Goal: Task Accomplishment & Management: Manage account settings

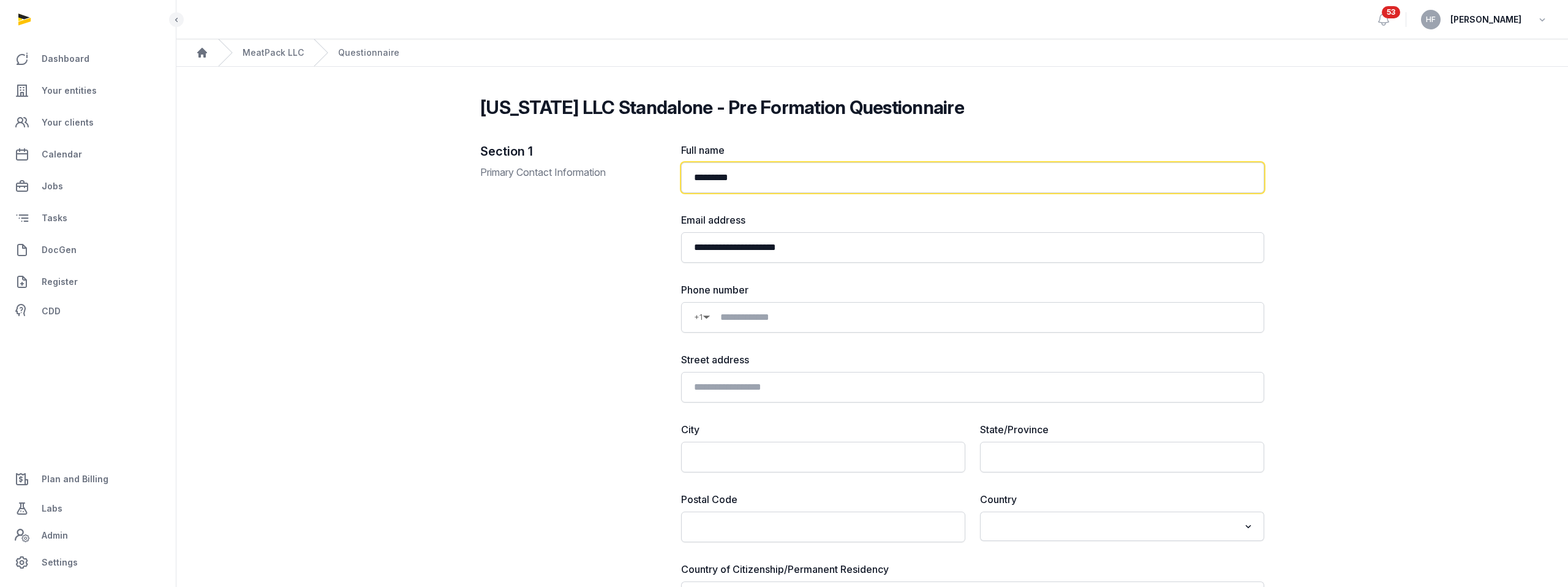
click at [754, 177] on input "*********" at bounding box center [972, 177] width 583 height 30
drag, startPoint x: 755, startPoint y: 177, endPoint x: 685, endPoint y: 175, distance: 70.0
click at [685, 175] on input "*********" at bounding box center [972, 177] width 583 height 30
click at [275, 56] on link "MeatPack LLC" at bounding box center [273, 53] width 61 height 12
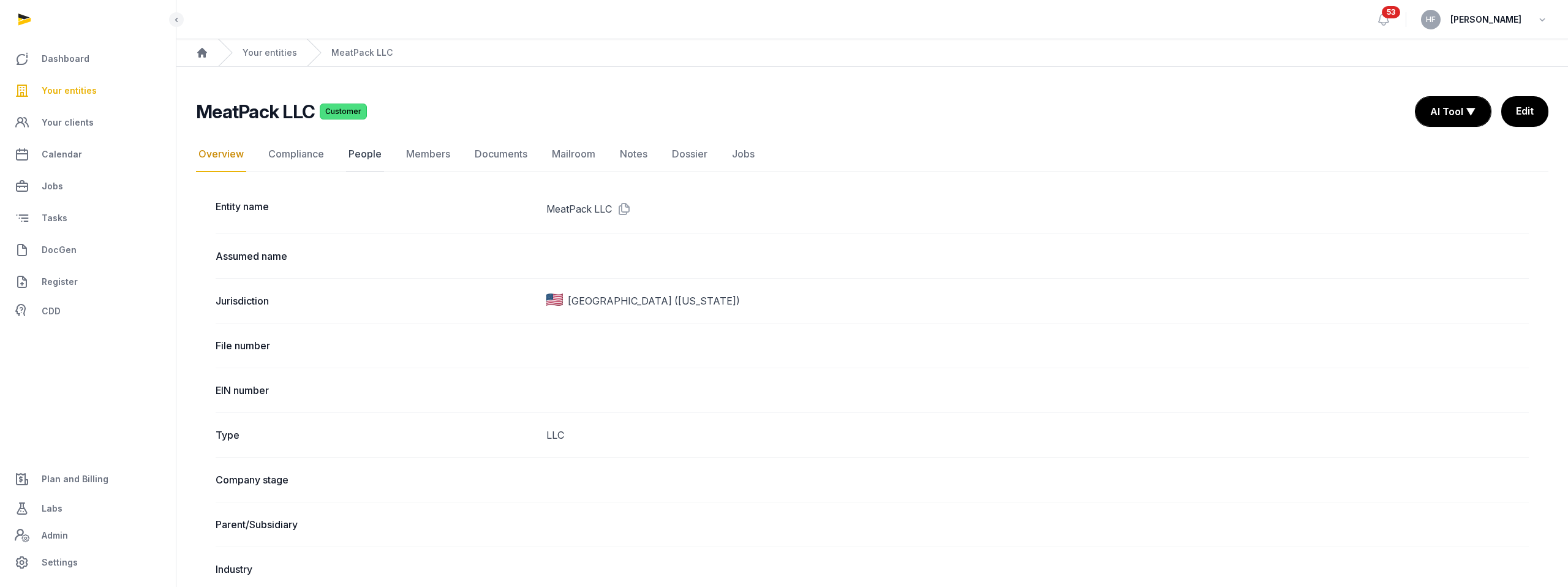
click at [359, 152] on link "People" at bounding box center [365, 154] width 38 height 36
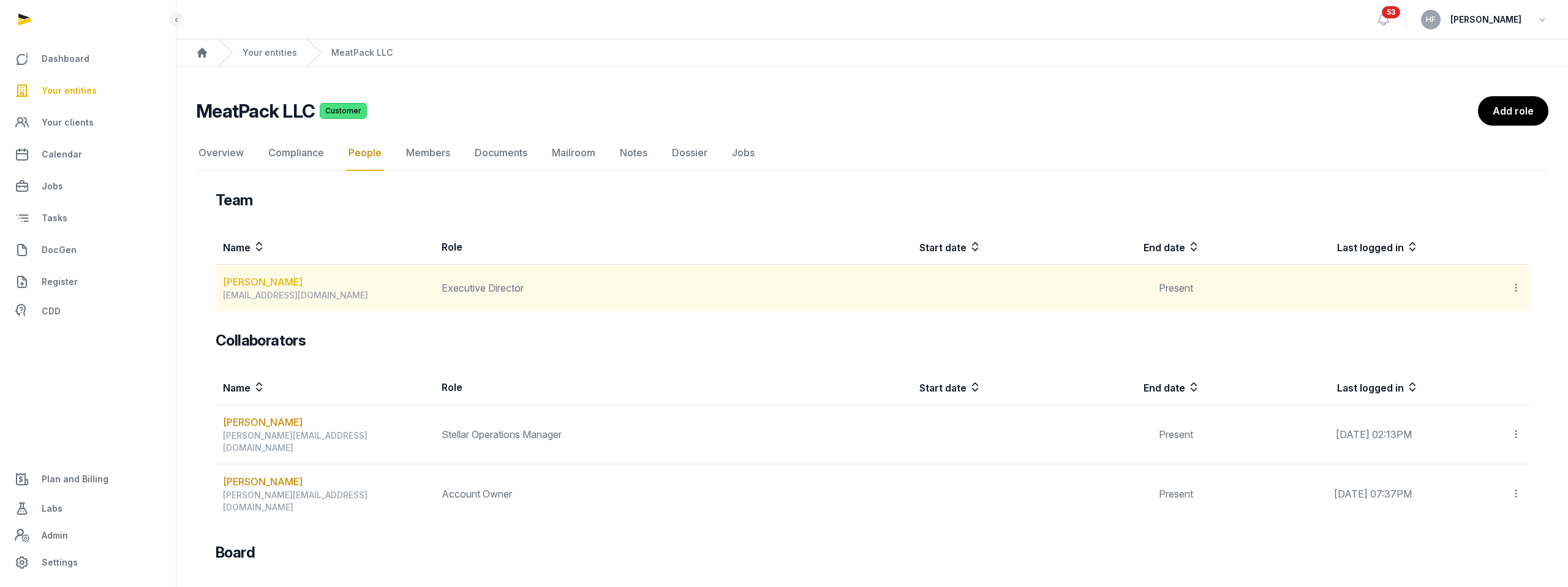
click at [263, 284] on link "Jasman Ng" at bounding box center [262, 282] width 80 height 15
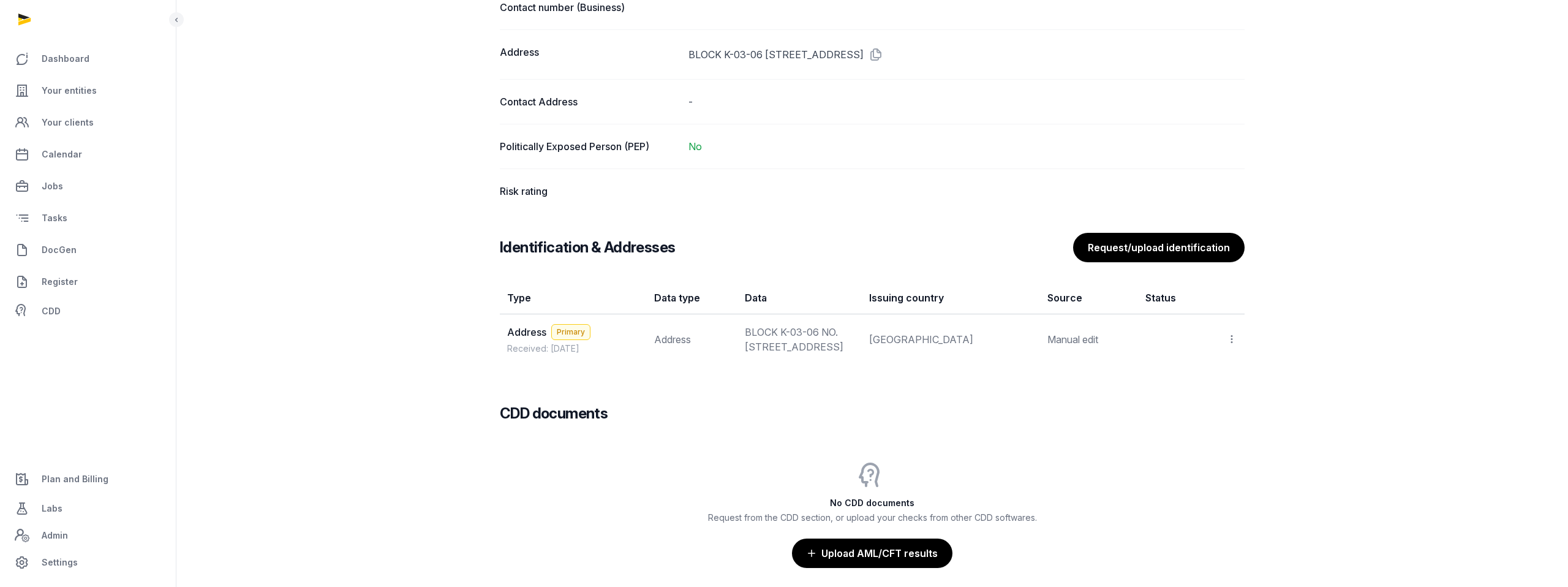
scroll to position [832, 0]
click at [1152, 254] on button "Request/upload identification" at bounding box center [1158, 247] width 173 height 30
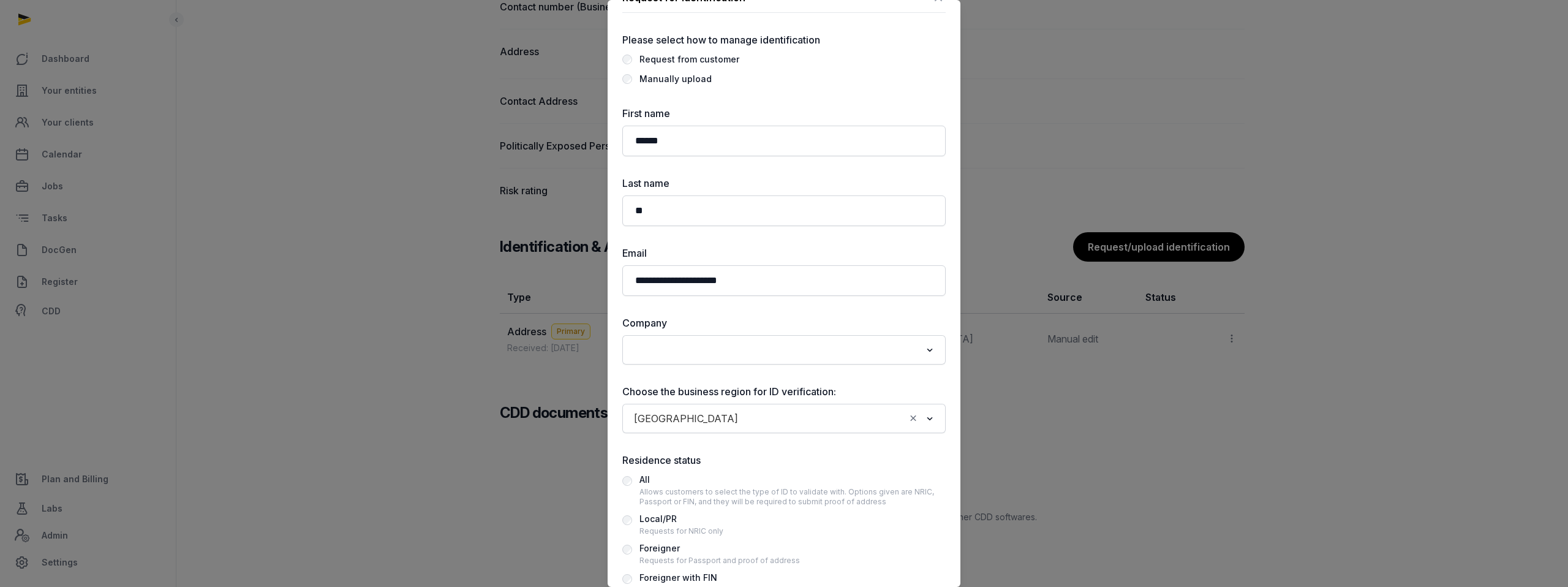
scroll to position [24, 0]
click at [684, 419] on div "Singapore" at bounding box center [774, 419] width 293 height 20
click at [673, 462] on li "USA" at bounding box center [784, 465] width 322 height 17
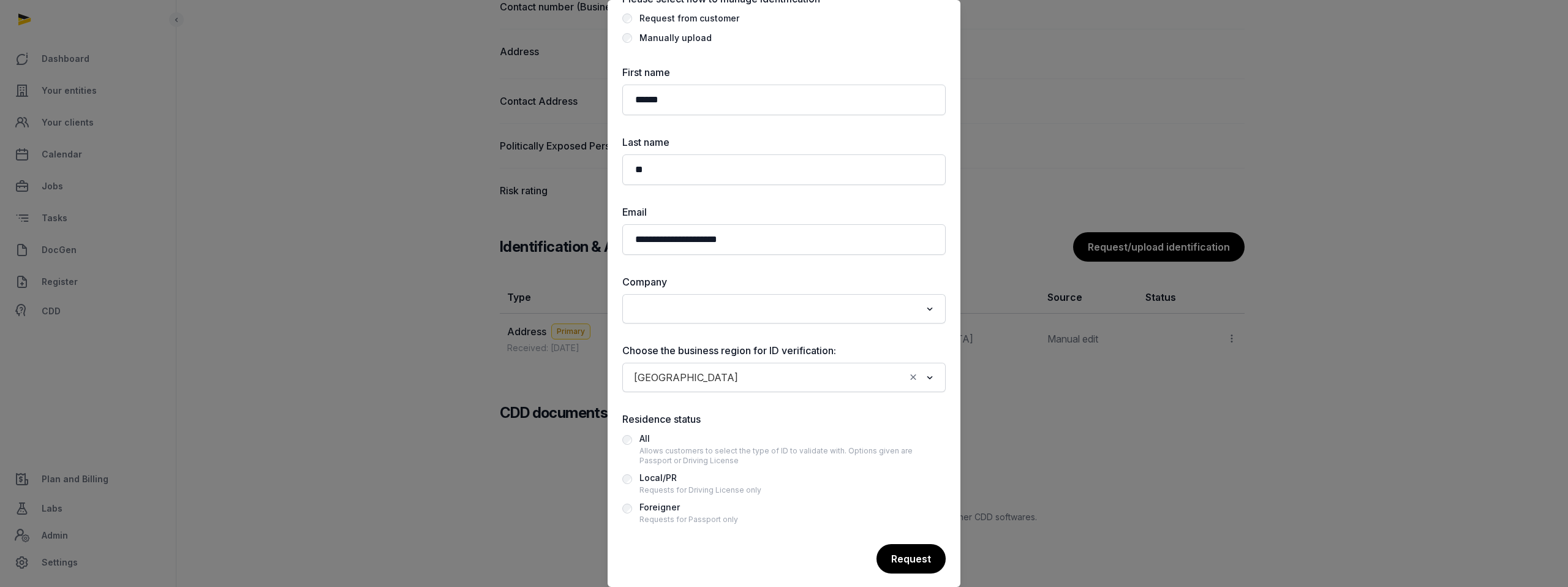
scroll to position [79, 0]
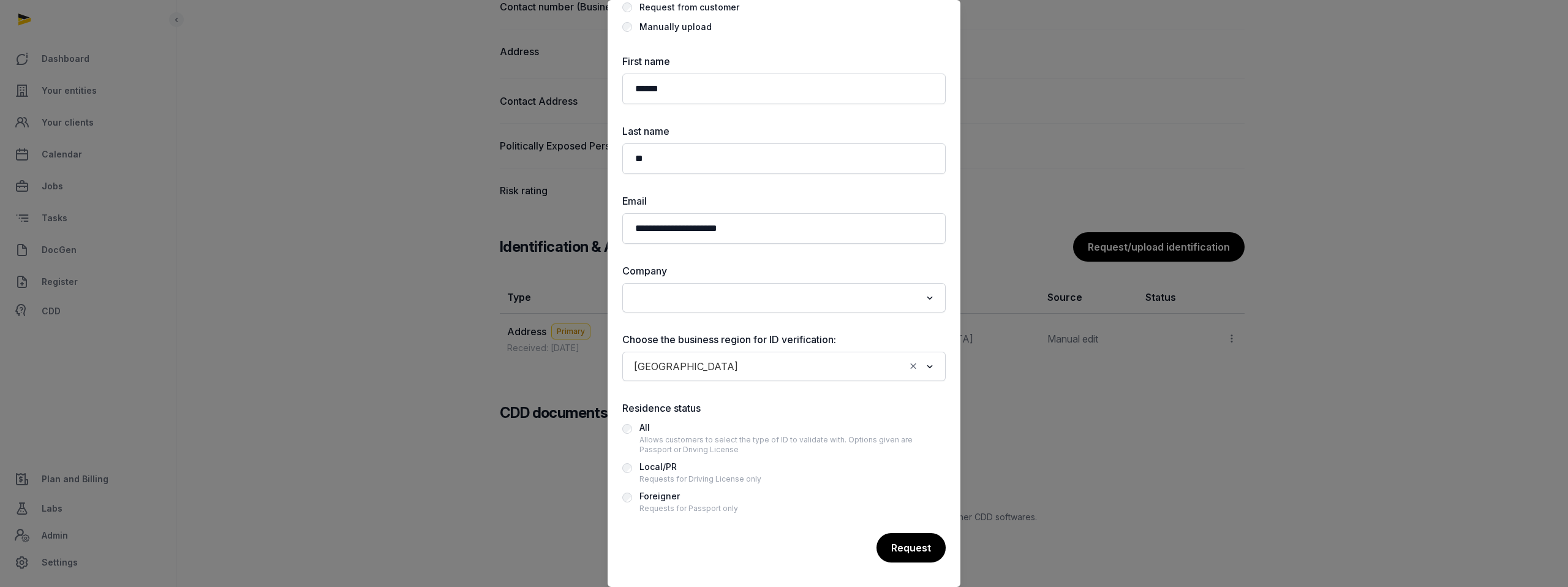
click at [652, 501] on div "Foreigner" at bounding box center [688, 496] width 98 height 15
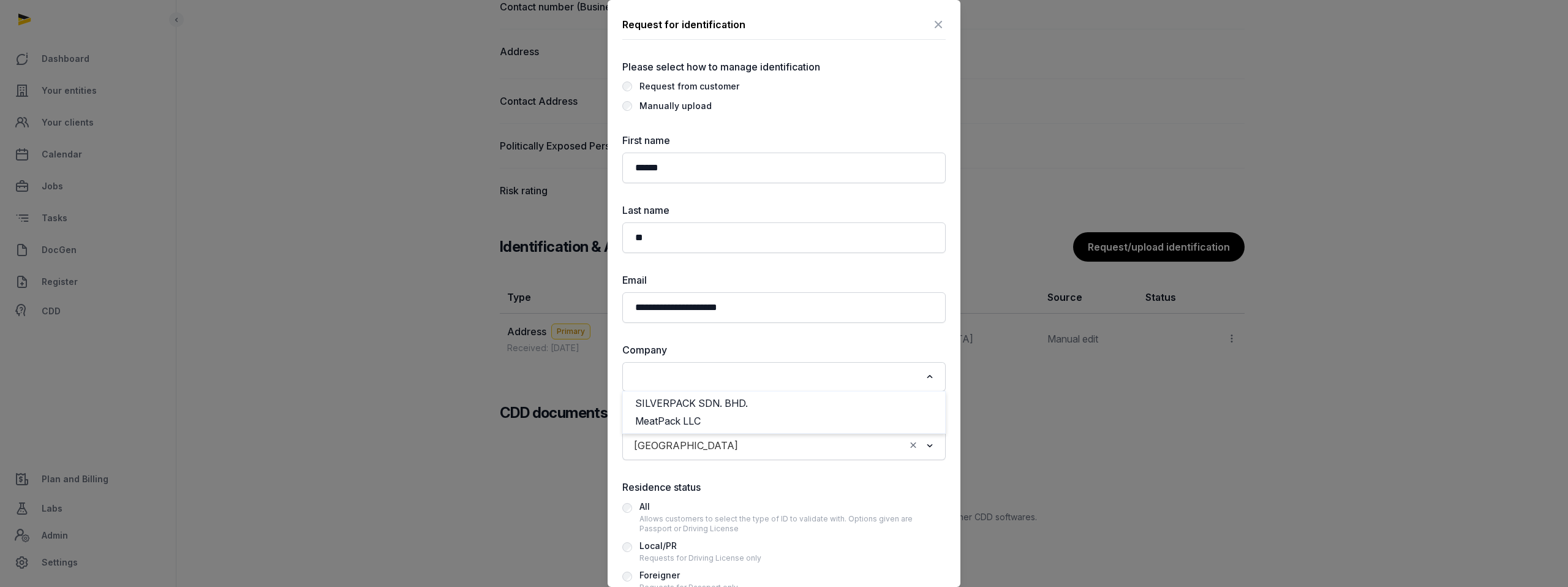
click at [739, 381] on input "Search for option" at bounding box center [774, 377] width 291 height 17
click at [713, 417] on li "MeatPack LLC" at bounding box center [784, 421] width 322 height 17
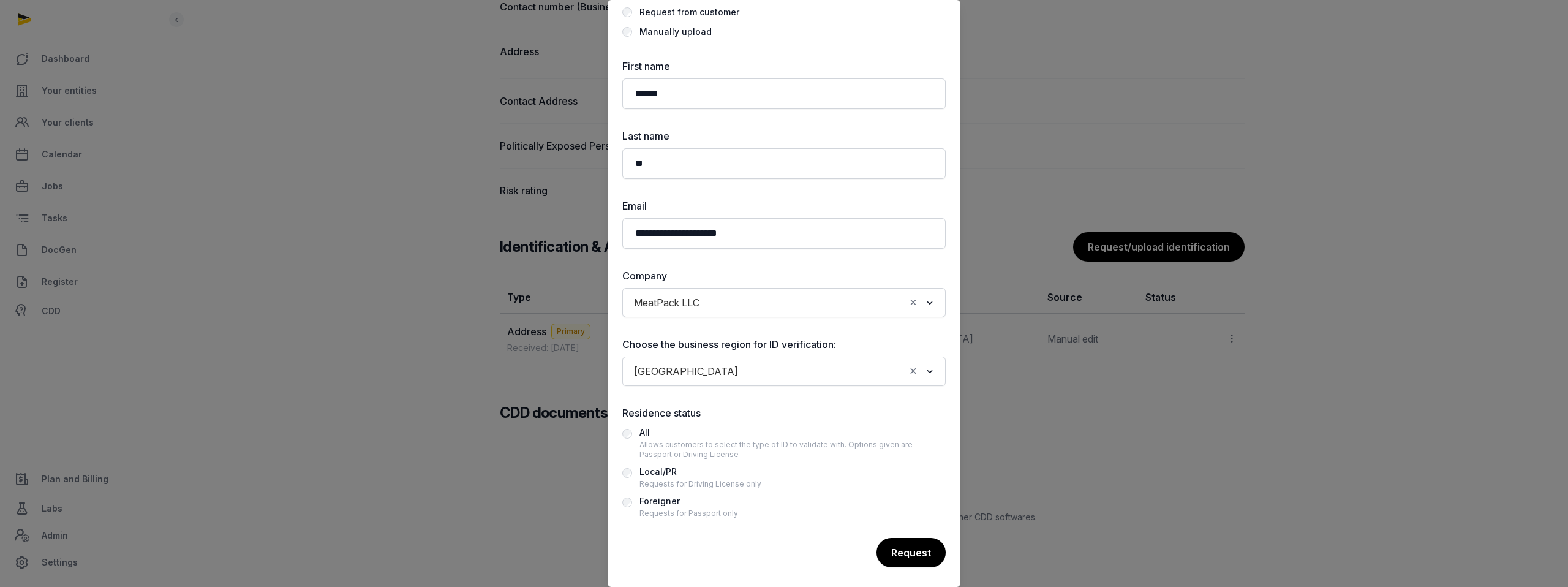
scroll to position [79, 0]
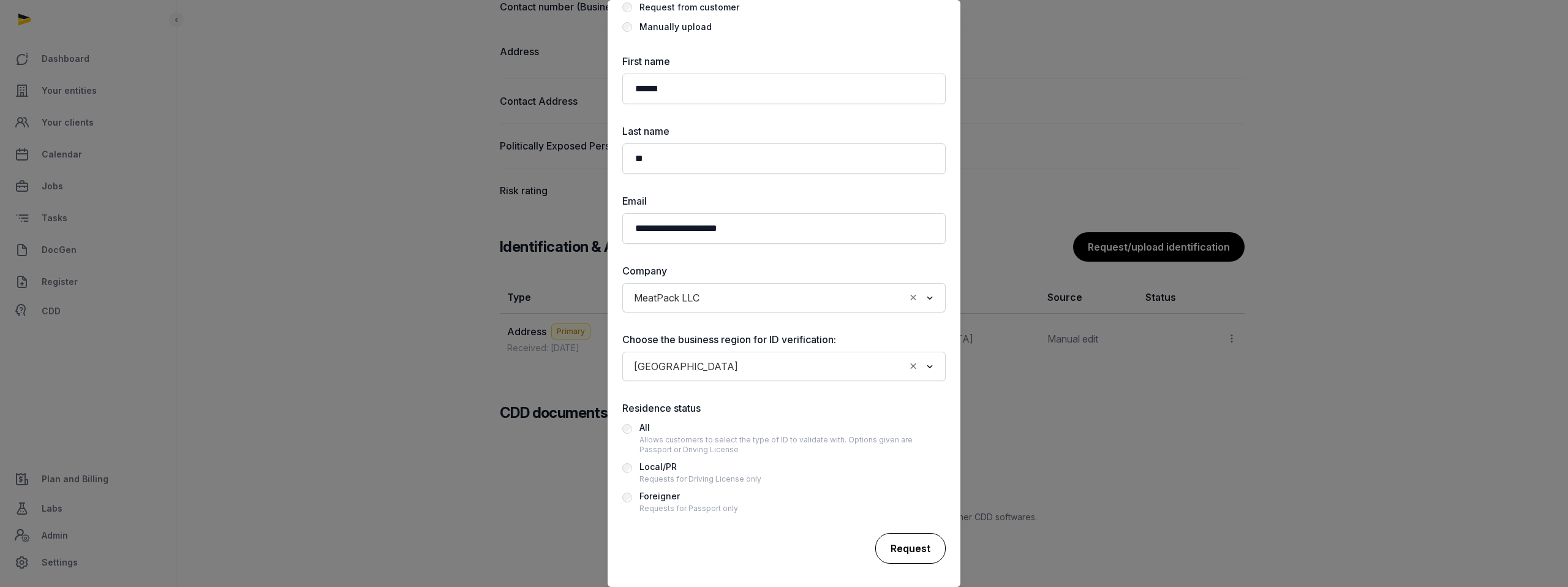
click at [914, 543] on div "Request" at bounding box center [910, 548] width 70 height 30
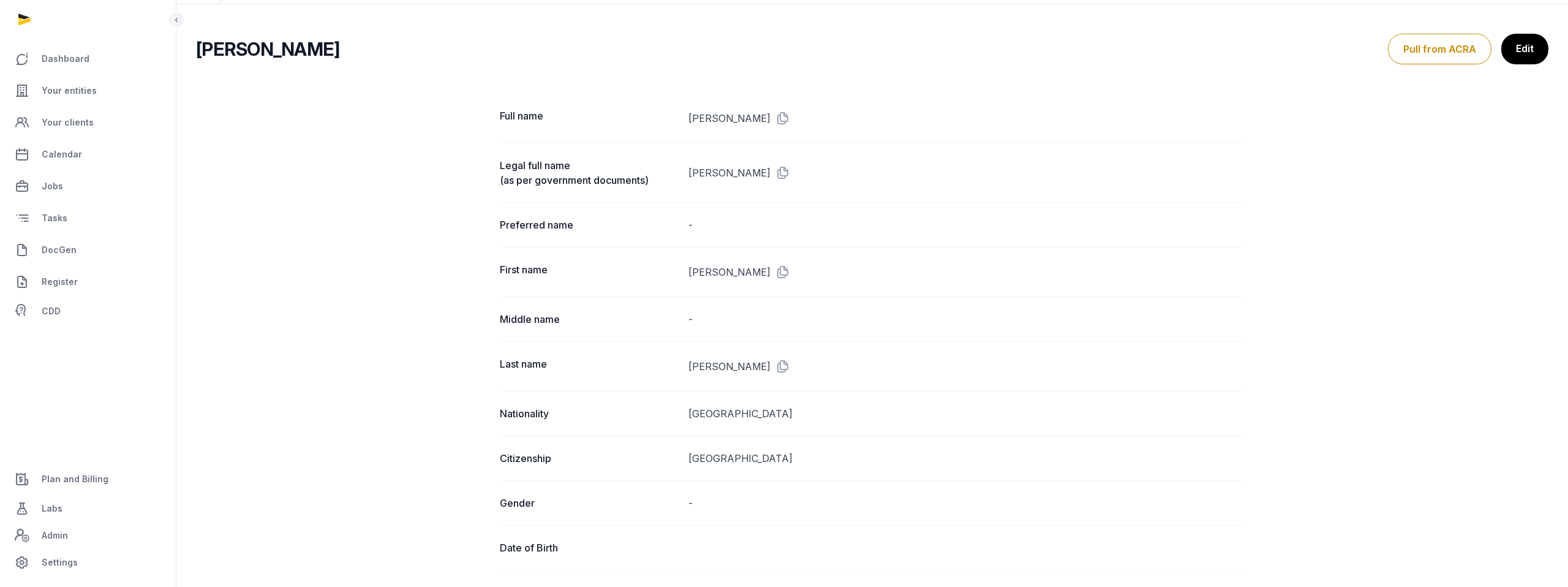
scroll to position [0, 0]
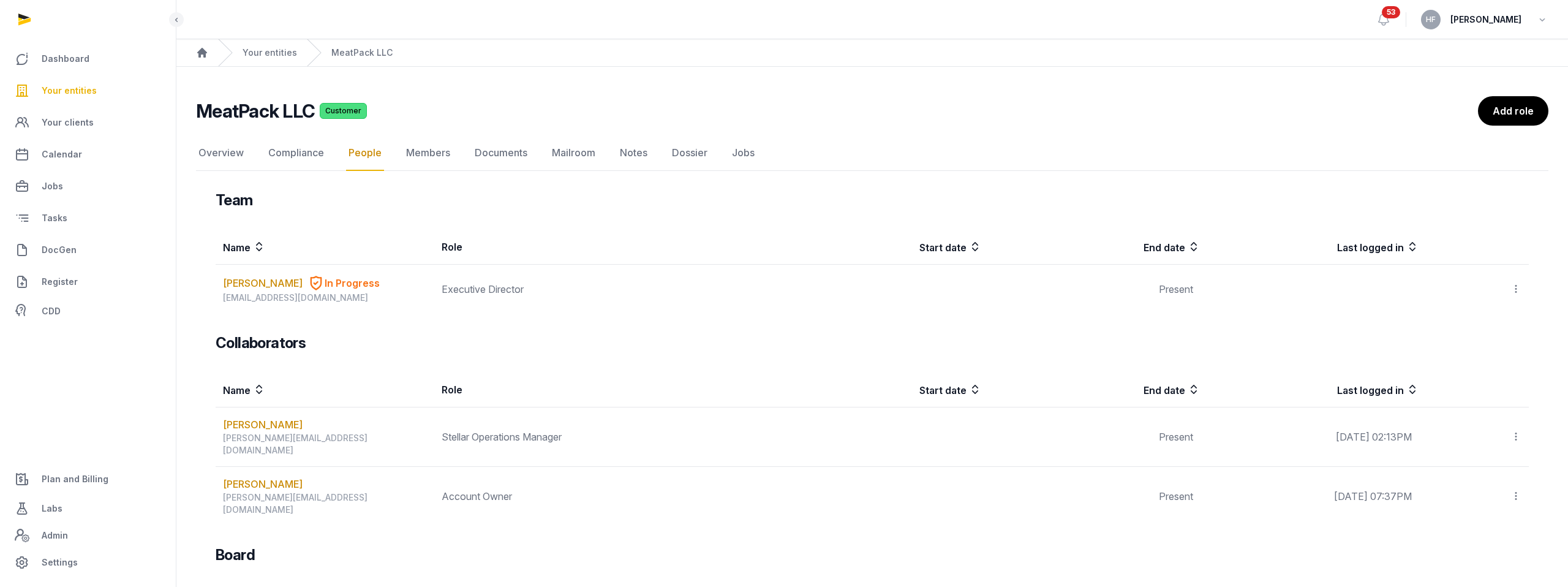
scroll to position [105, 0]
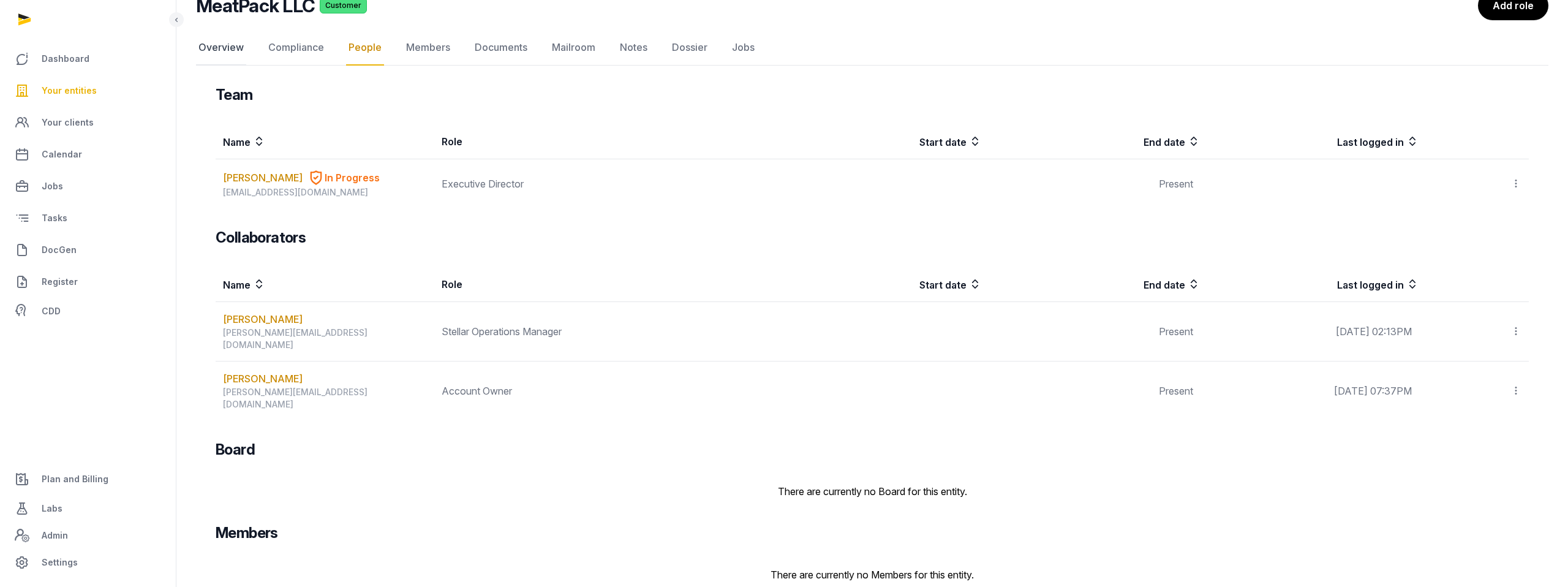
click at [222, 50] on link "Overview" at bounding box center [221, 48] width 50 height 36
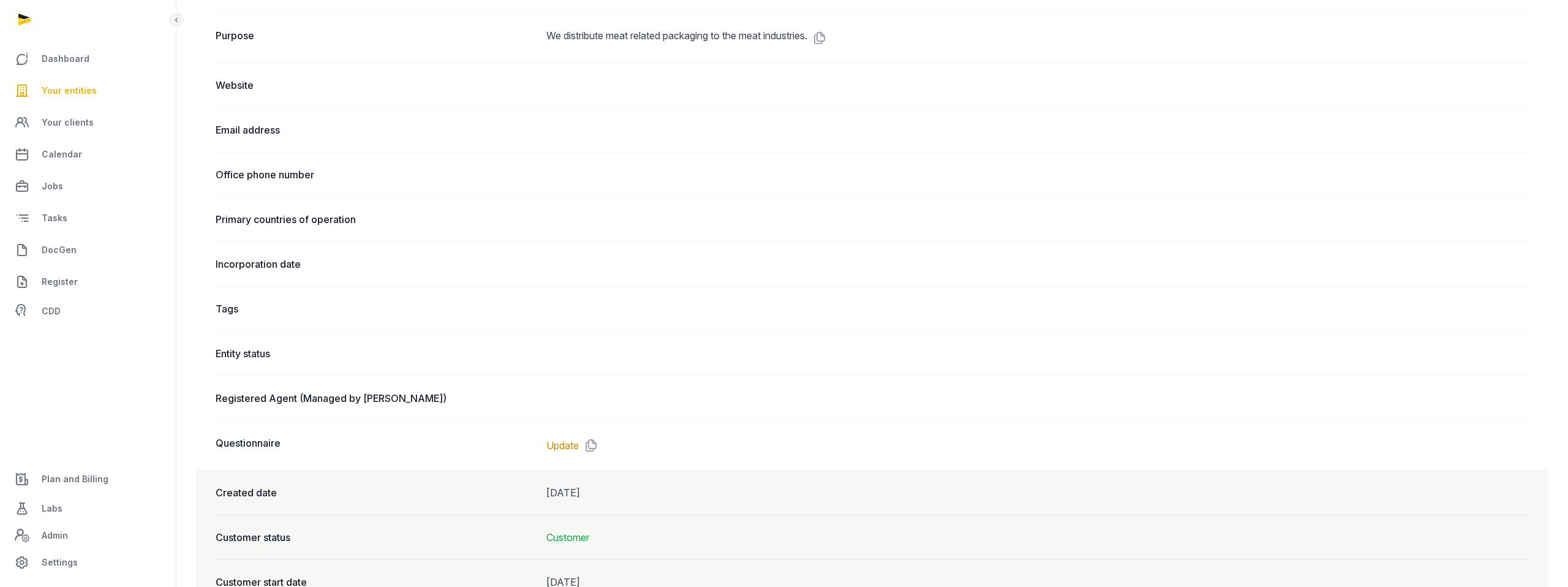
scroll to position [582, 0]
click at [573, 442] on link "Update" at bounding box center [561, 442] width 32 height 15
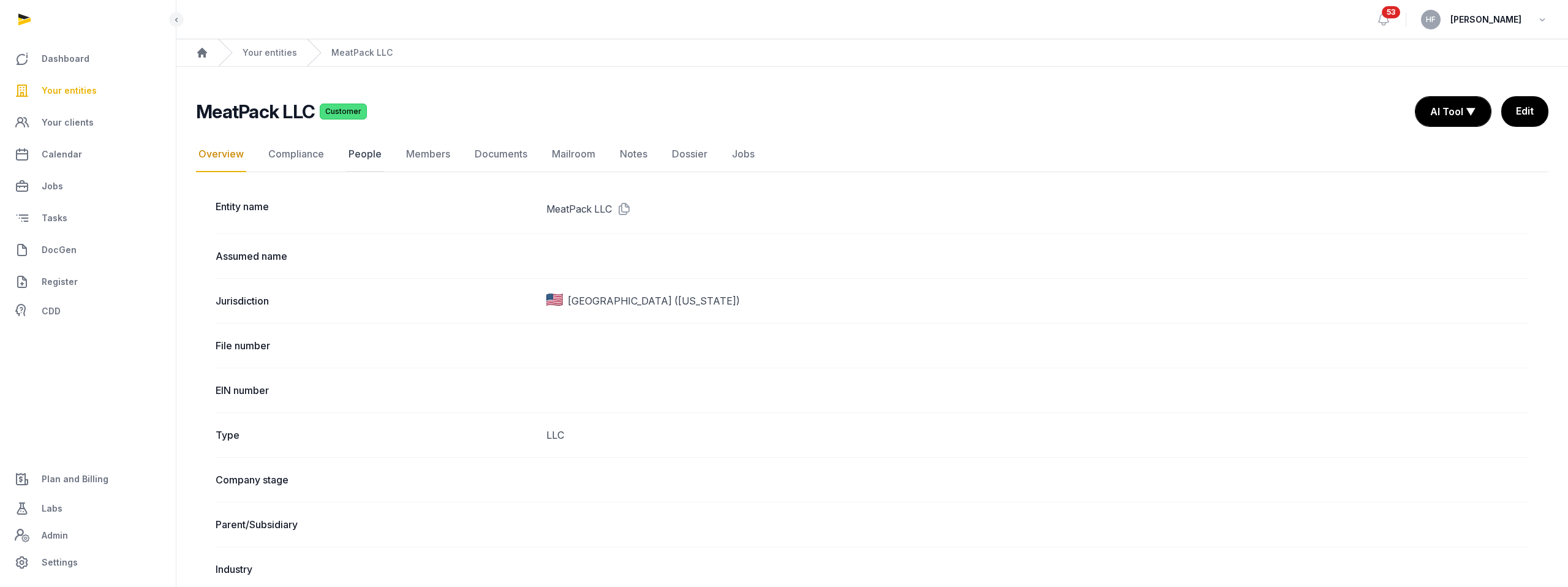
click at [373, 155] on link "People" at bounding box center [365, 154] width 38 height 36
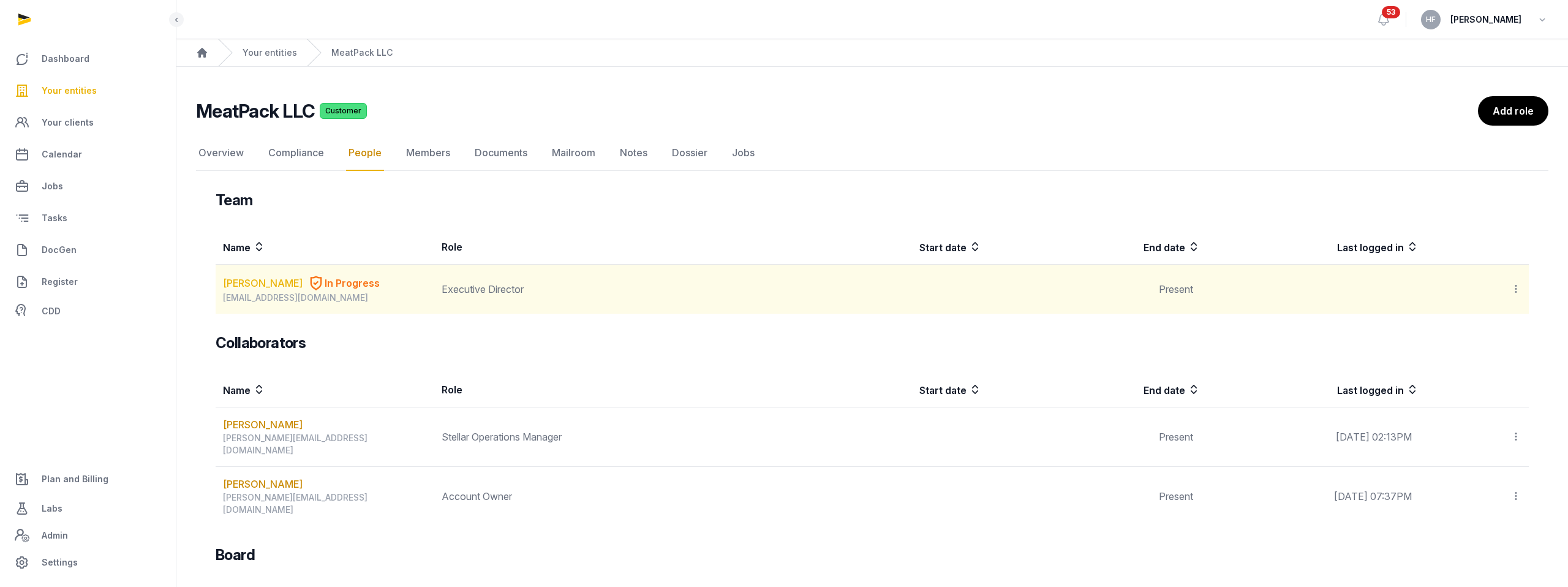
click at [254, 284] on link "Jasman Ng" at bounding box center [262, 283] width 80 height 15
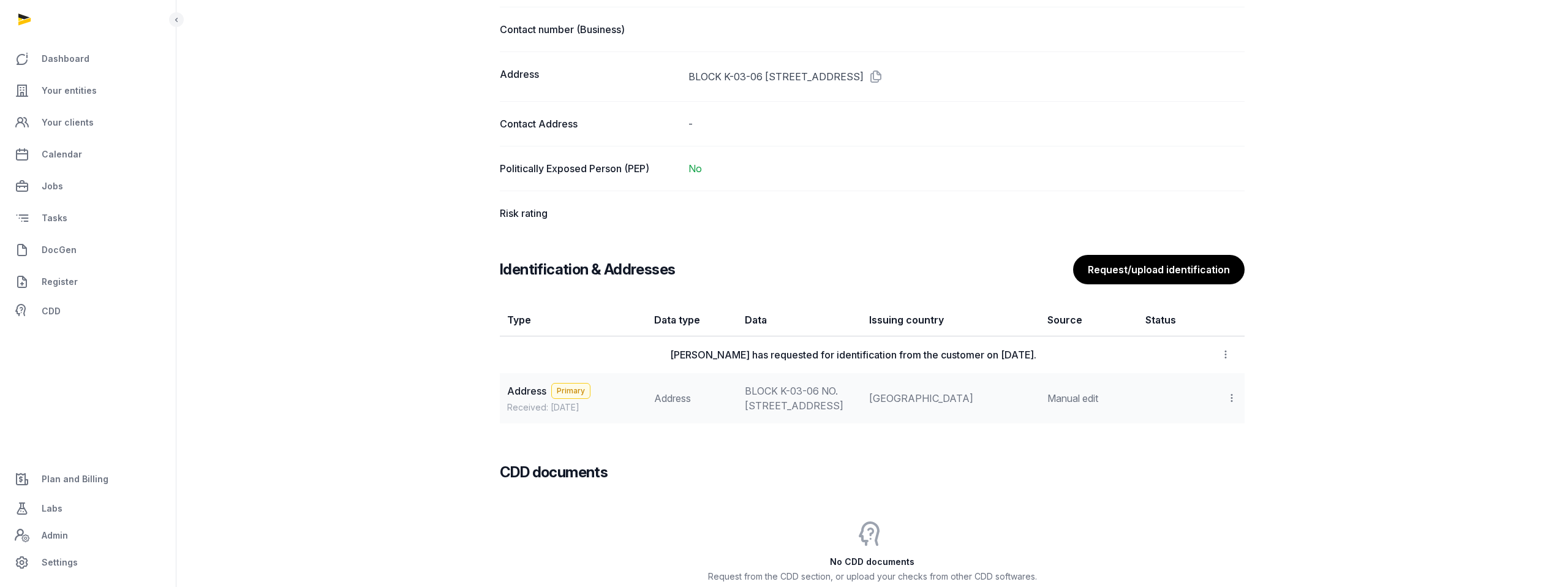
scroll to position [810, 0]
click at [1229, 404] on icon at bounding box center [1231, 397] width 11 height 13
click at [1212, 437] on span "View" at bounding box center [1213, 430] width 22 height 12
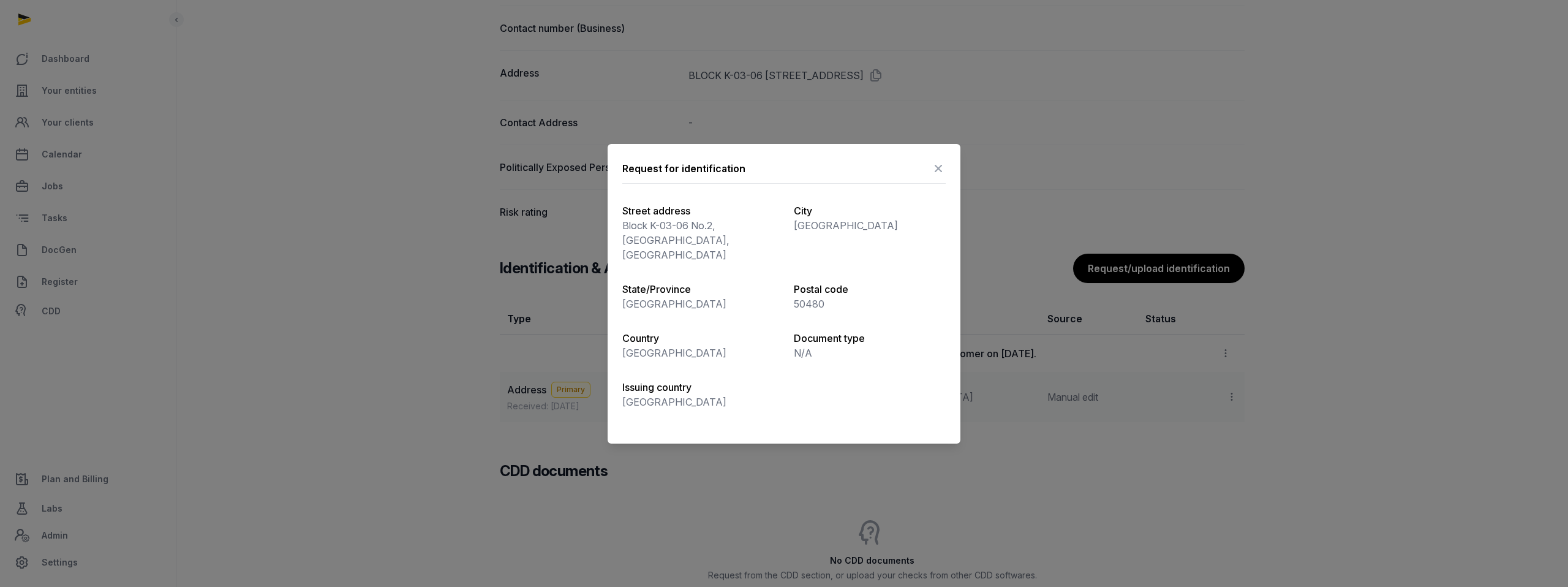
click at [939, 163] on icon at bounding box center [938, 168] width 15 height 20
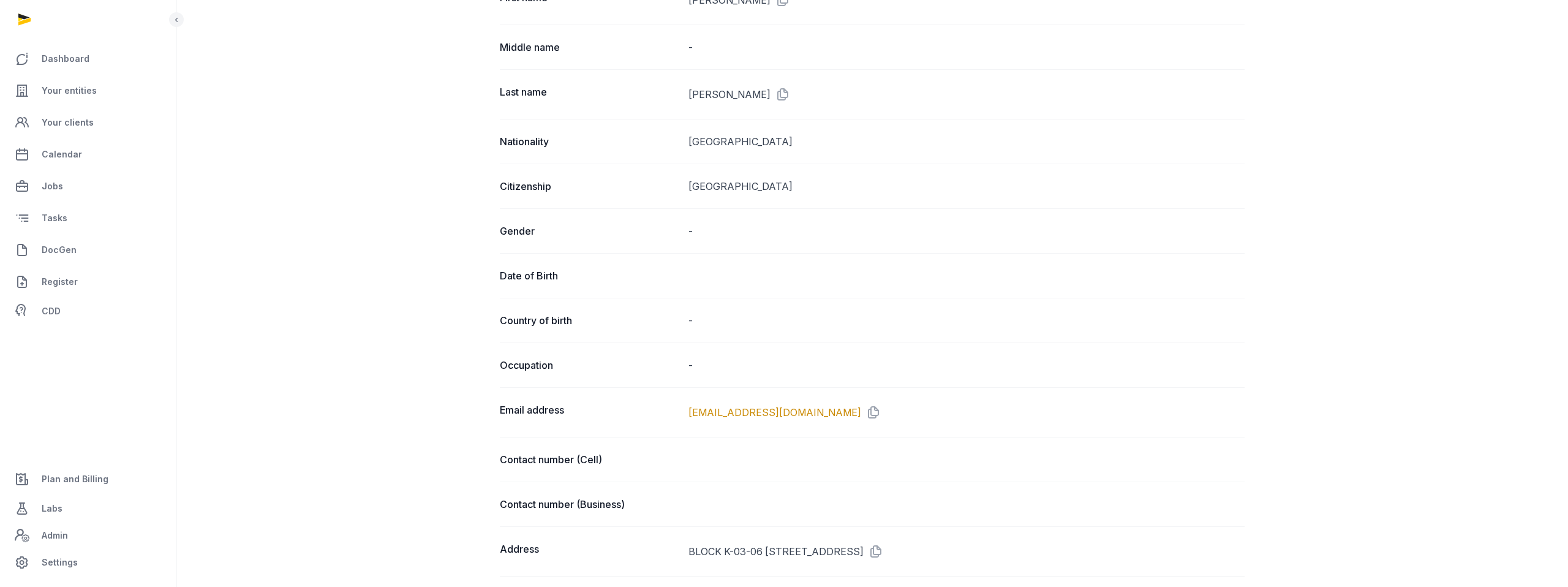
scroll to position [0, 0]
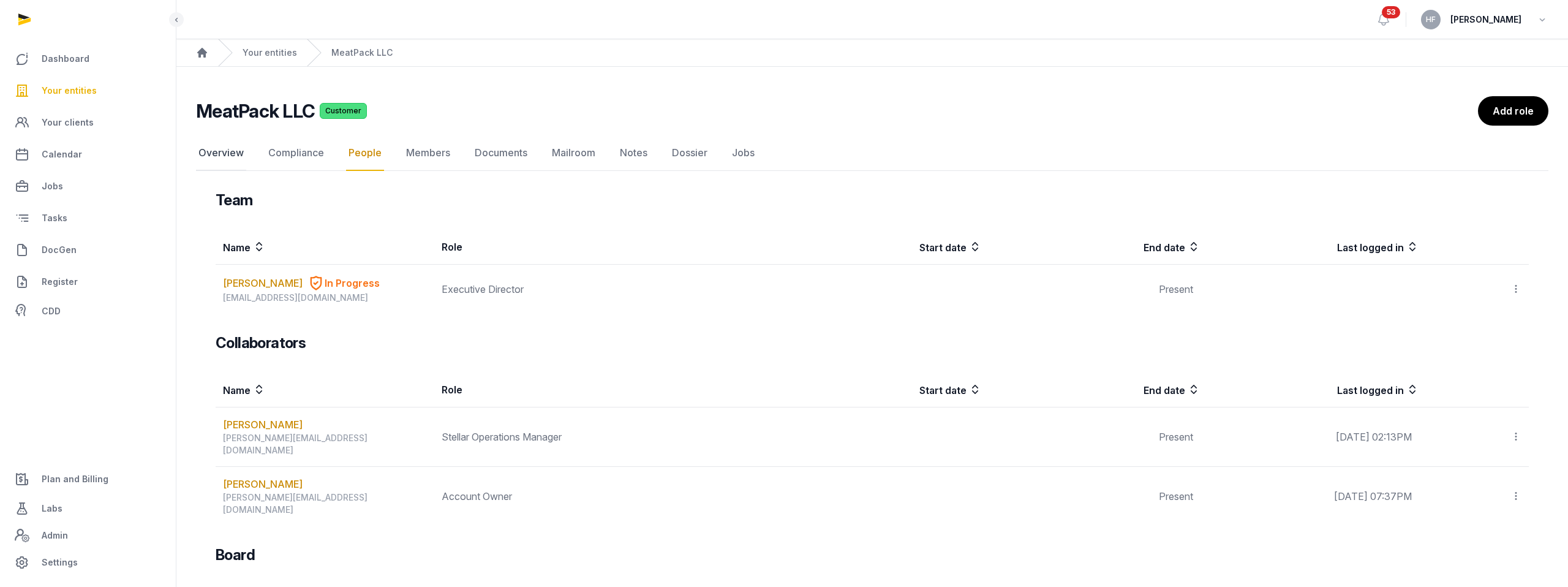
click at [209, 148] on link "Overview" at bounding box center [221, 153] width 50 height 36
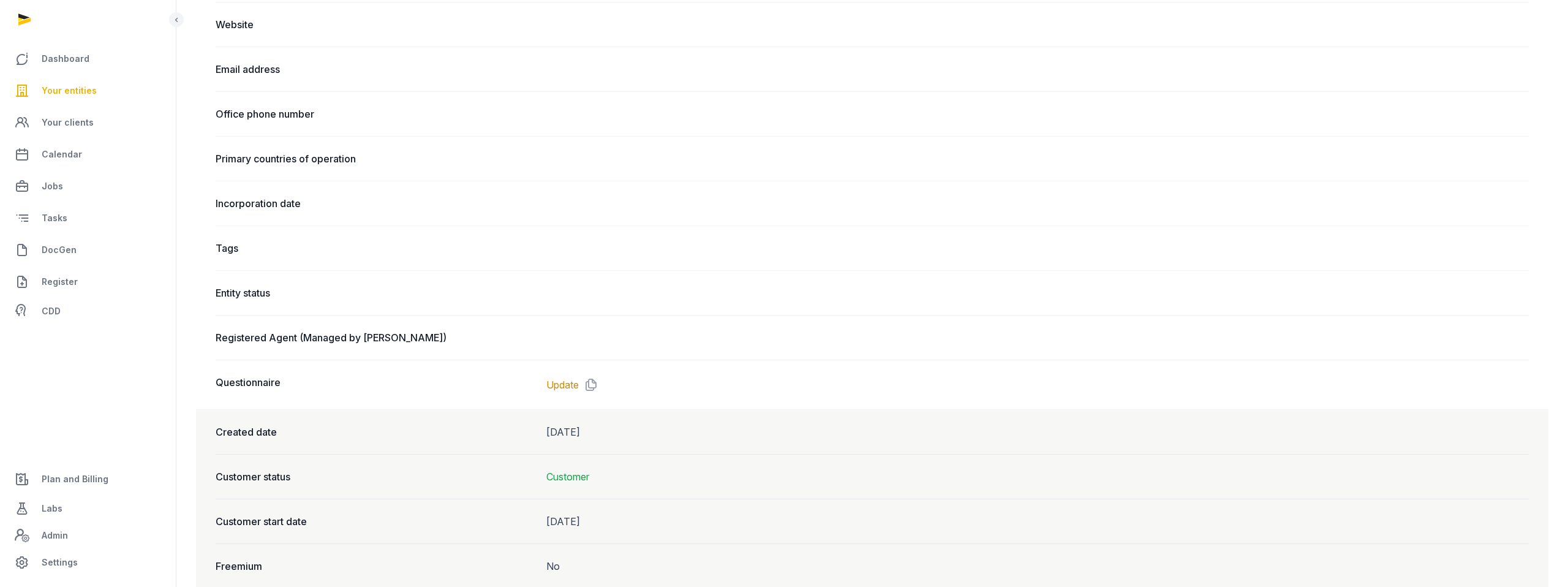
scroll to position [644, 0]
click at [563, 381] on link "Update" at bounding box center [561, 379] width 32 height 15
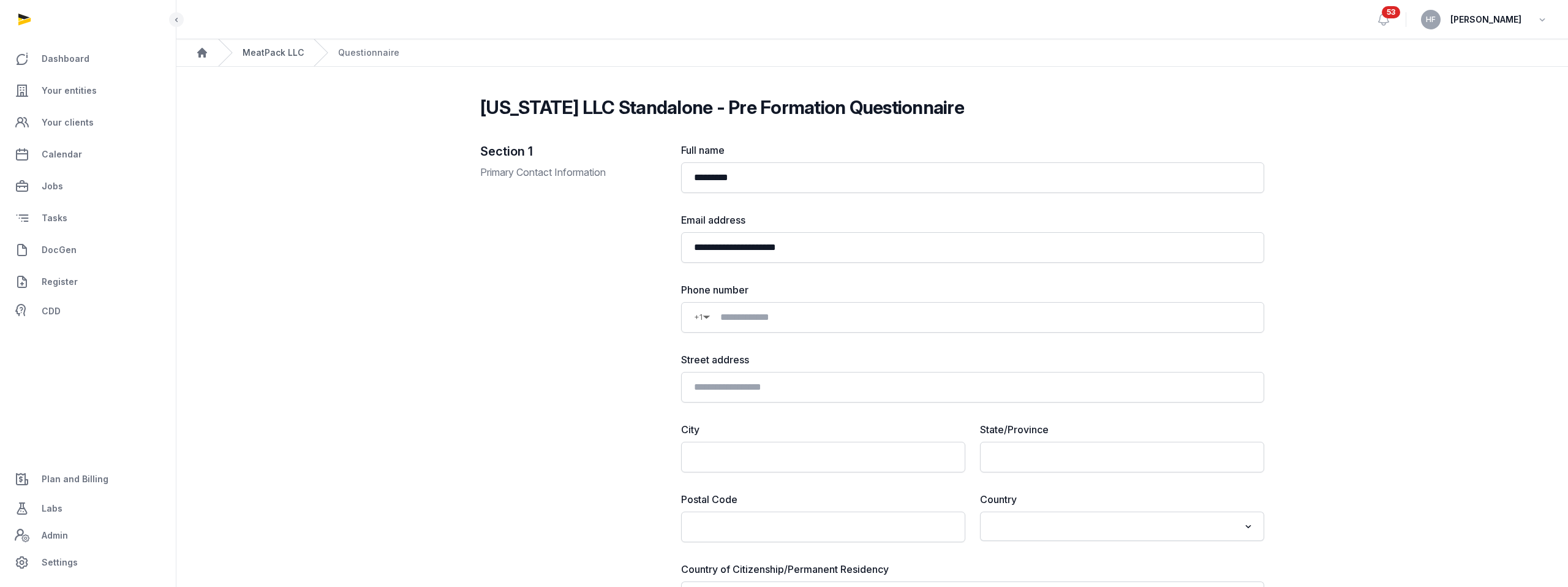
click at [282, 54] on link "MeatPack LLC" at bounding box center [273, 53] width 61 height 12
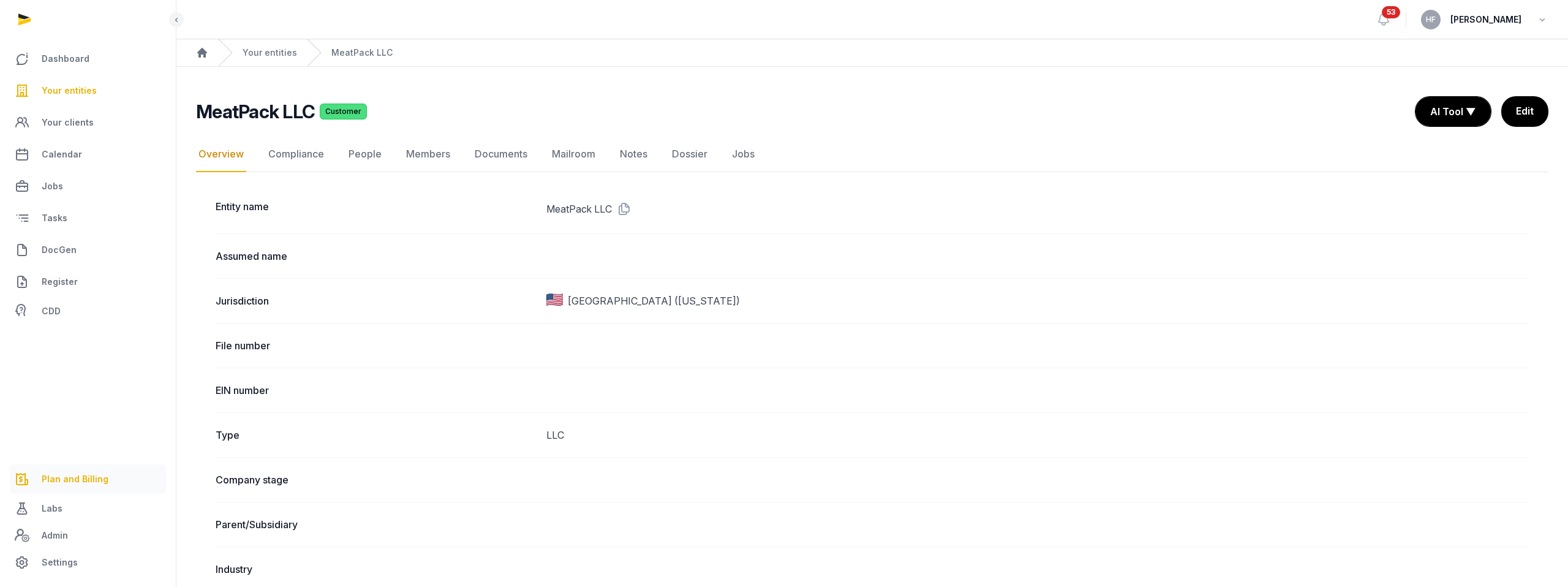
click at [96, 477] on span "Plan and Billing" at bounding box center [75, 478] width 67 height 15
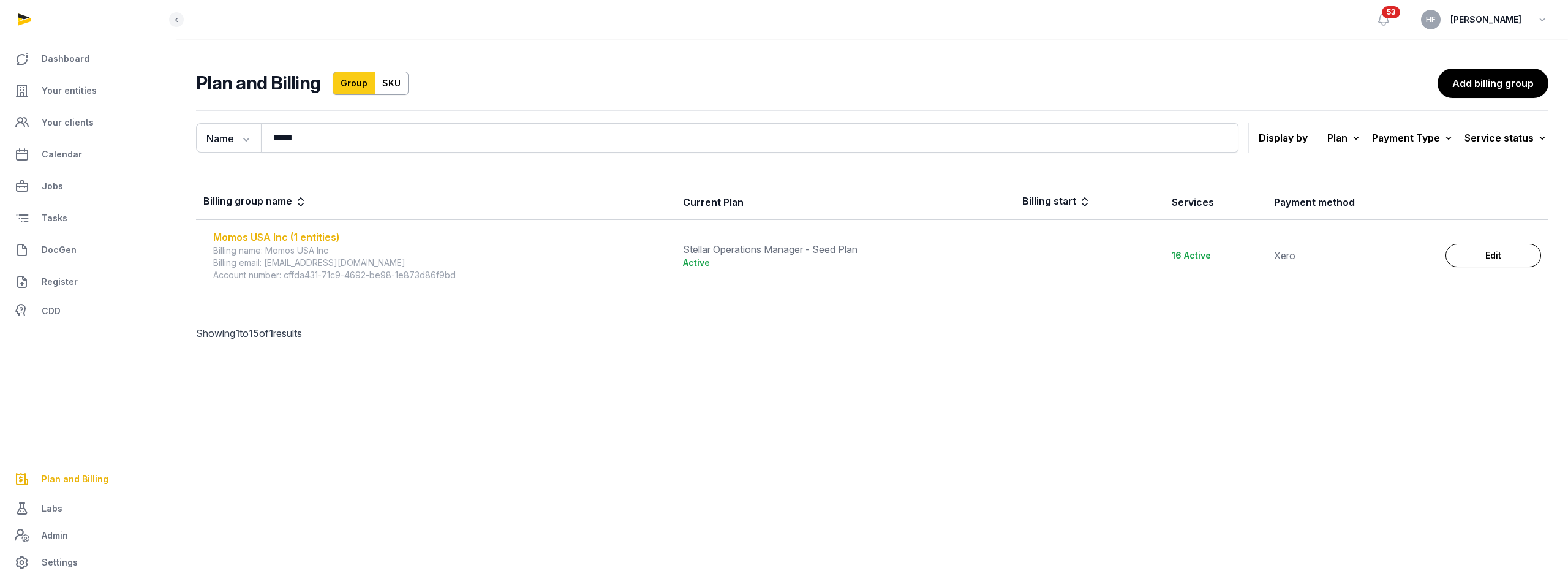
click at [325, 236] on div "Momos USA Inc (1 entities)" at bounding box center [440, 237] width 455 height 15
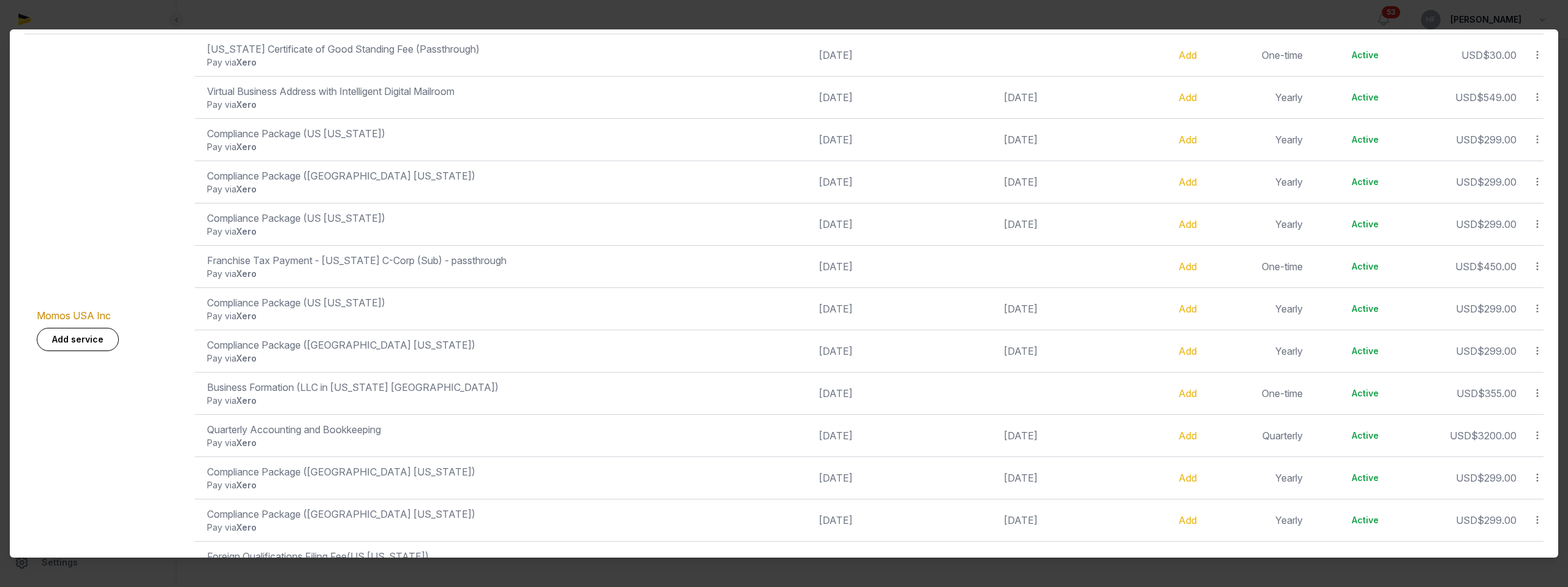
scroll to position [344, 0]
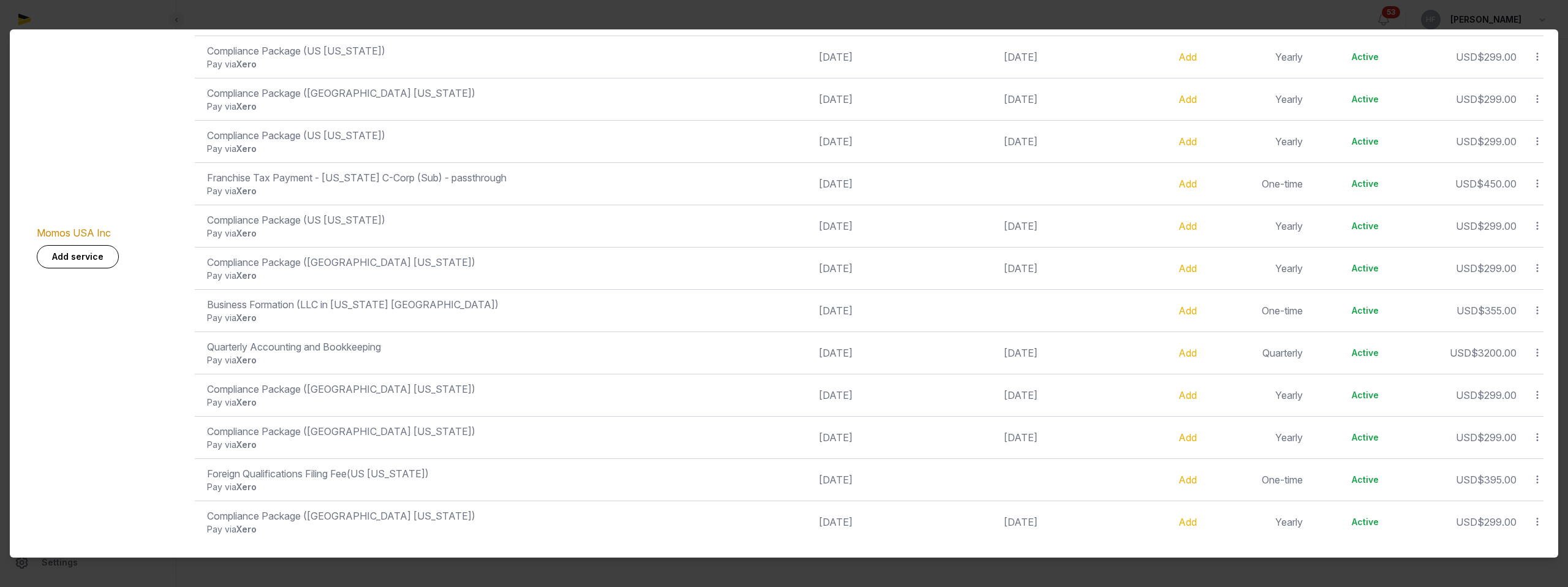
click at [1535, 478] on icon at bounding box center [1537, 479] width 11 height 13
click at [1510, 431] on div "Complete" at bounding box center [1493, 430] width 98 height 22
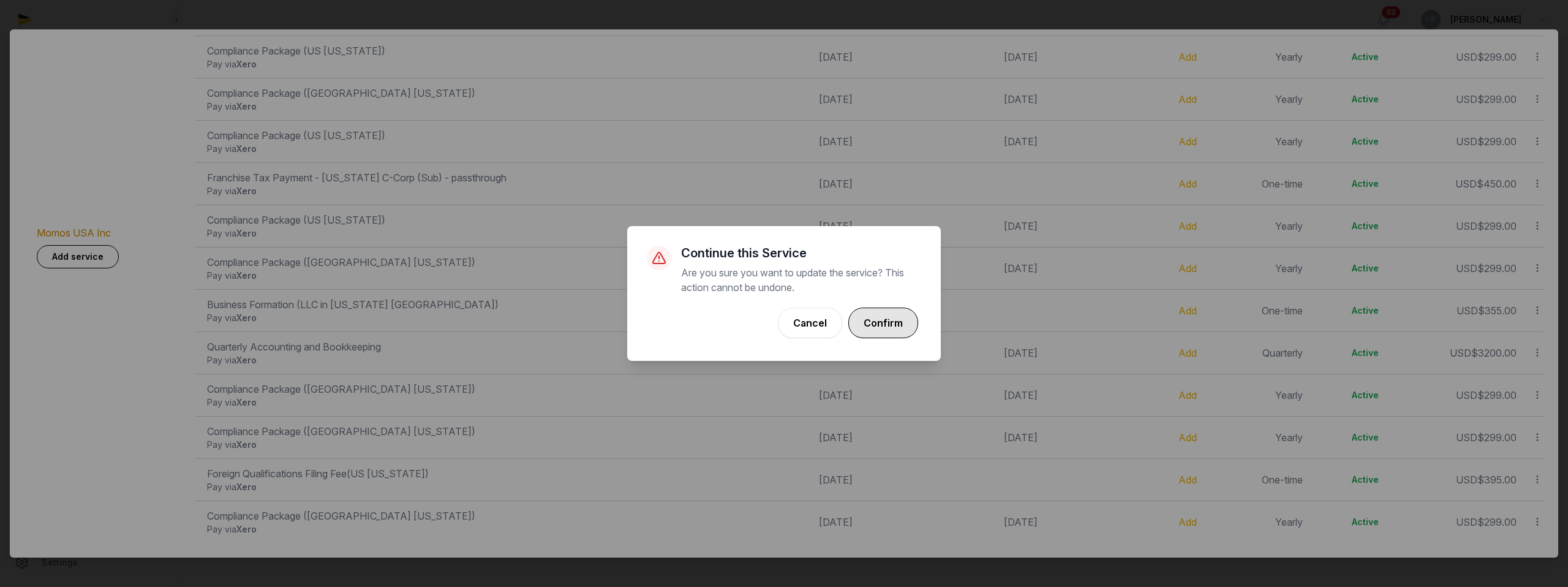
click at [881, 324] on button "Confirm" at bounding box center [883, 323] width 70 height 30
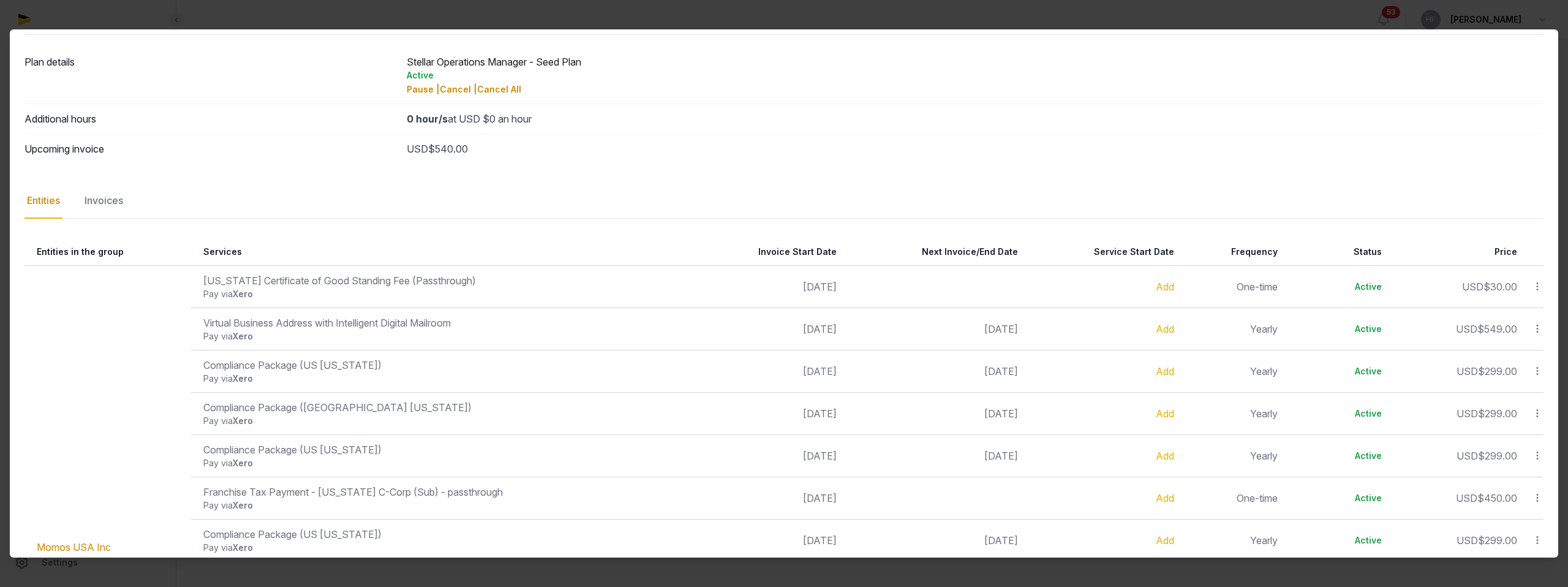
scroll to position [0, 0]
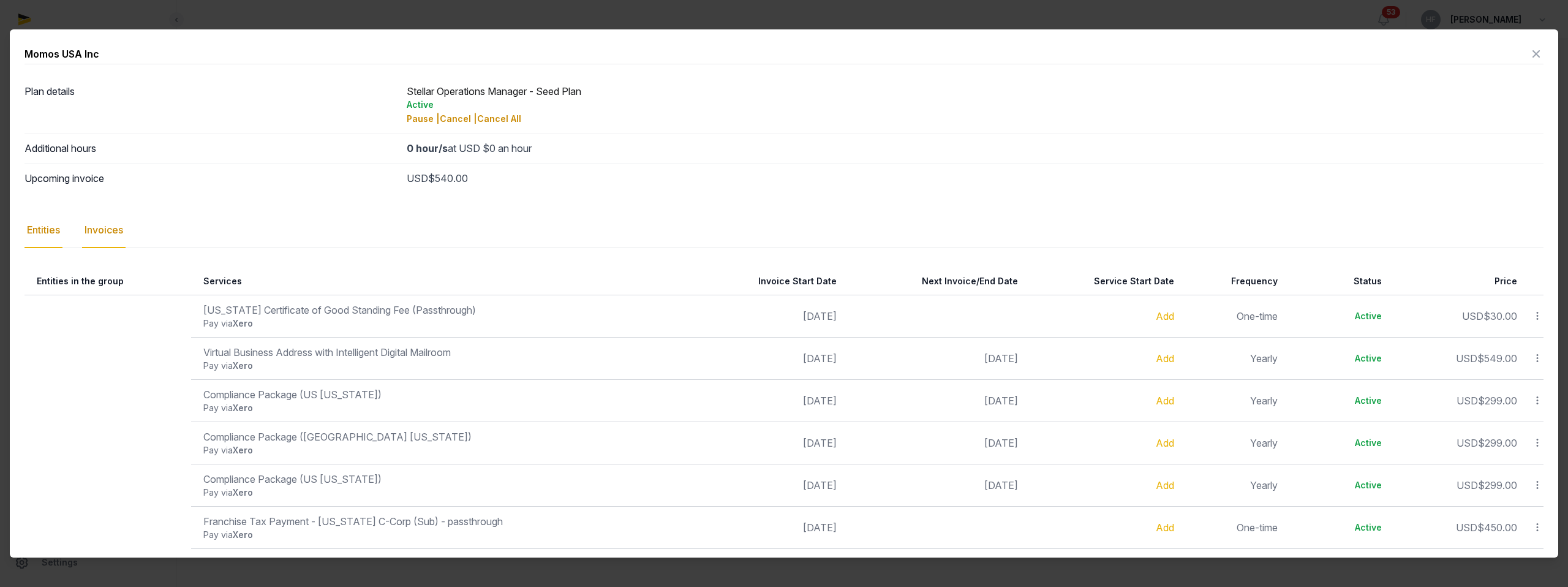
click at [118, 229] on div "Invoices" at bounding box center [103, 230] width 43 height 36
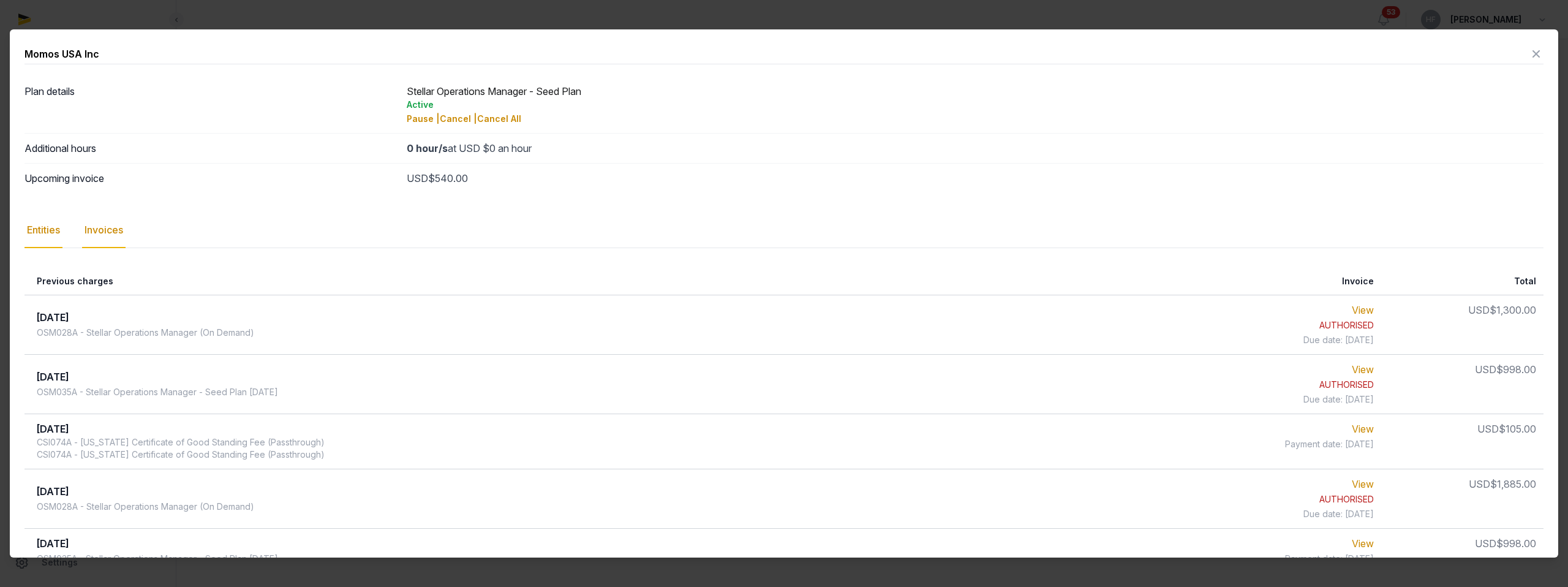
click at [52, 229] on div "Entities" at bounding box center [43, 230] width 38 height 36
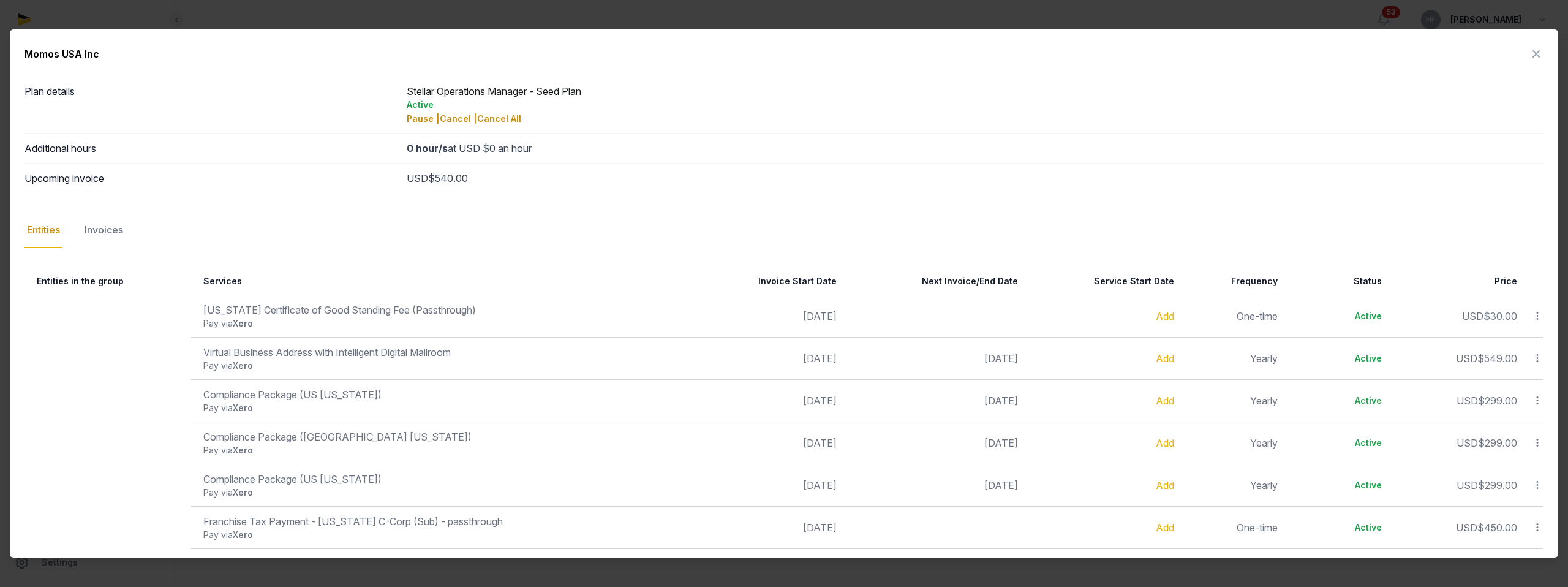
click at [1537, 53] on icon at bounding box center [1536, 54] width 15 height 20
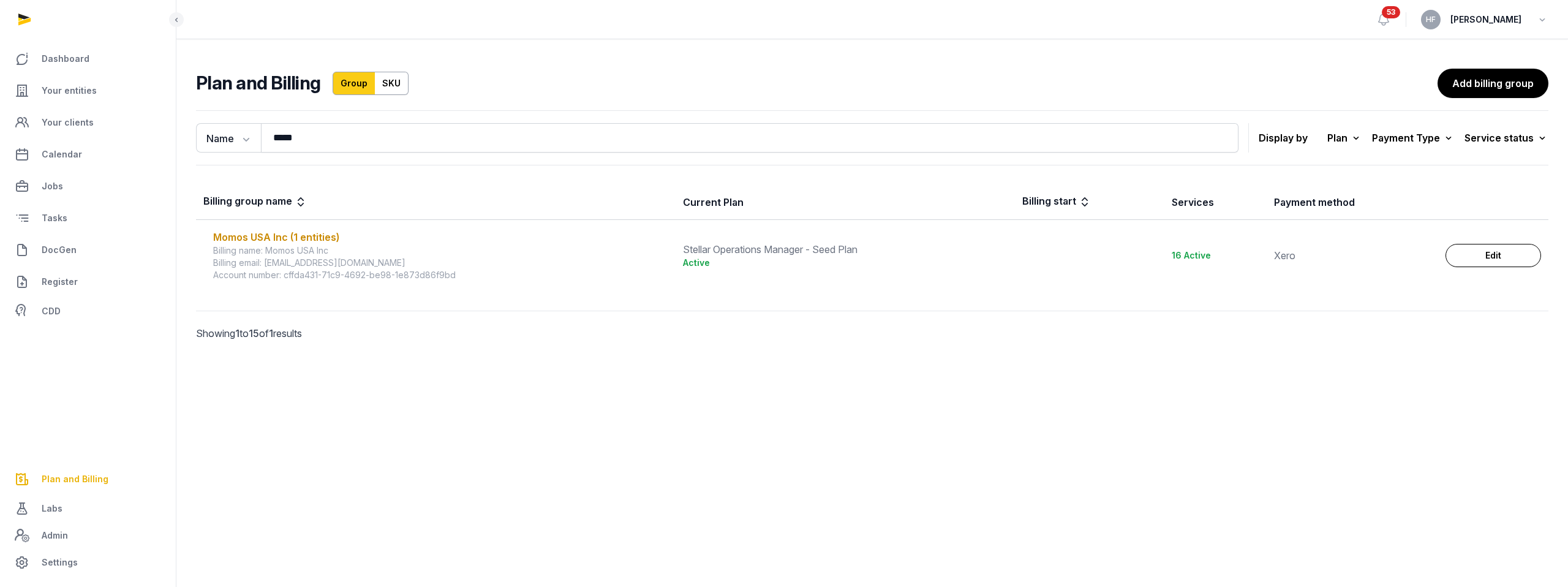
click at [985, 528] on main "Open sidebar 53 HF Helen Foo Plan and Billing Group SKU Add billing group Name …" at bounding box center [784, 293] width 1568 height 587
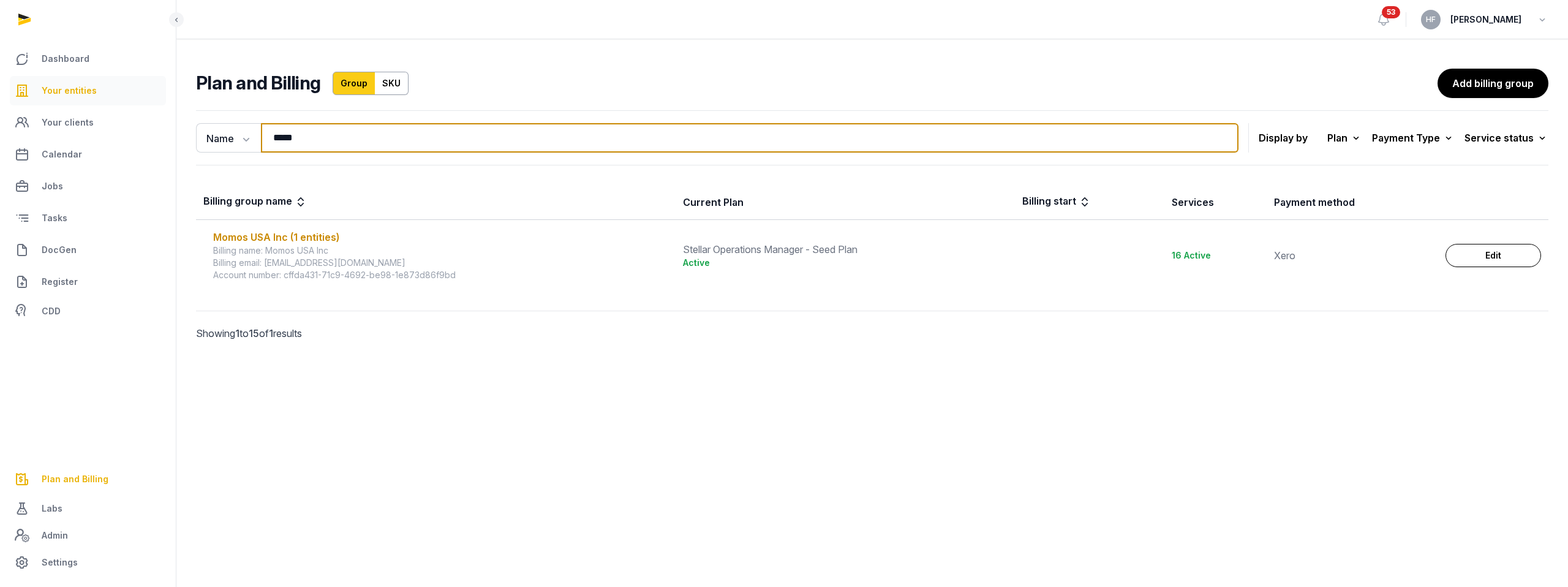
drag, startPoint x: 330, startPoint y: 138, endPoint x: 150, endPoint y: 99, distance: 184.2
click at [163, 101] on div "Dashboard Your entities Your clients Calendar Jobs Tasks DocGen Register CDD Pl…" at bounding box center [784, 293] width 1568 height 587
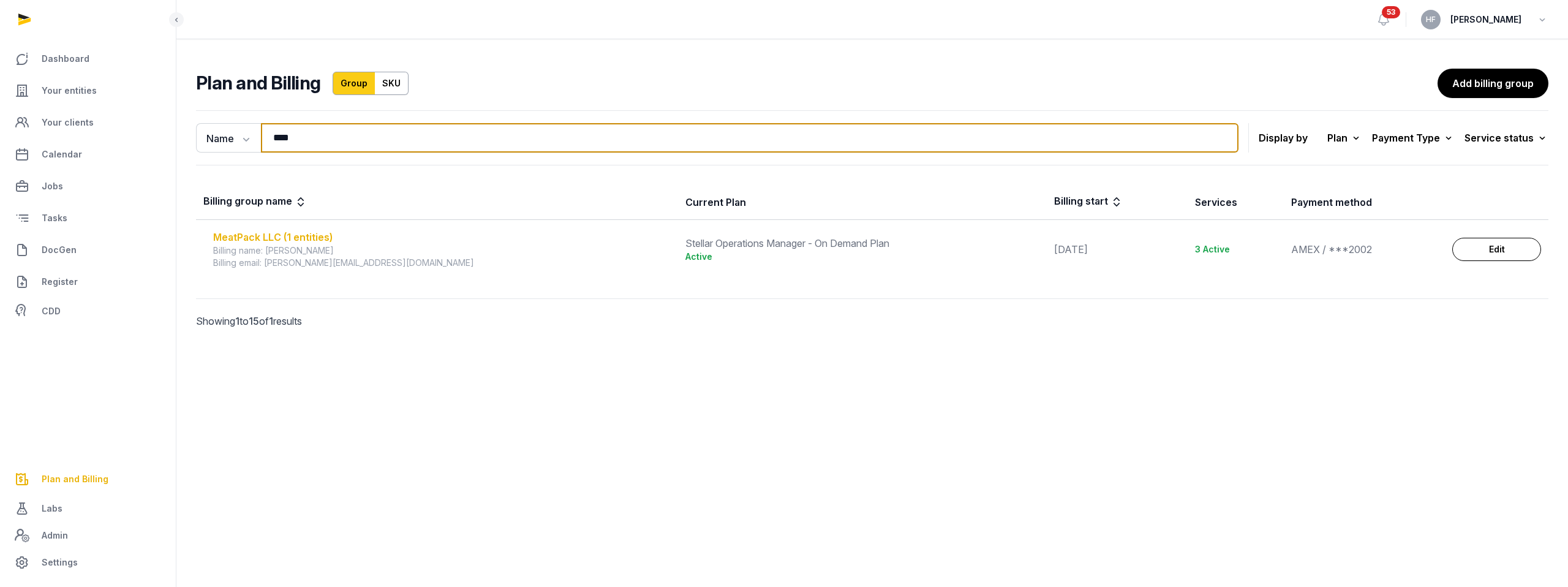
type input "****"
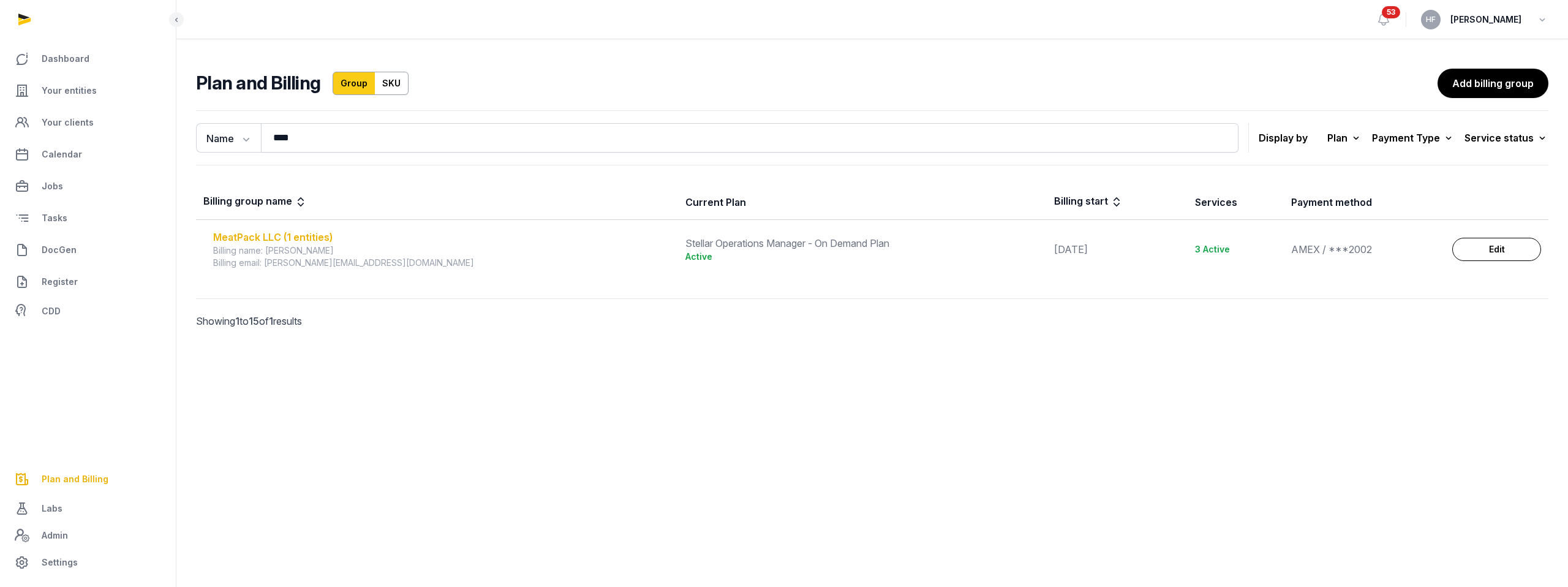
click at [296, 239] on div "MeatPack LLC (1 entities)" at bounding box center [442, 237] width 457 height 15
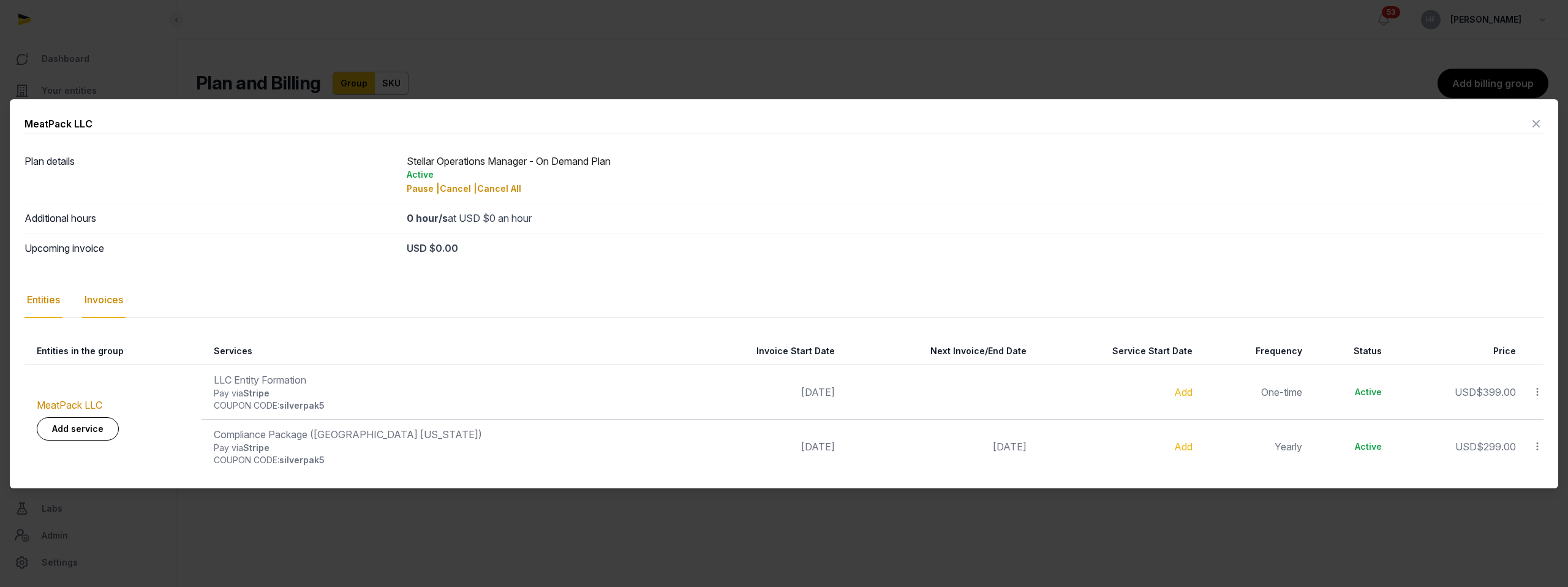
click at [112, 295] on div "Invoices" at bounding box center [103, 300] width 43 height 36
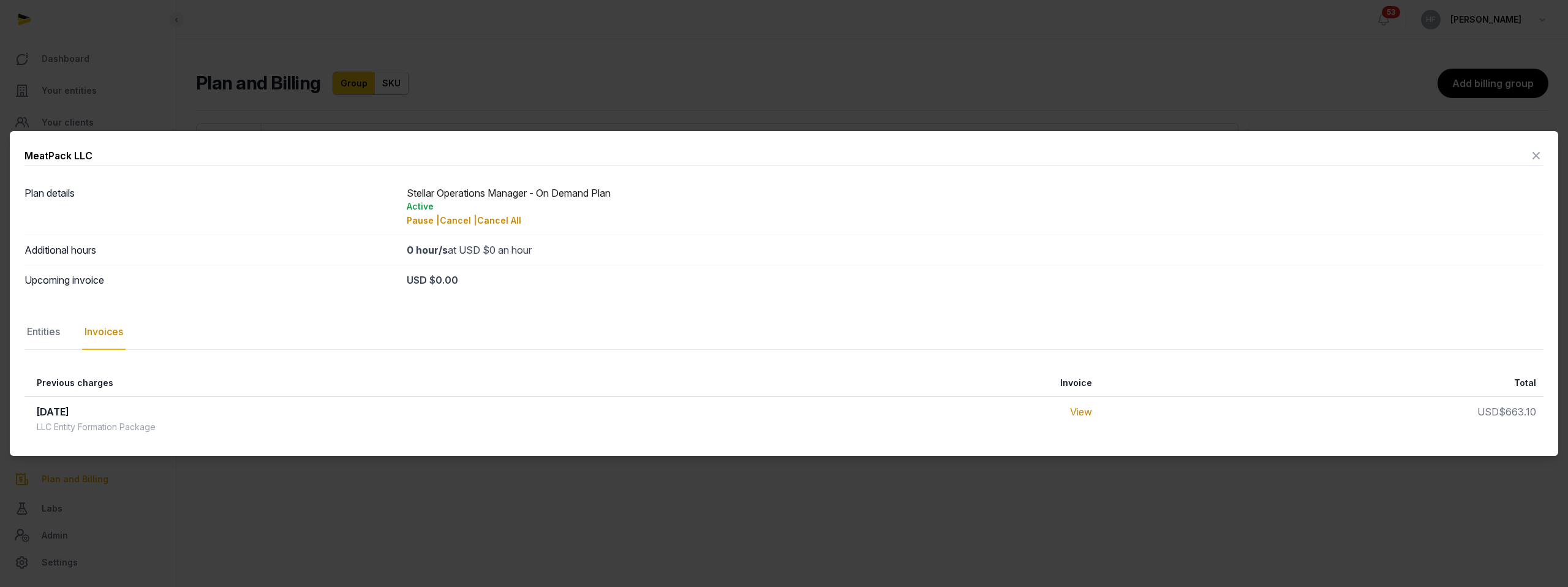
click at [1091, 406] on td "View" at bounding box center [953, 419] width 291 height 44
click at [1080, 411] on link "View" at bounding box center [1080, 411] width 22 height 12
click at [1536, 152] on icon at bounding box center [1536, 156] width 15 height 20
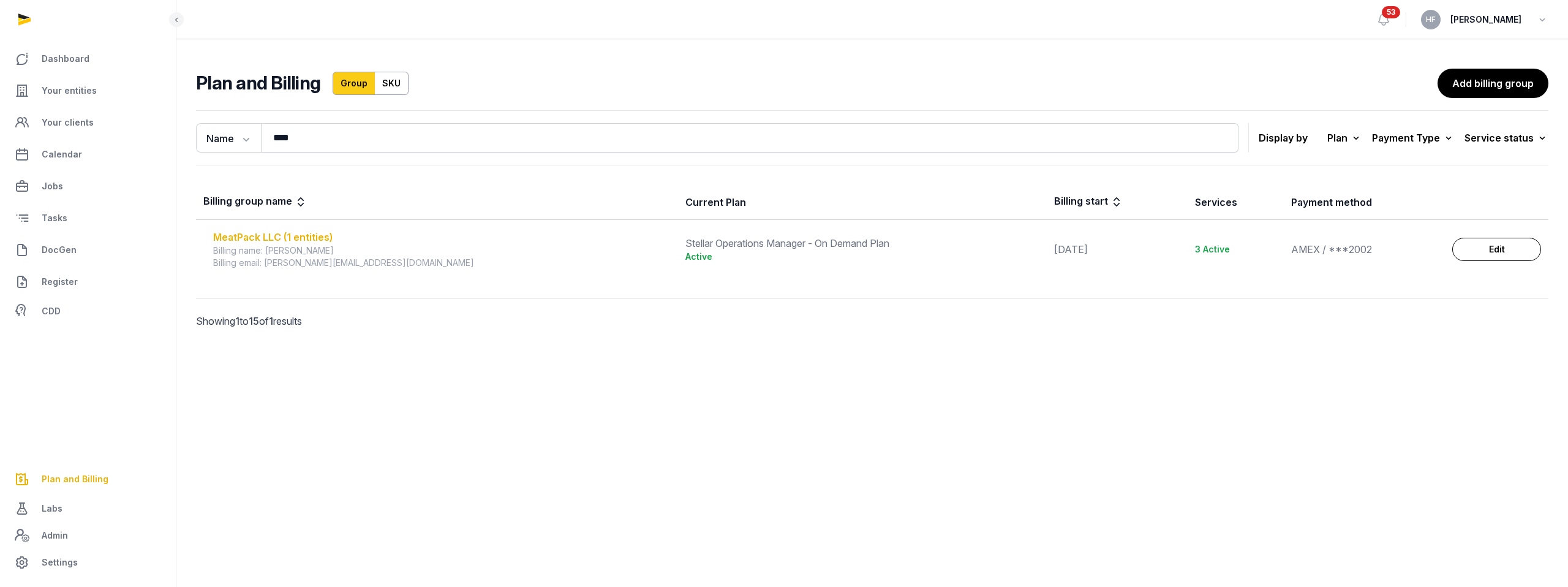
click at [270, 230] on div "MeatPack LLC (1 entities)" at bounding box center [442, 237] width 457 height 15
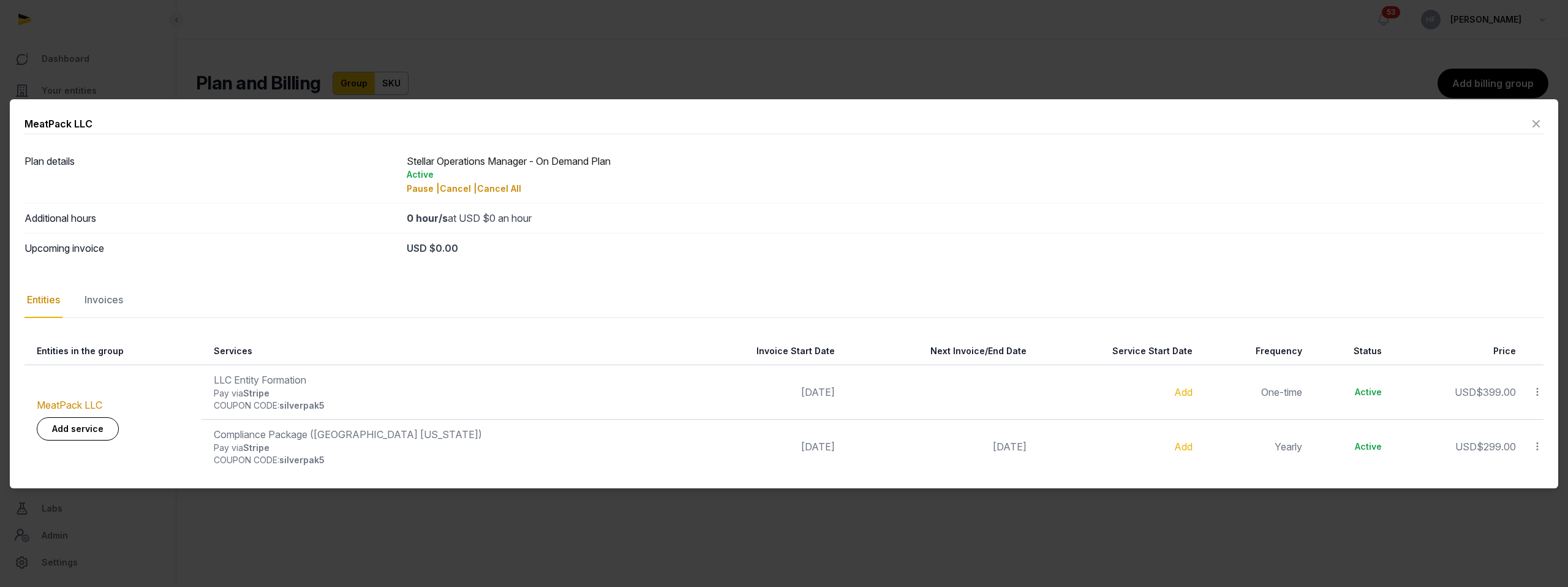
click at [1535, 123] on icon at bounding box center [1536, 123] width 15 height 20
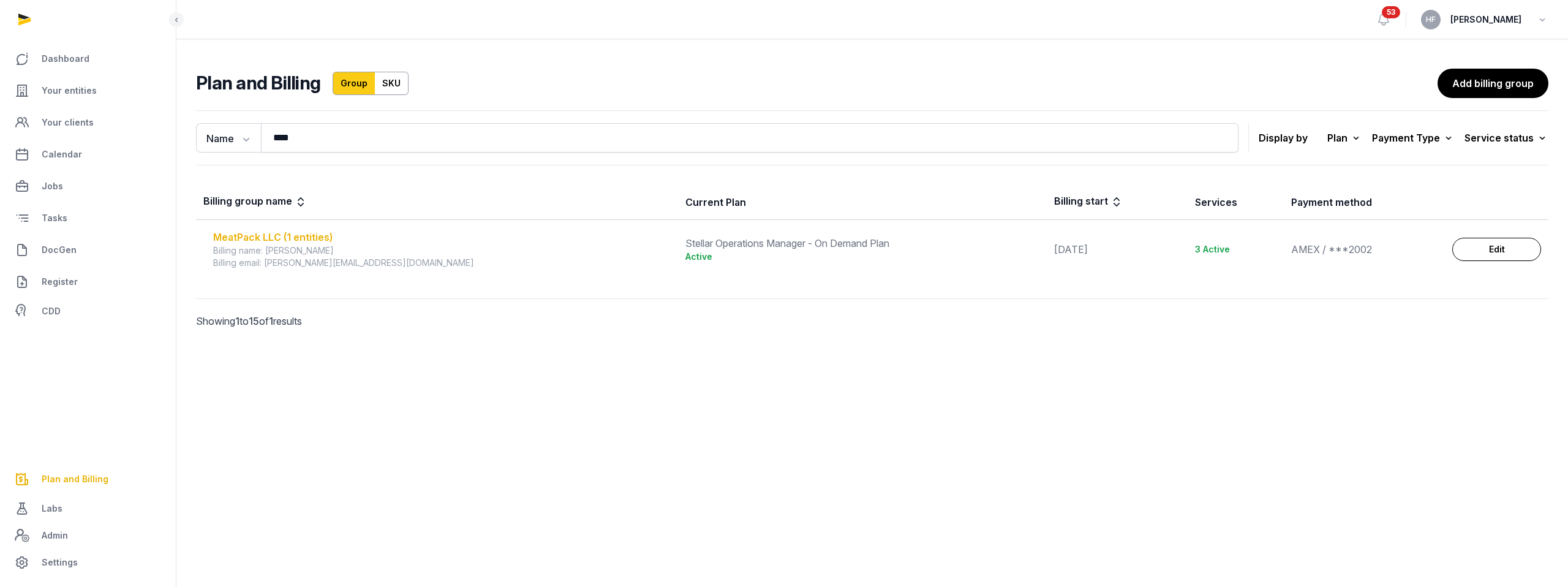
click at [295, 235] on div "MeatPack LLC (1 entities)" at bounding box center [442, 237] width 457 height 15
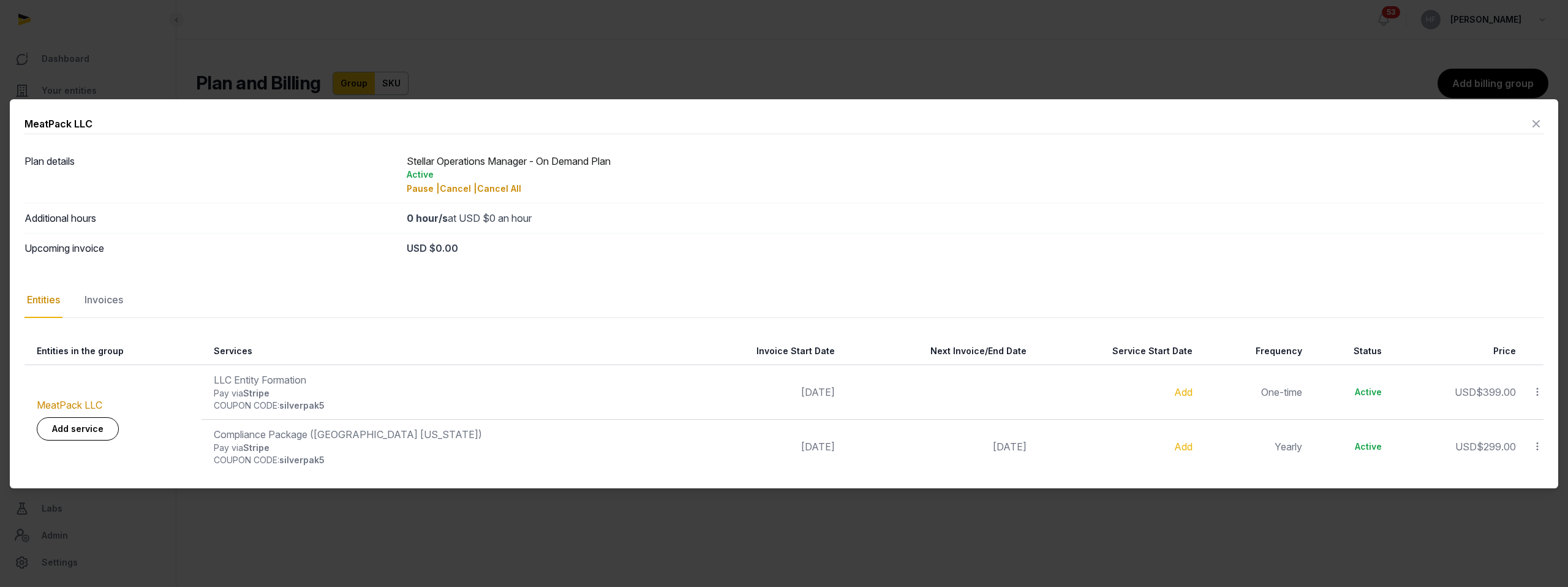
click at [1538, 123] on icon at bounding box center [1536, 123] width 15 height 20
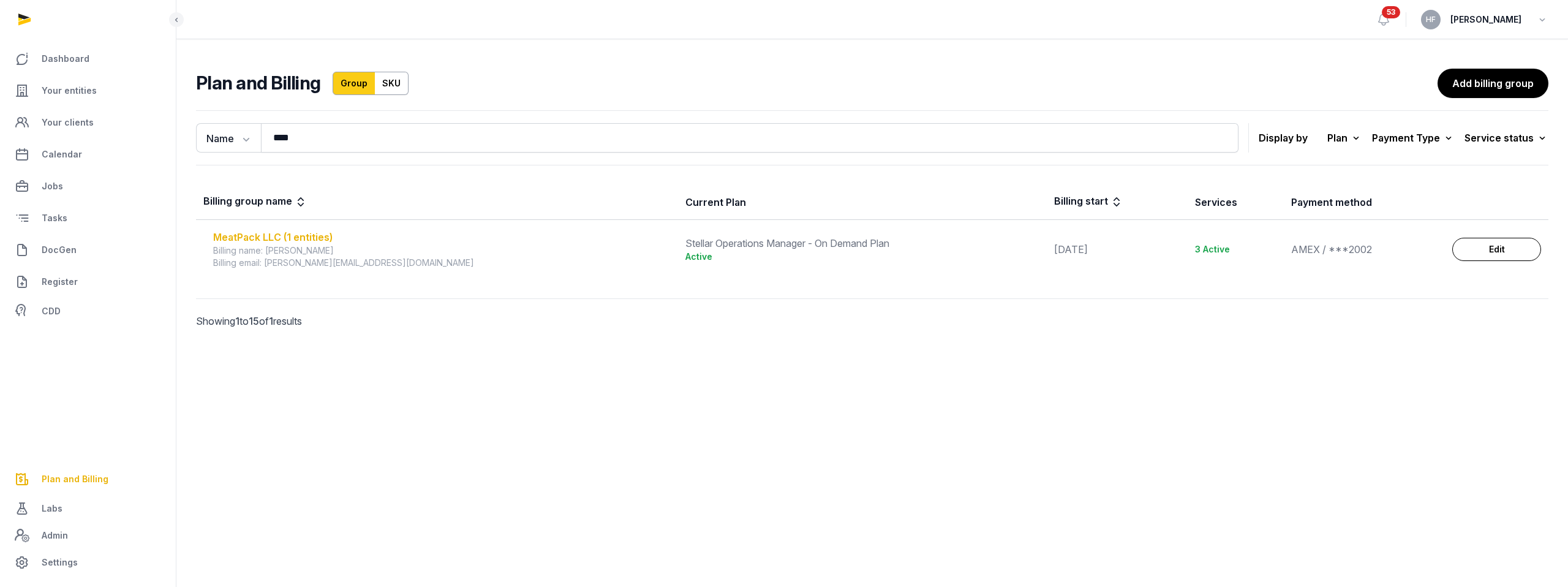
click at [293, 233] on div "MeatPack LLC (1 entities)" at bounding box center [442, 237] width 457 height 15
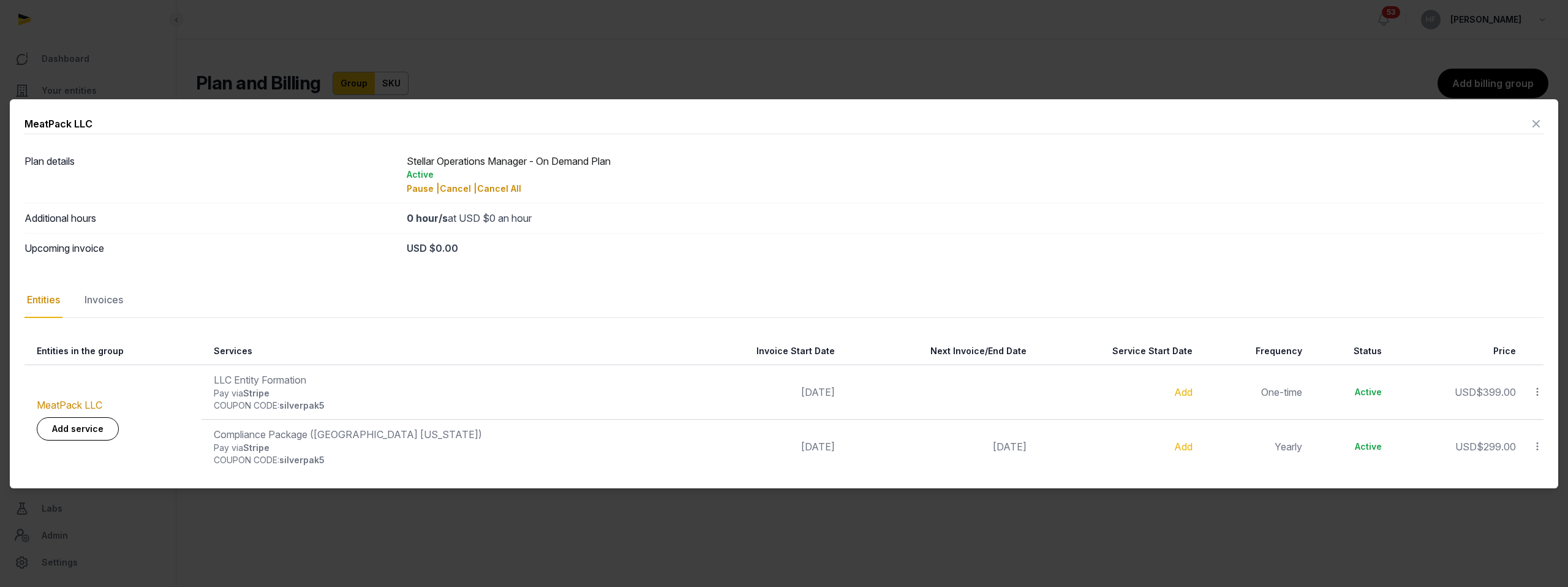
click at [1538, 122] on icon at bounding box center [1536, 123] width 15 height 20
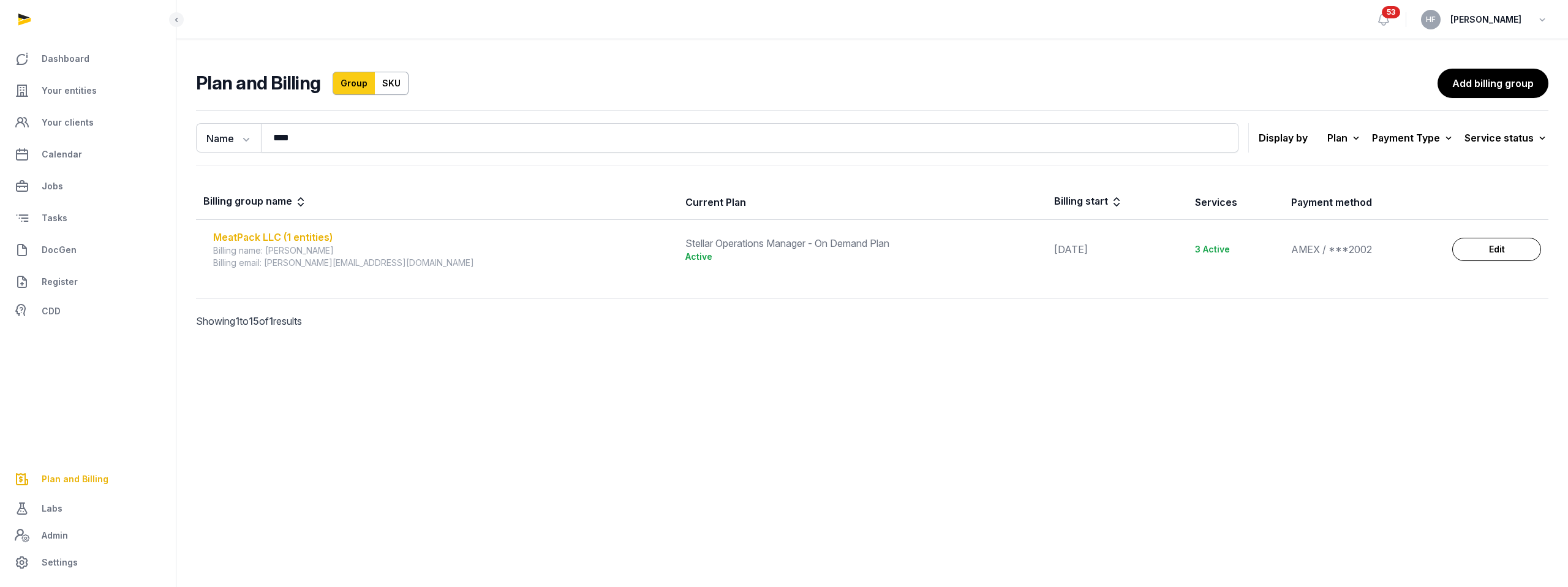
click at [286, 232] on div "MeatPack LLC (1 entities)" at bounding box center [442, 237] width 457 height 15
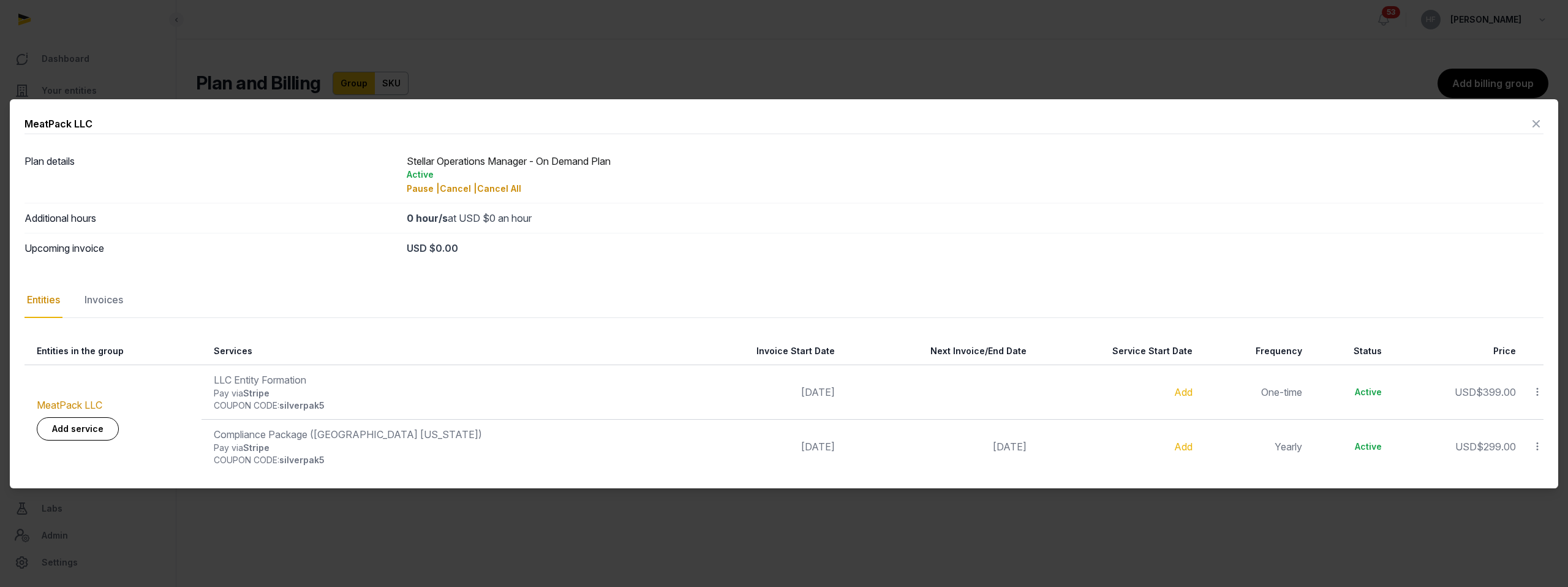
click at [1538, 121] on icon at bounding box center [1536, 123] width 15 height 20
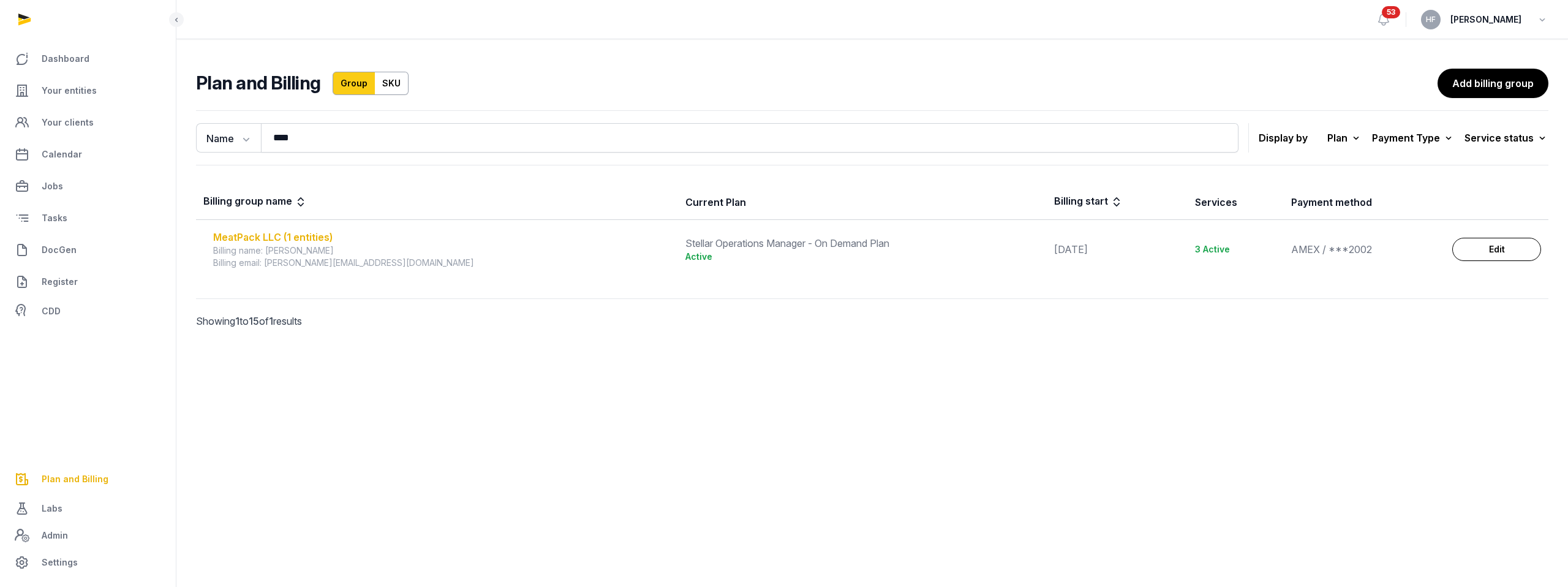
click at [327, 236] on div "MeatPack LLC (1 entities)" at bounding box center [442, 237] width 457 height 15
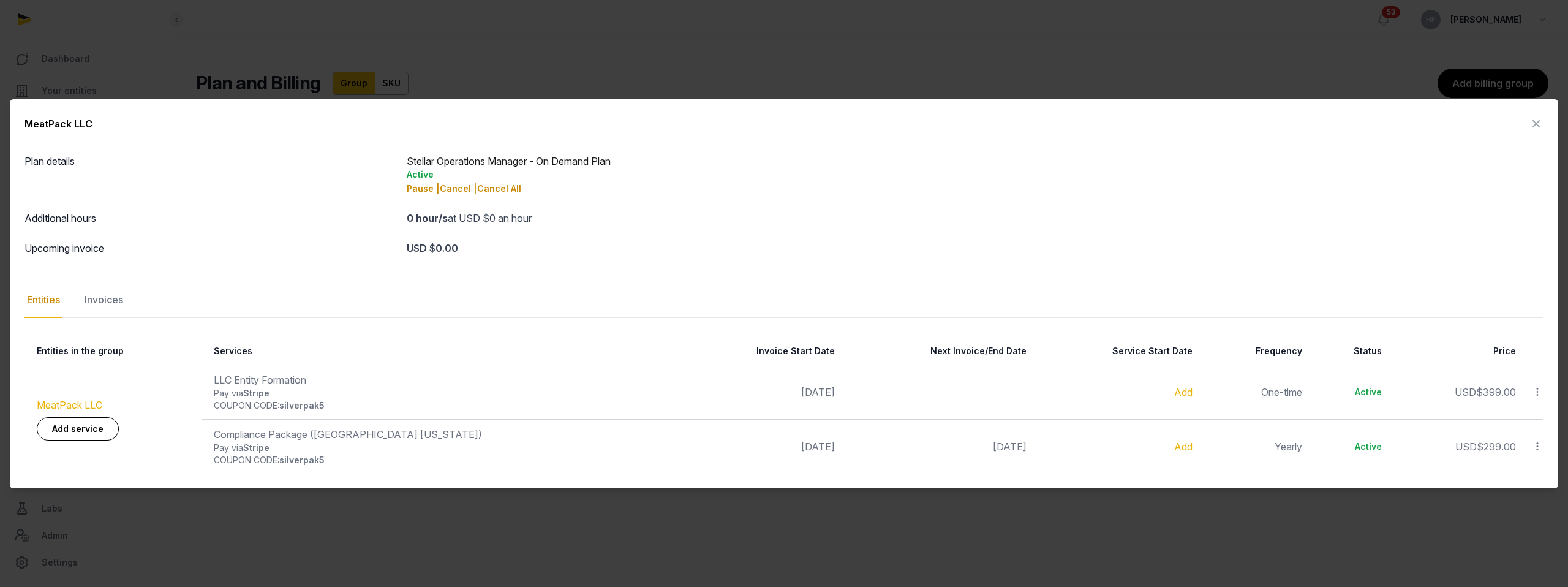
click at [83, 404] on link "MeatPack LLC" at bounding box center [69, 405] width 65 height 12
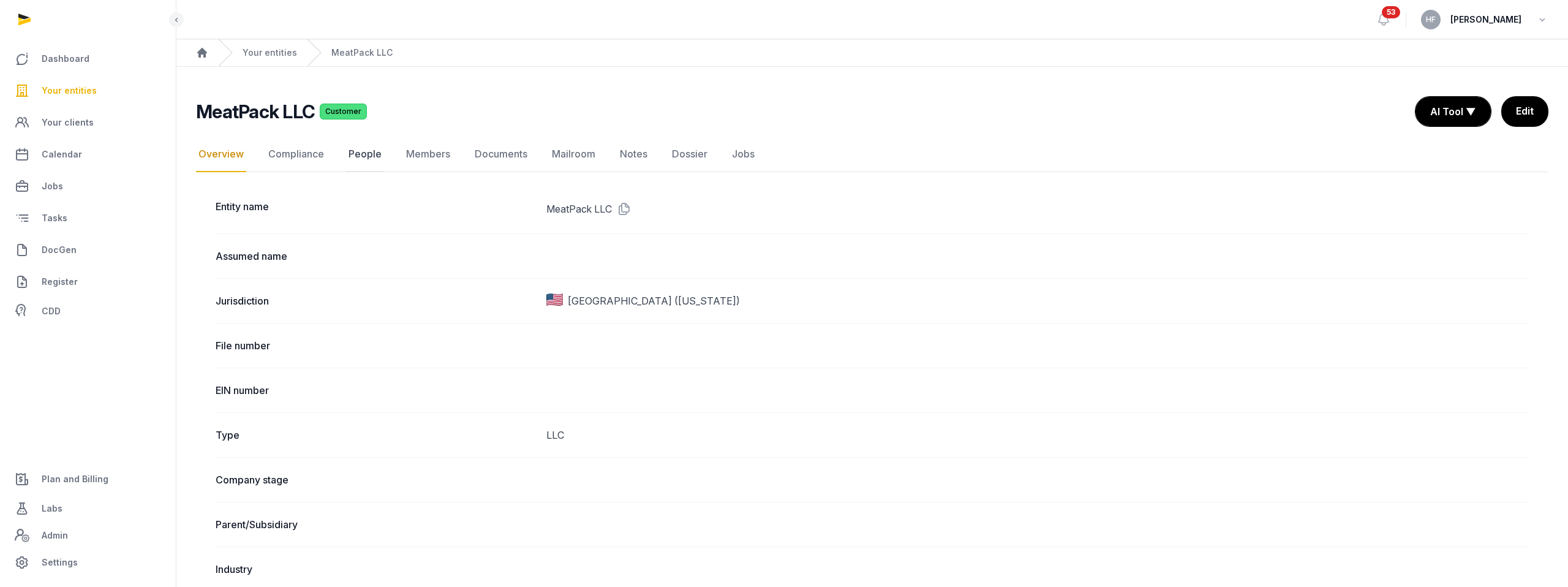
click at [370, 152] on link "People" at bounding box center [365, 154] width 38 height 36
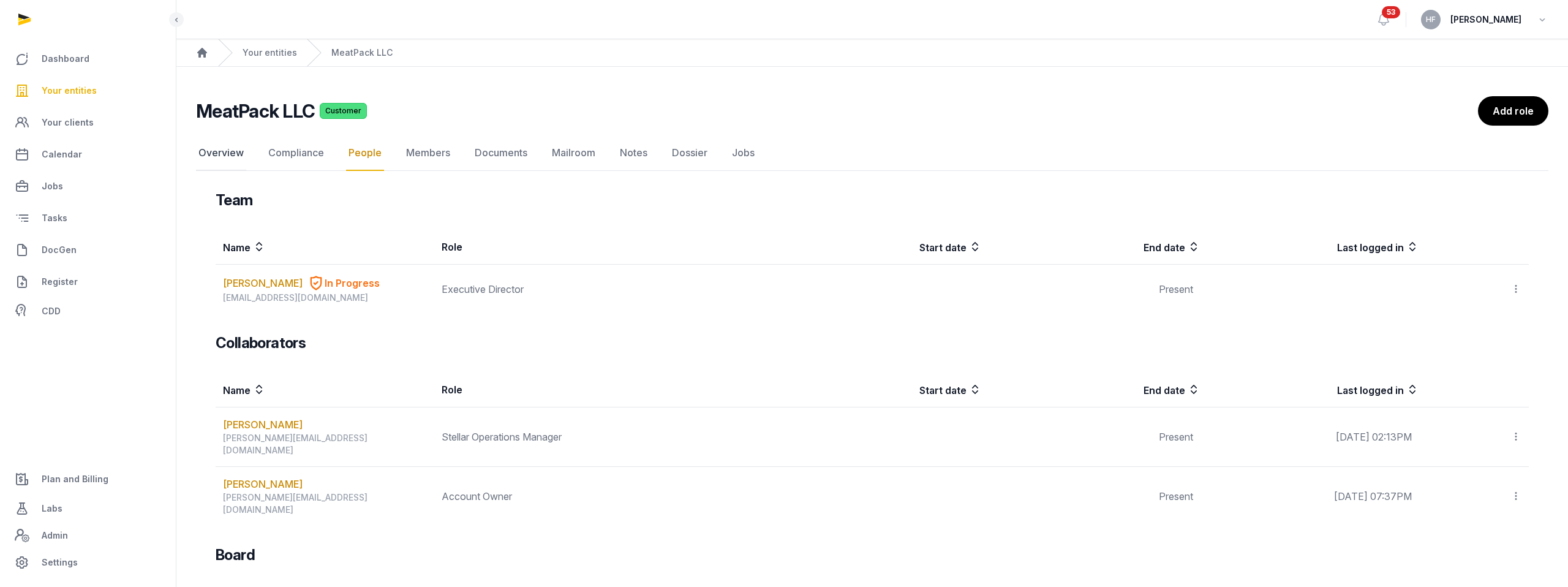
click at [233, 155] on link "Overview" at bounding box center [221, 153] width 50 height 36
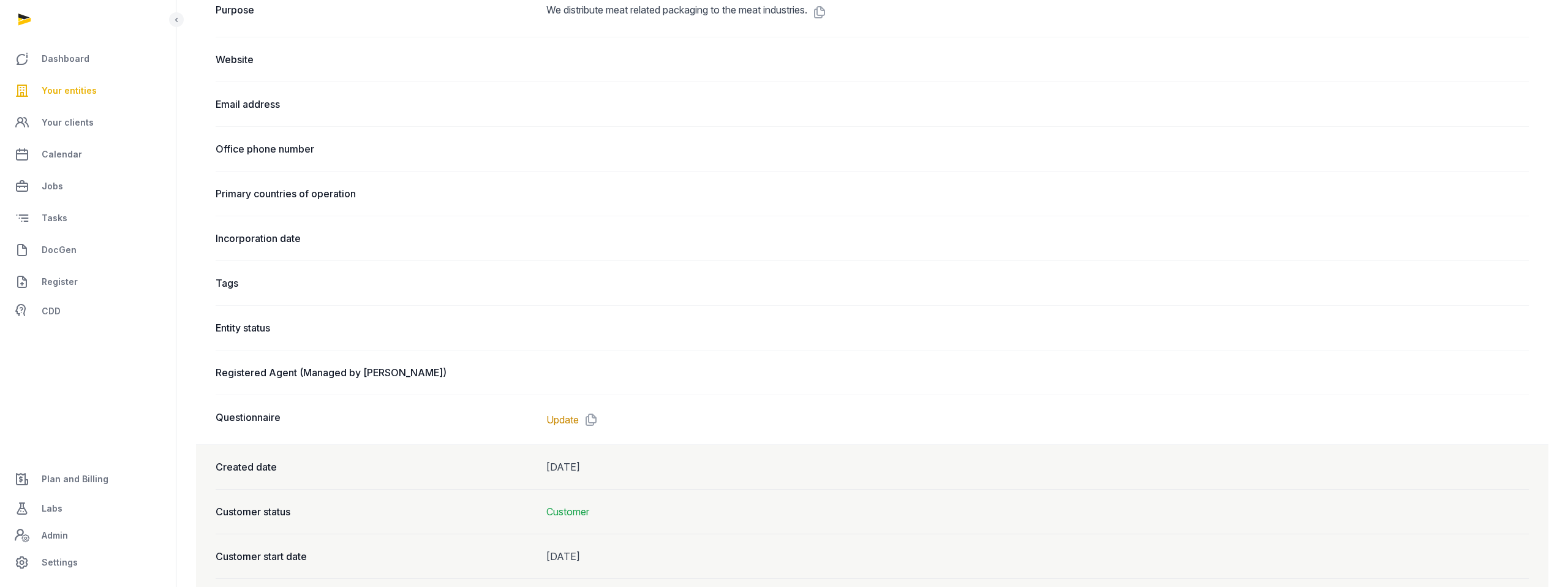
scroll to position [619, 0]
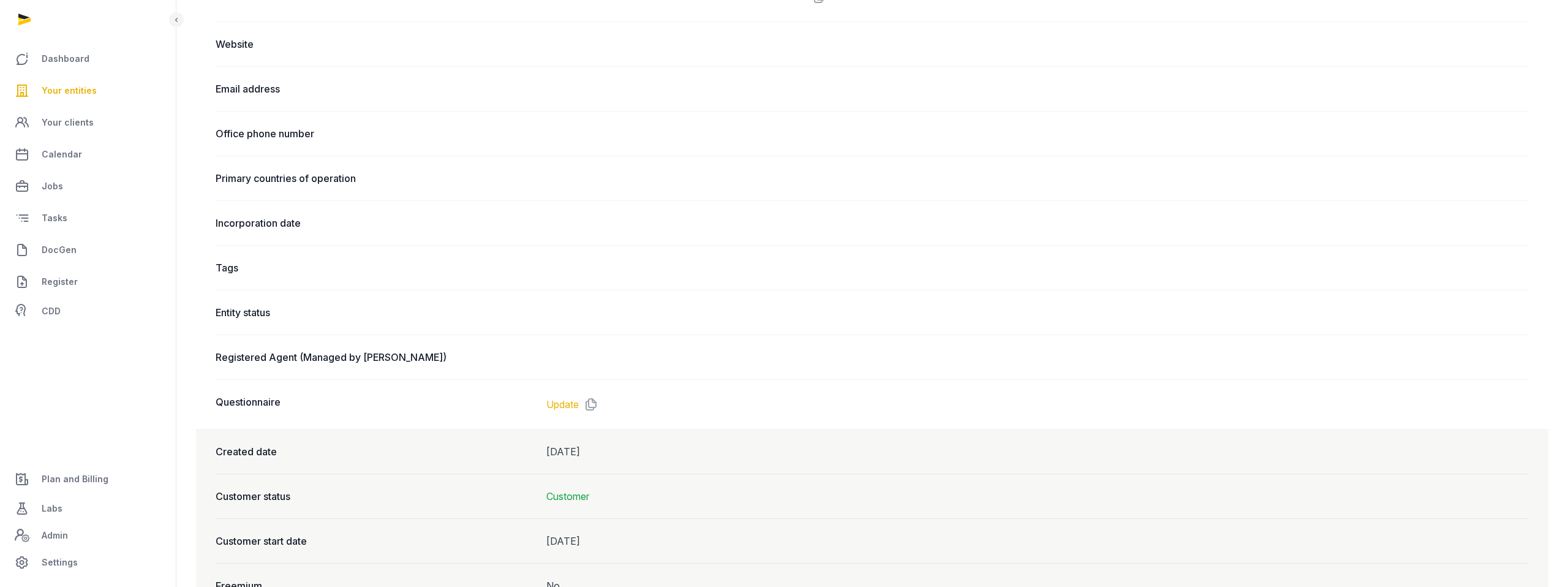
click at [567, 407] on link "Update" at bounding box center [561, 404] width 32 height 15
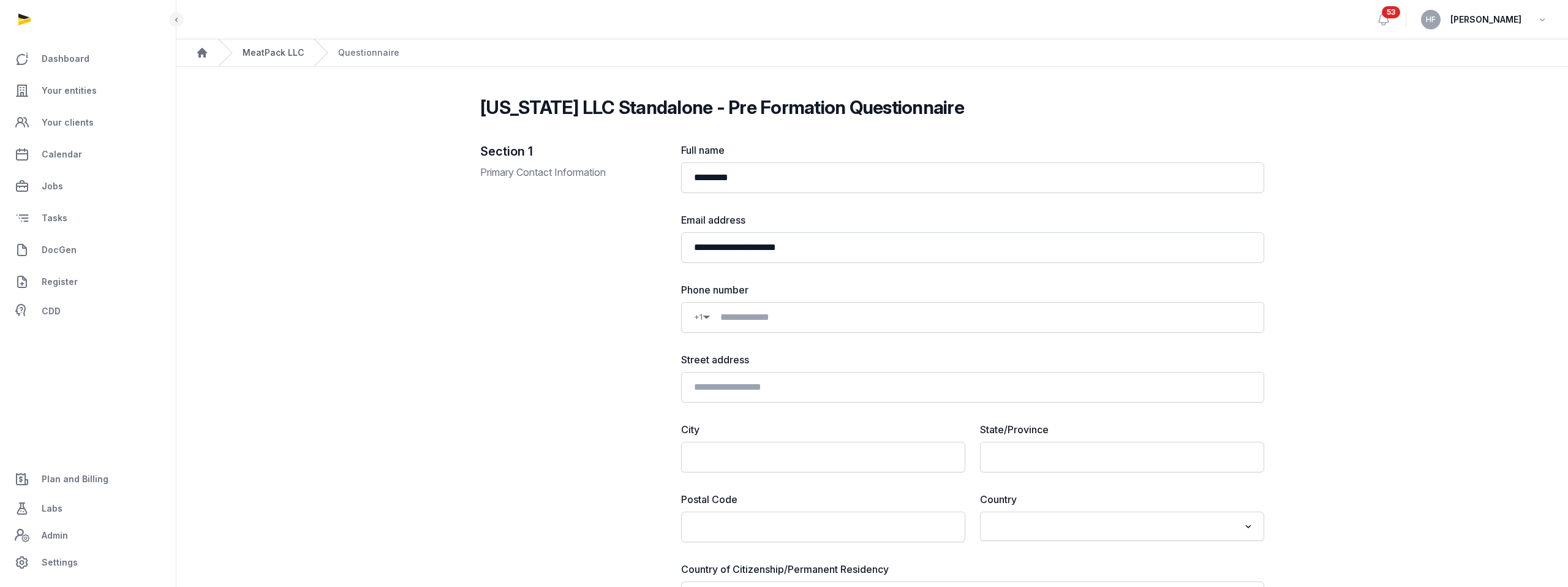
click at [283, 51] on link "MeatPack LLC" at bounding box center [273, 53] width 61 height 12
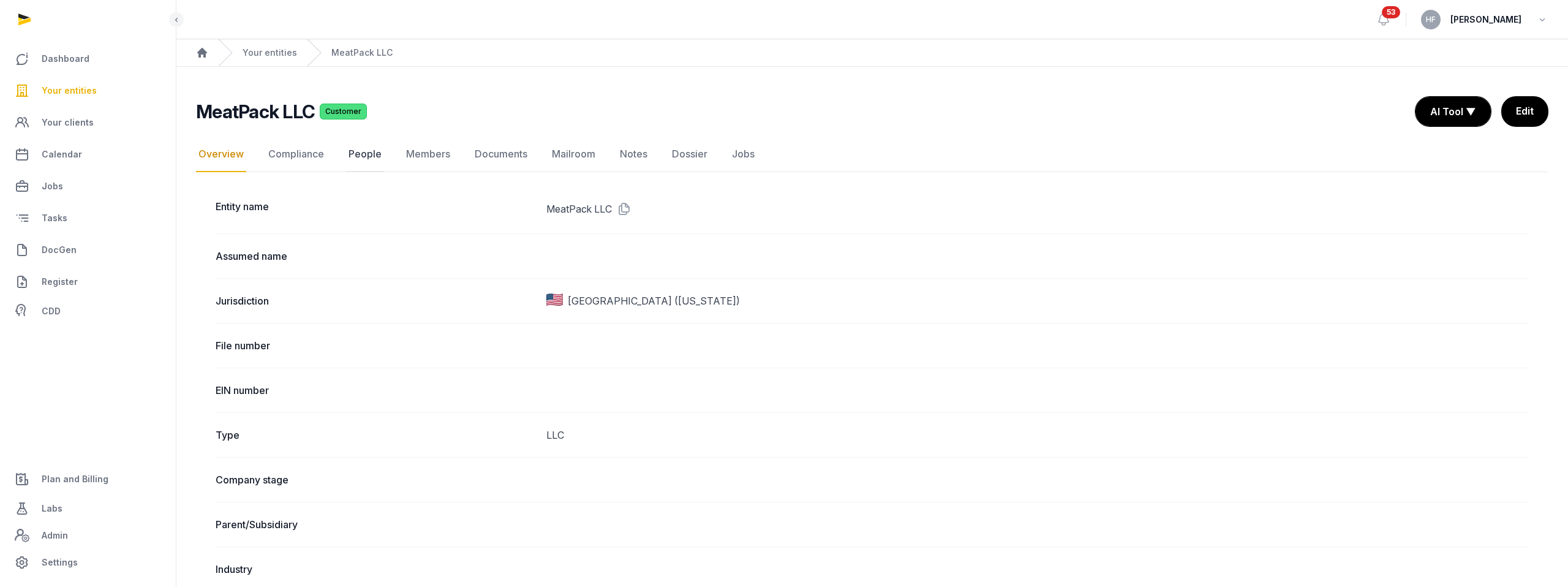
click at [369, 157] on link "People" at bounding box center [365, 154] width 38 height 36
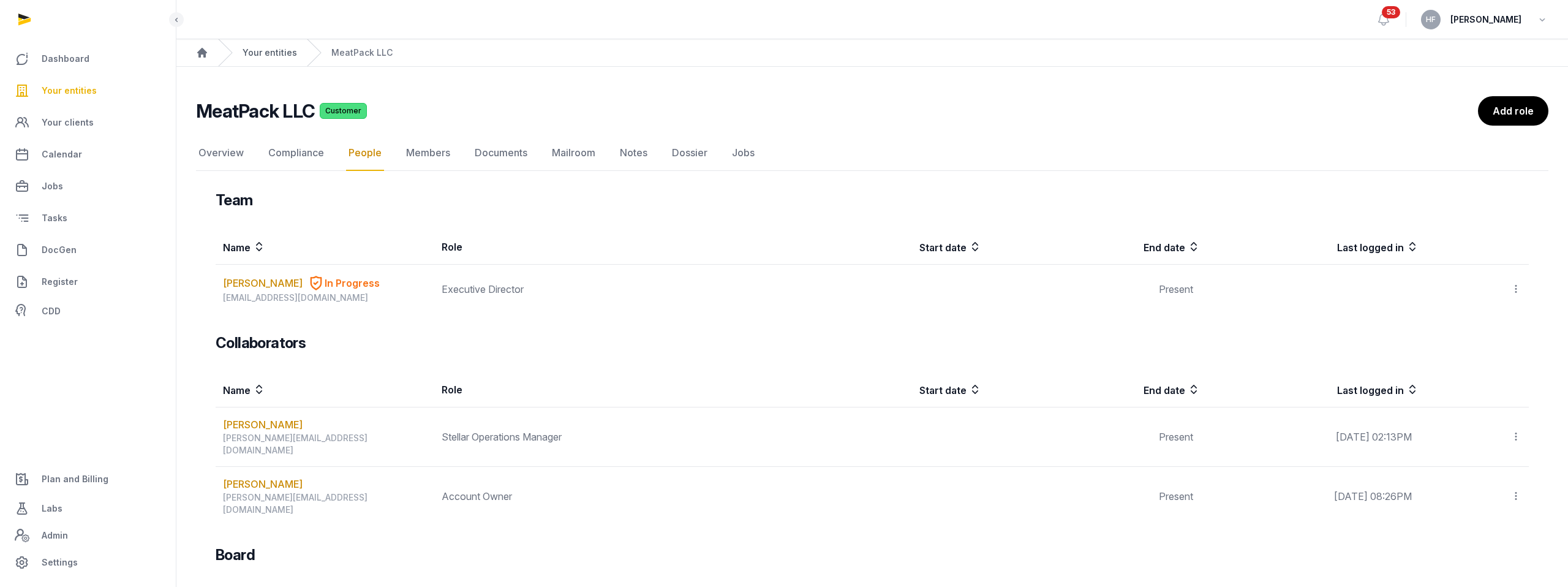
click at [266, 51] on link "Your entities" at bounding box center [269, 53] width 55 height 12
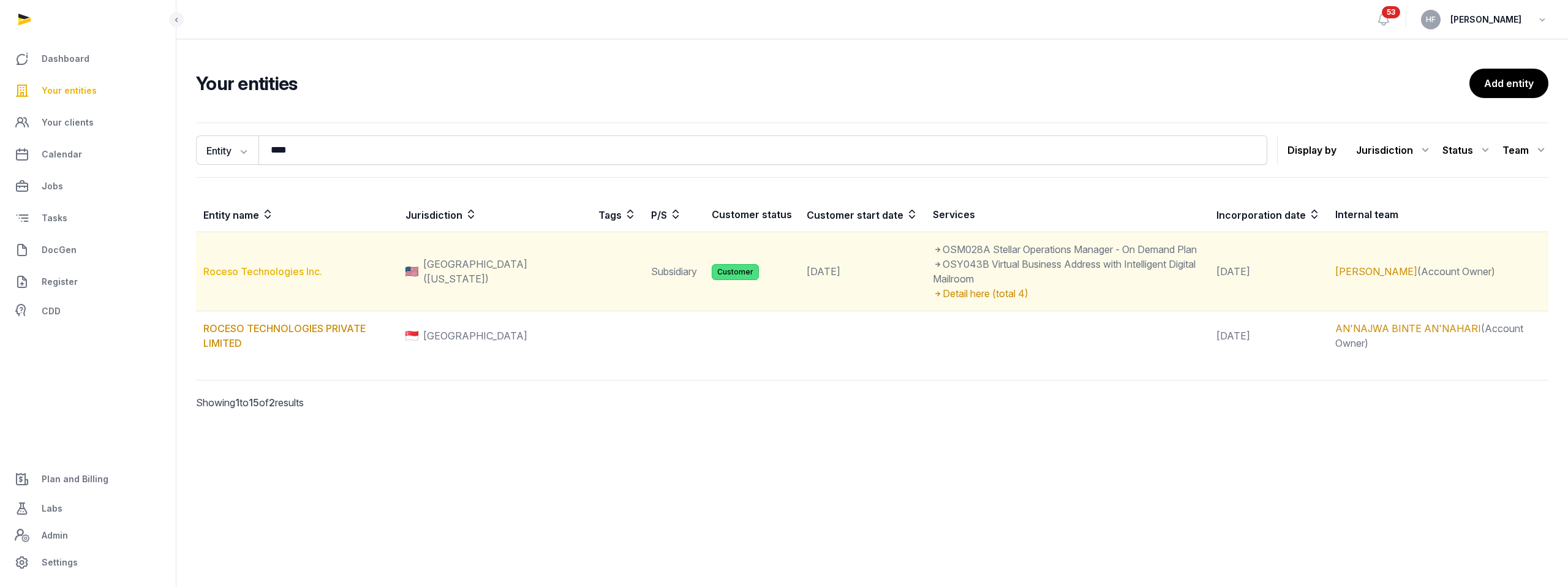
click at [301, 265] on link "Roceso Technologies Inc." at bounding box center [262, 271] width 119 height 12
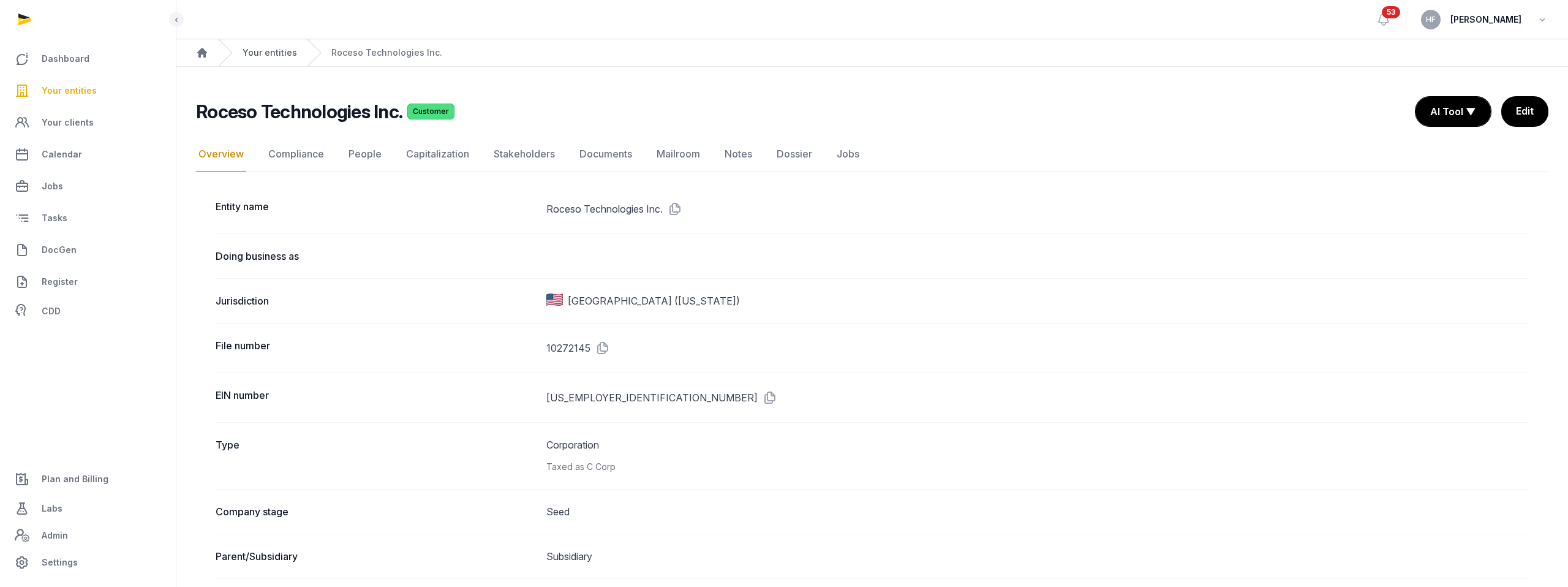
click at [276, 50] on link "Your entities" at bounding box center [269, 53] width 55 height 12
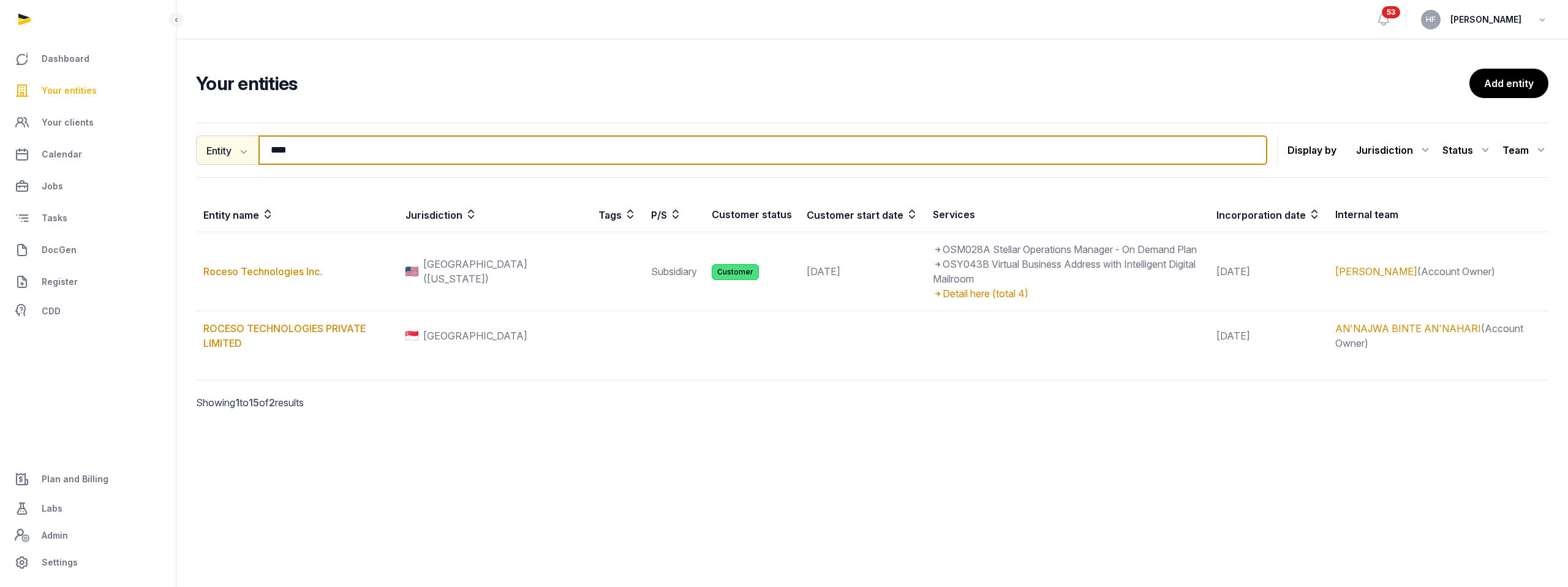
drag, startPoint x: 332, startPoint y: 149, endPoint x: 235, endPoint y: 142, distance: 97.3
click at [236, 143] on div "Entity Entity People Tags Services **** Search" at bounding box center [731, 150] width 1071 height 30
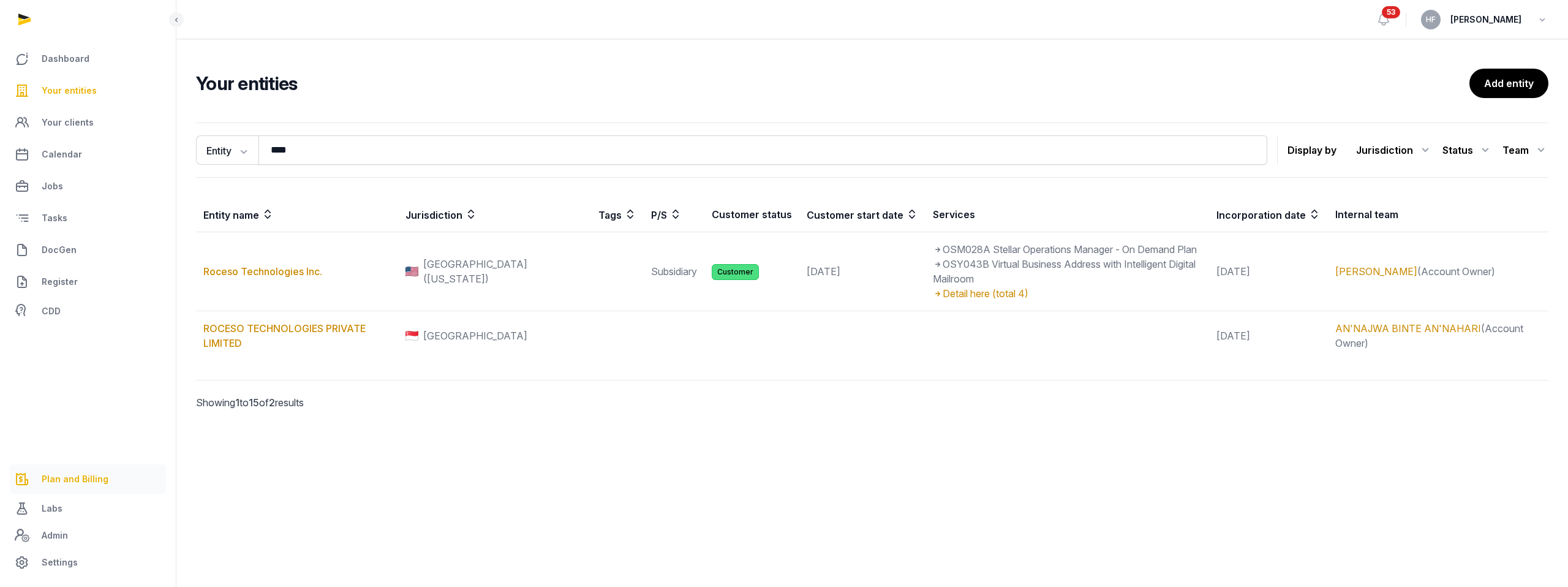
click at [76, 471] on span "Plan and Billing" at bounding box center [75, 478] width 67 height 15
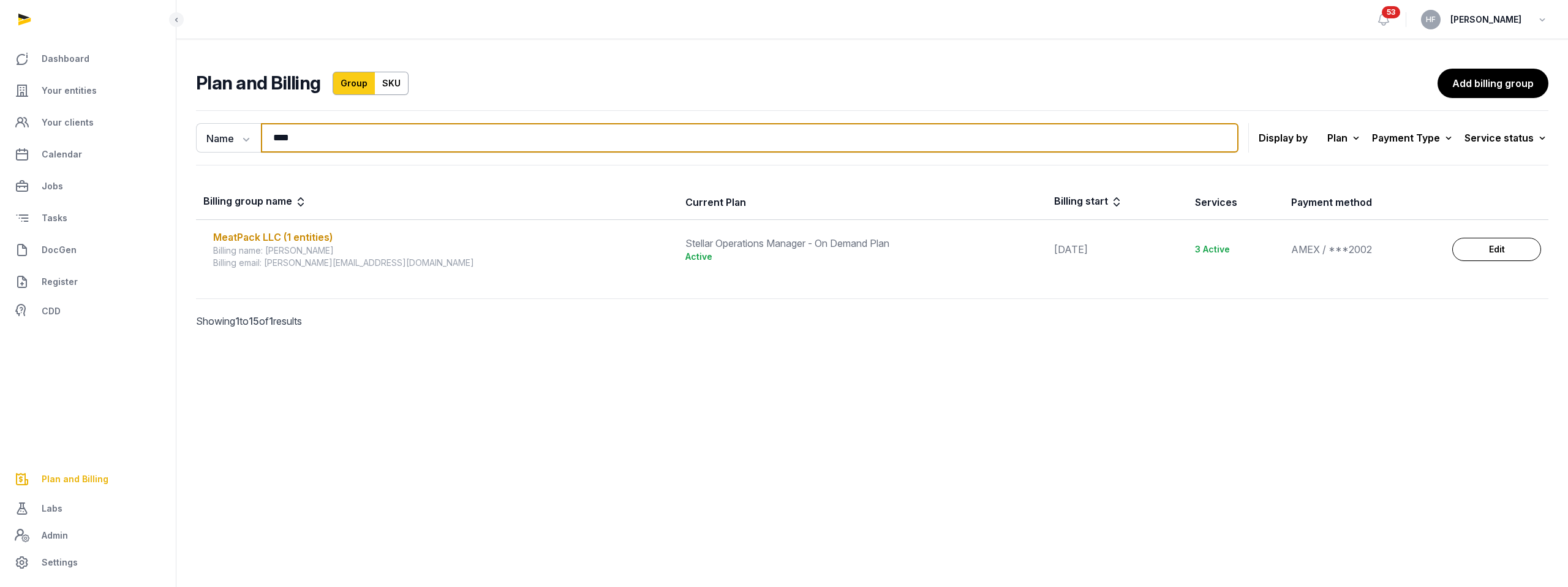
drag, startPoint x: 322, startPoint y: 138, endPoint x: 134, endPoint y: 138, distance: 188.0
click at [134, 138] on div "Dashboard Your entities Your clients Calendar Jobs Tasks DocGen Register CDD Pl…" at bounding box center [784, 293] width 1568 height 587
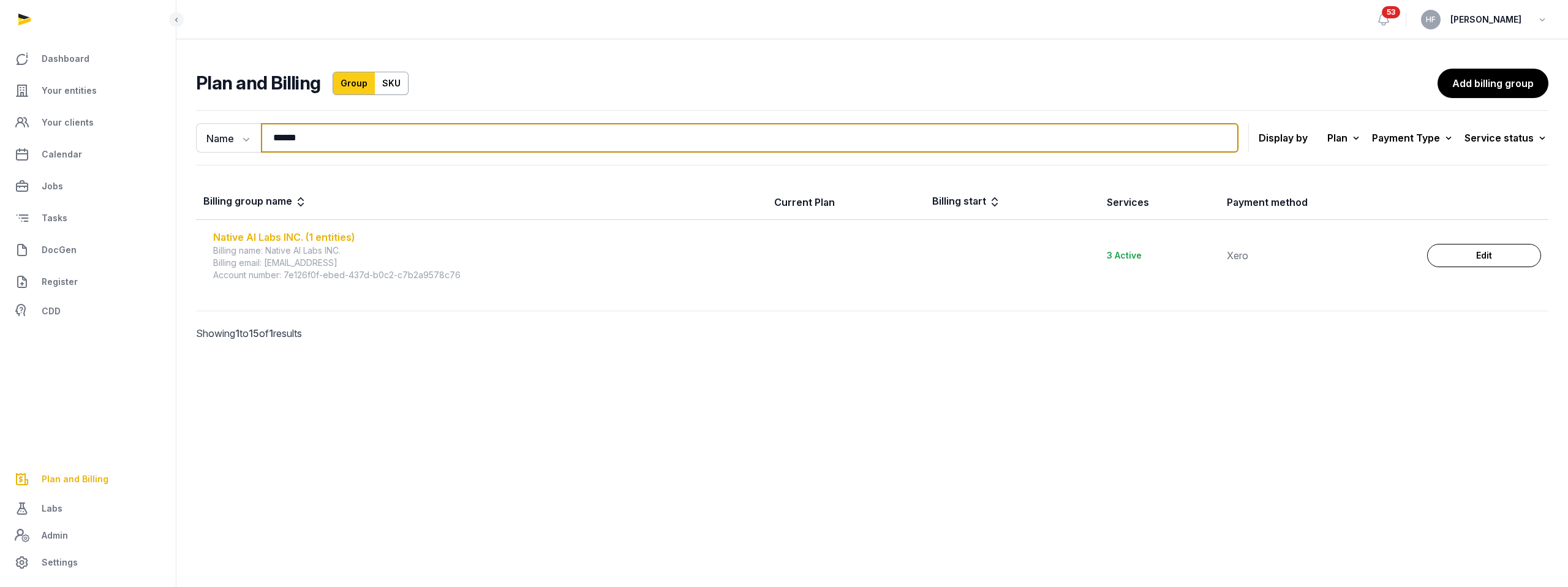
type input "******"
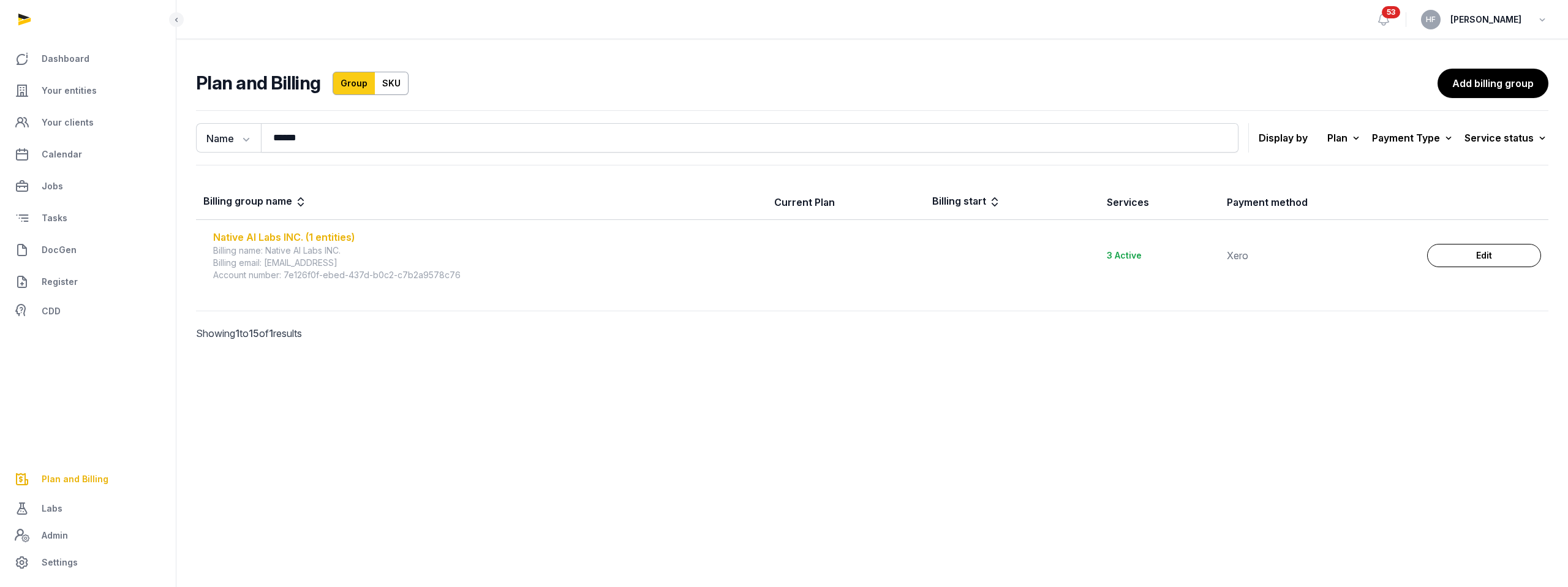
click at [298, 237] on div "Native AI Labs INC. (1 entities)" at bounding box center [486, 237] width 546 height 15
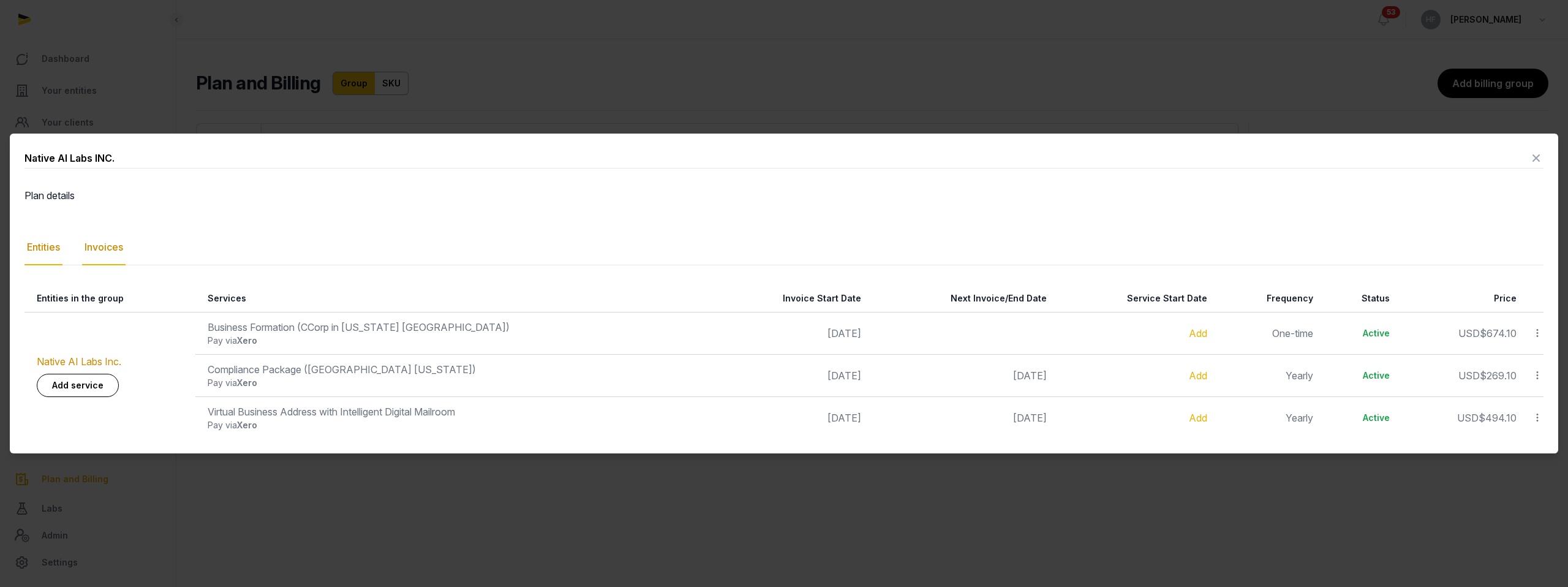
click at [110, 246] on div "Invoices" at bounding box center [103, 247] width 43 height 36
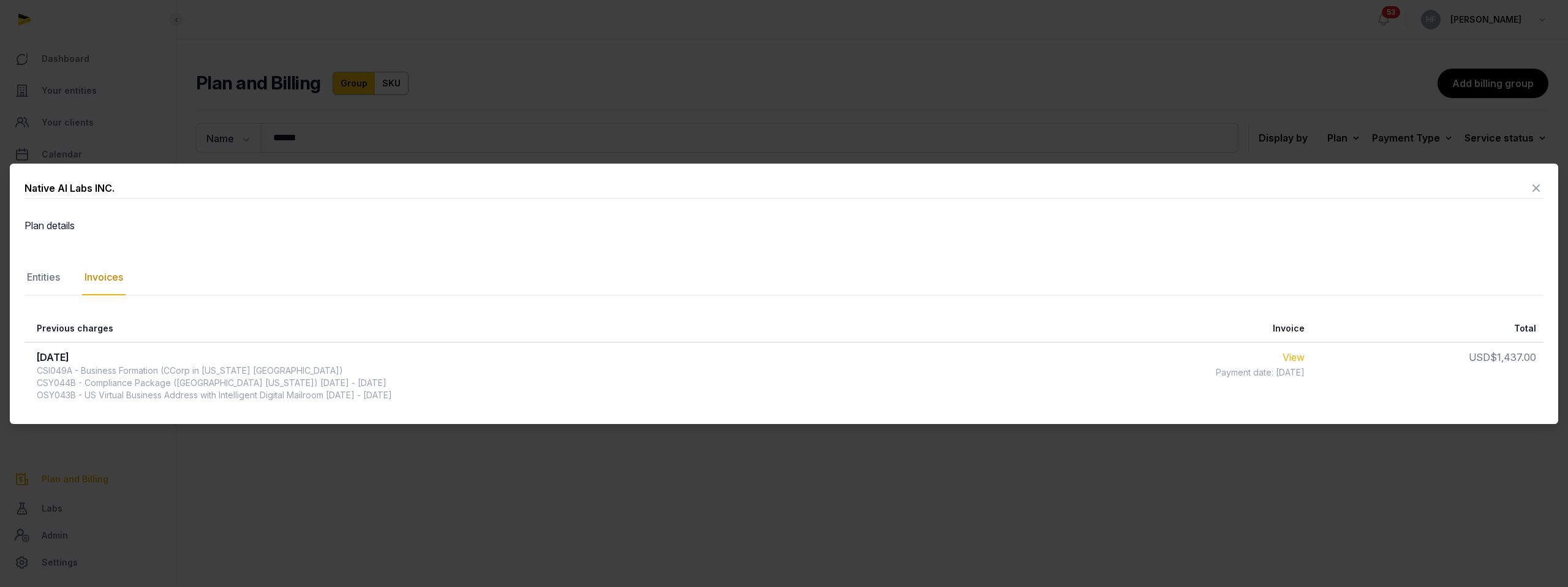
click at [1305, 360] on link "View" at bounding box center [1292, 357] width 22 height 12
click at [1540, 184] on icon at bounding box center [1536, 188] width 15 height 20
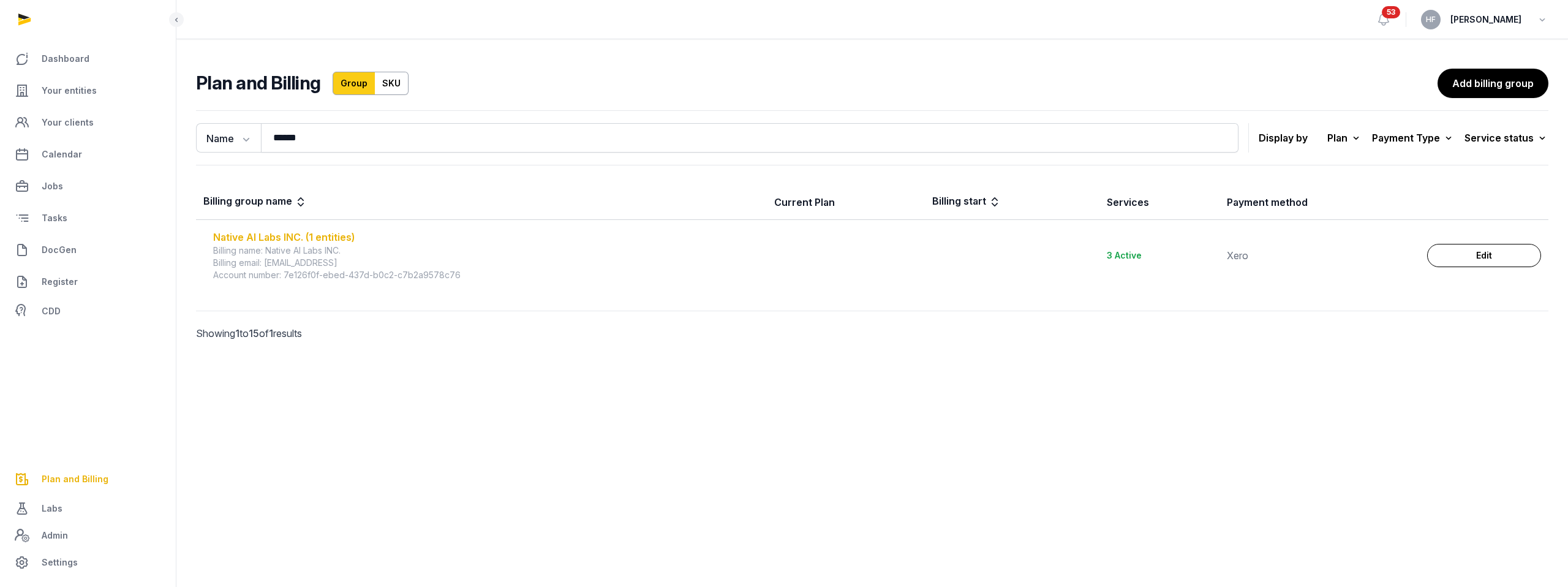
click at [300, 238] on div "Native AI Labs INC. (1 entities)" at bounding box center [486, 237] width 546 height 15
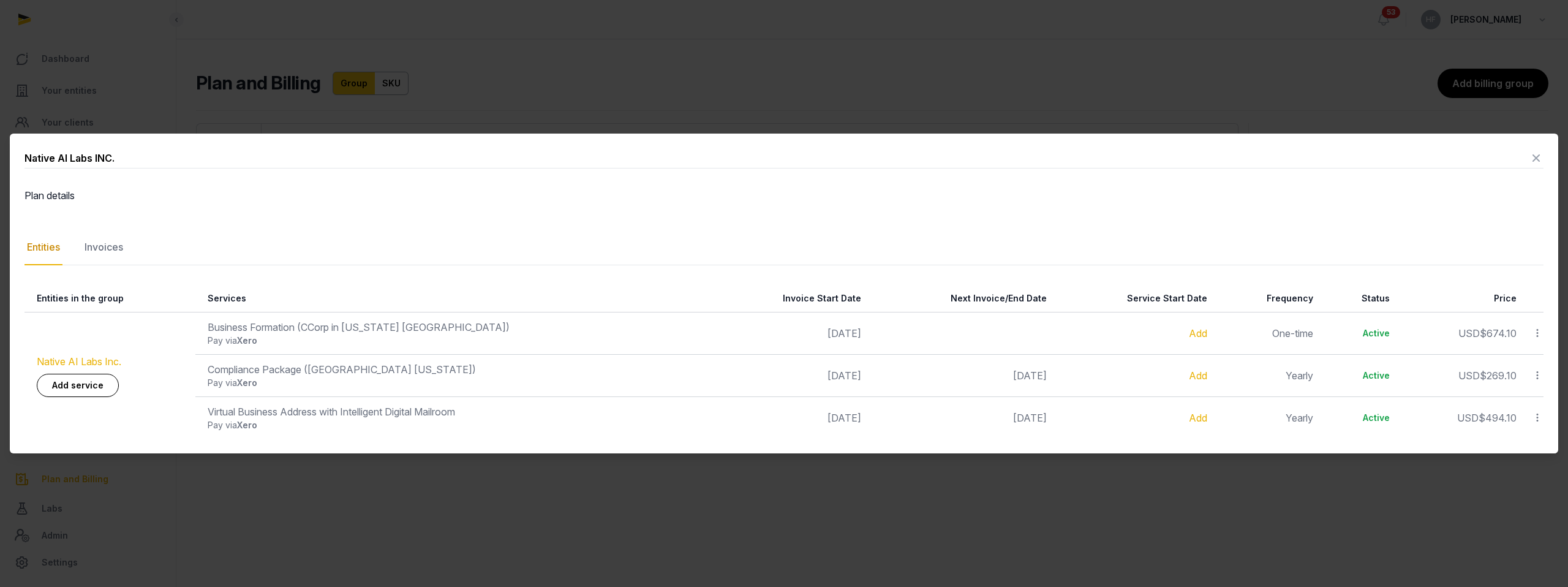
click at [116, 357] on link "Native AI Labs Inc." at bounding box center [78, 362] width 84 height 12
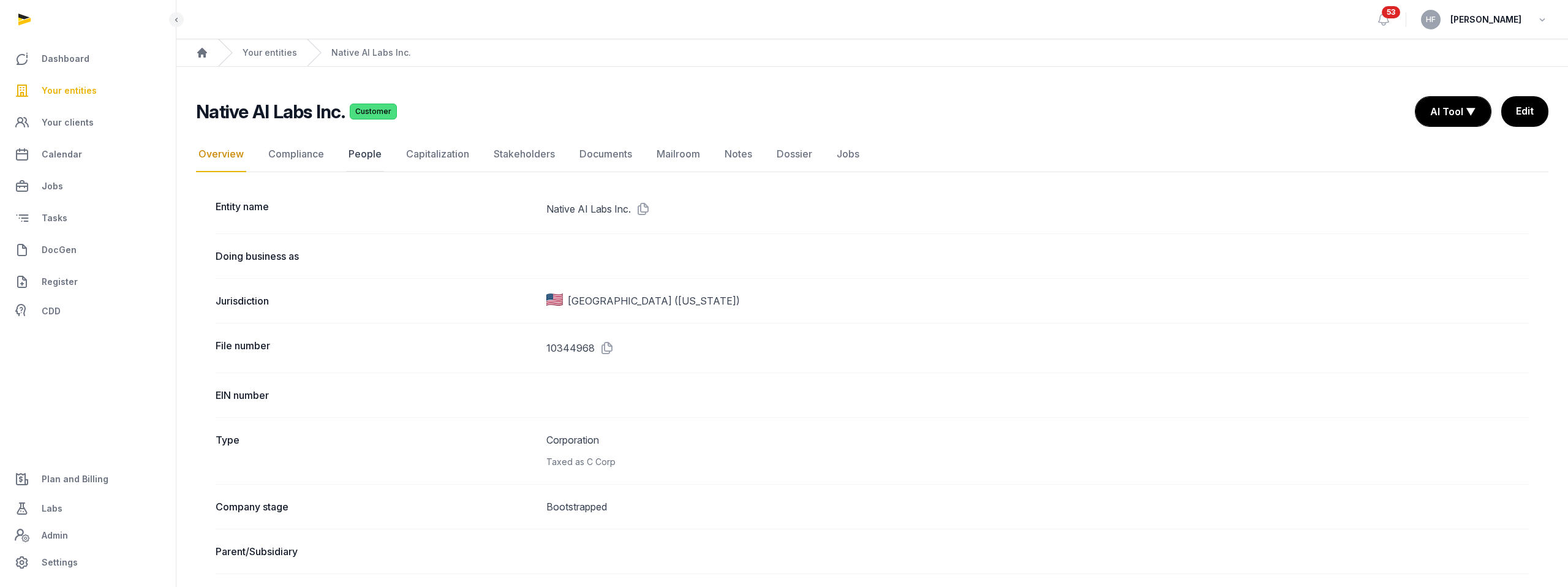
click at [368, 159] on link "People" at bounding box center [365, 154] width 38 height 36
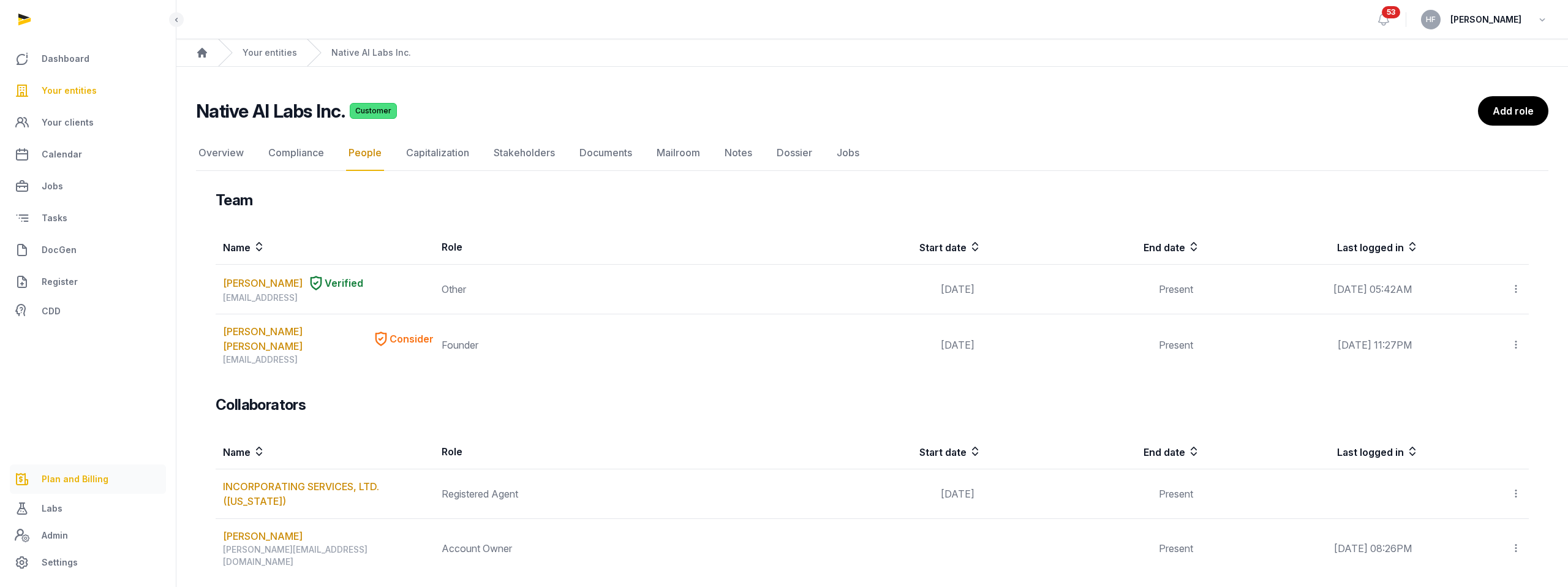
click at [77, 478] on span "Plan and Billing" at bounding box center [75, 478] width 67 height 15
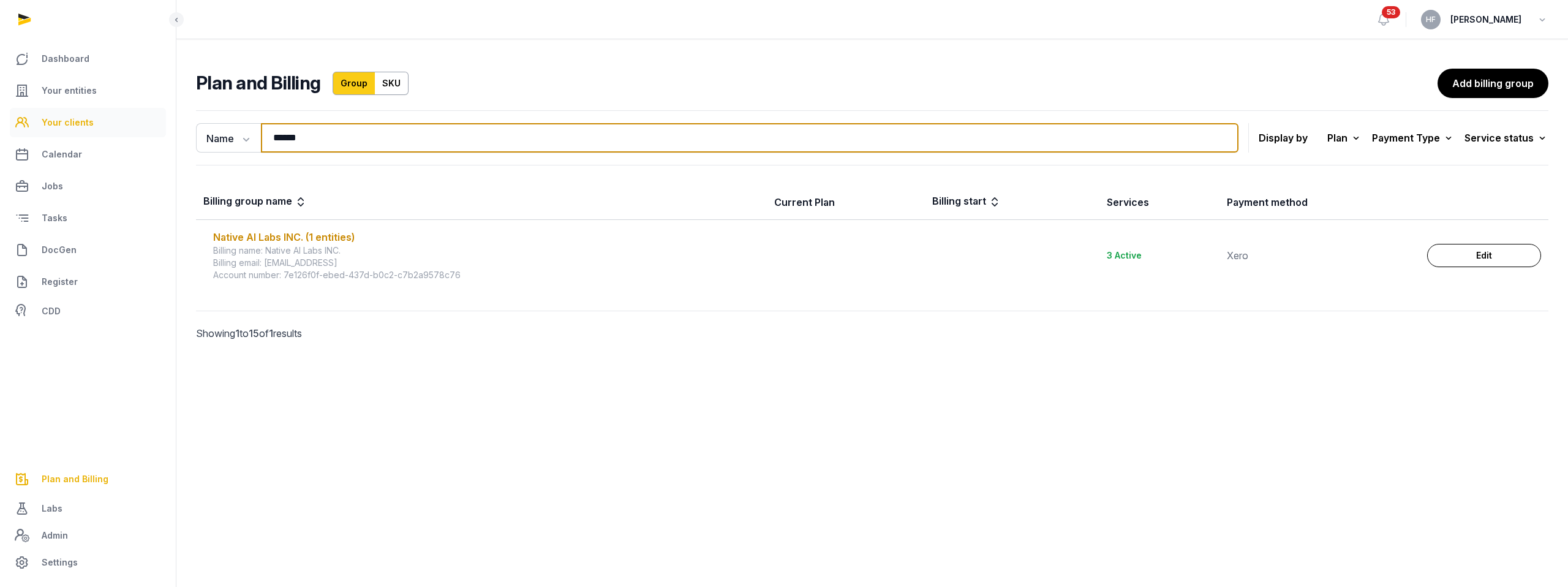
drag, startPoint x: 328, startPoint y: 139, endPoint x: 130, endPoint y: 130, distance: 198.2
click at [130, 130] on div "Dashboard Your entities Your clients Calendar Jobs Tasks DocGen Register CDD Pl…" at bounding box center [784, 293] width 1568 height 587
type input "*****"
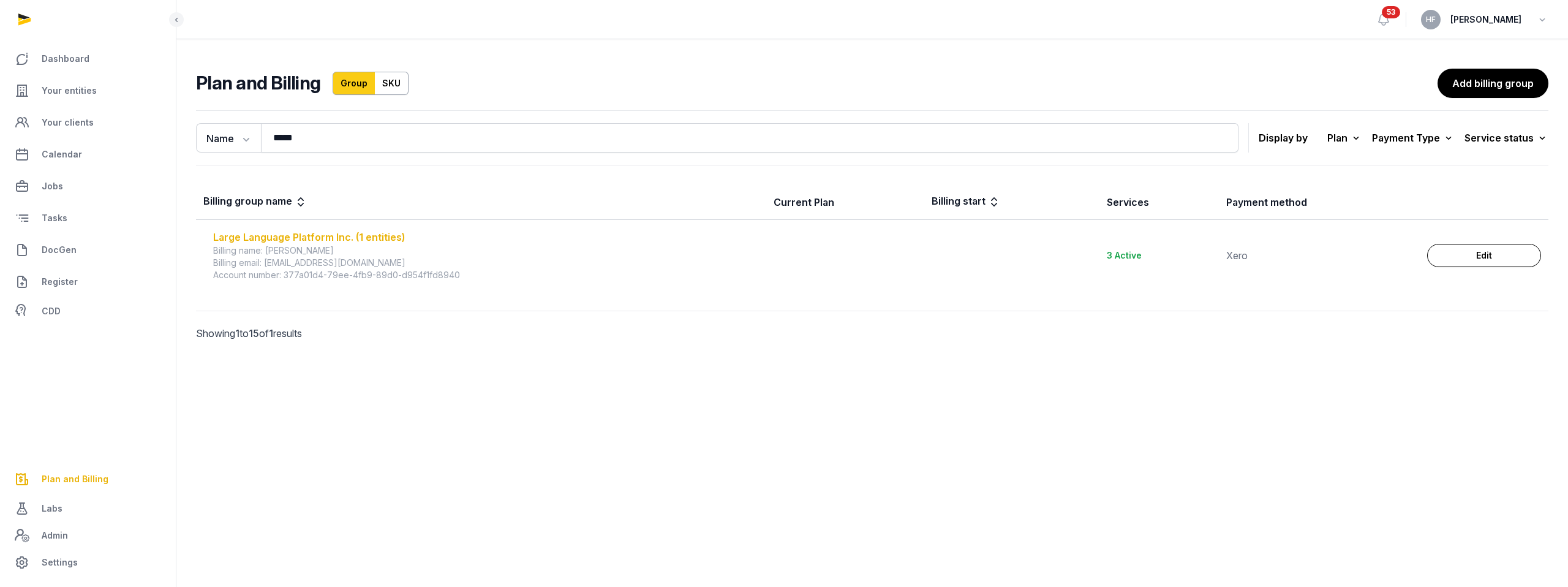
click at [350, 236] on div "Large Language Platform Inc. (1 entities)" at bounding box center [486, 237] width 546 height 15
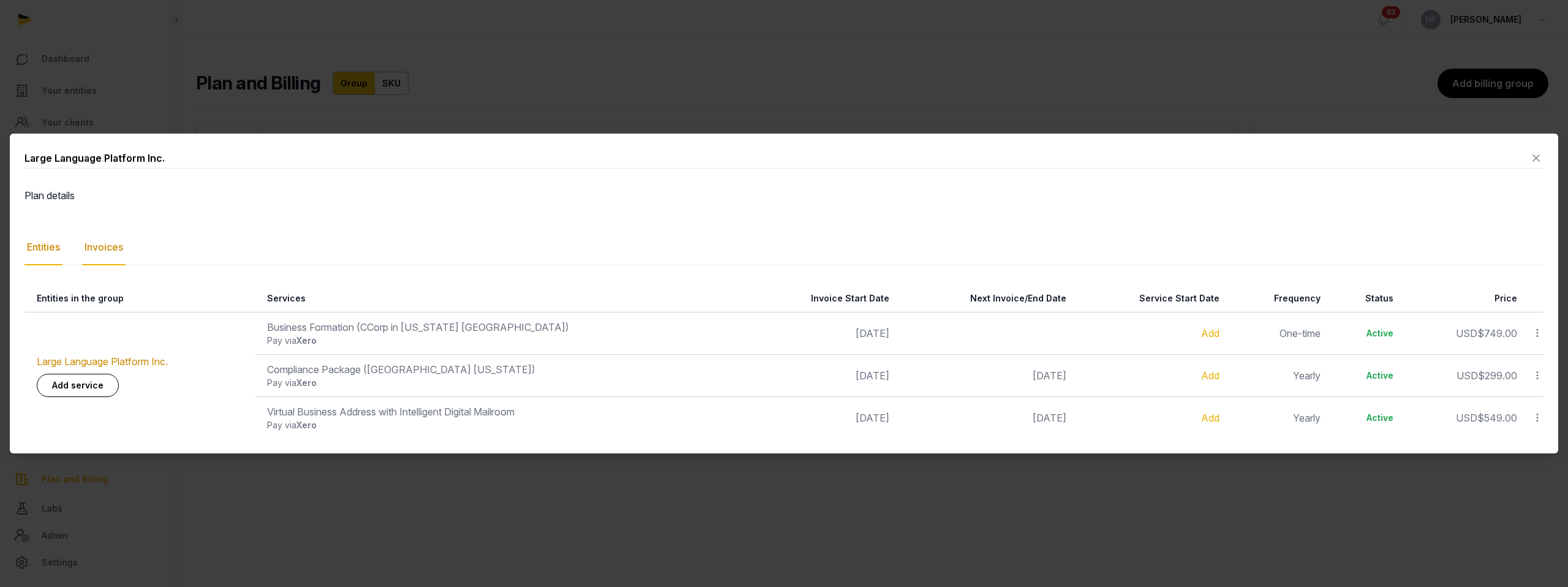
click at [111, 243] on div "Invoices" at bounding box center [103, 247] width 43 height 36
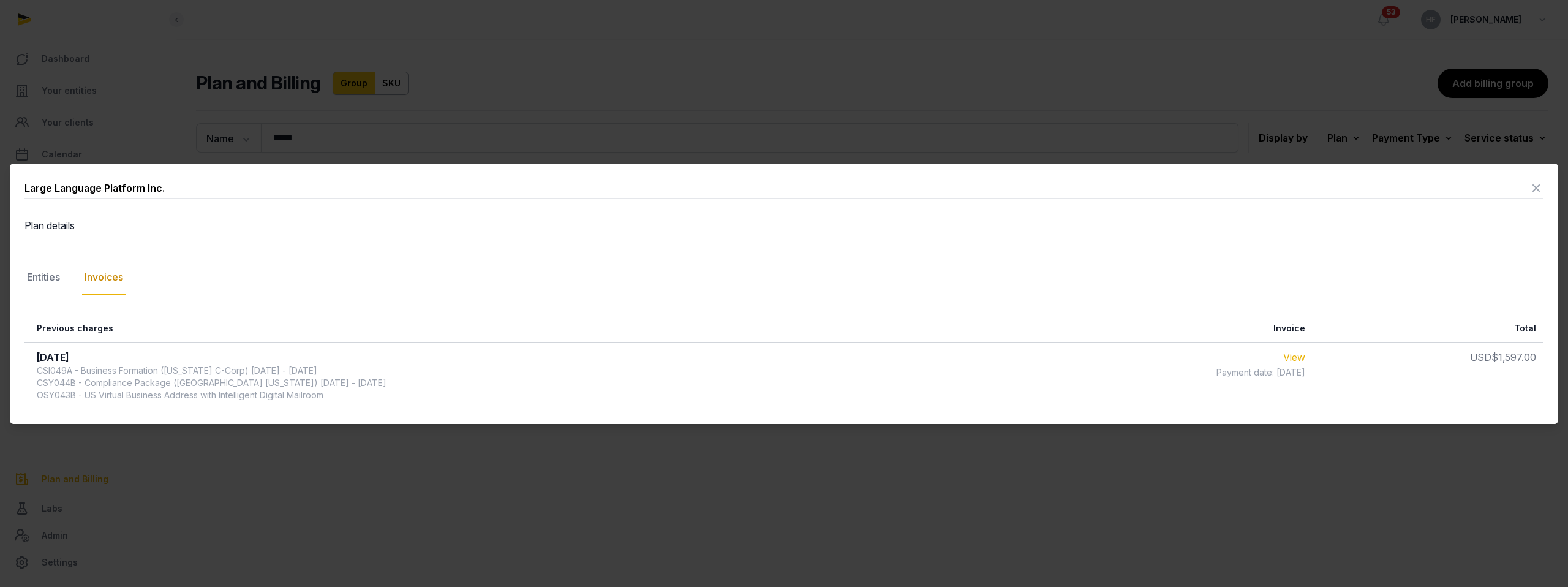
click at [1283, 351] on link "View" at bounding box center [1293, 357] width 22 height 12
click at [49, 267] on div "Entities" at bounding box center [43, 277] width 38 height 36
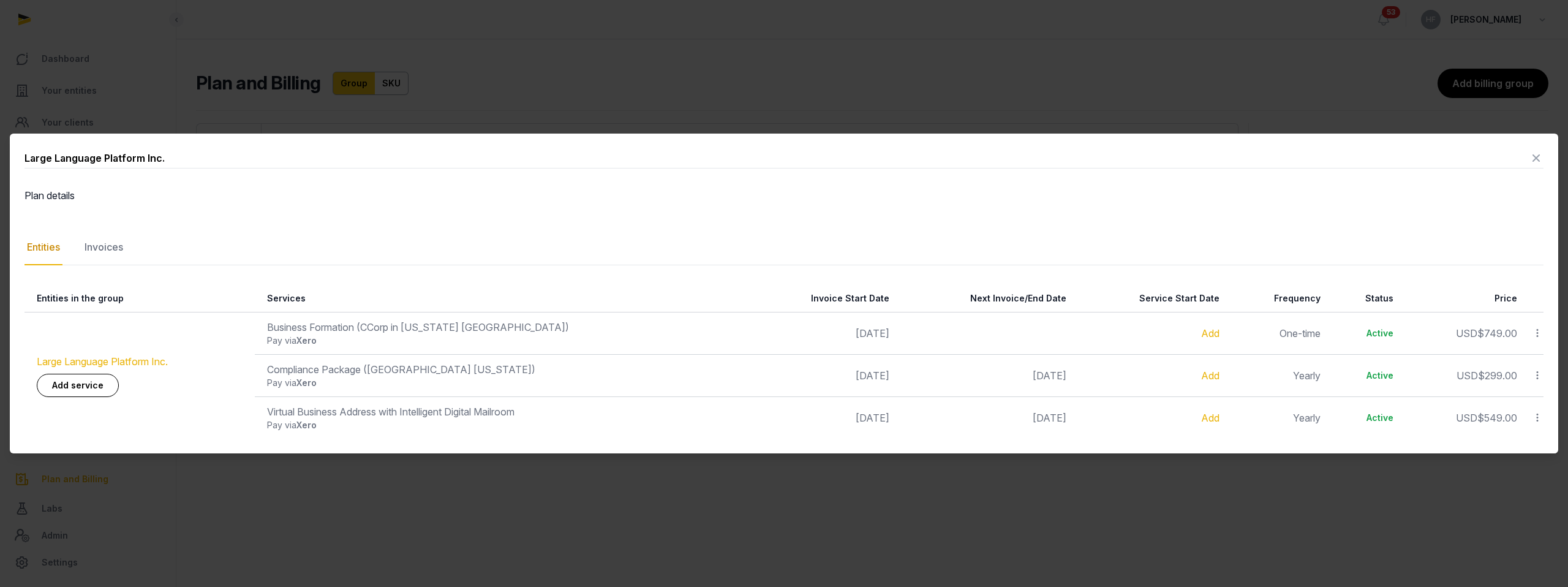
click at [121, 362] on link "Large Language Platform Inc." at bounding box center [102, 362] width 131 height 12
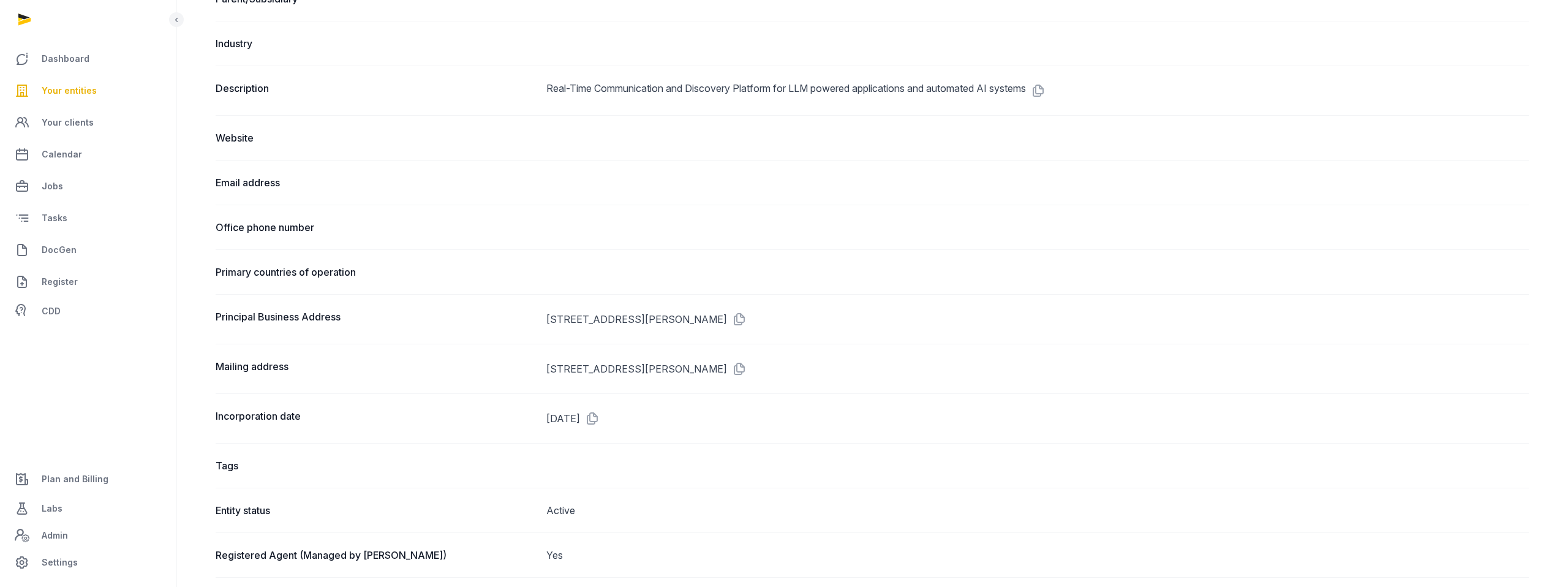
scroll to position [559, 0]
click at [747, 320] on icon at bounding box center [736, 317] width 20 height 20
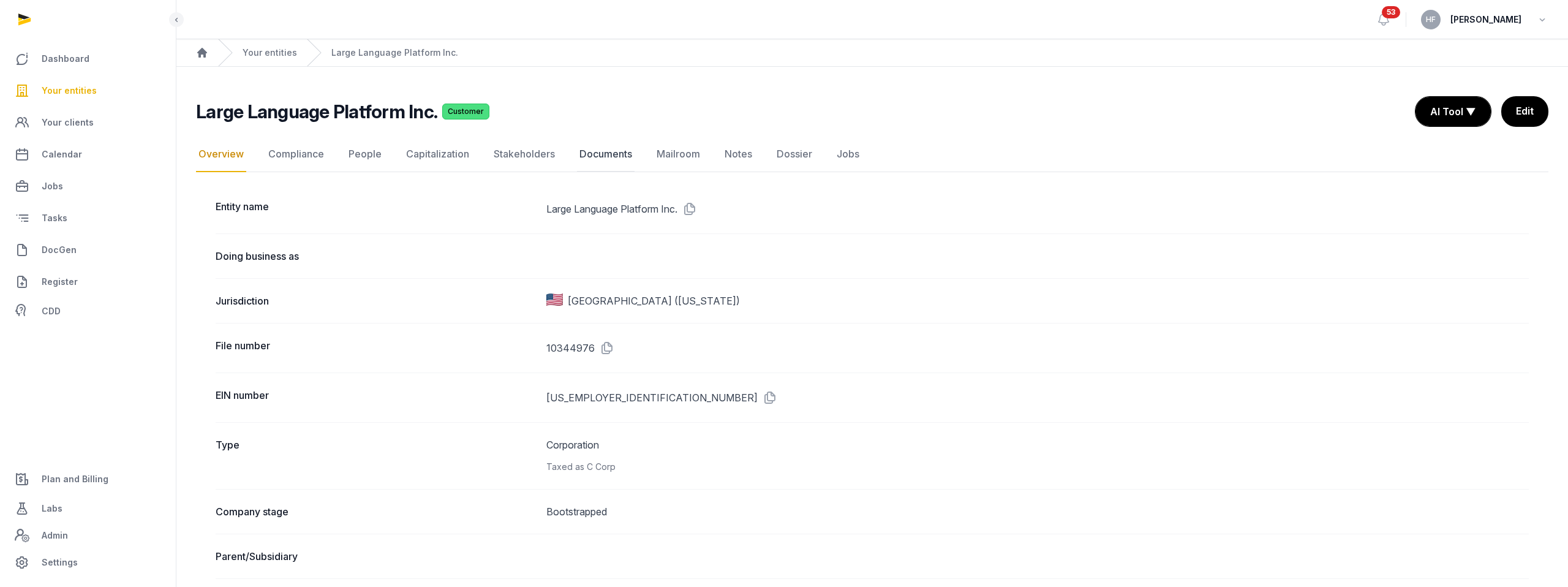
click at [608, 154] on link "Documents" at bounding box center [606, 154] width 57 height 36
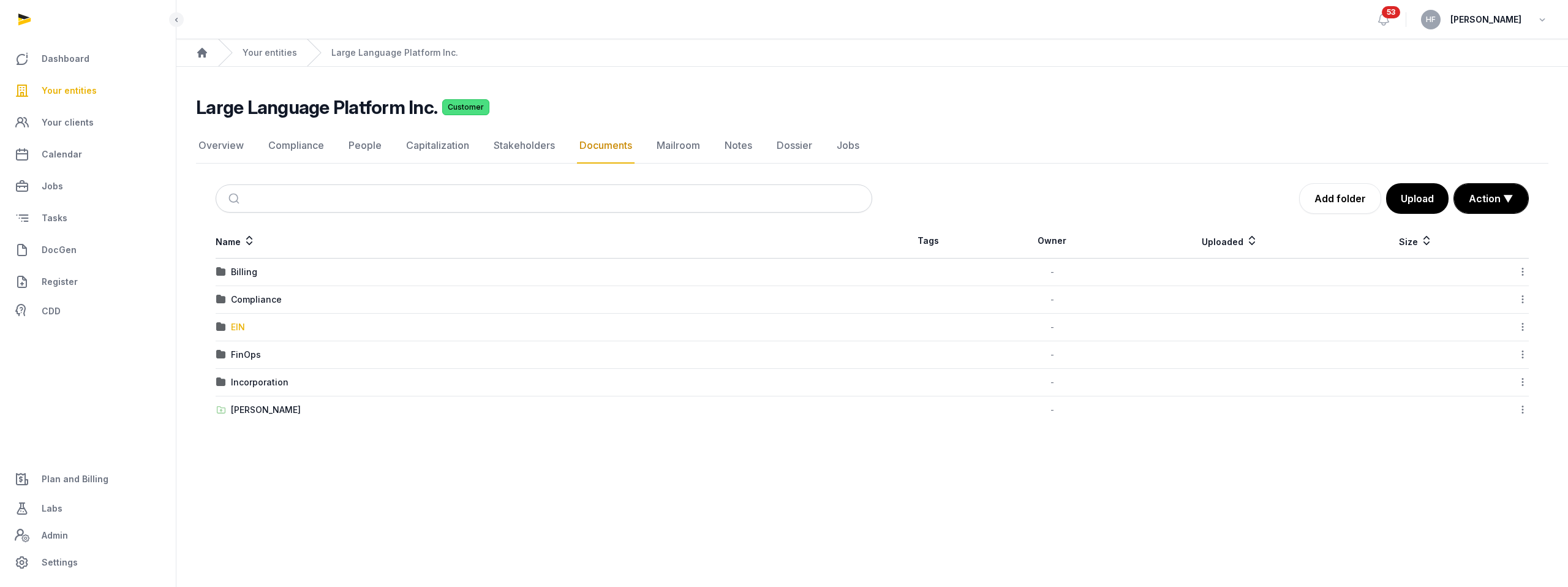
click at [239, 329] on div "EIN" at bounding box center [238, 327] width 14 height 12
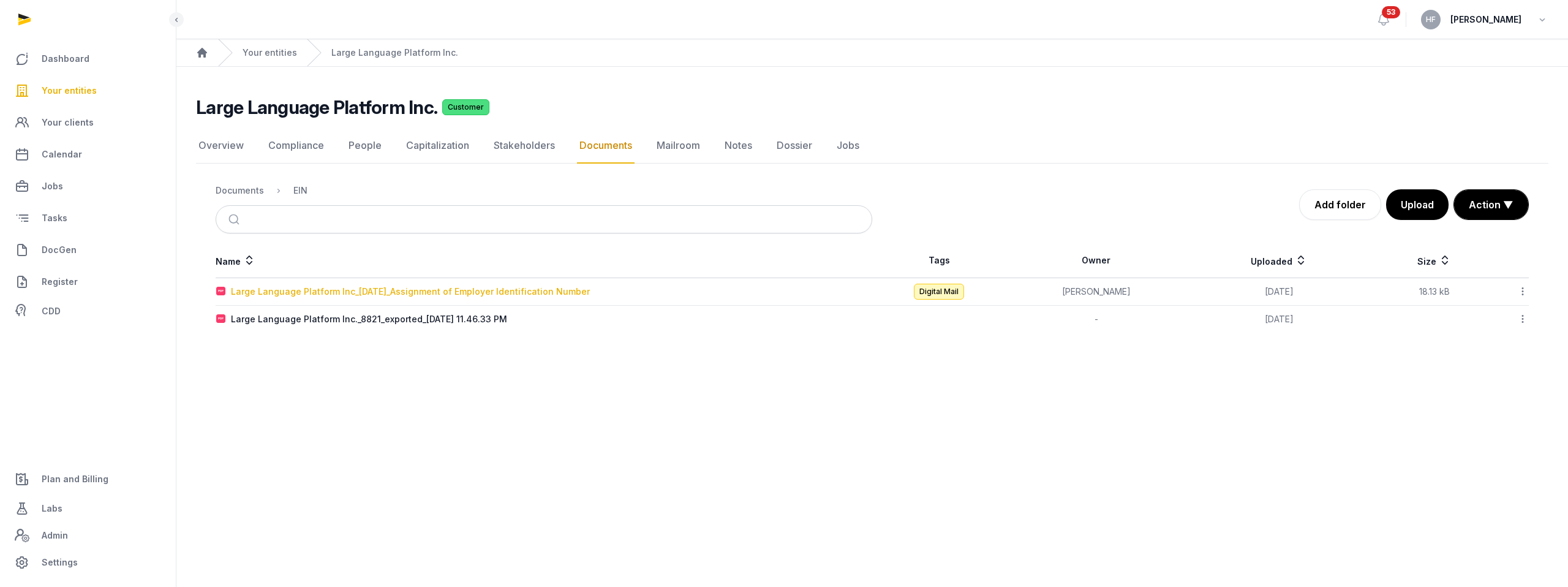
click at [519, 290] on div "Large Language Platform Inc_2025-10-02_Assignment of Employer Identification Nu…" at bounding box center [410, 291] width 359 height 12
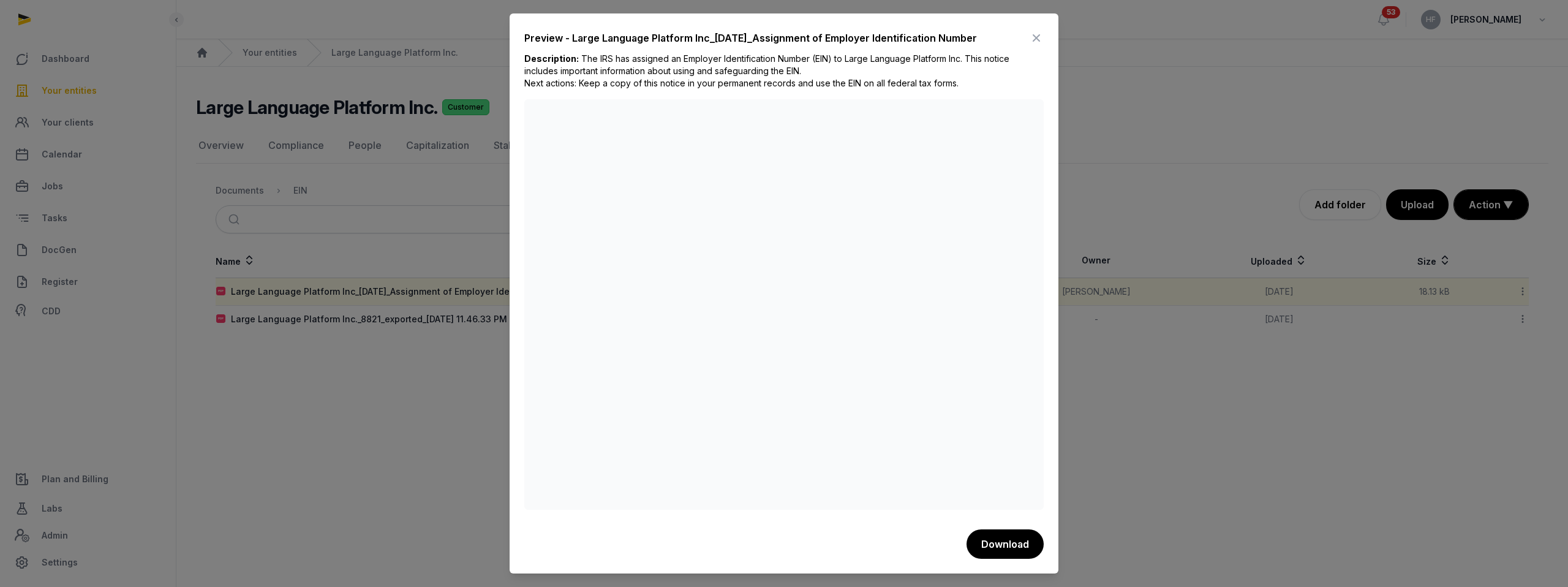
click at [1039, 34] on icon at bounding box center [1036, 37] width 15 height 20
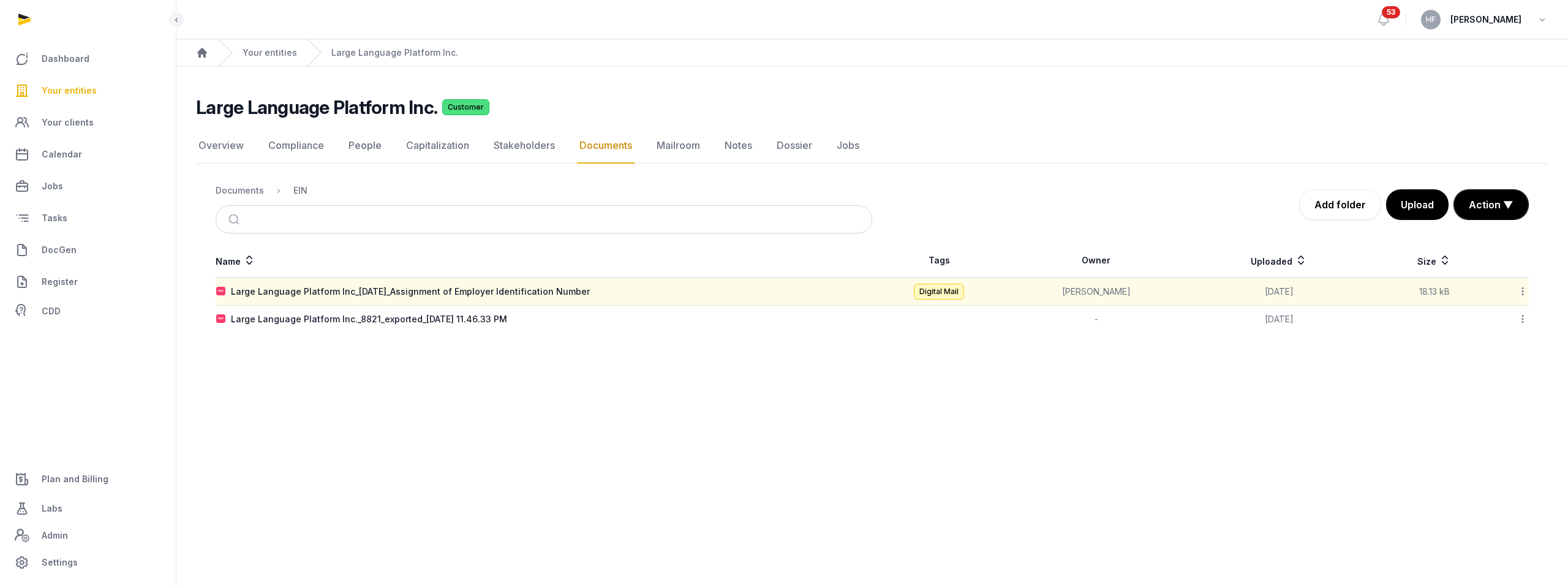
click at [1524, 290] on icon at bounding box center [1522, 291] width 11 height 13
click at [1492, 408] on div "Copy link" at bounding box center [1478, 411] width 98 height 22
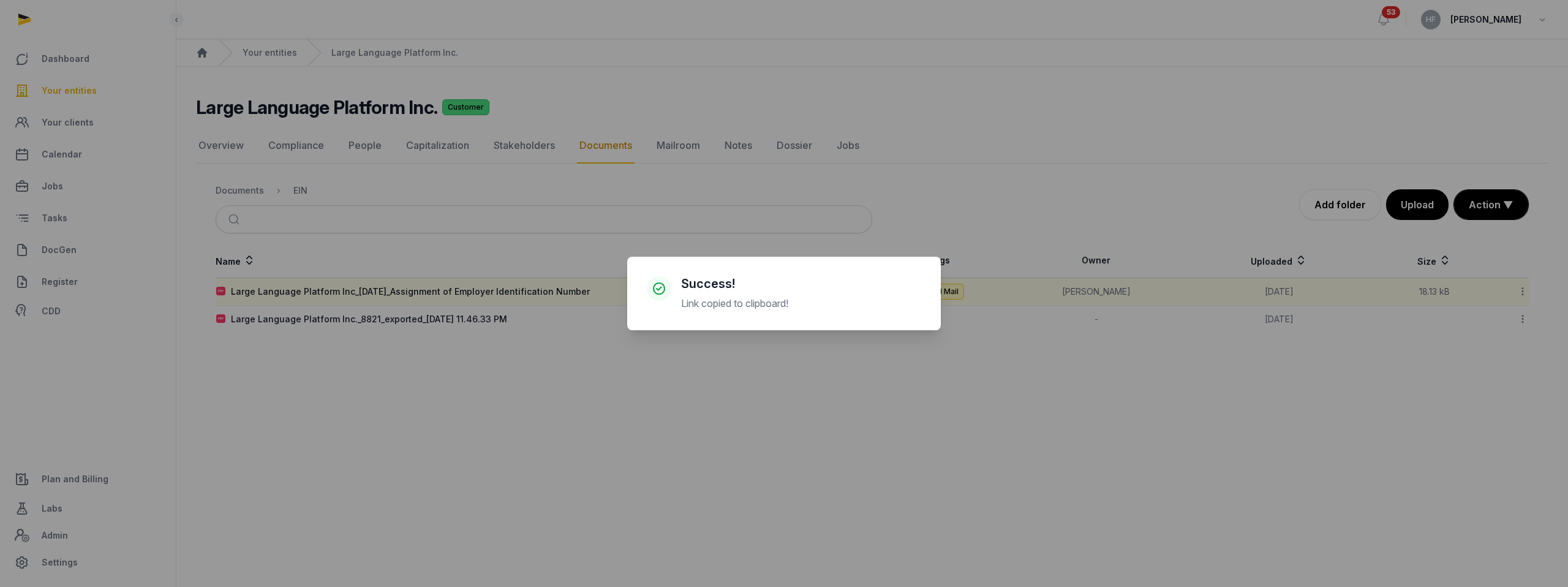
click at [462, 256] on div "× Success! Link copied to clipboard! Cancel No OK" at bounding box center [784, 293] width 1568 height 587
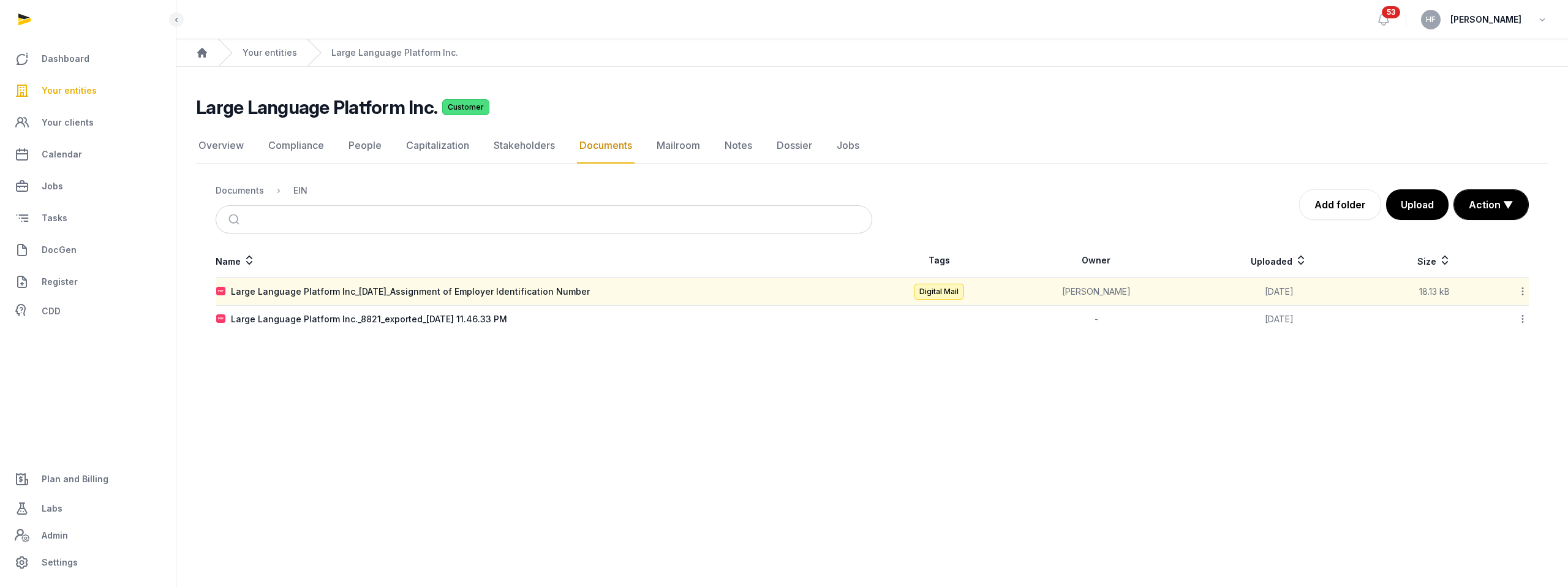
click at [1523, 289] on icon at bounding box center [1522, 291] width 11 height 13
click at [1492, 408] on div "Copy link" at bounding box center [1478, 411] width 98 height 22
click at [359, 138] on link "People" at bounding box center [365, 145] width 38 height 36
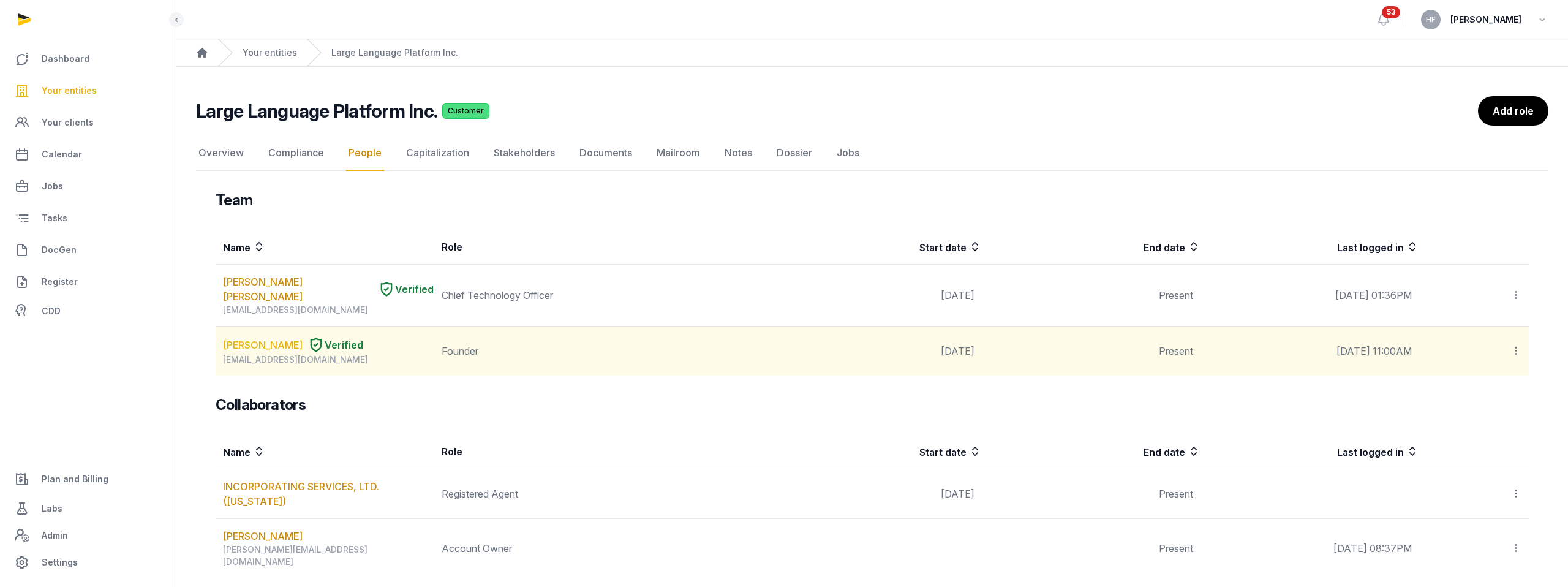
click at [288, 337] on link "GAGANDEEP SINGH" at bounding box center [262, 344] width 80 height 15
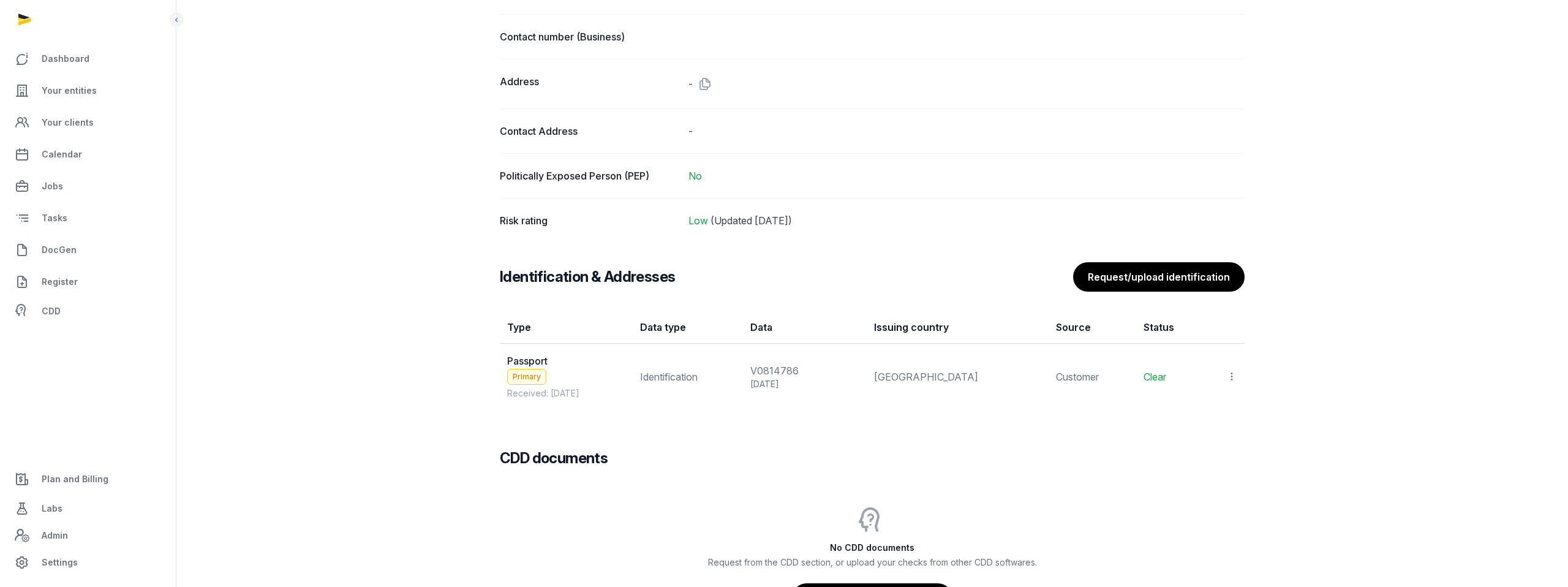
scroll to position [851, 0]
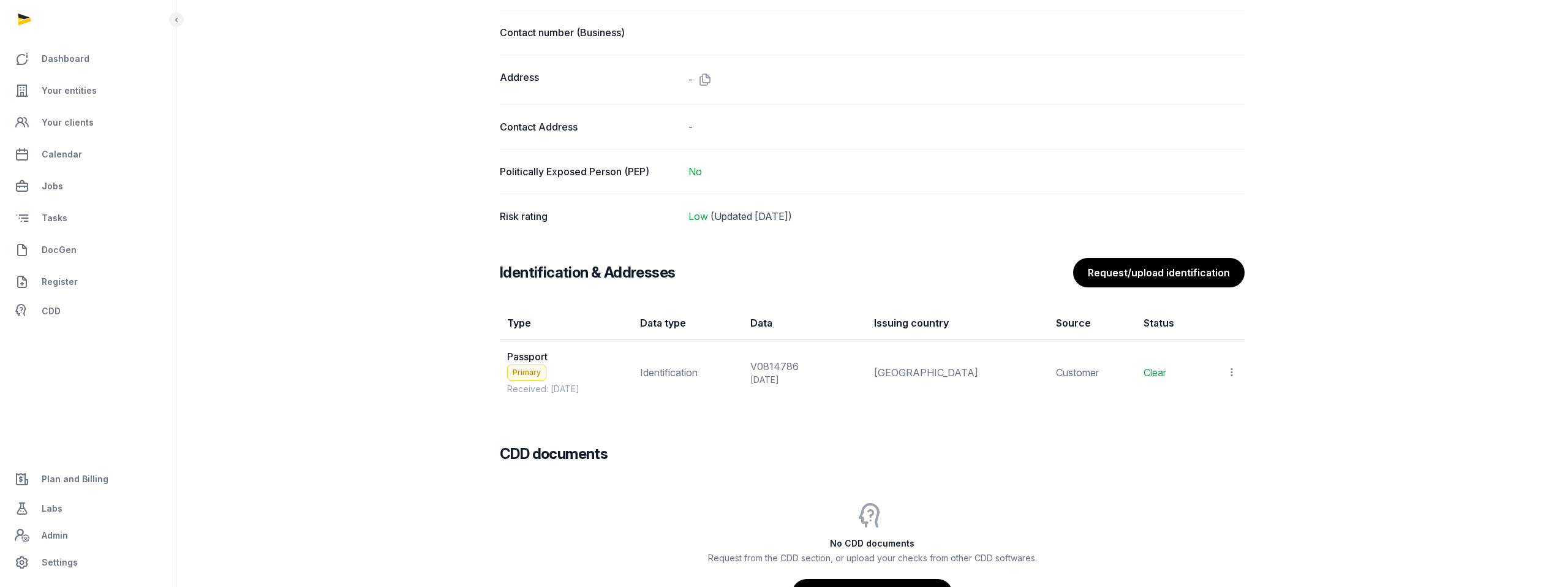
click at [1230, 370] on icon at bounding box center [1231, 372] width 11 height 13
click at [1215, 399] on span "View" at bounding box center [1213, 405] width 22 height 12
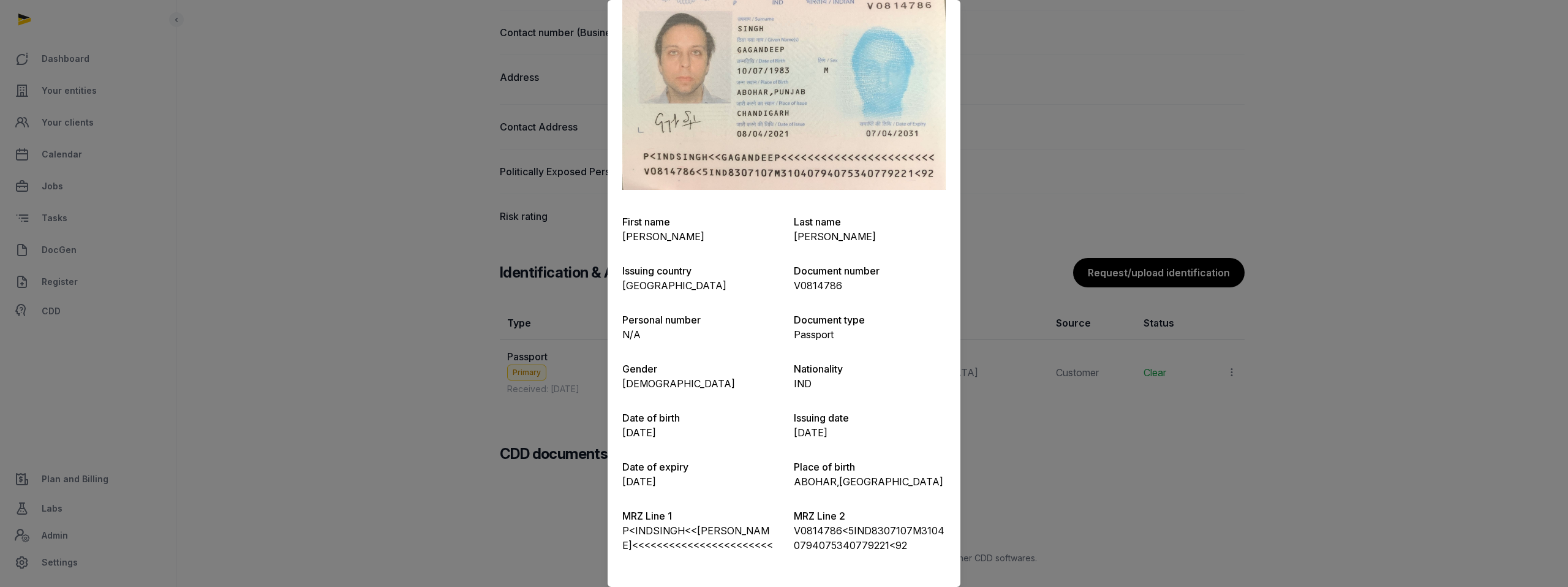
scroll to position [0, 0]
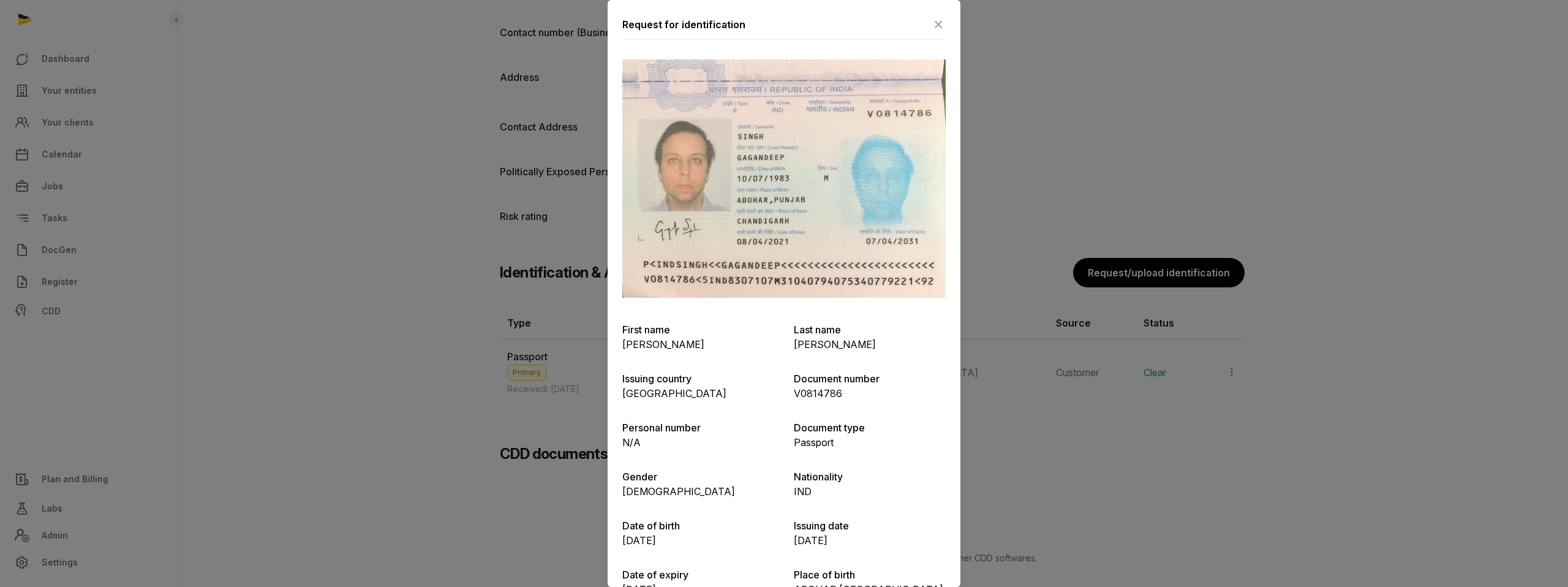
click at [944, 28] on icon at bounding box center [938, 24] width 15 height 20
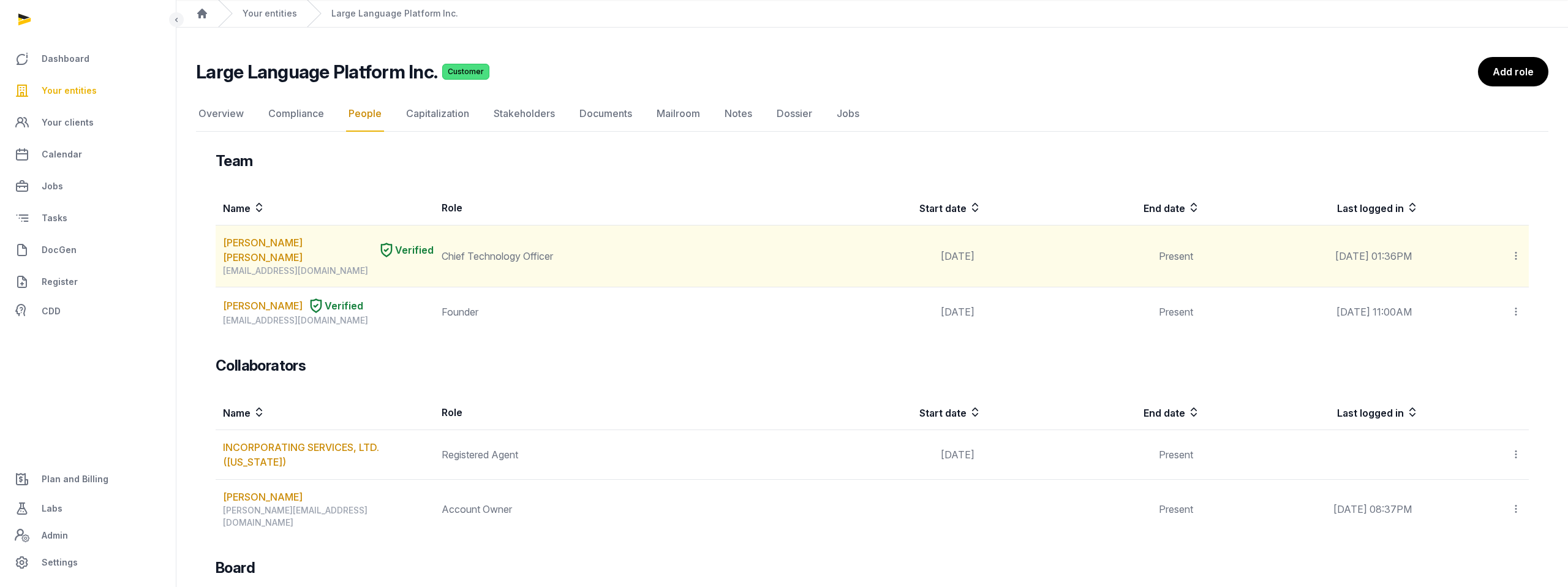
scroll to position [34, 0]
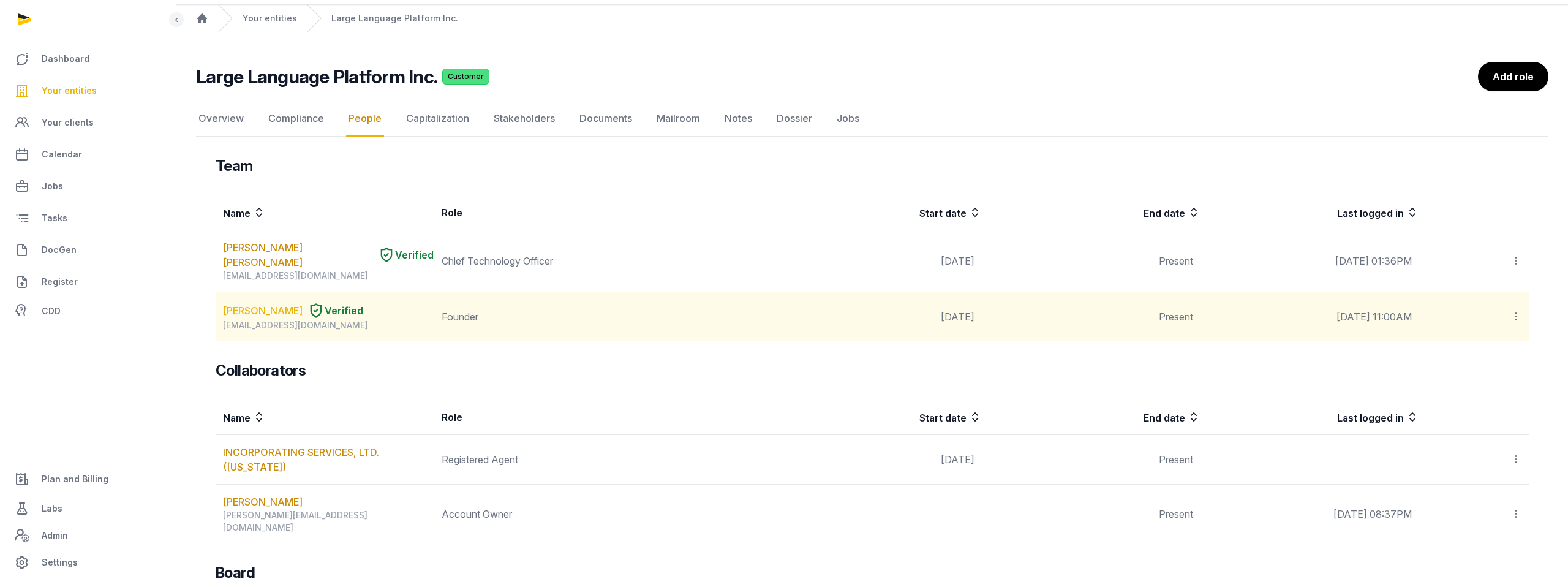
click at [292, 304] on link "GAGANDEEP SINGH" at bounding box center [262, 310] width 80 height 15
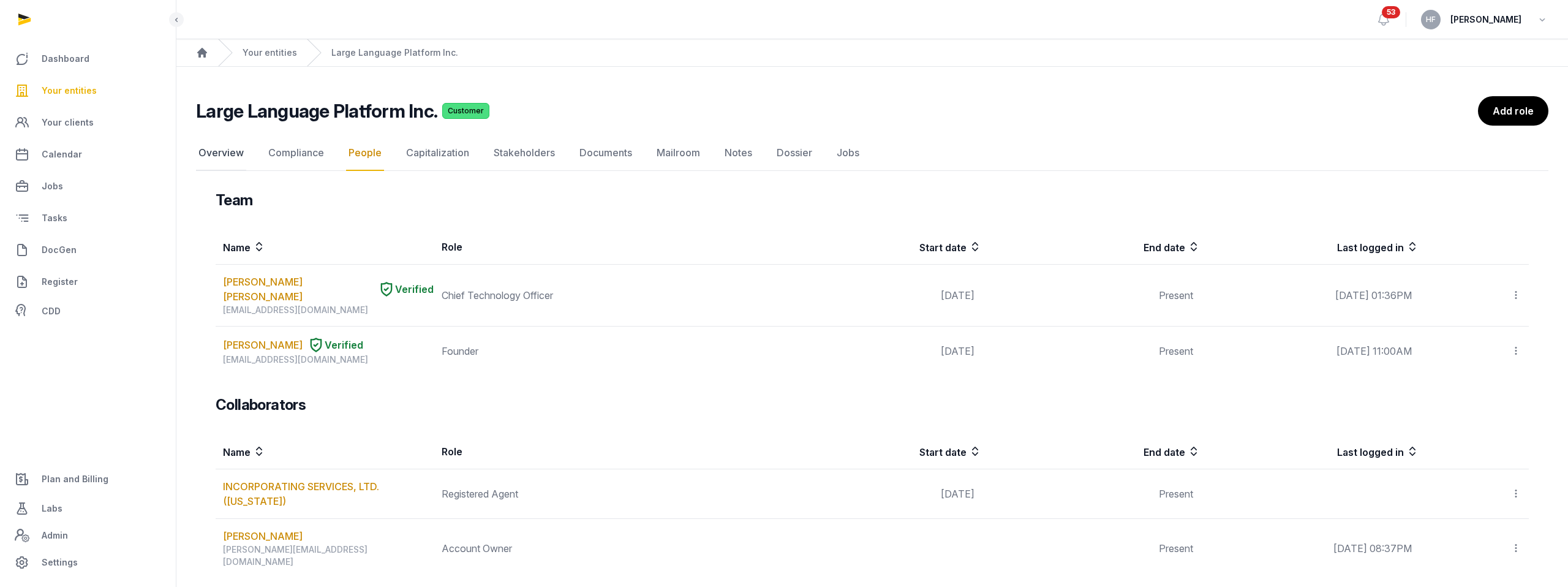
click at [233, 155] on link "Overview" at bounding box center [221, 153] width 50 height 36
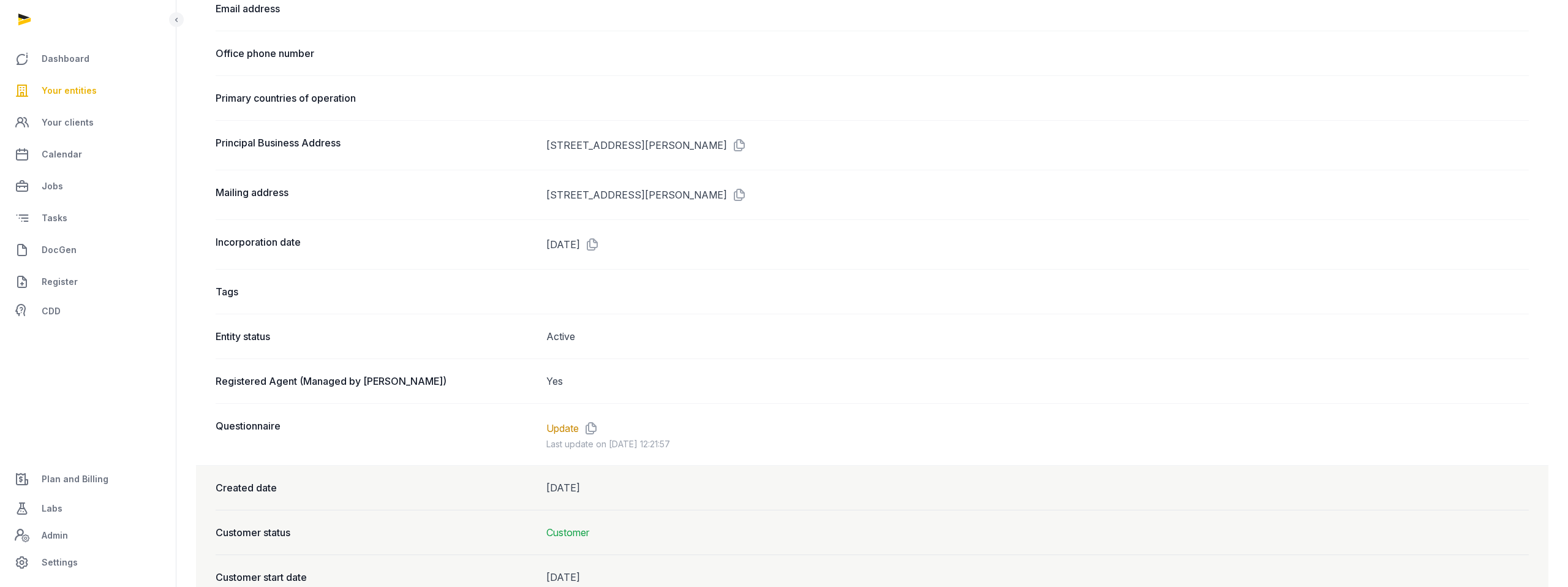
scroll to position [767, 0]
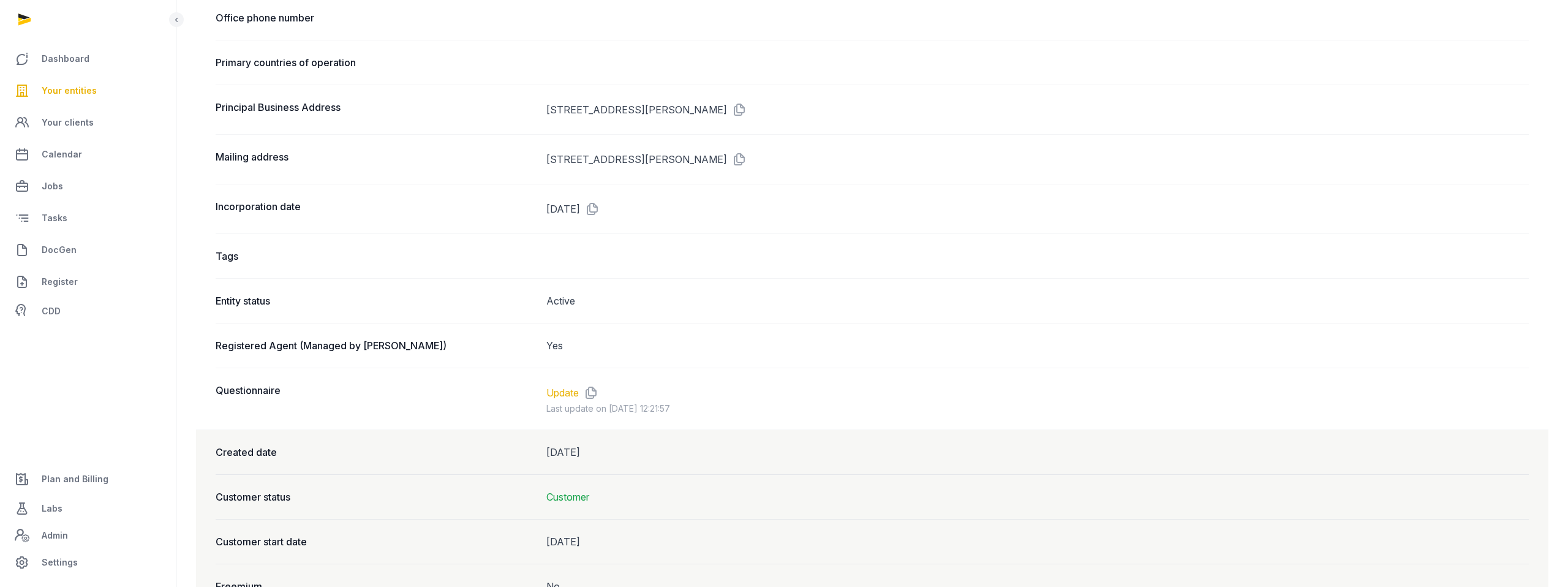
click at [573, 391] on link "Update" at bounding box center [561, 392] width 32 height 15
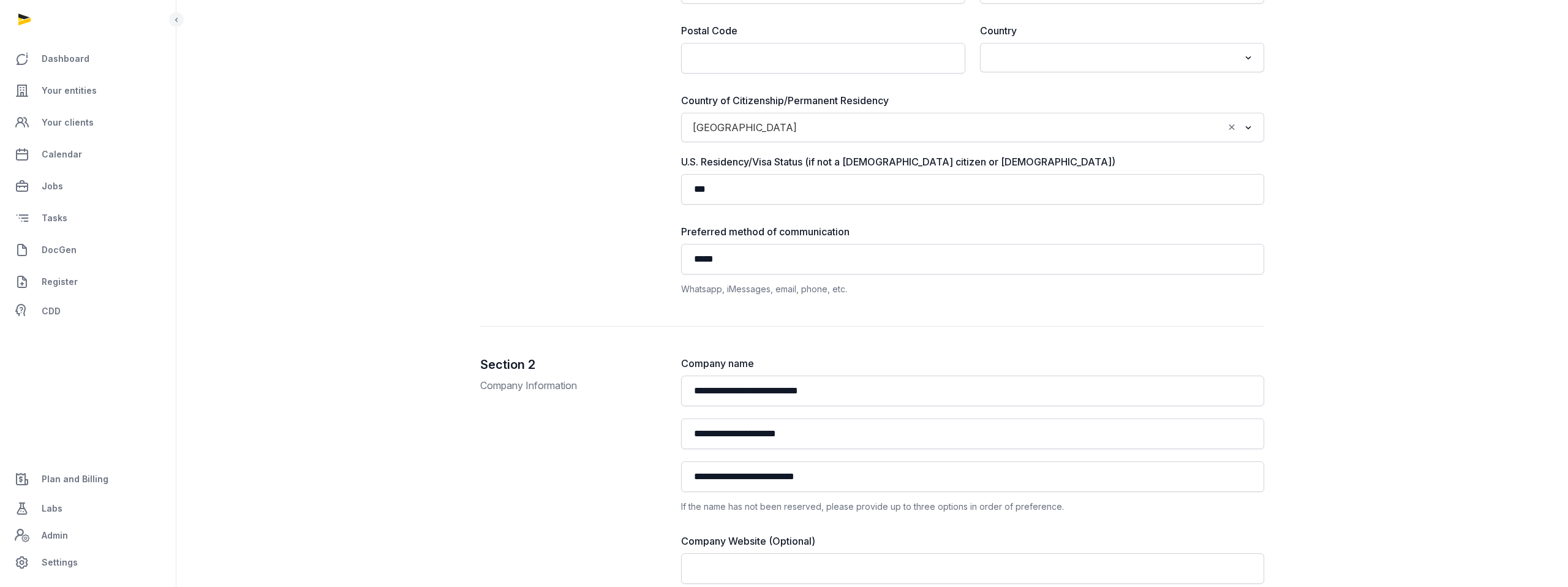
scroll to position [284, 0]
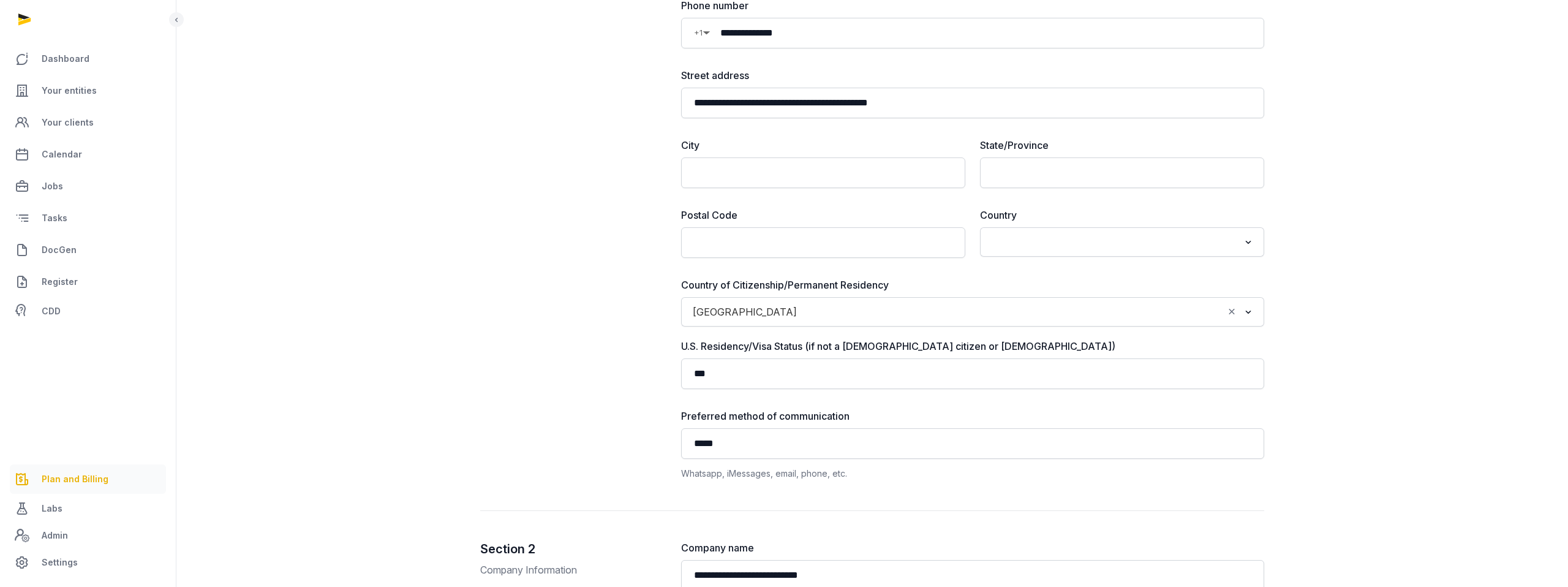
click at [55, 486] on link "Plan and Billing" at bounding box center [88, 479] width 156 height 30
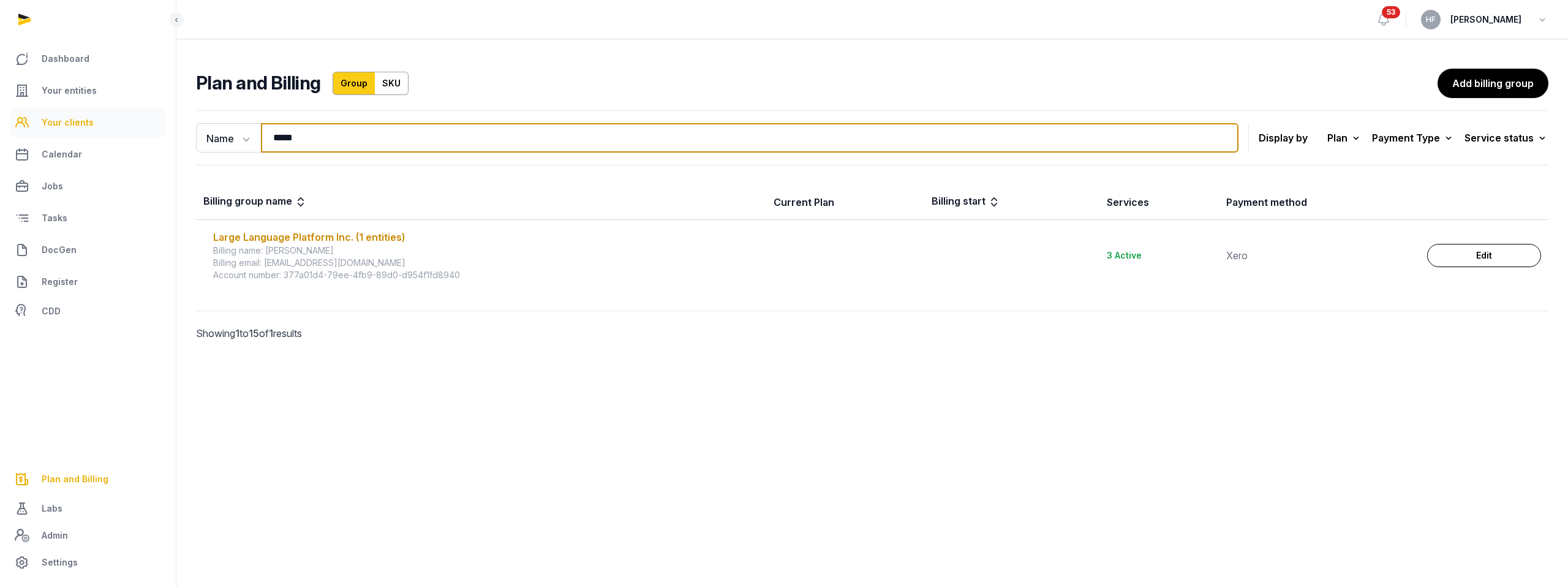
drag, startPoint x: 322, startPoint y: 141, endPoint x: 155, endPoint y: 136, distance: 167.1
click at [174, 136] on div "Dashboard Your entities Your clients Calendar Jobs Tasks DocGen Register CDD Pl…" at bounding box center [784, 293] width 1568 height 587
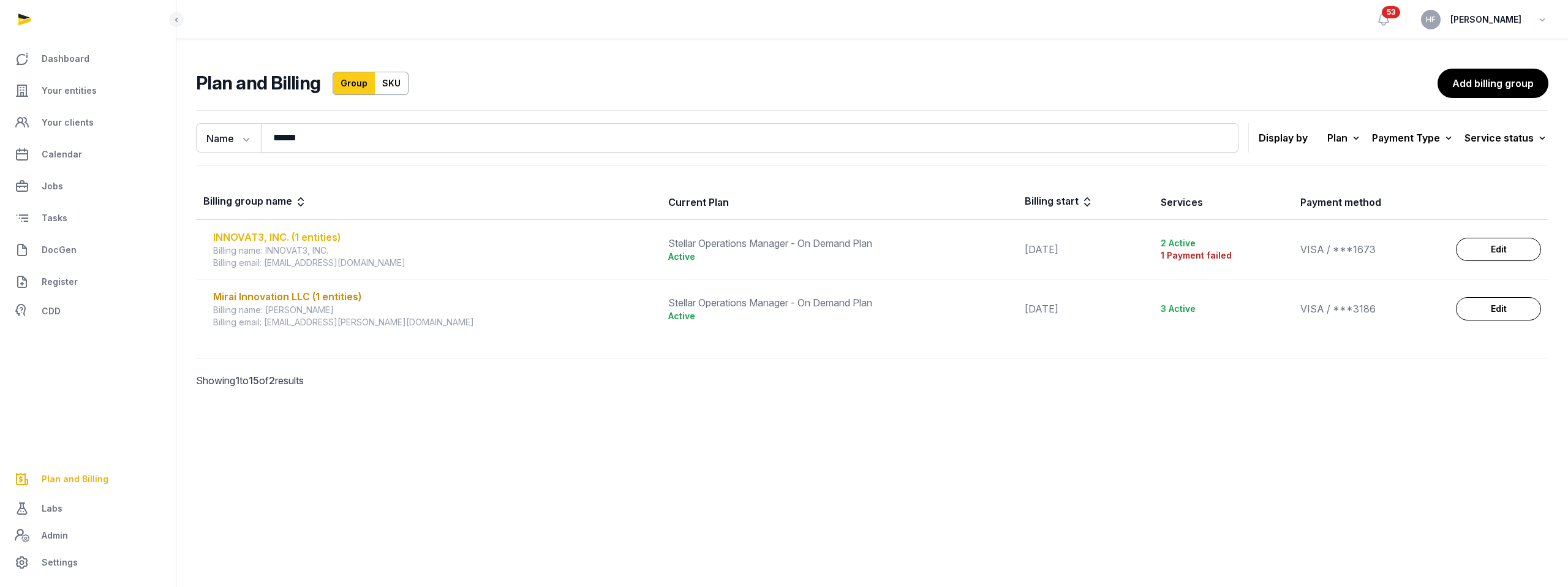
click at [300, 236] on div "INNOVAT3, INC. (1 entities)" at bounding box center [433, 237] width 441 height 15
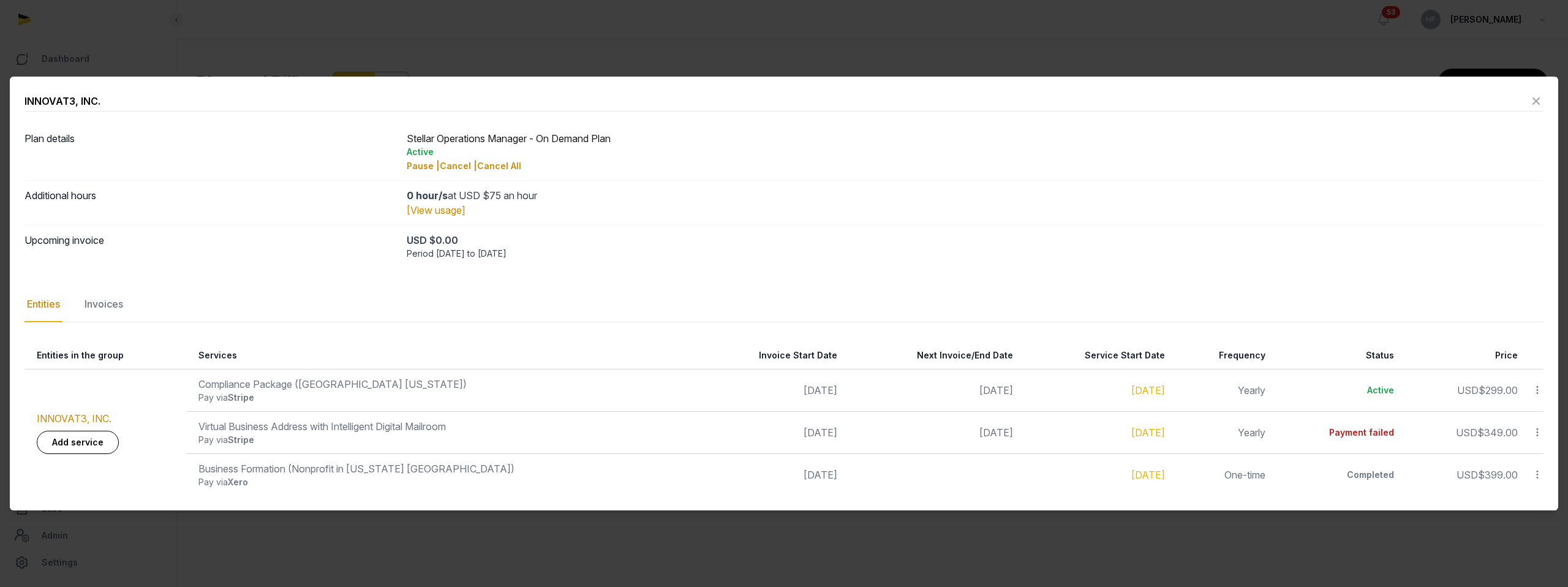
click at [1536, 102] on icon at bounding box center [1536, 101] width 15 height 20
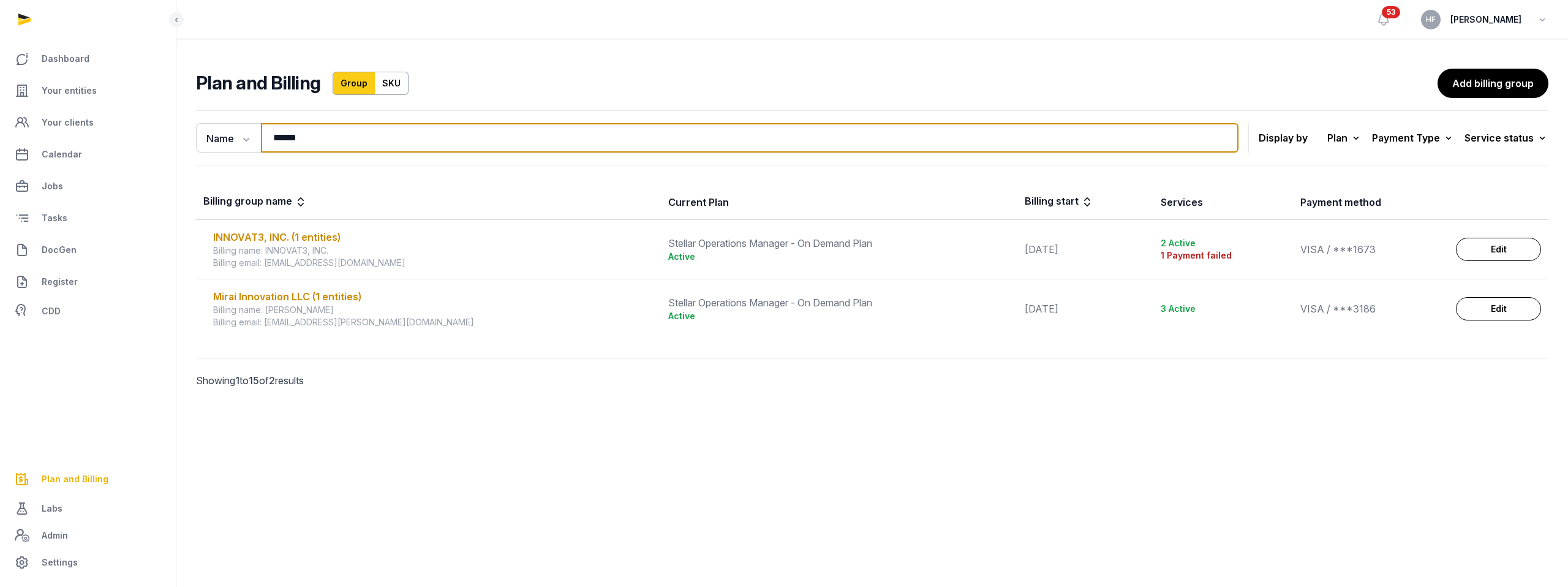
drag, startPoint x: 326, startPoint y: 144, endPoint x: 150, endPoint y: 138, distance: 176.1
click at [160, 138] on div "Dashboard Your entities Your clients Calendar Jobs Tasks DocGen Register CDD Pl…" at bounding box center [784, 293] width 1568 height 587
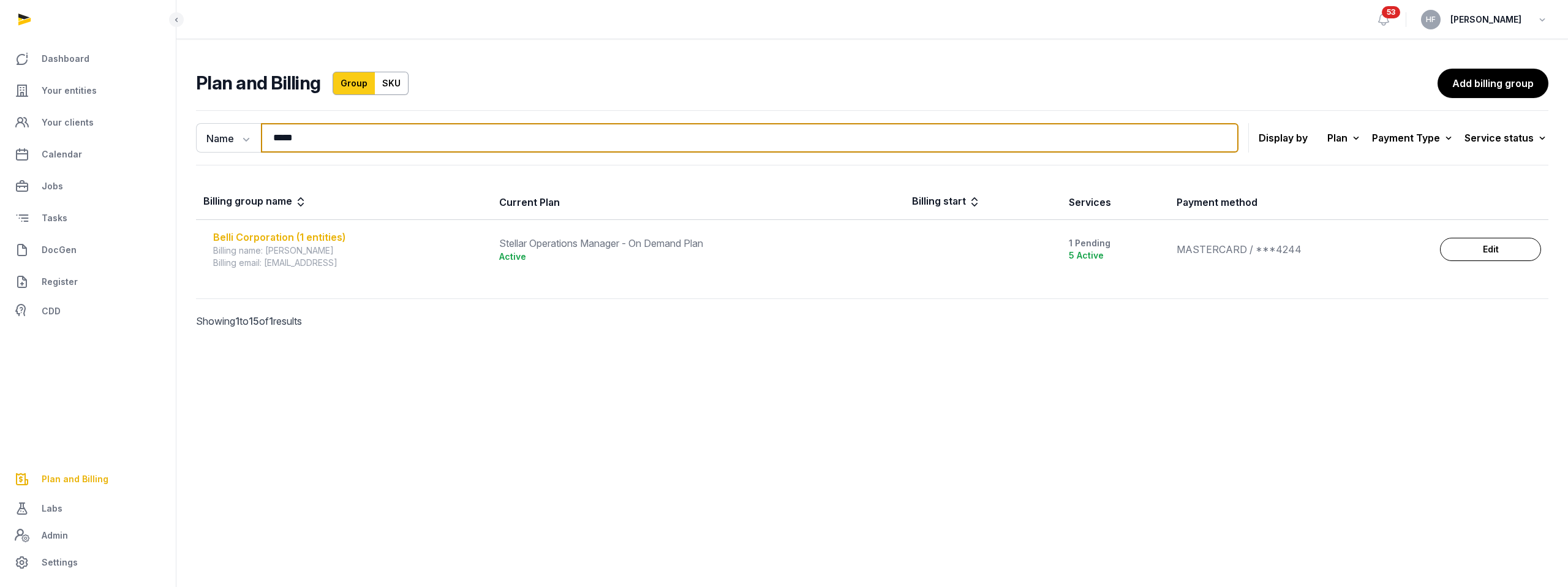
type input "*****"
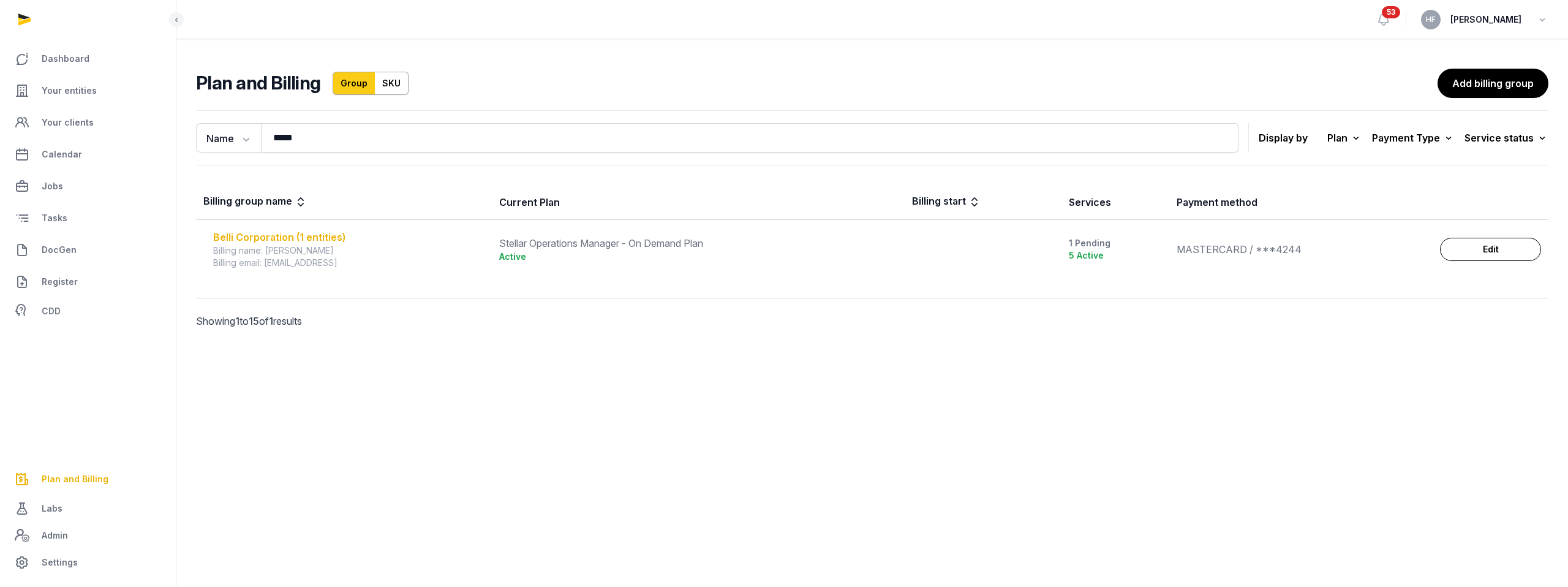
click at [286, 240] on div "Belli Corporation (1 entities)" at bounding box center [349, 237] width 271 height 15
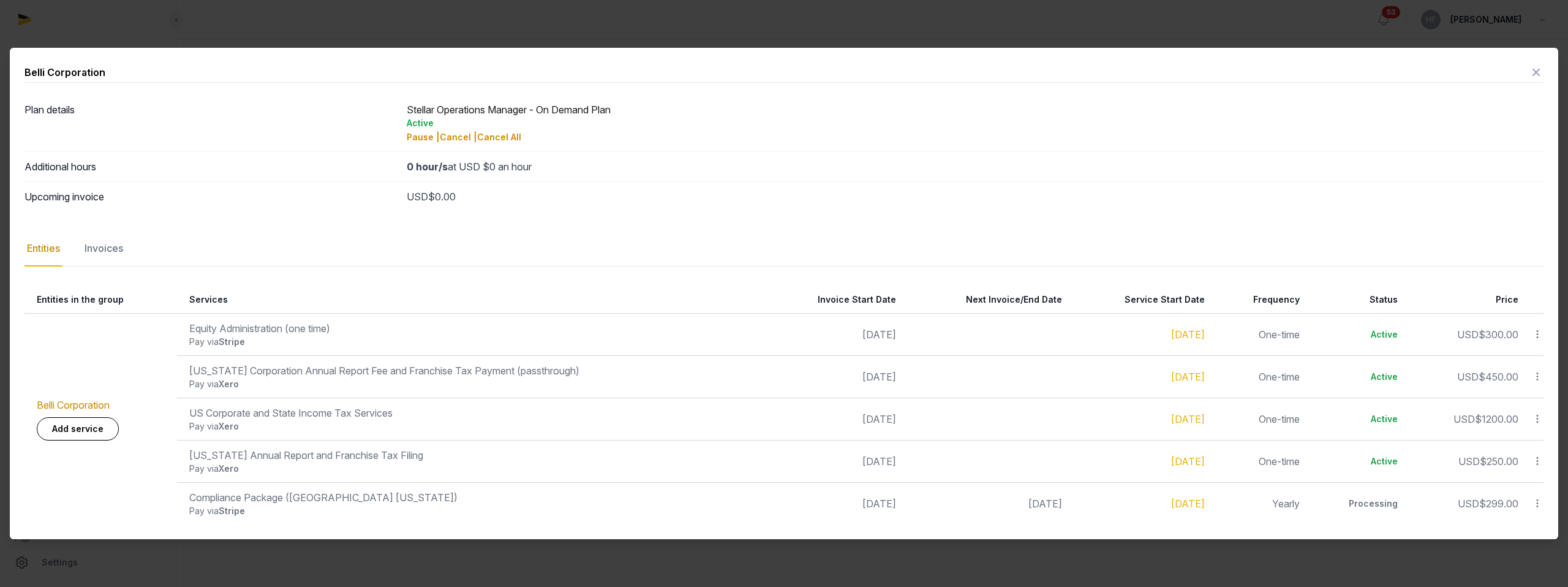
click at [99, 257] on div "Invoices" at bounding box center [103, 249] width 43 height 36
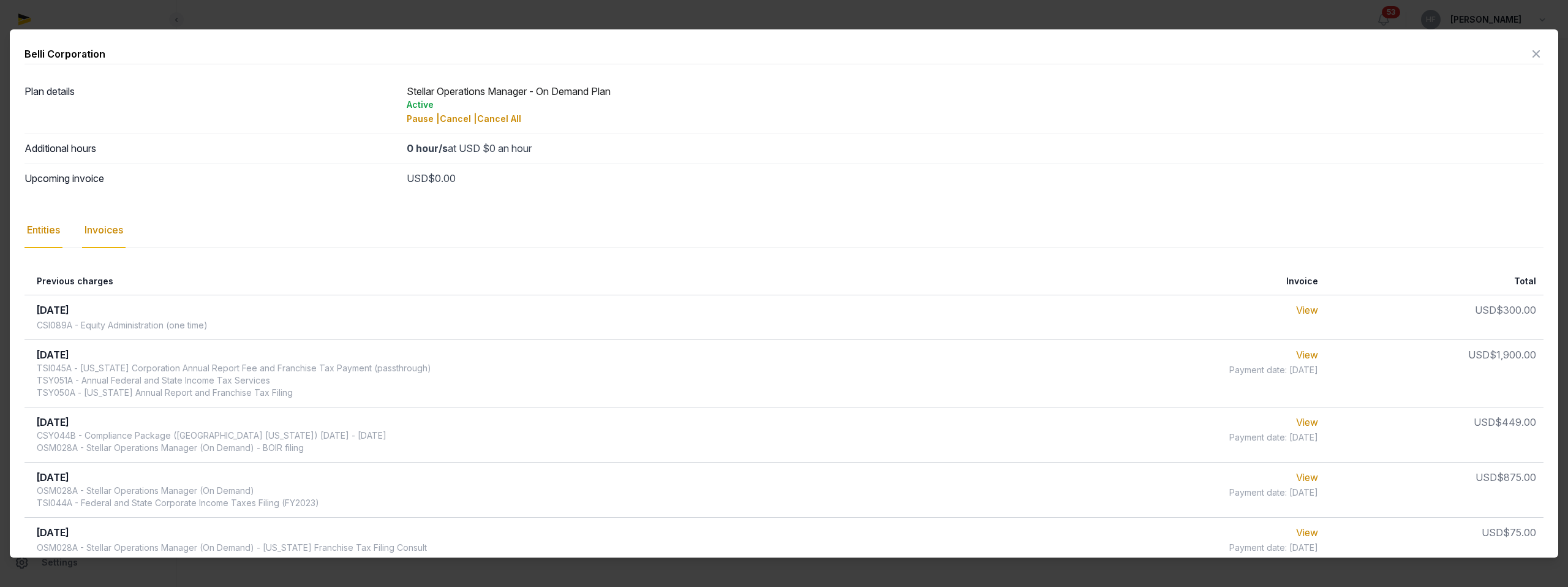
click at [55, 231] on div "Entities" at bounding box center [43, 230] width 38 height 36
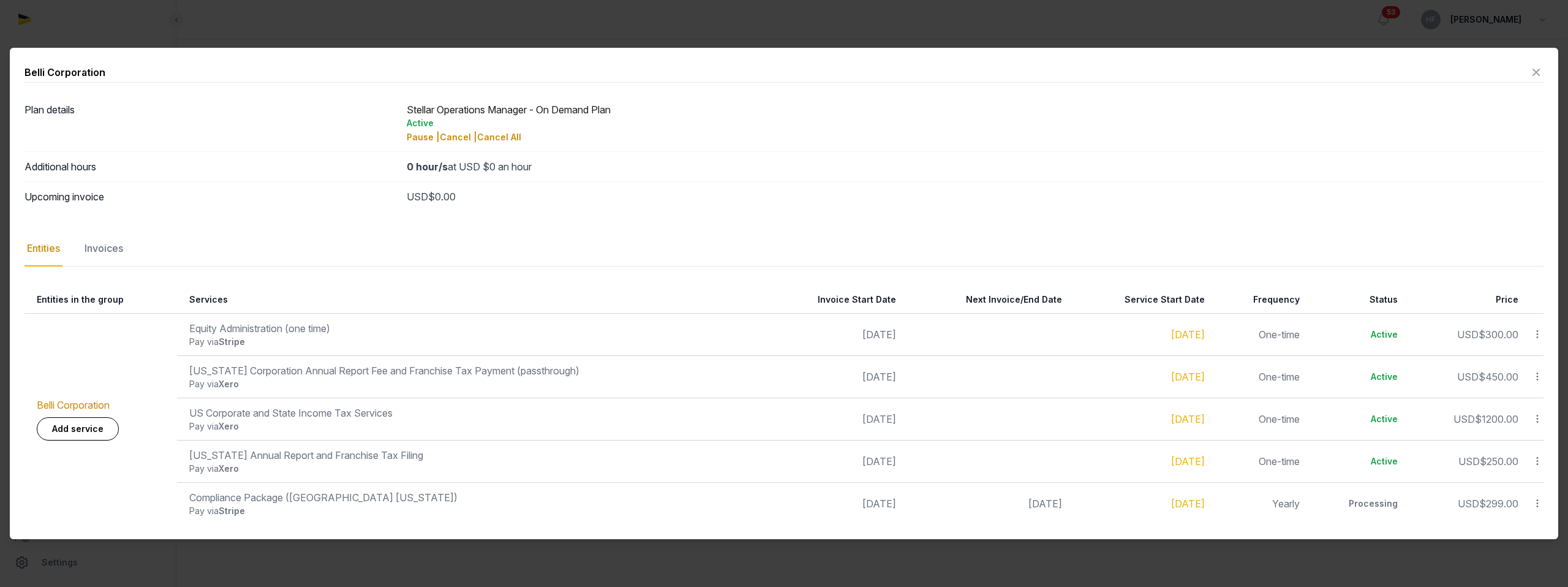
click at [1538, 72] on icon at bounding box center [1536, 72] width 15 height 20
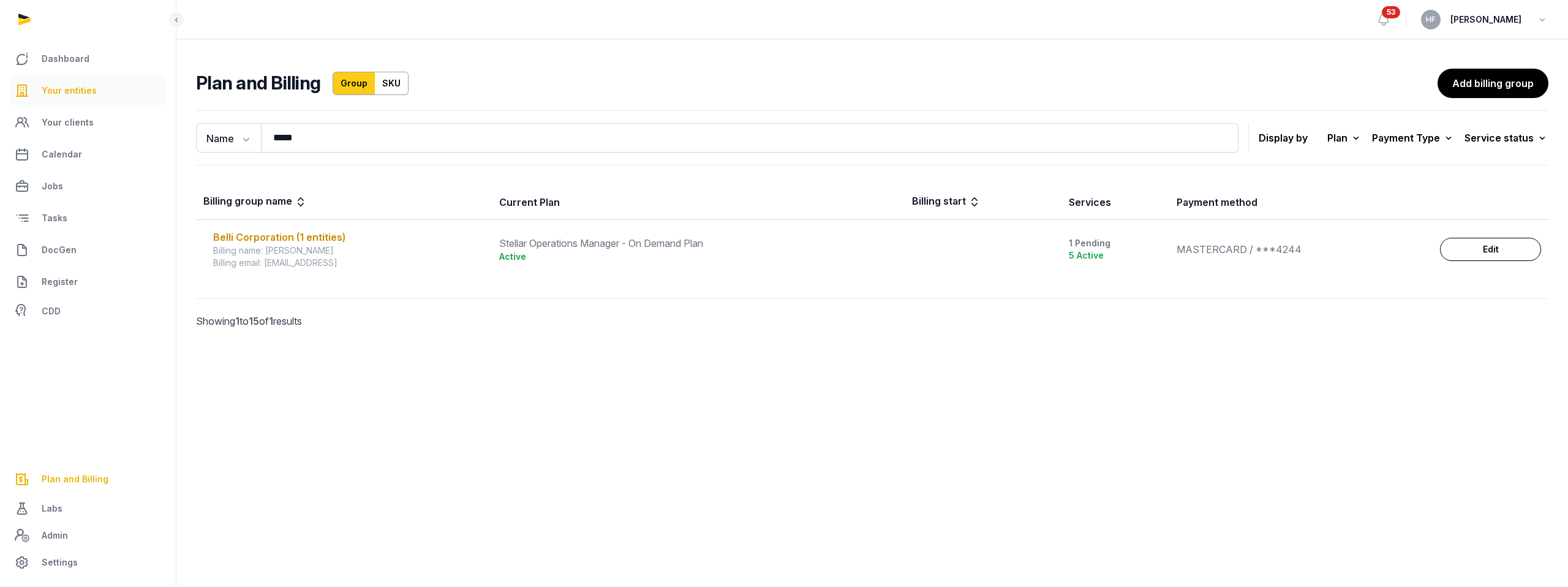
click at [76, 86] on span "Your entities" at bounding box center [69, 90] width 55 height 15
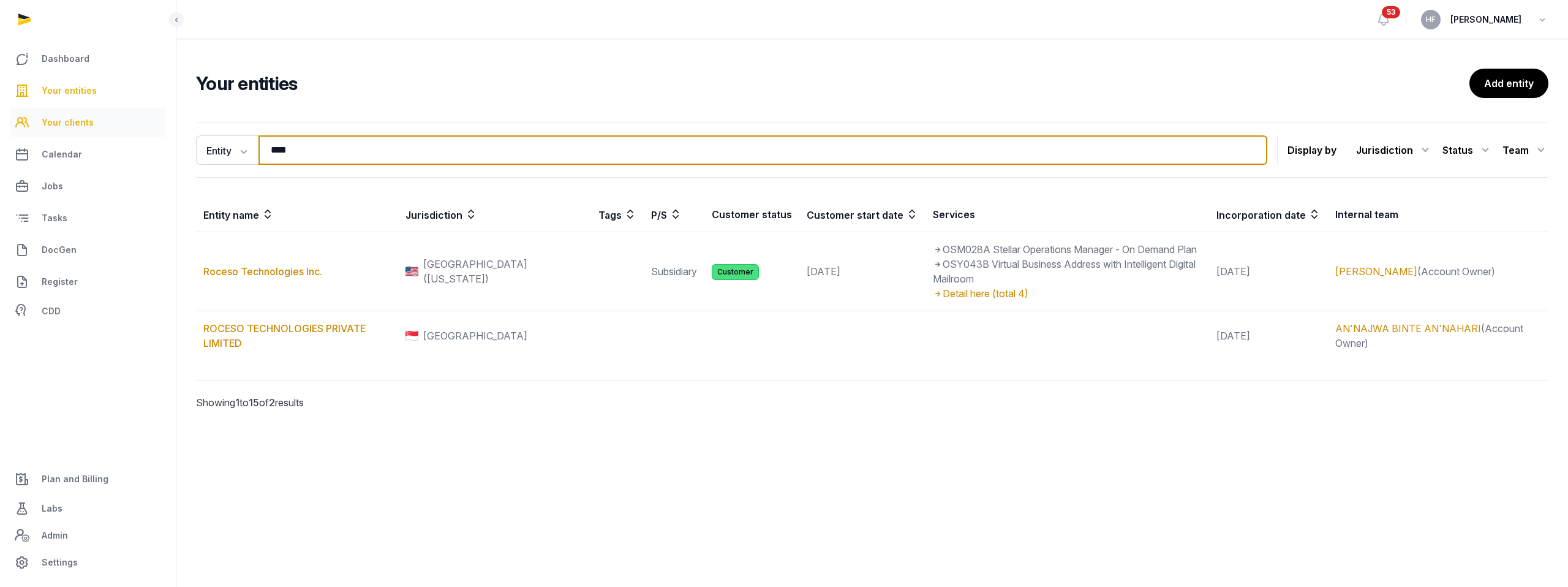
drag, startPoint x: 305, startPoint y: 151, endPoint x: 143, endPoint y: 136, distance: 162.7
click at [166, 136] on div "Dashboard Your entities Your clients Calendar Jobs Tasks DocGen Register CDD Pl…" at bounding box center [784, 293] width 1568 height 587
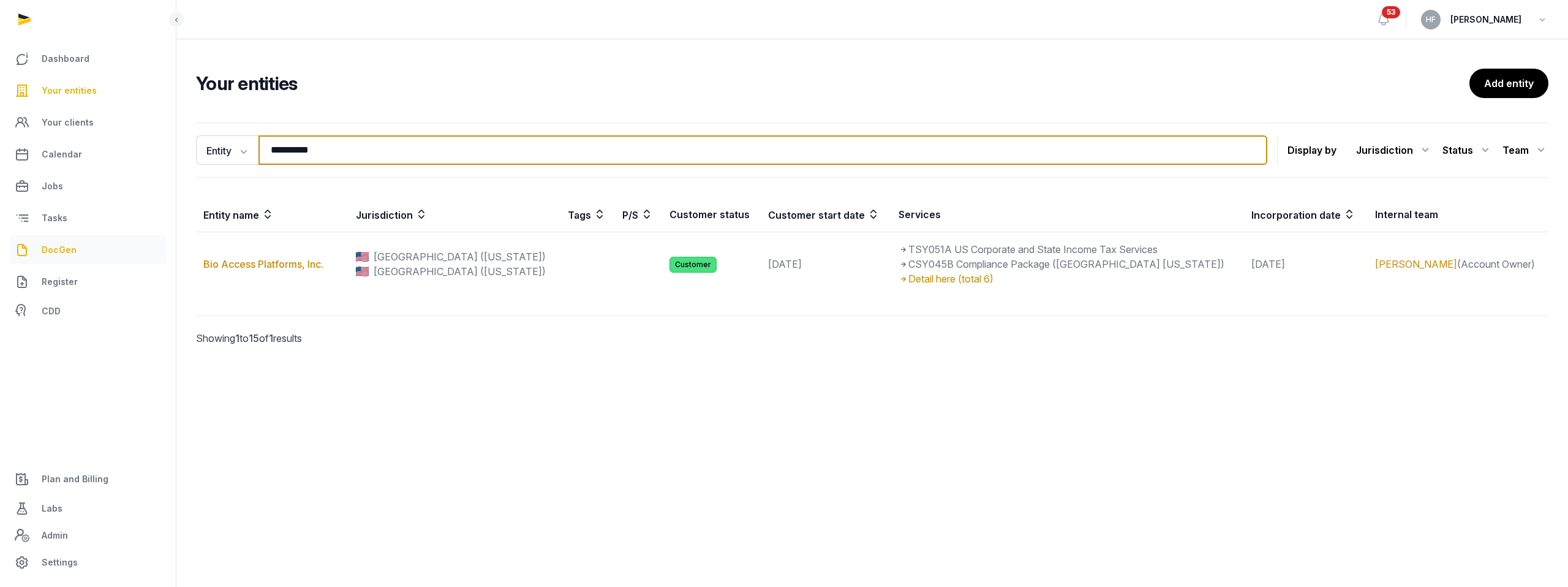
type input "**********"
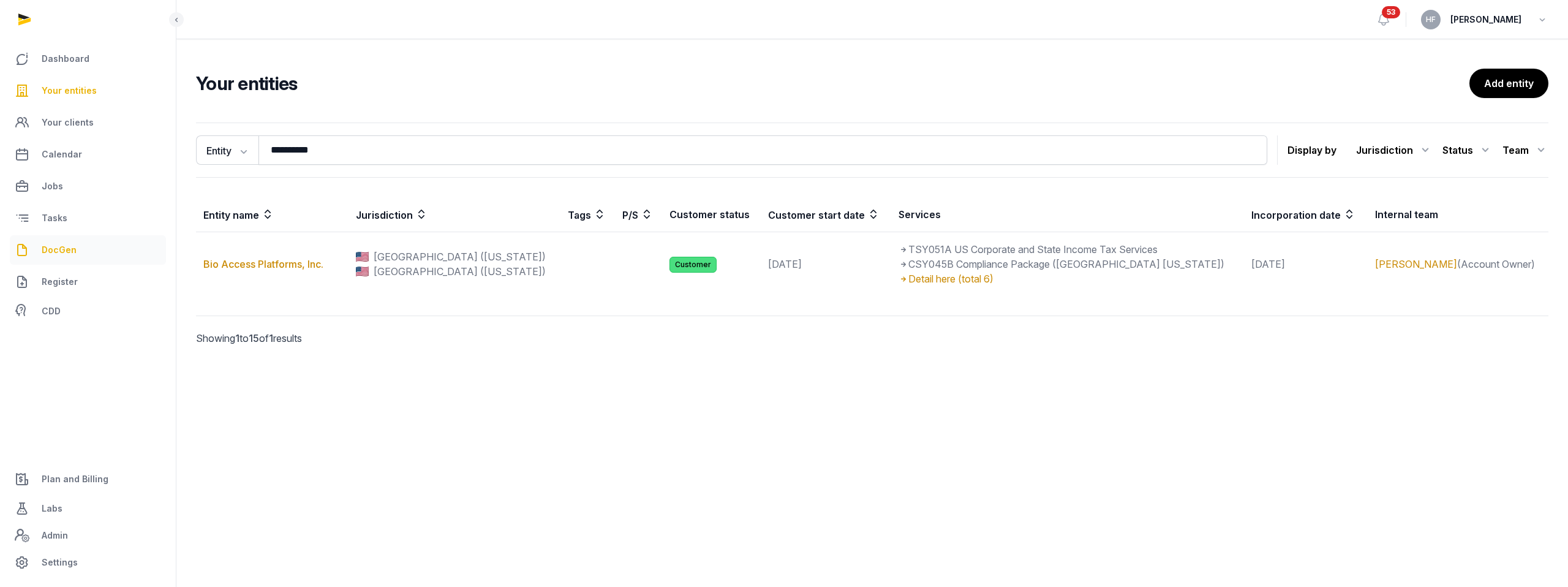
click at [63, 250] on span "DocGen" at bounding box center [59, 250] width 35 height 15
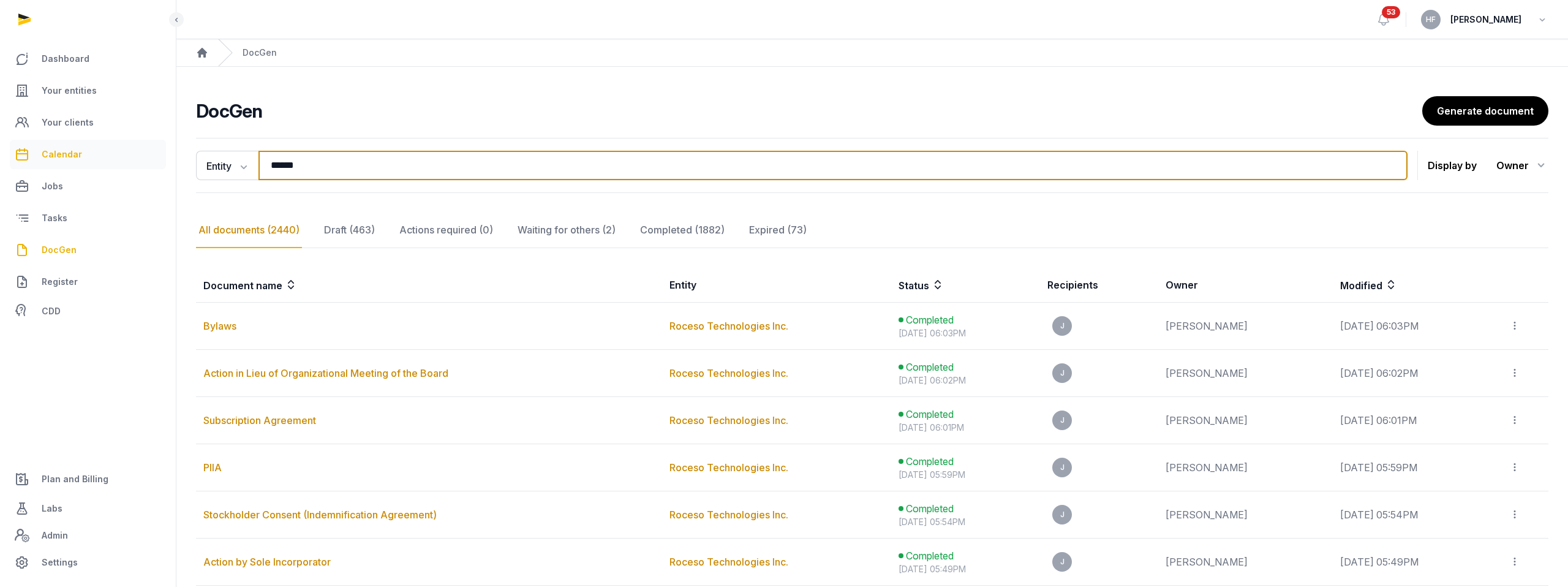
drag, startPoint x: 329, startPoint y: 165, endPoint x: 44, endPoint y: 159, distance: 285.1
click at [92, 158] on div "**********" at bounding box center [784, 417] width 1568 height 835
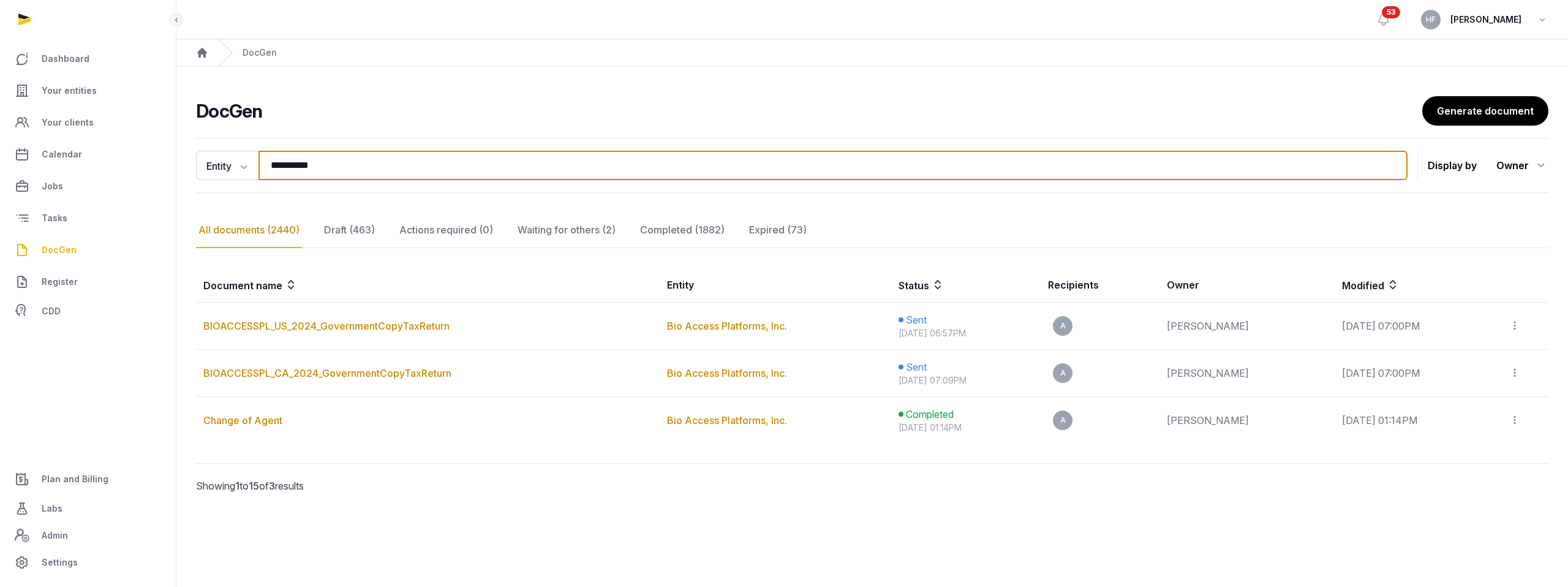
type input "**********"
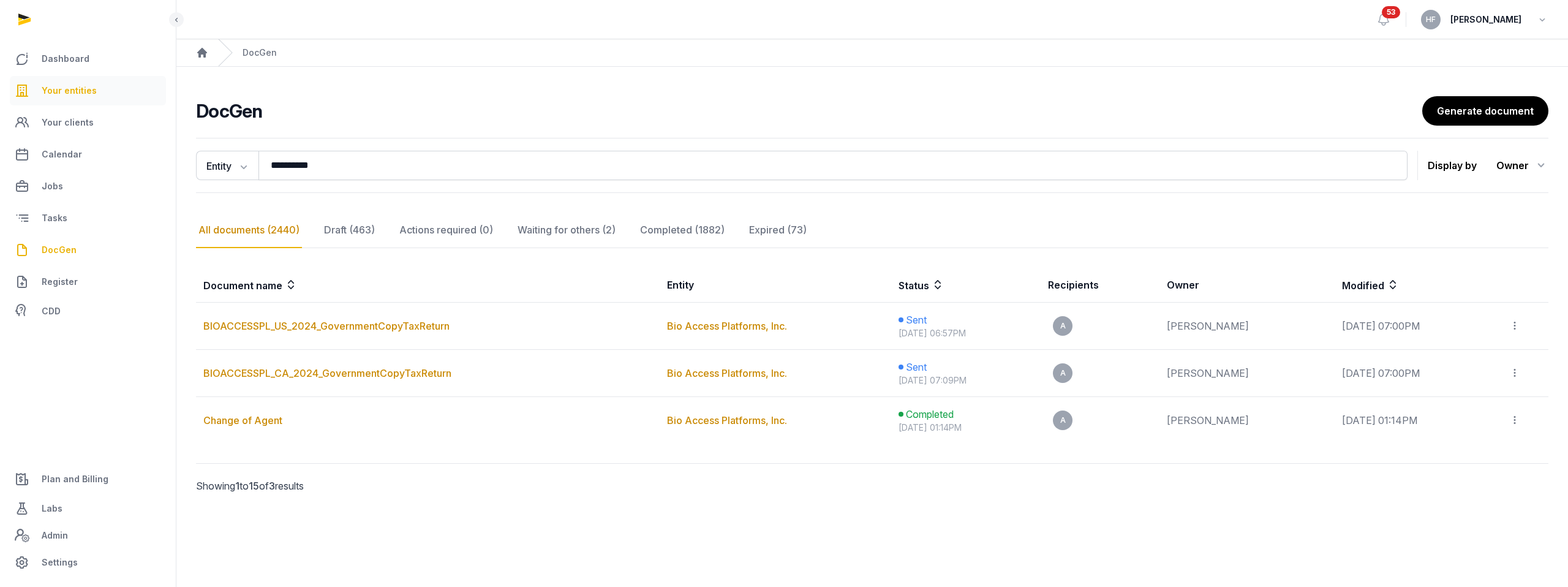
click at [102, 88] on link "Your entities" at bounding box center [88, 90] width 156 height 30
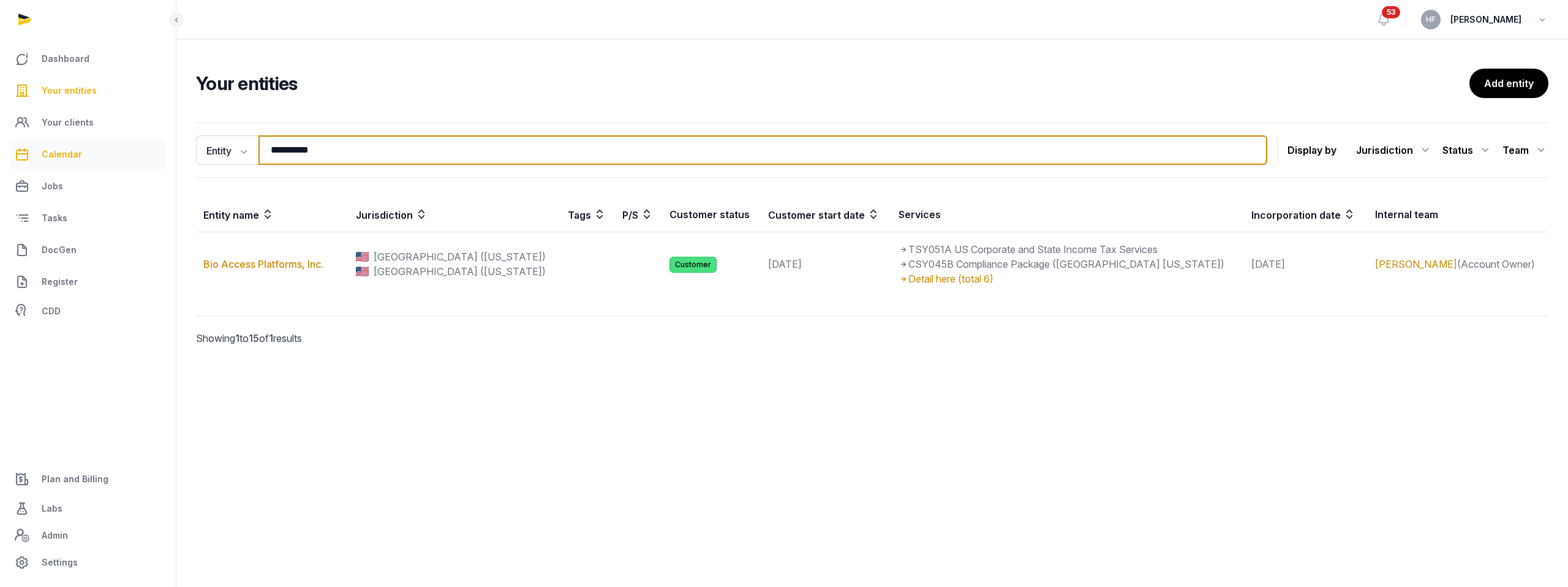
drag, startPoint x: 321, startPoint y: 155, endPoint x: 141, endPoint y: 152, distance: 180.0
click at [154, 152] on div "**********" at bounding box center [784, 293] width 1568 height 587
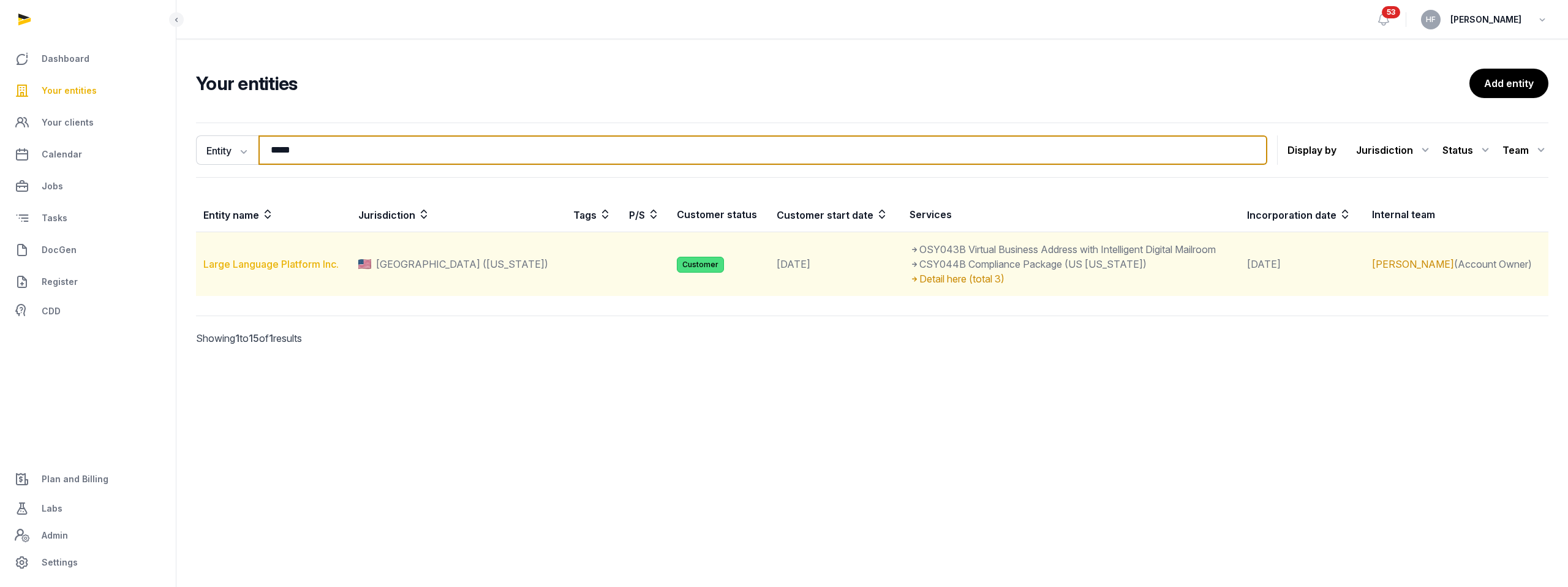
type input "*****"
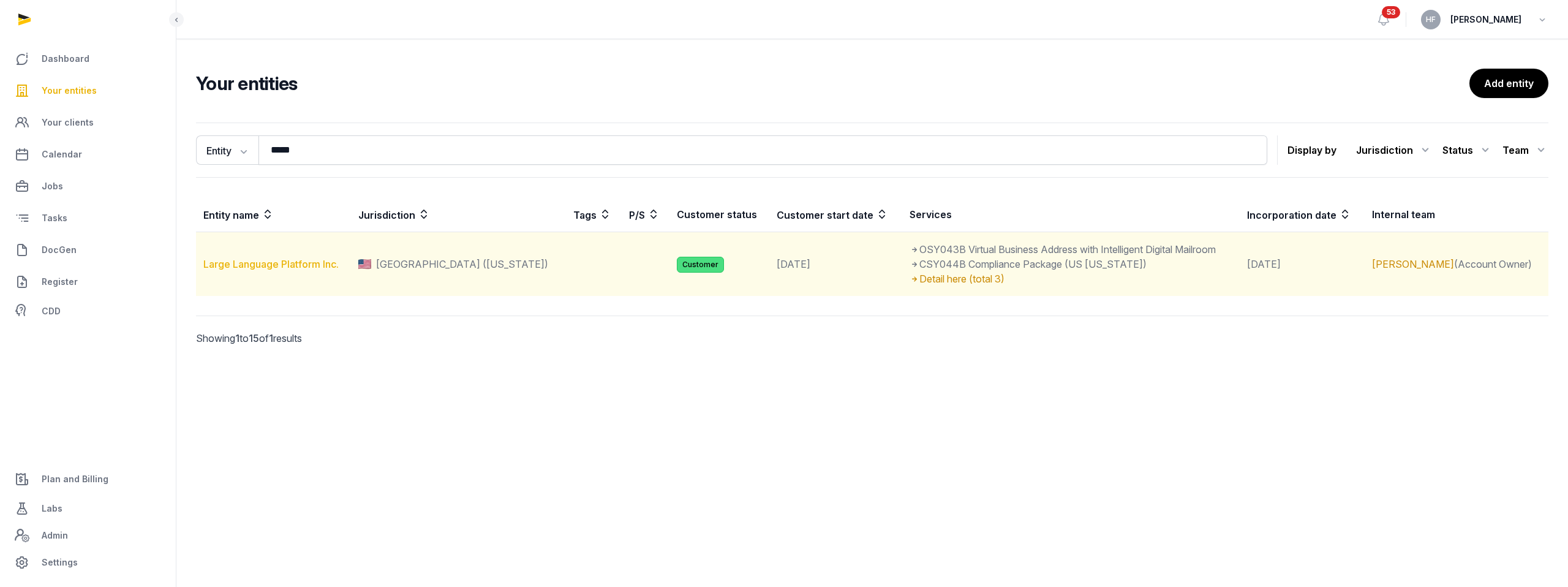
click at [314, 263] on link "Large Language Platform Inc." at bounding box center [271, 264] width 136 height 12
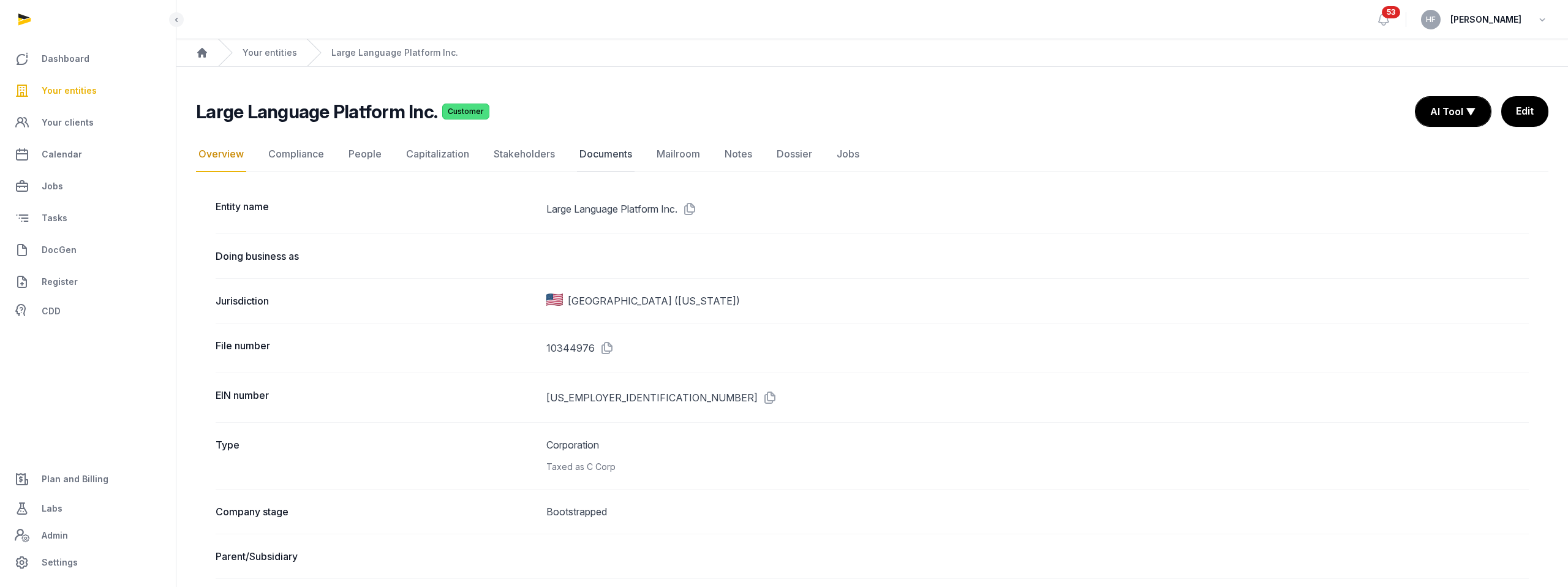
click at [618, 150] on link "Documents" at bounding box center [606, 154] width 57 height 36
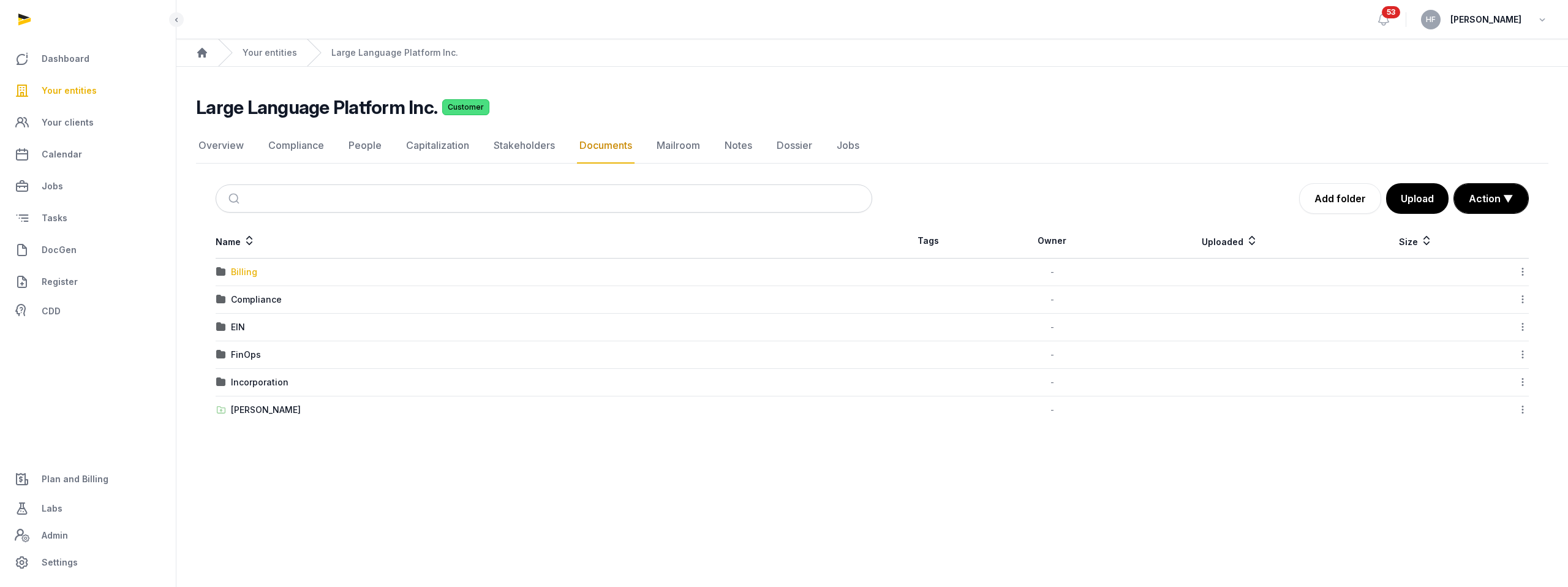
click at [241, 272] on div "Billing" at bounding box center [244, 272] width 26 height 12
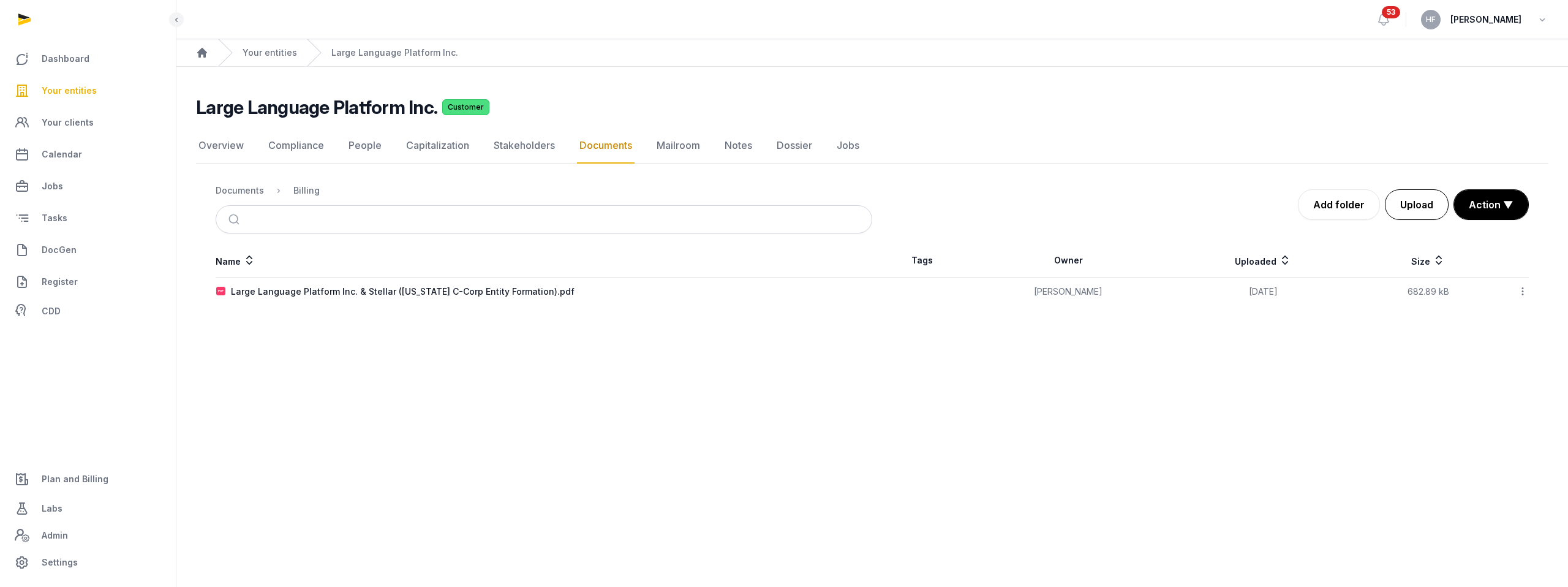
click at [1419, 206] on button "Upload" at bounding box center [1416, 204] width 63 height 30
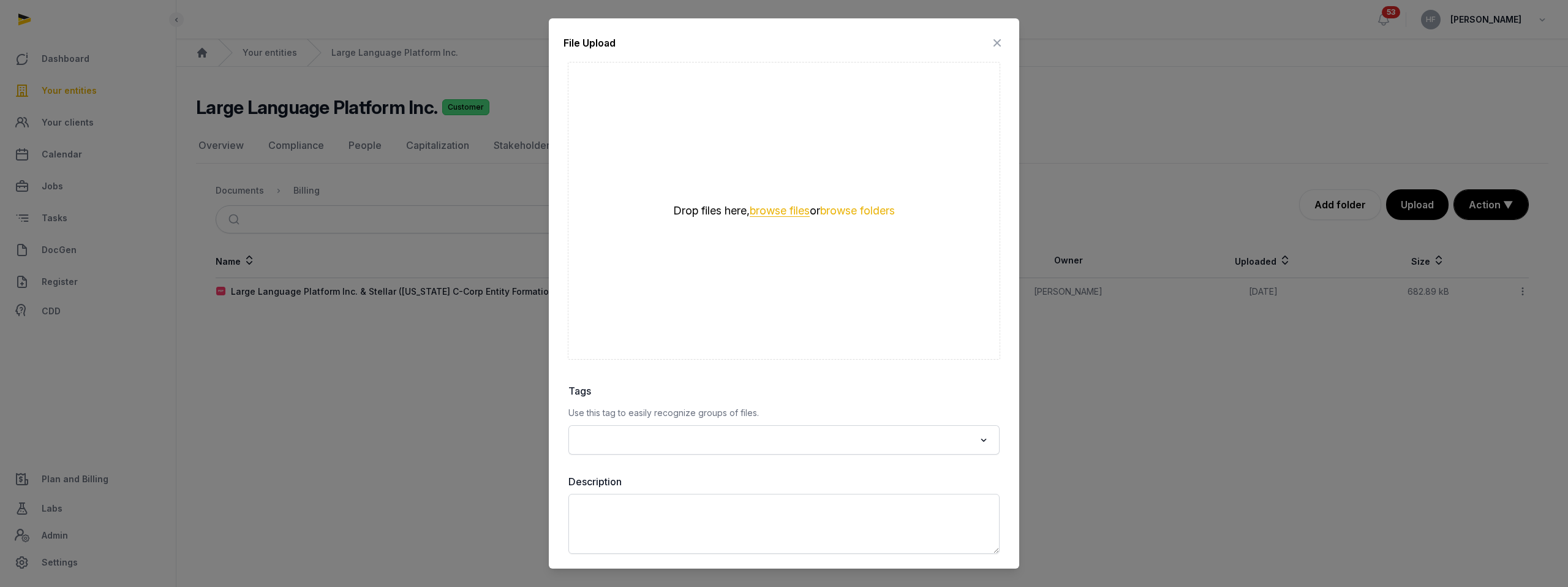
click at [755, 205] on button "browse files" at bounding box center [779, 210] width 60 height 11
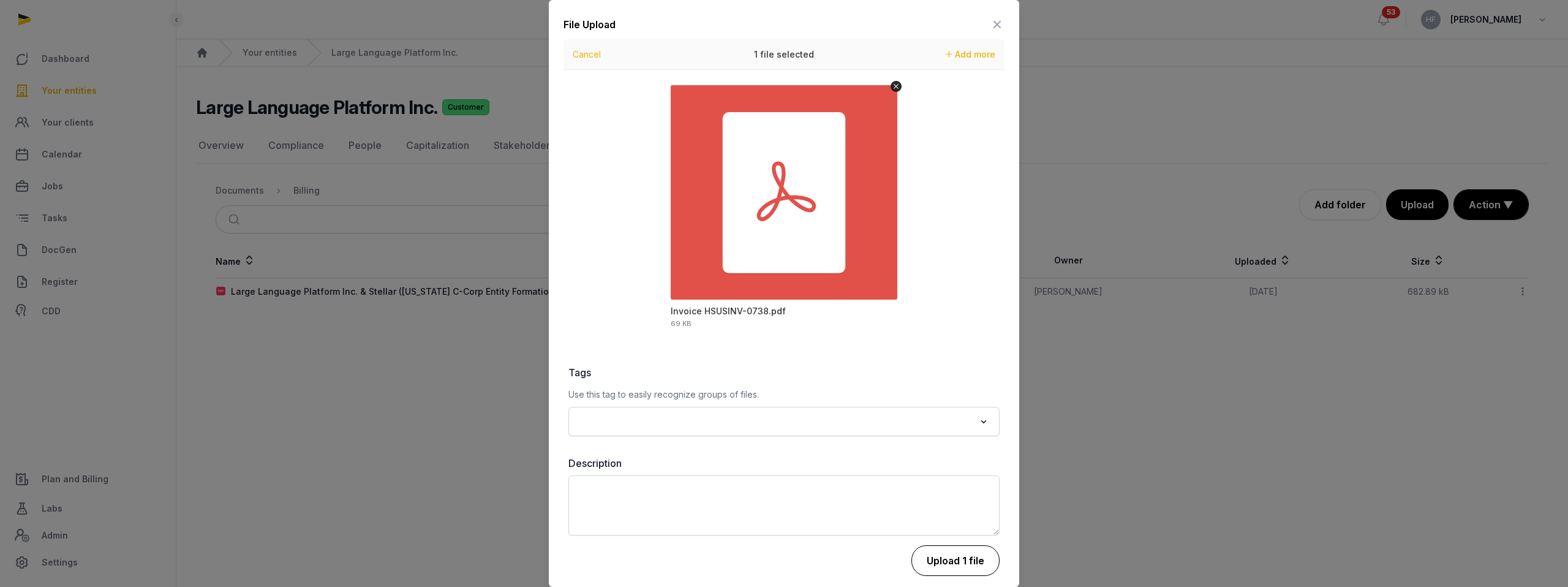
click at [960, 554] on button "Upload 1 file" at bounding box center [954, 560] width 88 height 30
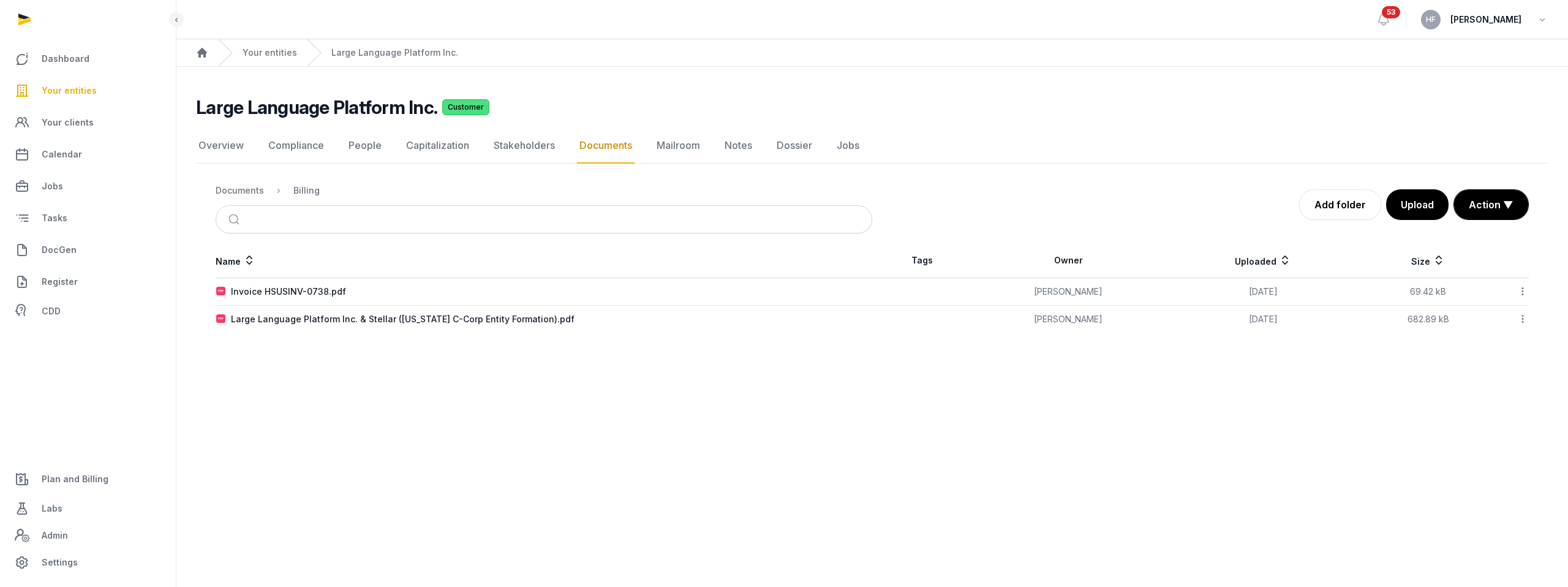
click at [1523, 290] on icon at bounding box center [1522, 291] width 11 height 13
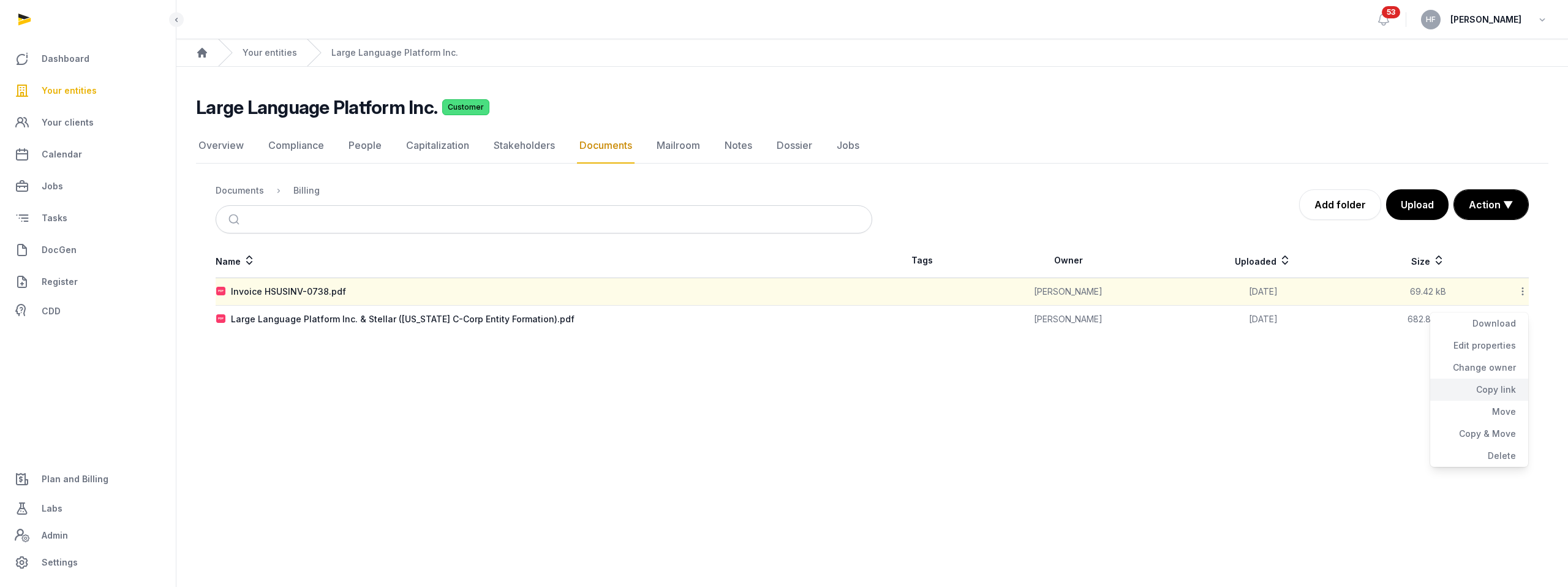
click at [1499, 390] on div "Copy link" at bounding box center [1478, 389] width 98 height 22
click at [220, 150] on link "Overview" at bounding box center [221, 145] width 50 height 36
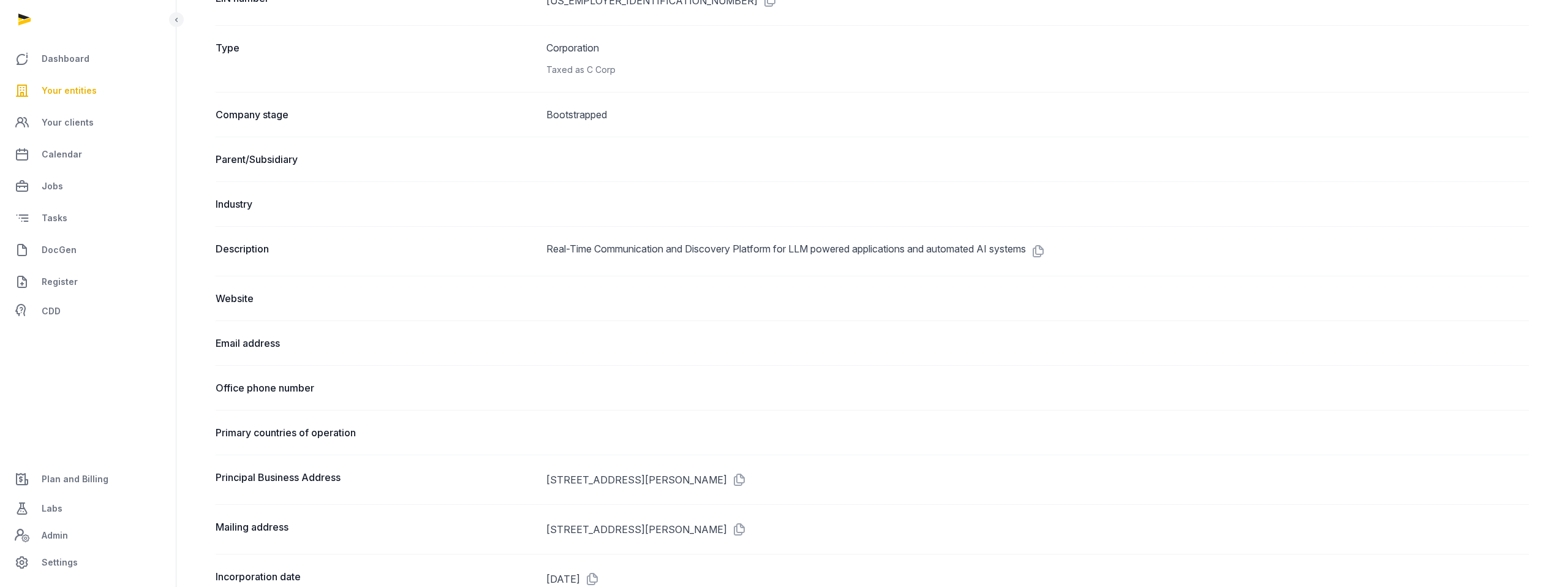
scroll to position [405, 0]
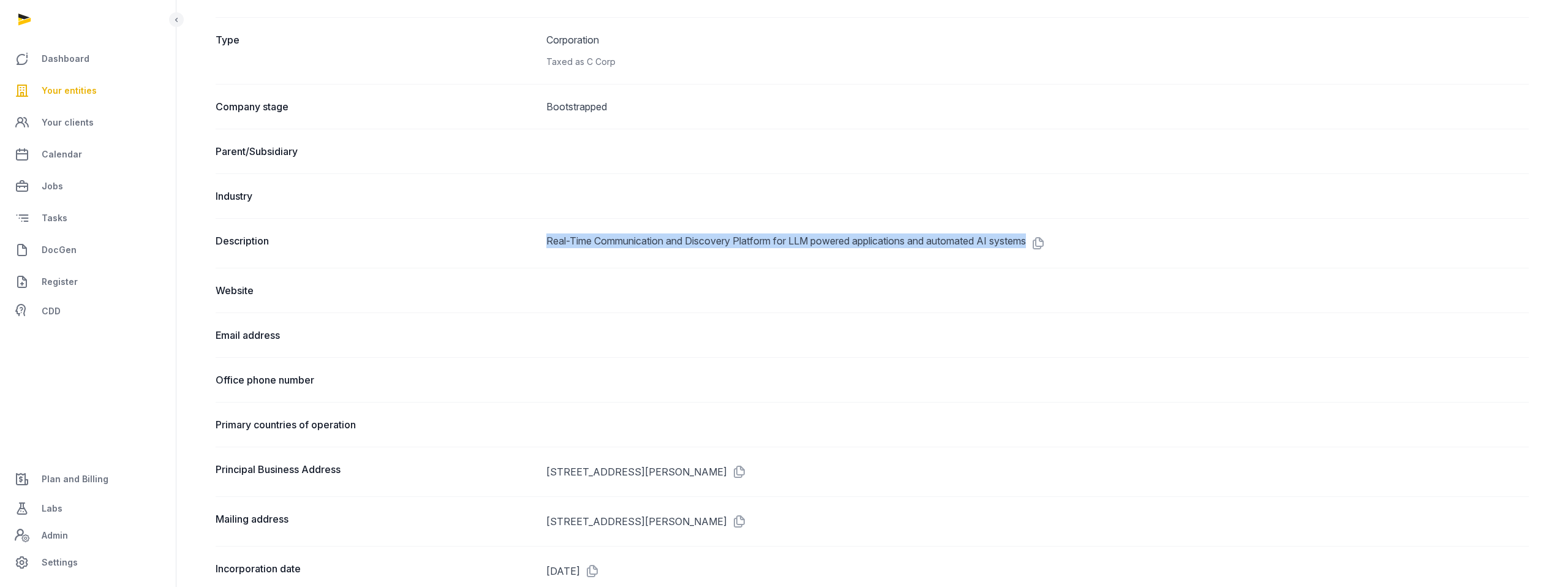
drag, startPoint x: 548, startPoint y: 237, endPoint x: 1061, endPoint y: 246, distance: 513.1
click at [1062, 247] on dd "Real-Time Communication and Discovery Platform for LLM powered applications and…" at bounding box center [1037, 243] width 982 height 20
copy dd "Real-Time Communication and Discovery Platform for LLM powered applications and…"
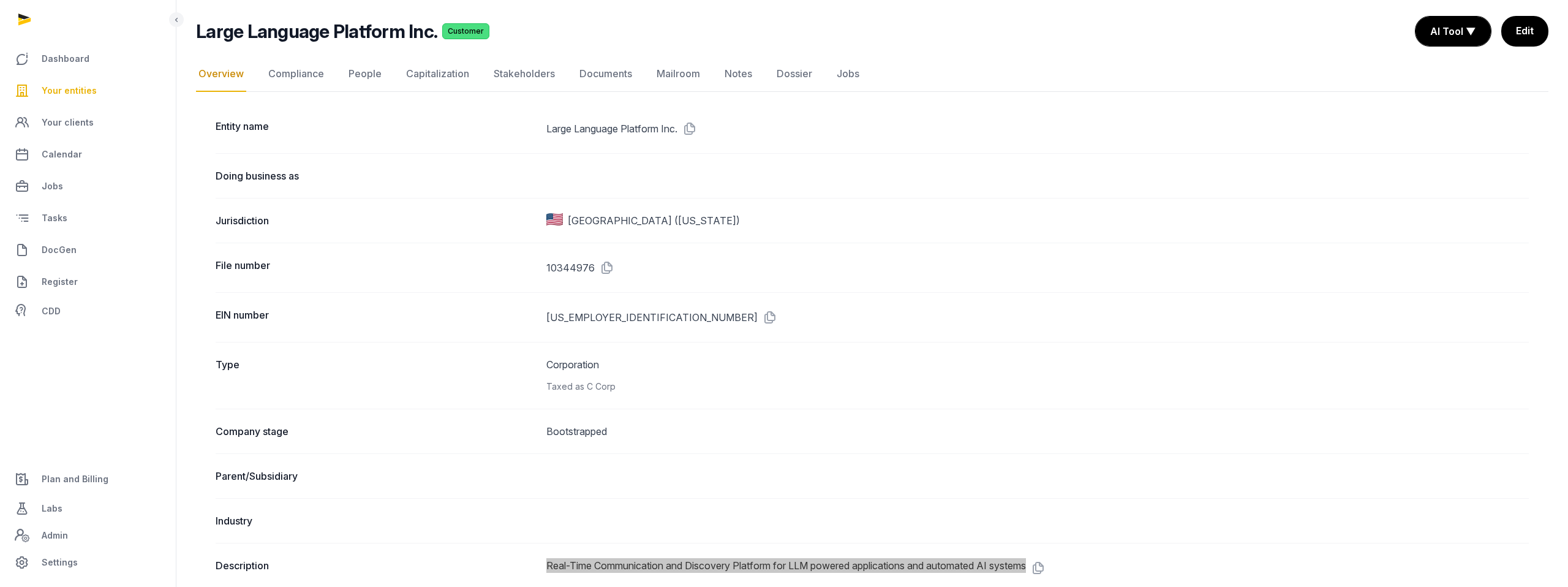
scroll to position [0, 0]
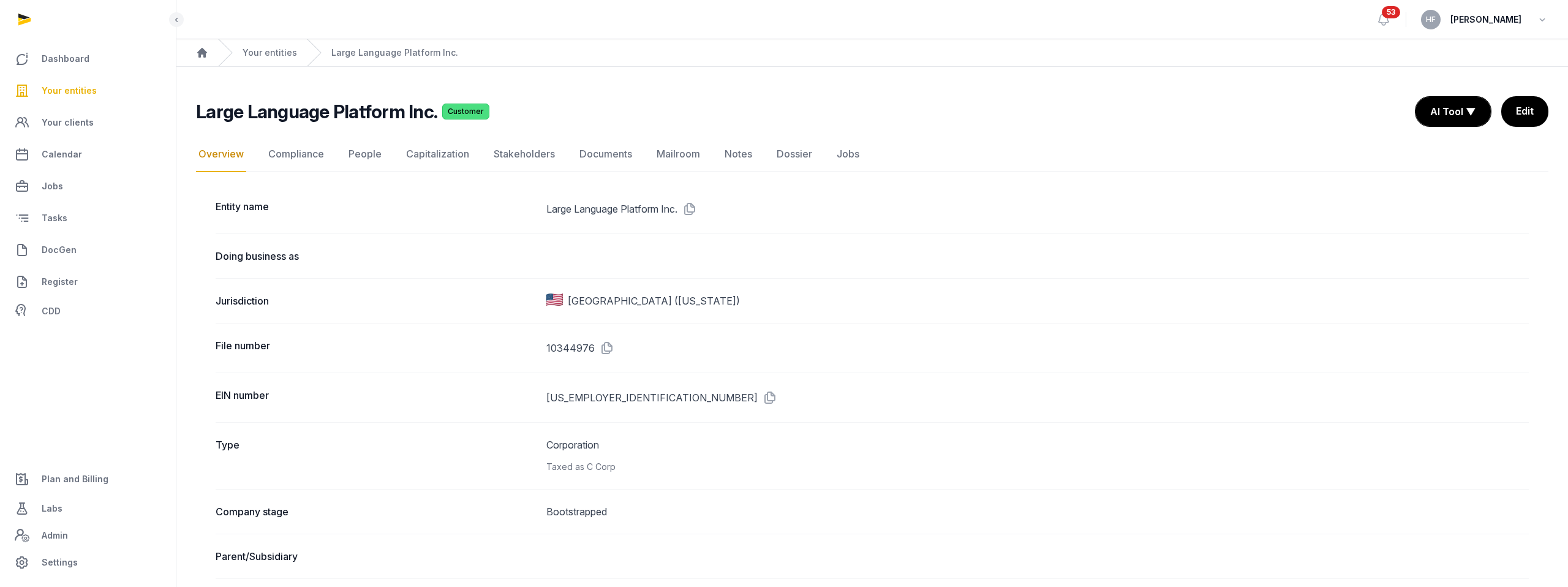
click at [276, 60] on div "Your entities" at bounding box center [257, 52] width 79 height 27
click at [276, 58] on link "Your entities" at bounding box center [269, 53] width 55 height 12
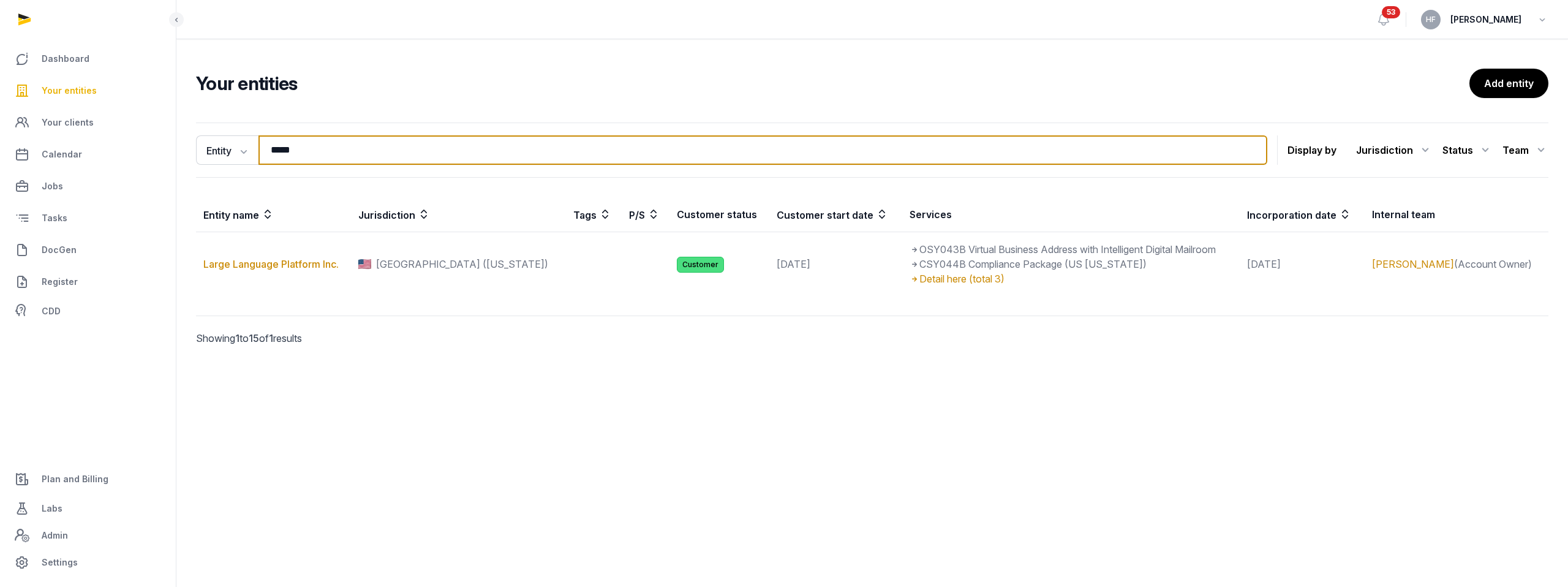
drag, startPoint x: 327, startPoint y: 151, endPoint x: 177, endPoint y: 143, distance: 150.2
click at [177, 143] on div "Entity Entity People Tags Services ***** Search Display by Jurisdiction All jur…" at bounding box center [872, 250] width 1392 height 267
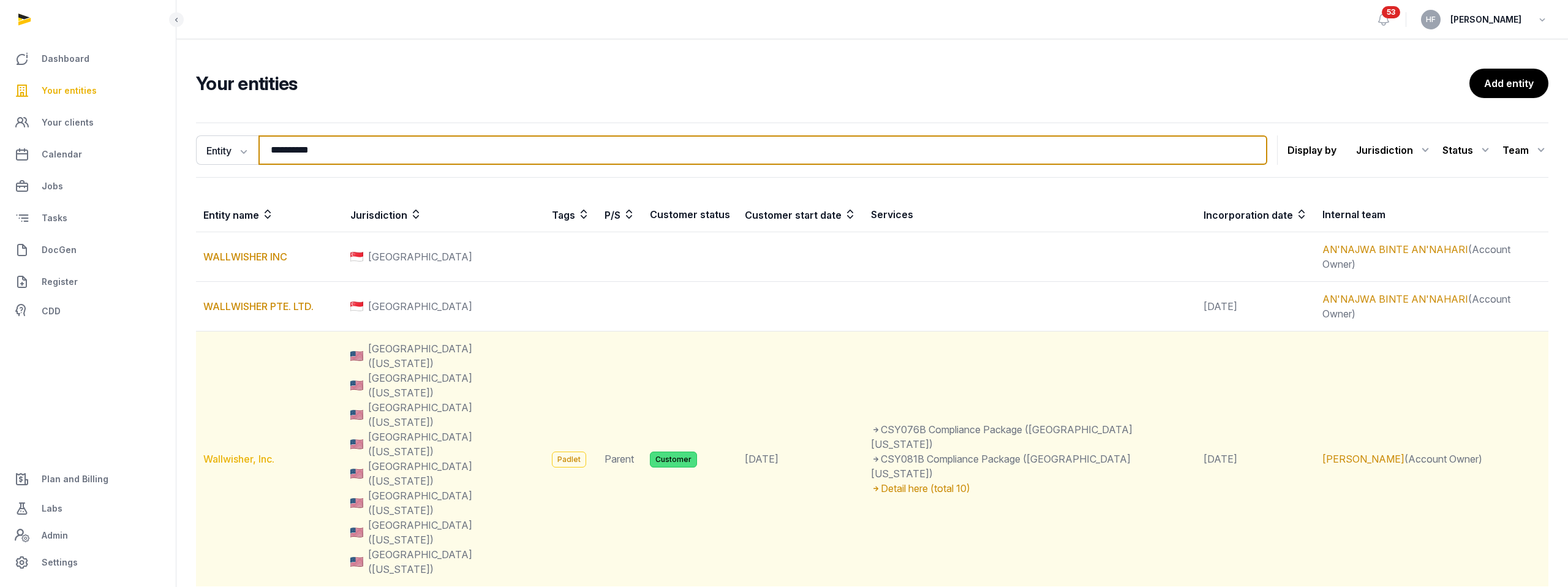
type input "**********"
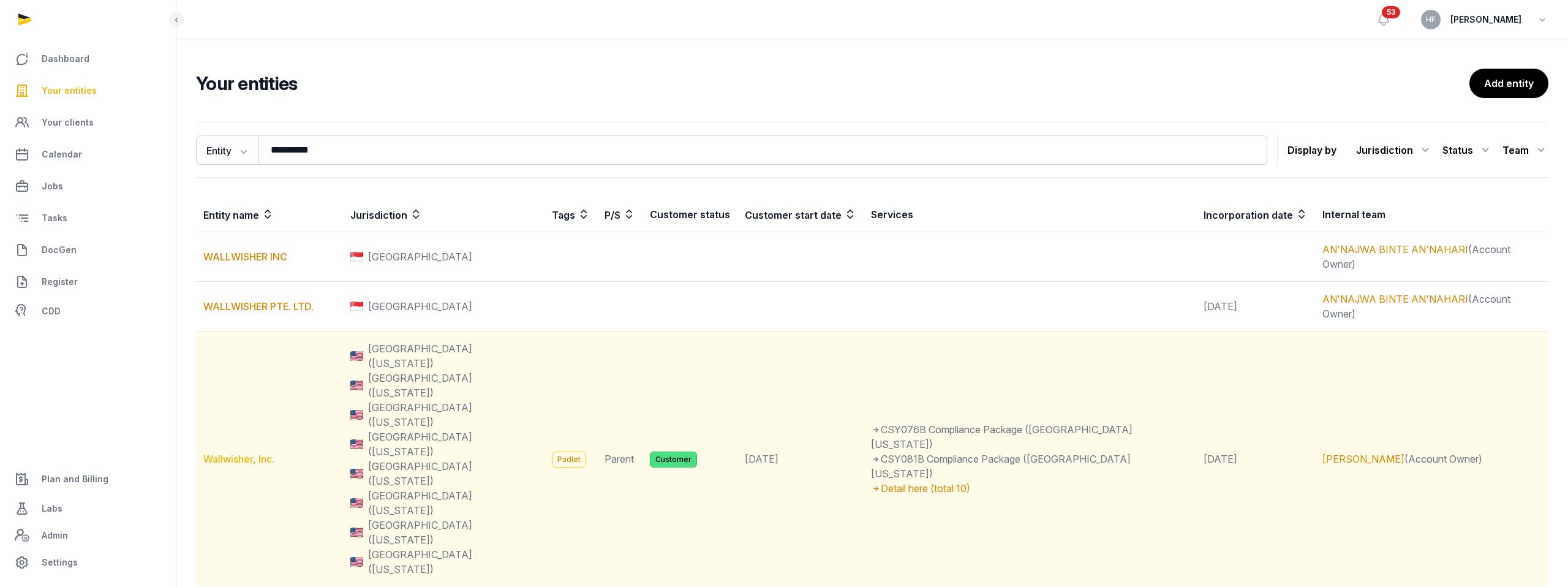
click at [253, 453] on link "Wallwisher, Inc." at bounding box center [239, 459] width 71 height 12
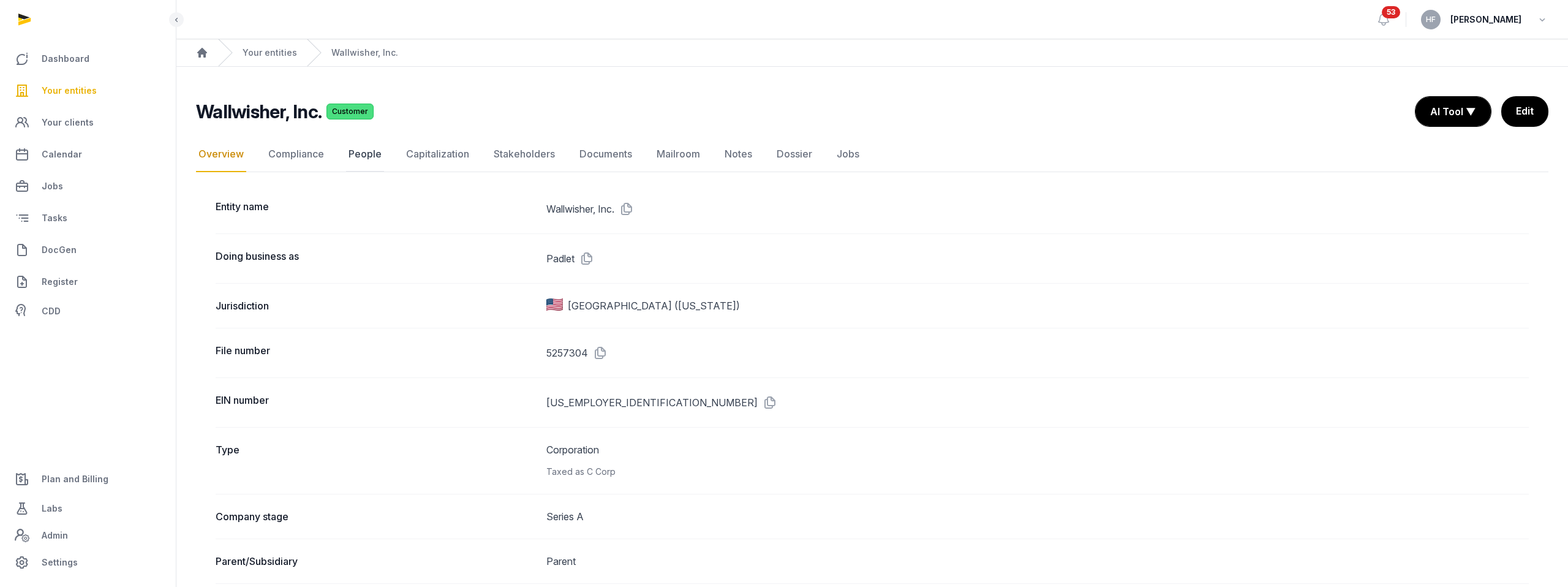
click at [368, 149] on link "People" at bounding box center [365, 154] width 38 height 36
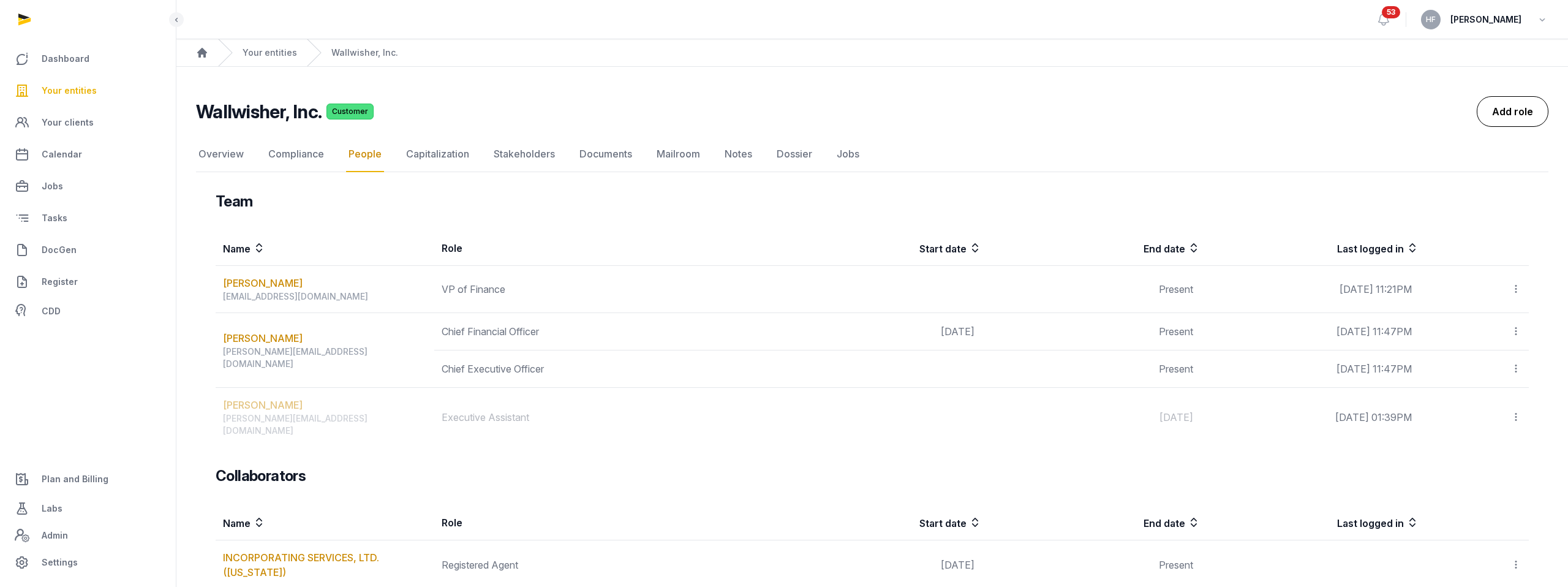
click at [1500, 113] on link "Add role" at bounding box center [1512, 111] width 71 height 30
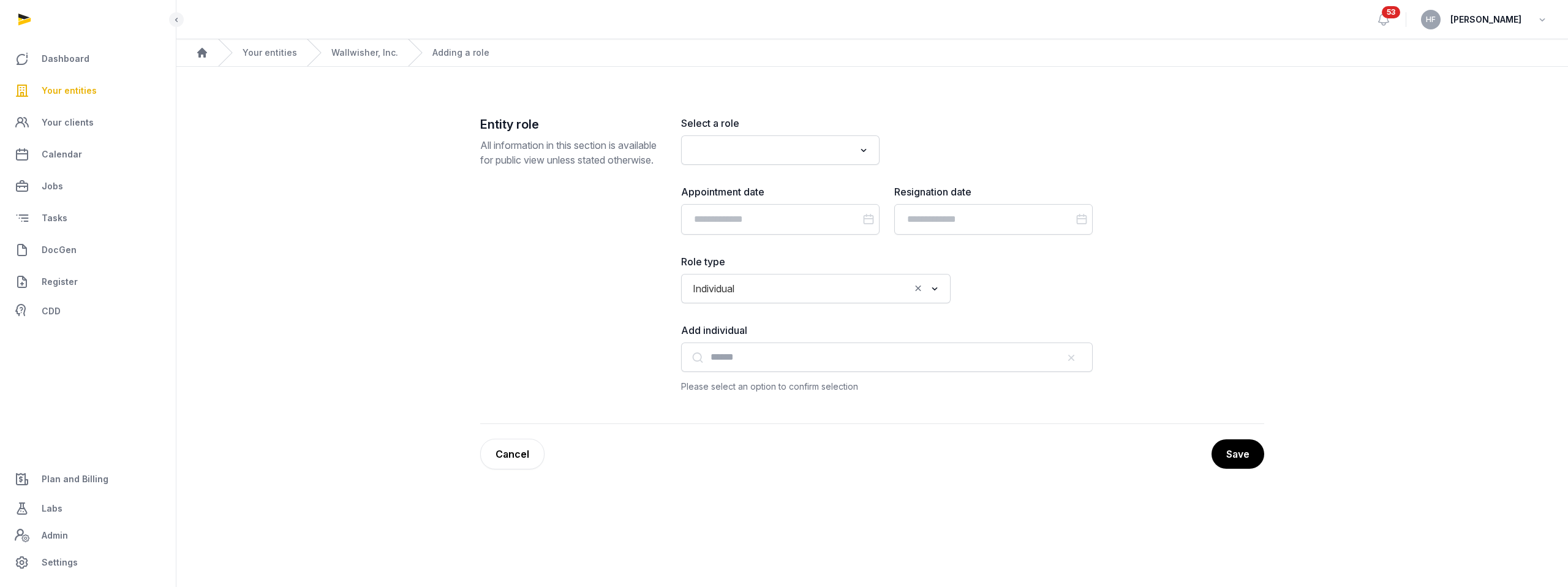
click at [788, 146] on input "Search for option" at bounding box center [771, 150] width 166 height 17
click at [812, 194] on li "Executive Assistant" at bounding box center [780, 194] width 197 height 17
type input "*****"
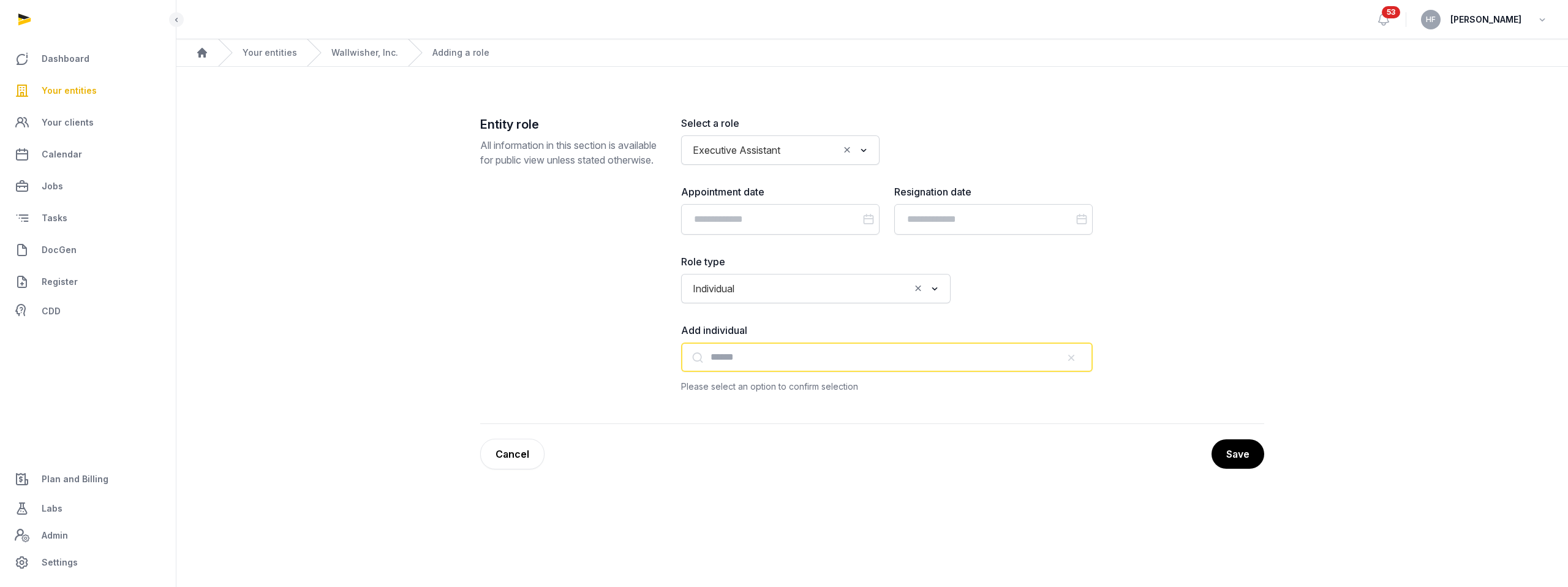
click at [752, 359] on input "text" at bounding box center [886, 357] width 411 height 30
paste input "**********"
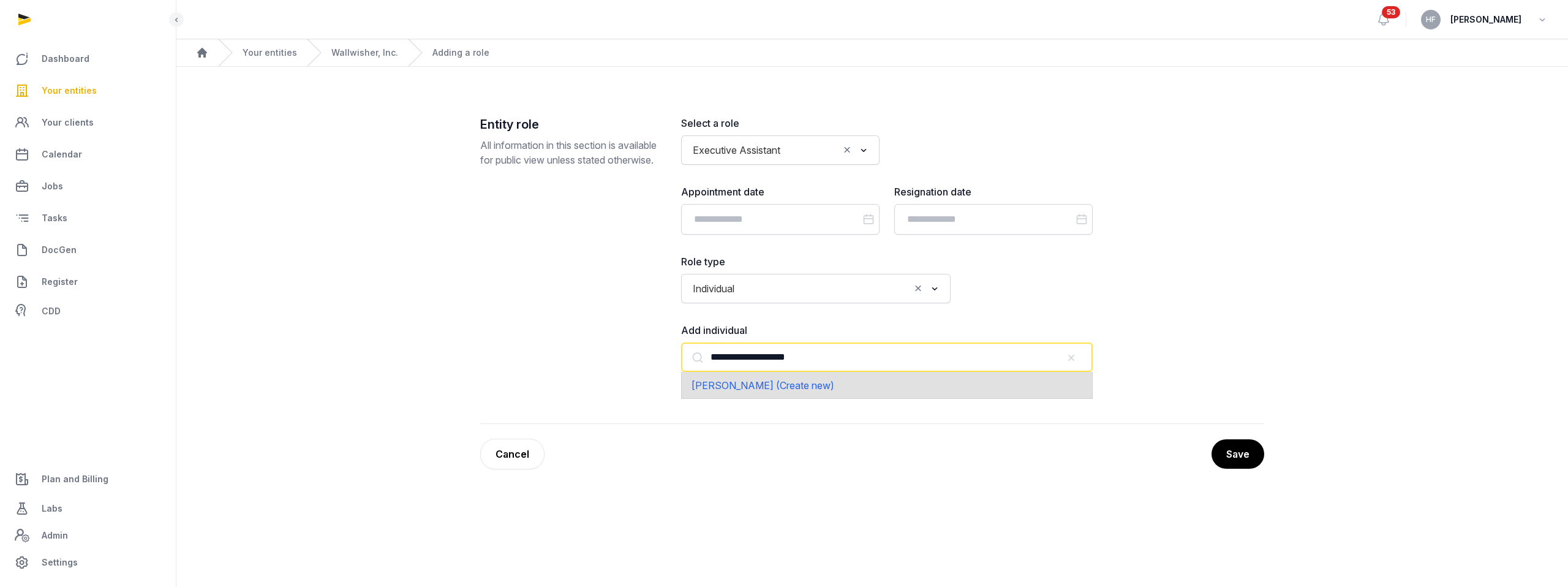
click at [834, 384] on span "Natalie Tereshchenko (Create new)" at bounding box center [762, 385] width 143 height 12
type input "**********"
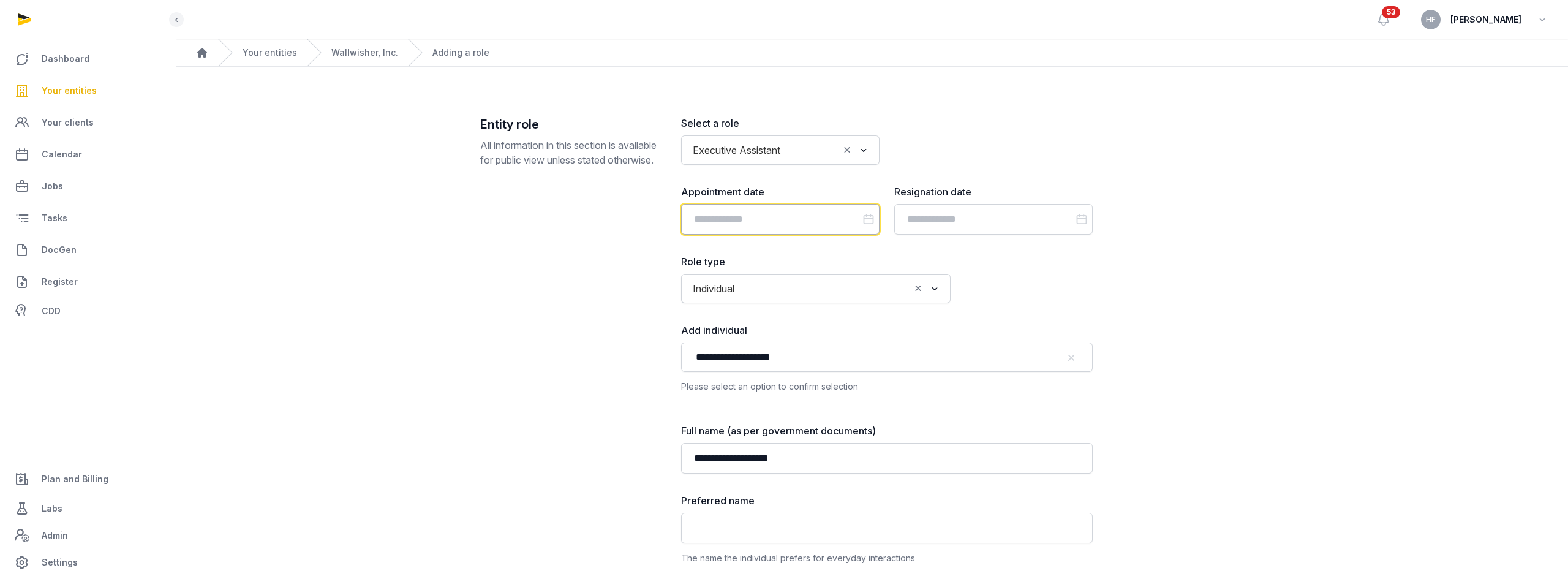
click at [739, 224] on input "Datepicker input" at bounding box center [780, 219] width 198 height 30
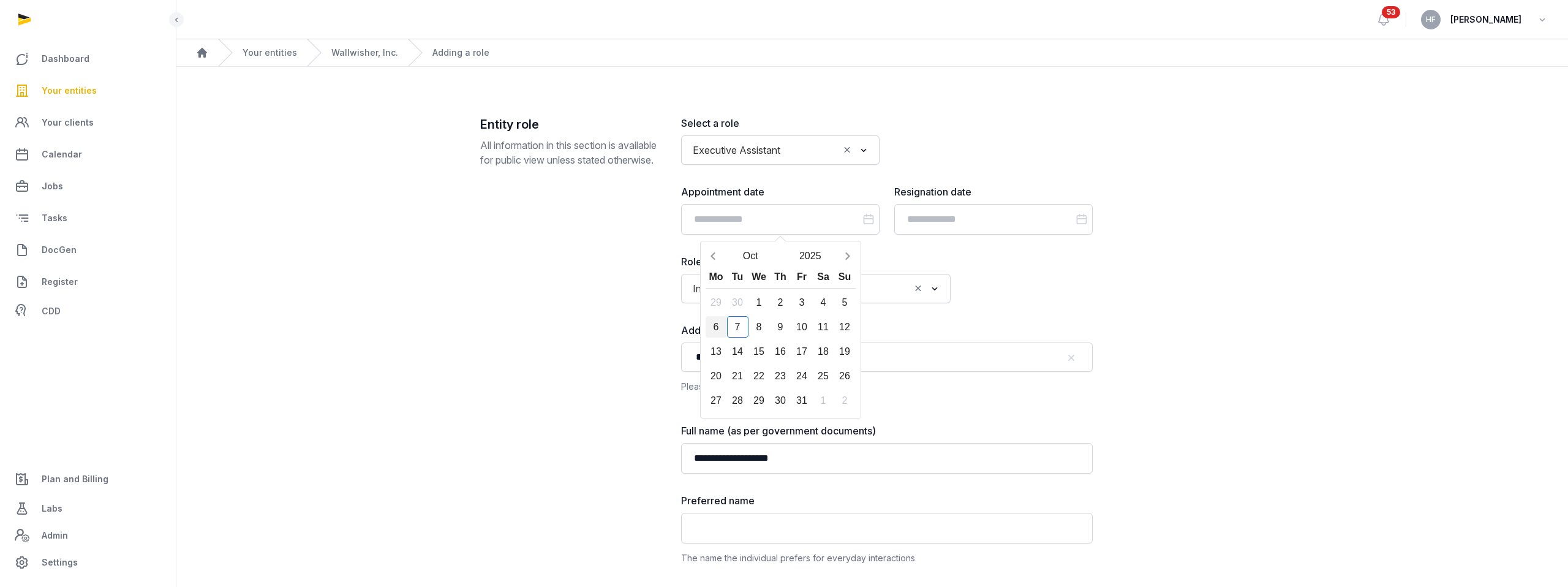
click at [708, 330] on div "6" at bounding box center [716, 327] width 22 height 22
type input "**********"
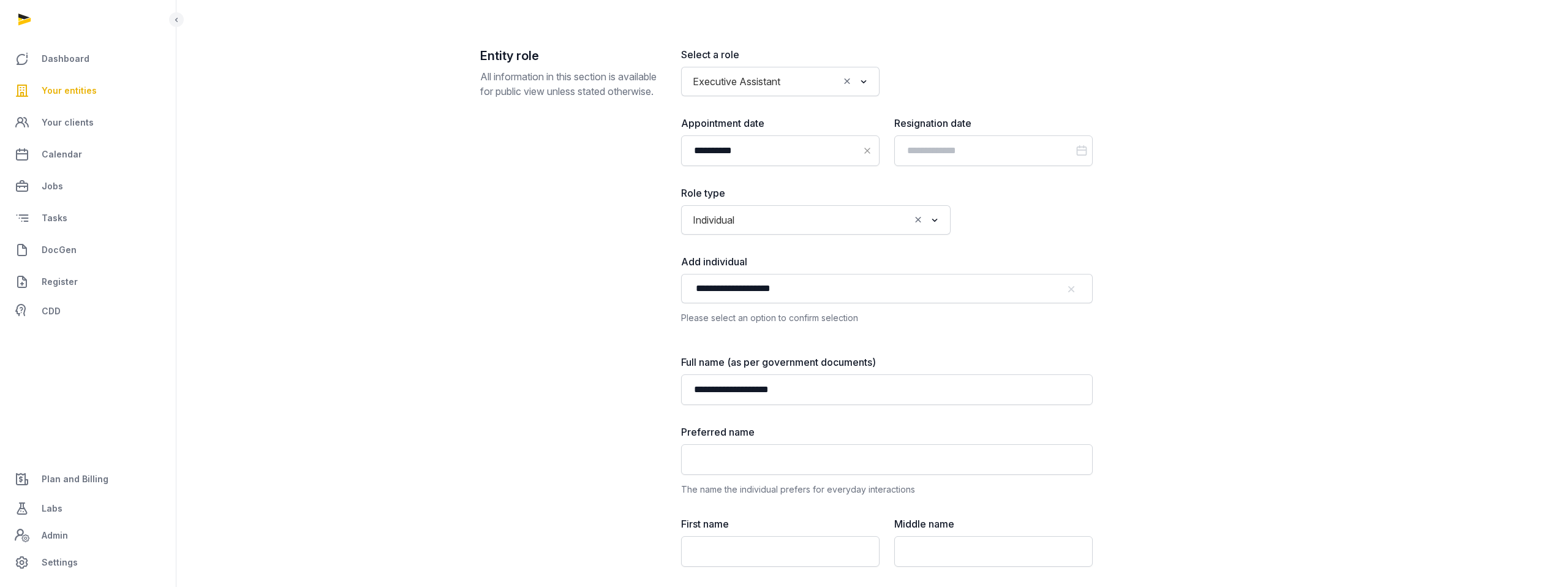
scroll to position [71, 0]
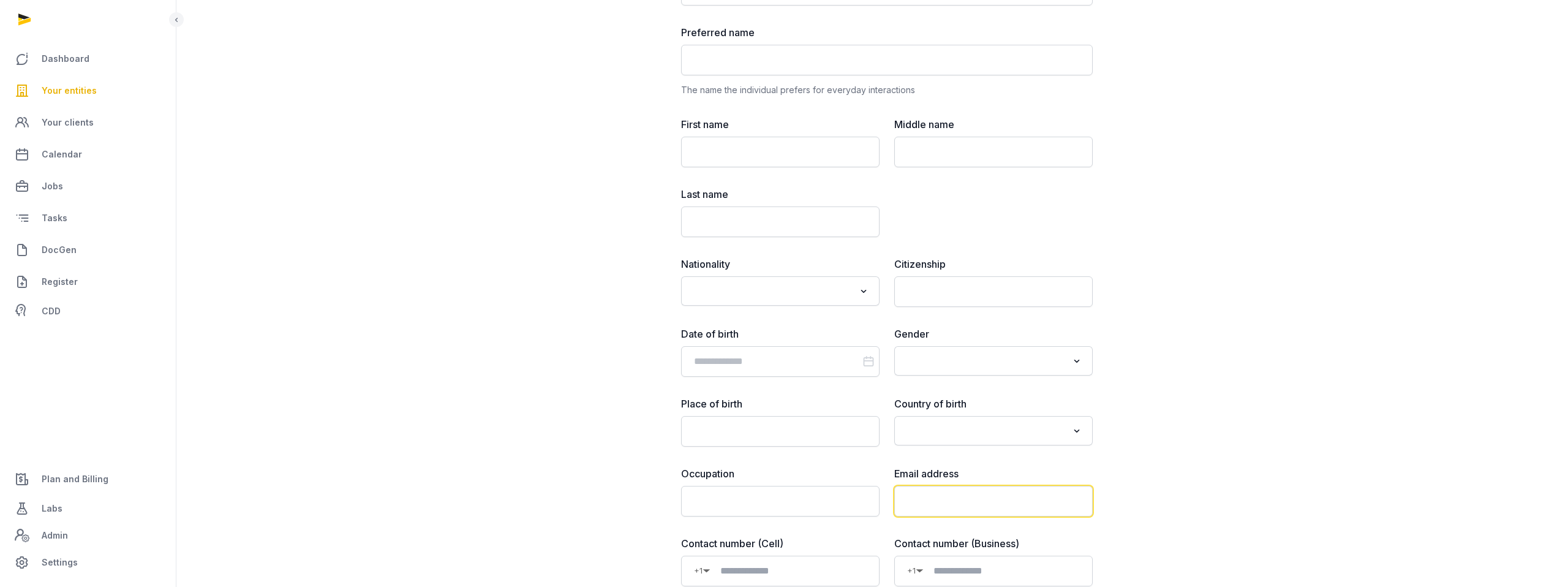
click at [930, 495] on input "email" at bounding box center [993, 501] width 198 height 30
paste input "**********"
type input "**********"
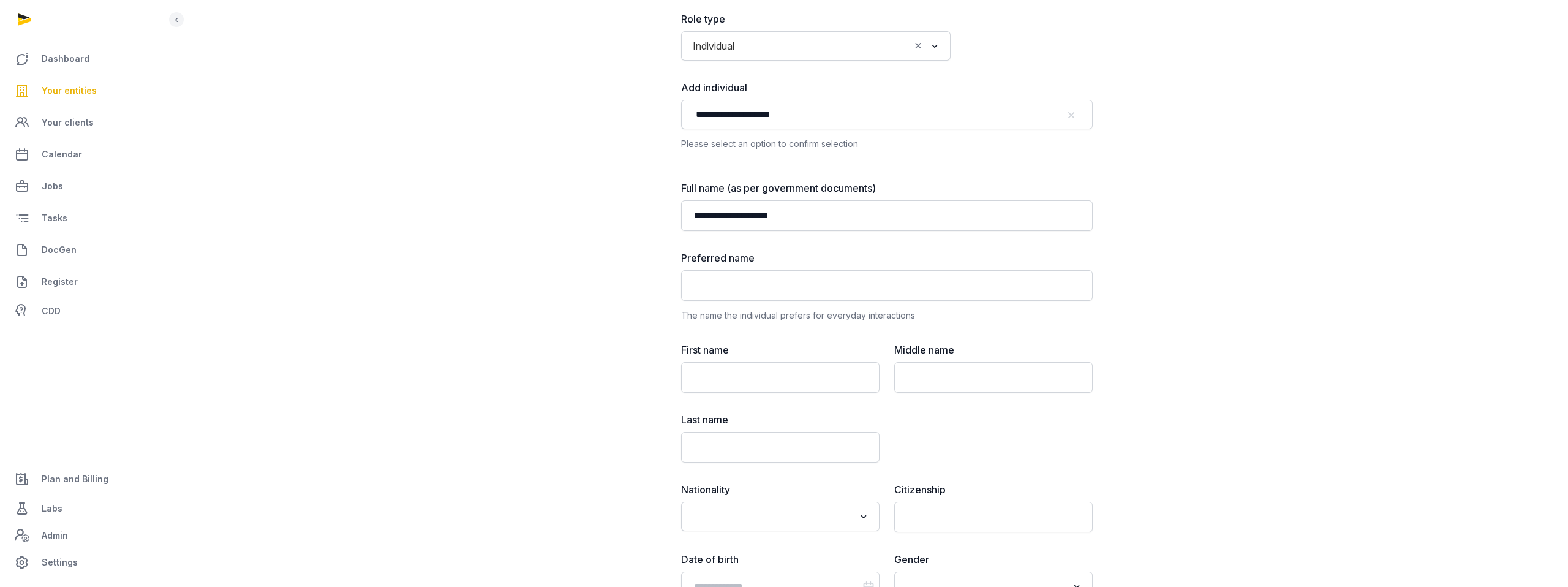
scroll to position [239, 0]
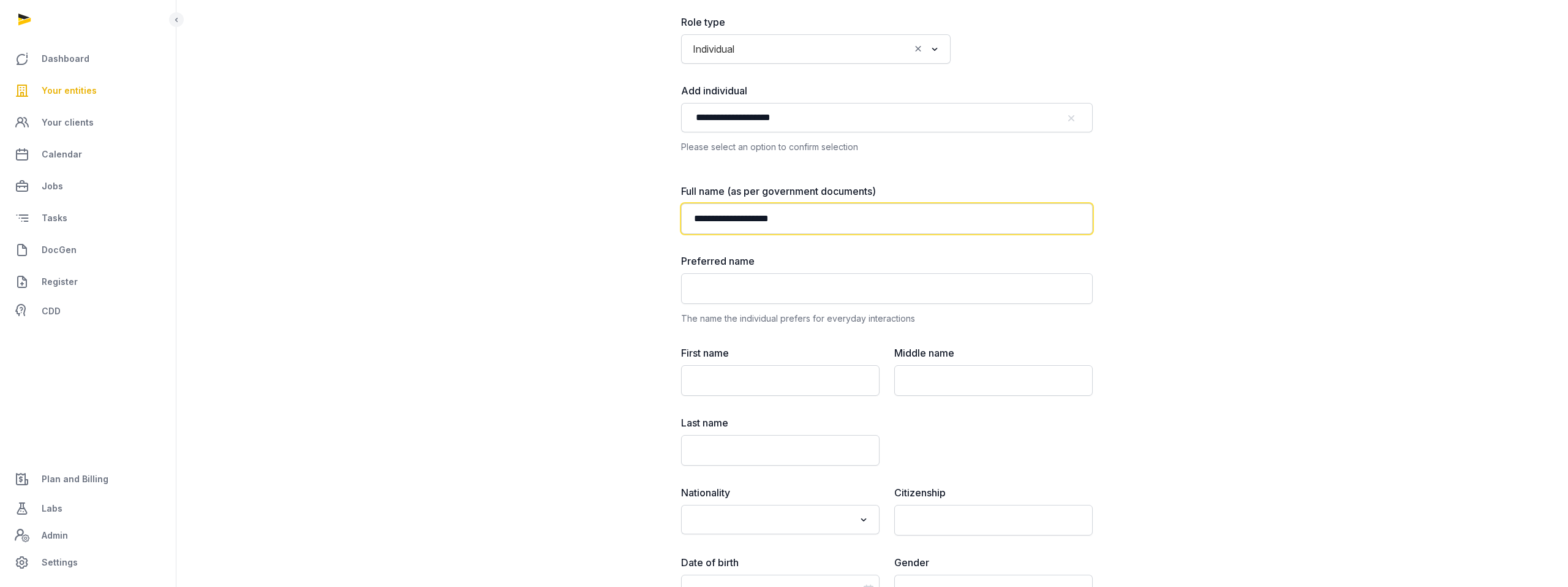
drag, startPoint x: 694, startPoint y: 219, endPoint x: 723, endPoint y: 219, distance: 29.0
click at [723, 219] on input "**********" at bounding box center [886, 218] width 411 height 30
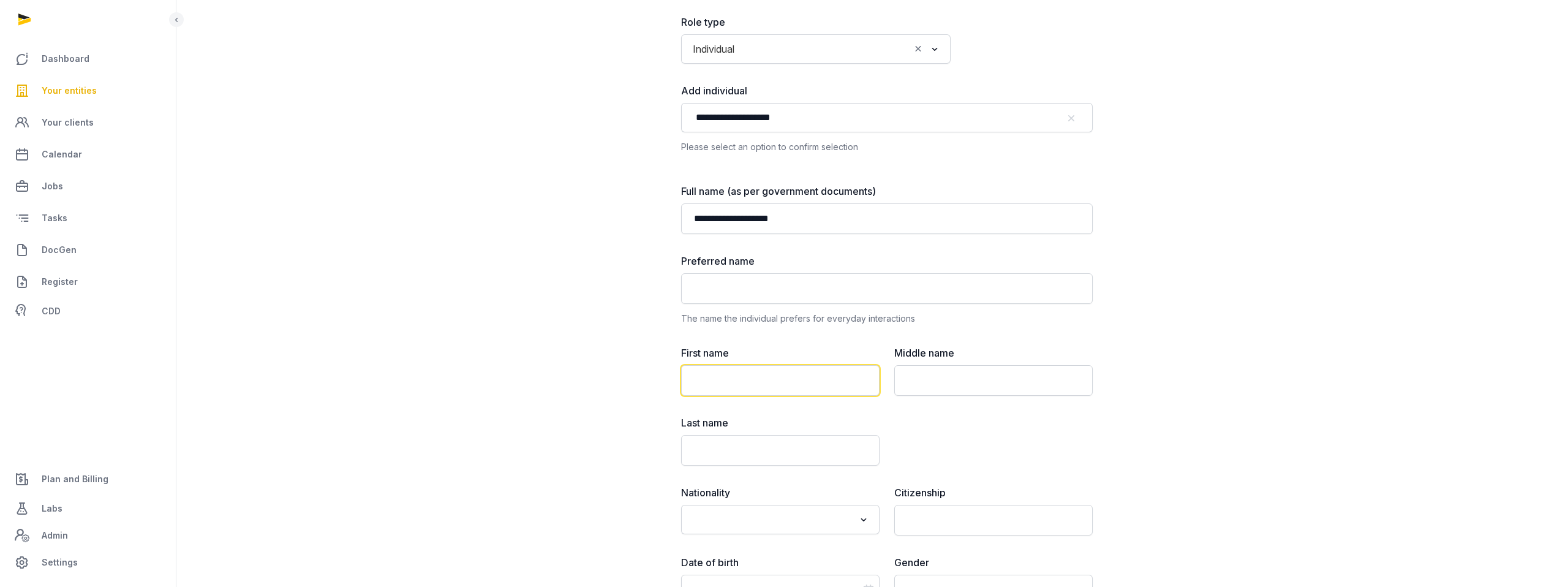
click at [745, 387] on input "text" at bounding box center [780, 380] width 198 height 30
paste input "*******"
type input "*******"
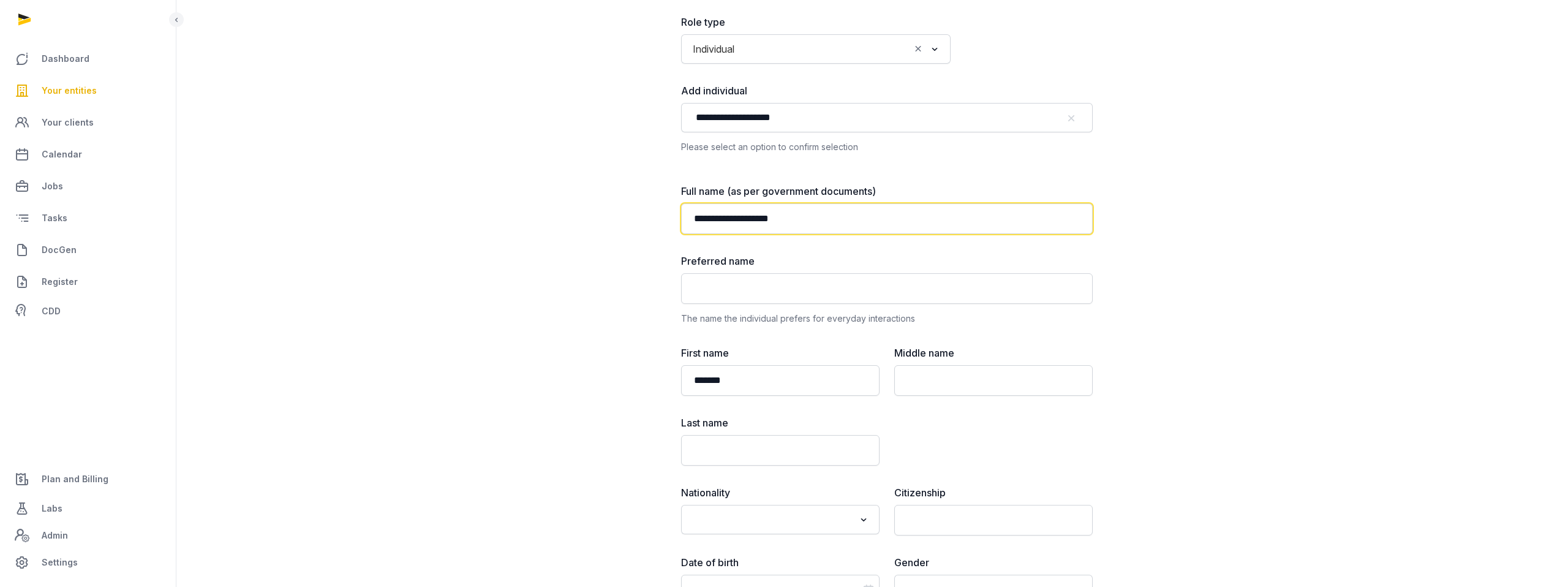
drag, startPoint x: 729, startPoint y: 222, endPoint x: 845, endPoint y: 222, distance: 116.0
click at [845, 222] on input "**********" at bounding box center [886, 218] width 411 height 30
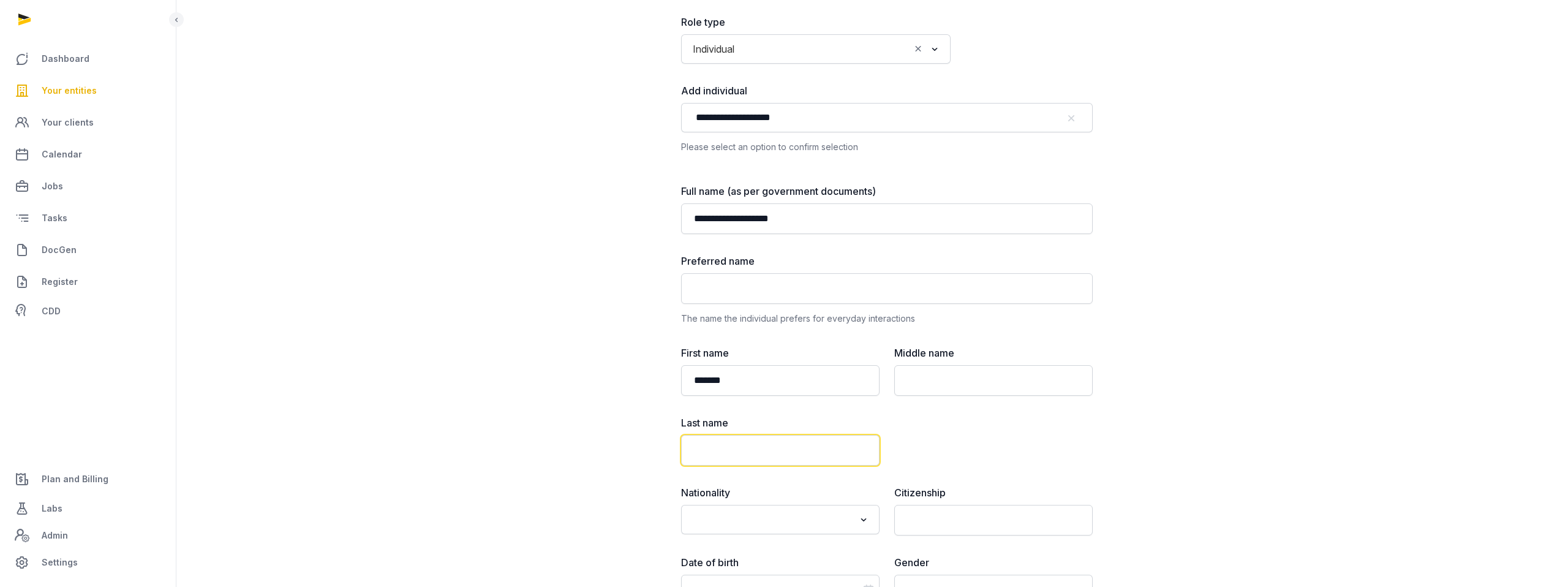
click at [807, 451] on input "text" at bounding box center [780, 450] width 198 height 30
paste input "**********"
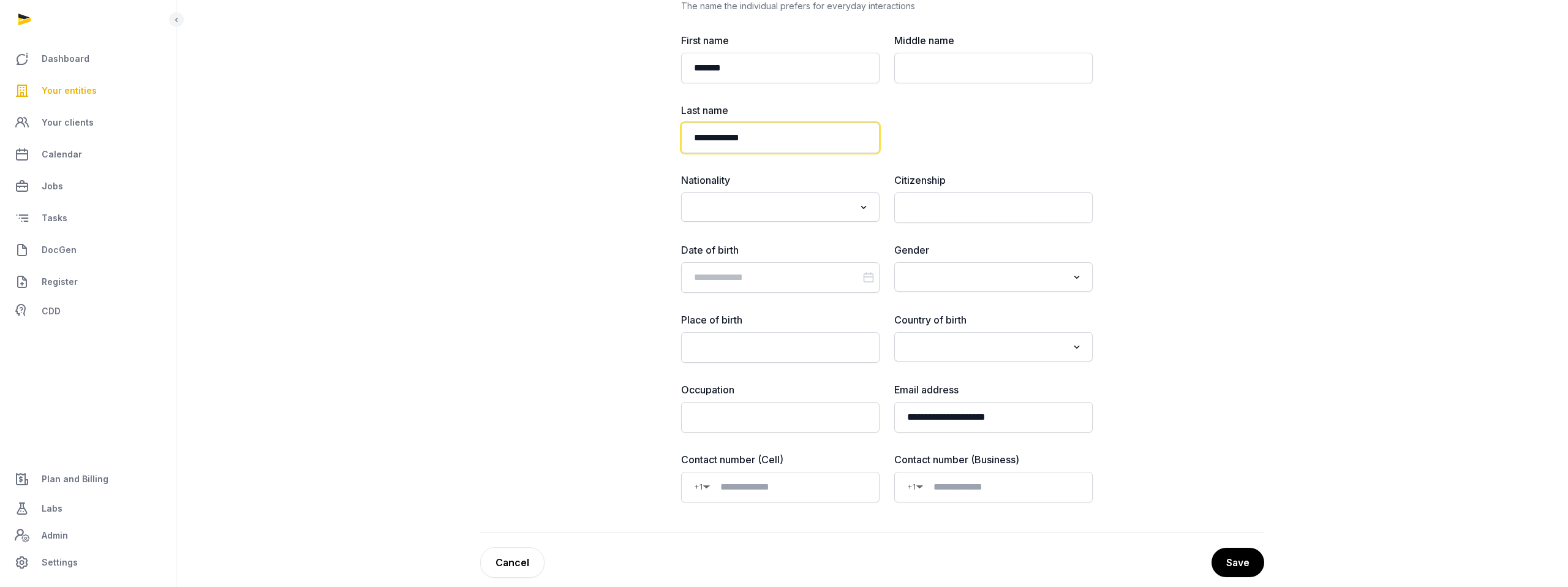
scroll to position [567, 0]
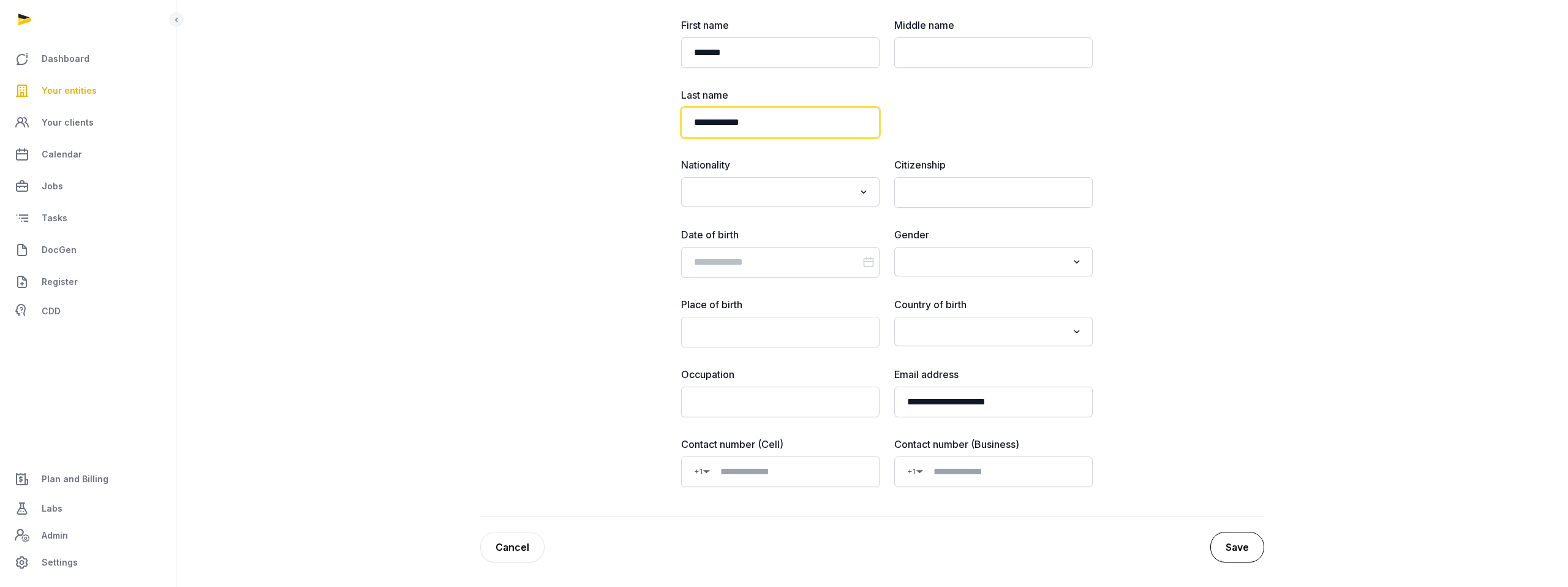
type input "**********"
click at [1234, 547] on button "Save" at bounding box center [1237, 547] width 54 height 30
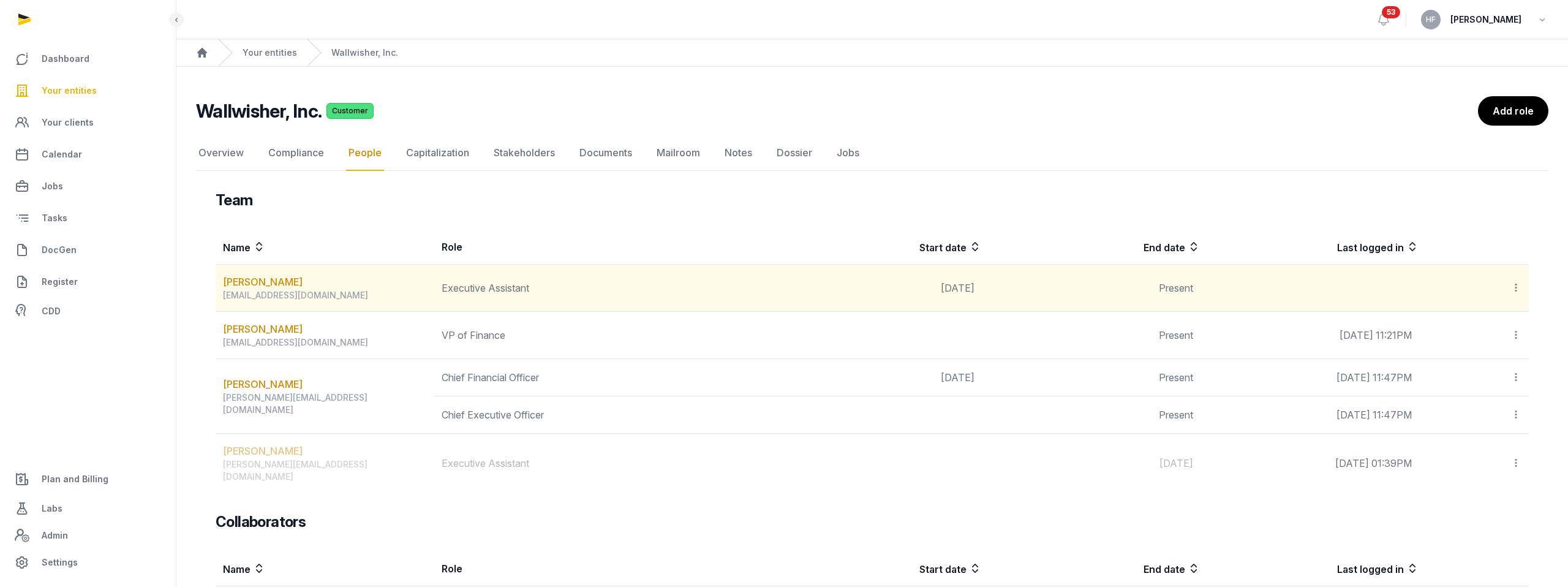
click at [1518, 287] on icon at bounding box center [1515, 287] width 11 height 13
click at [1498, 321] on span "Invite user" at bounding box center [1485, 321] width 46 height 12
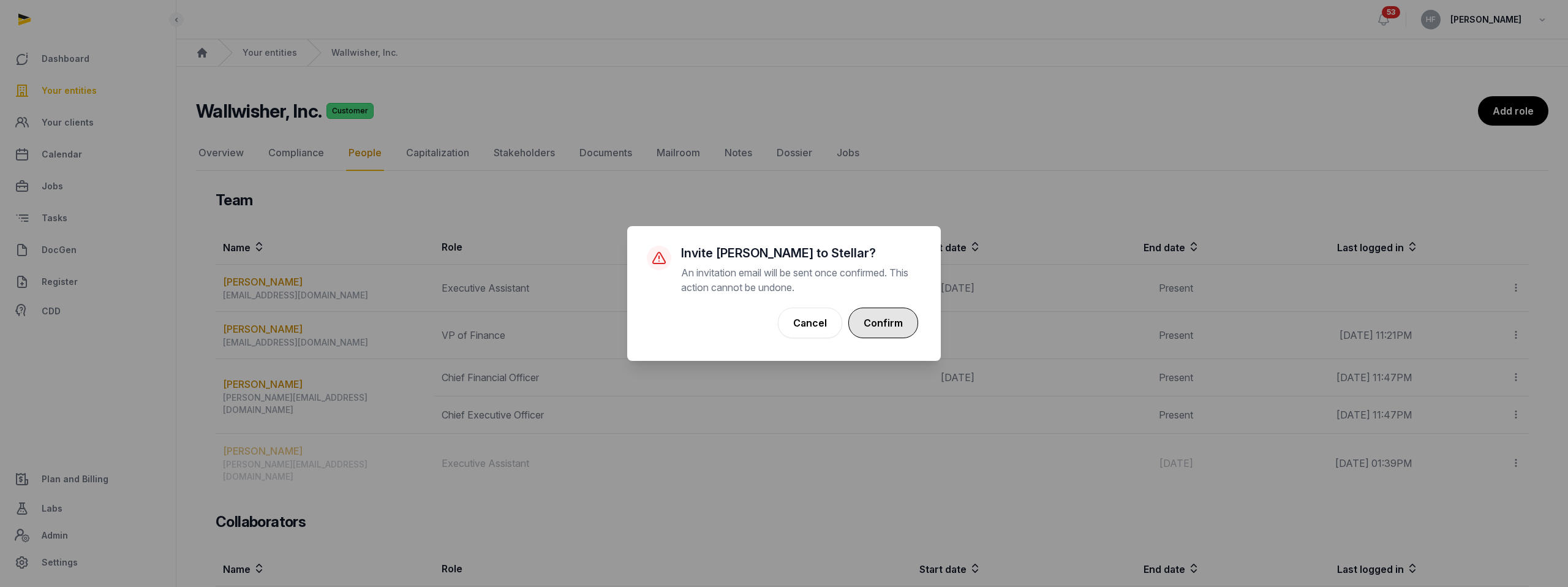
click at [894, 324] on button "Confirm" at bounding box center [883, 323] width 70 height 30
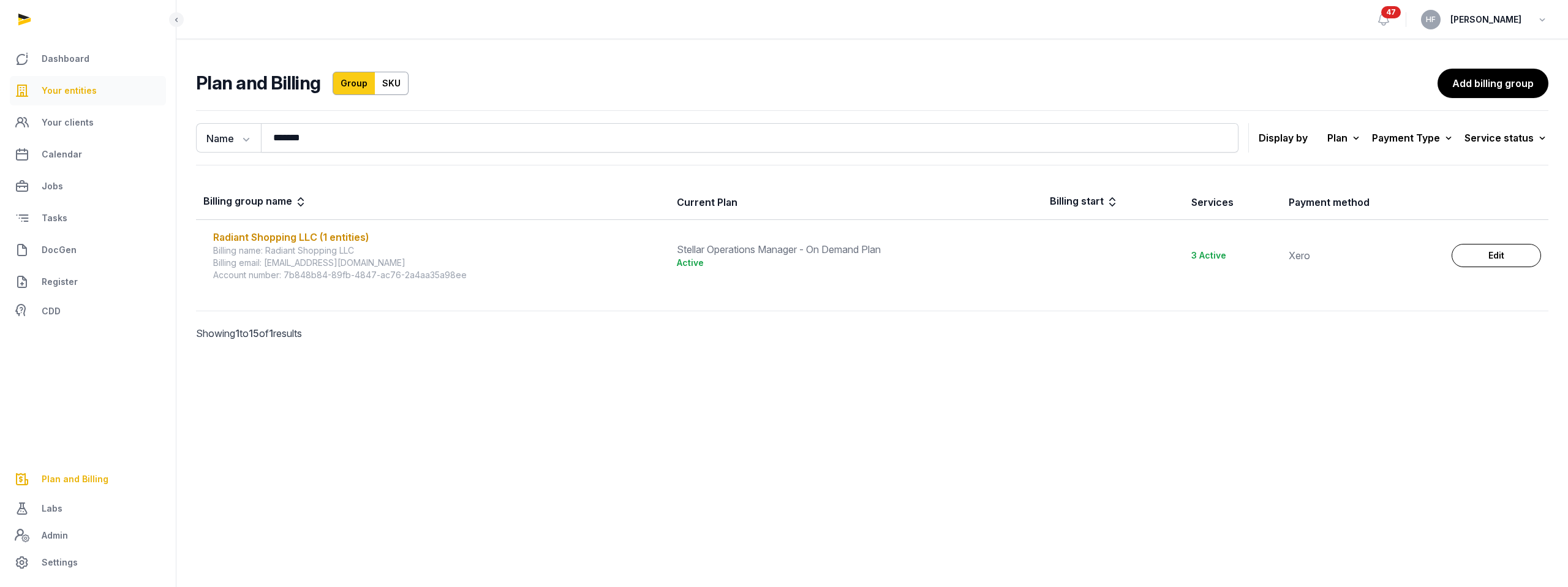
click at [83, 86] on span "Your entities" at bounding box center [69, 90] width 55 height 15
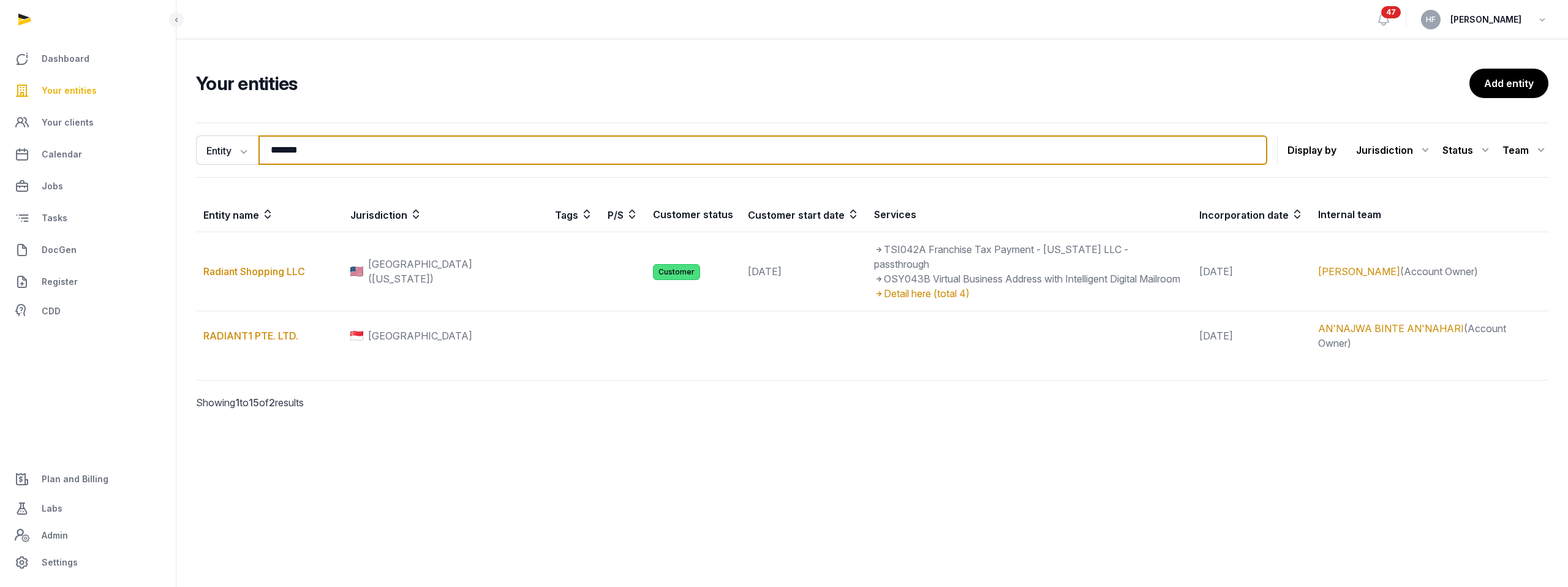
drag, startPoint x: 345, startPoint y: 155, endPoint x: 174, endPoint y: 148, distance: 171.1
click at [183, 148] on div "Entity Entity People Tags Services ******* Search Display by Jurisdiction All j…" at bounding box center [872, 283] width 1392 height 331
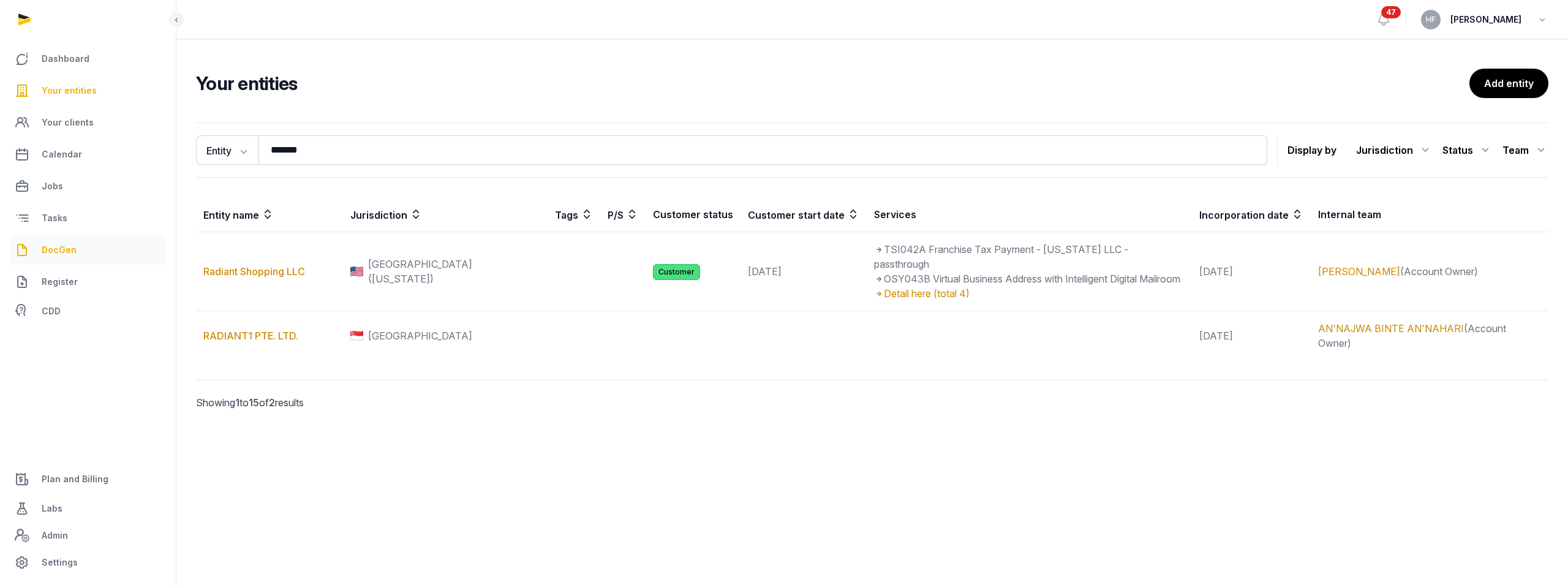
click at [88, 246] on link "DocGen" at bounding box center [88, 250] width 156 height 30
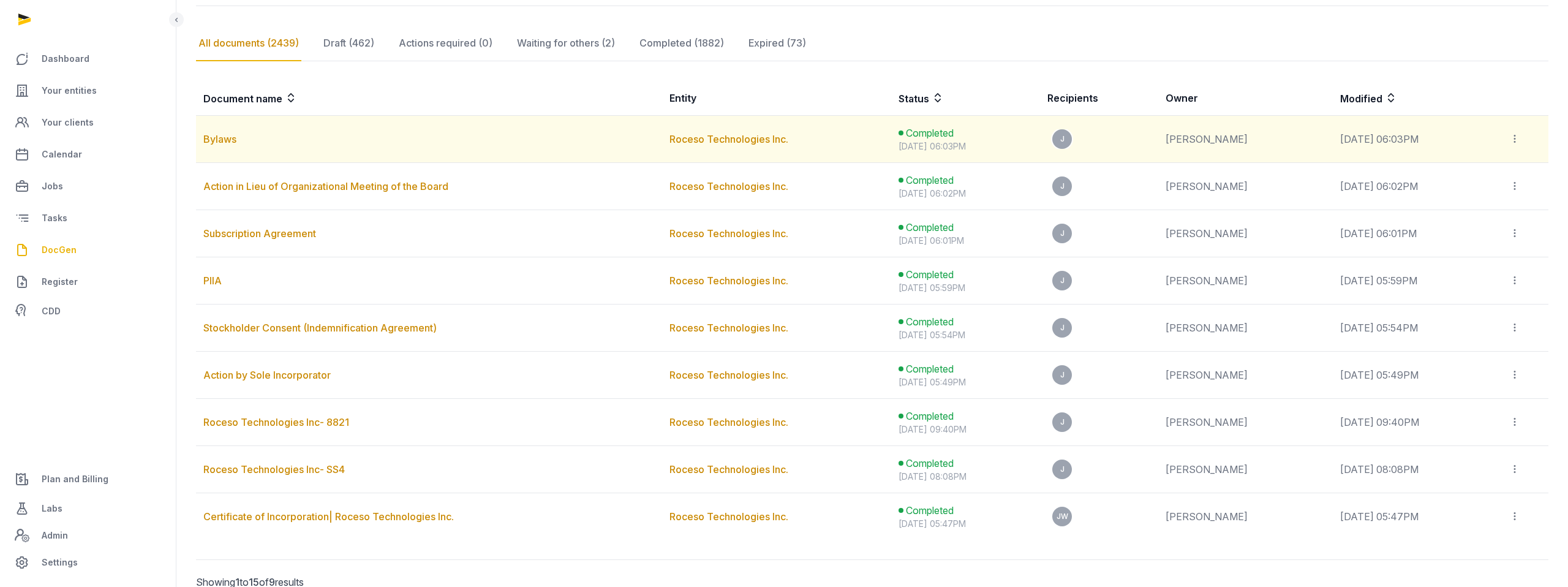
scroll to position [188, 0]
click at [231, 139] on link "Bylaws" at bounding box center [220, 137] width 33 height 12
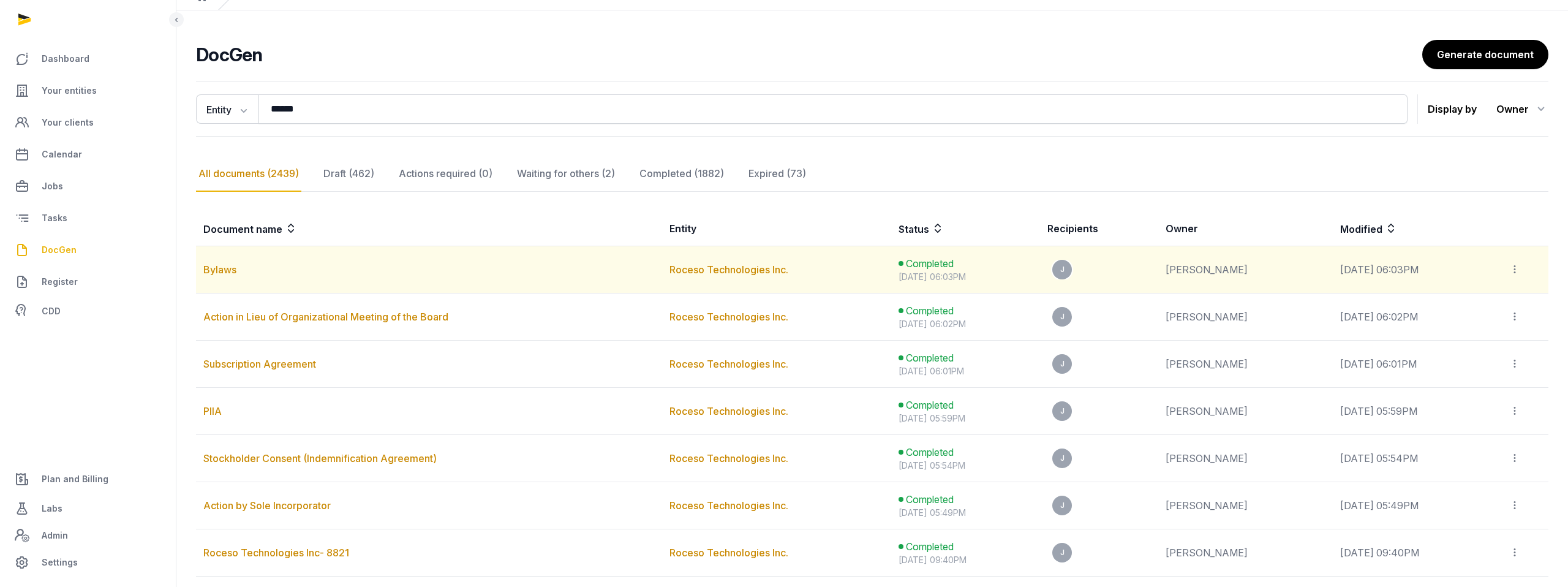
scroll to position [59, 0]
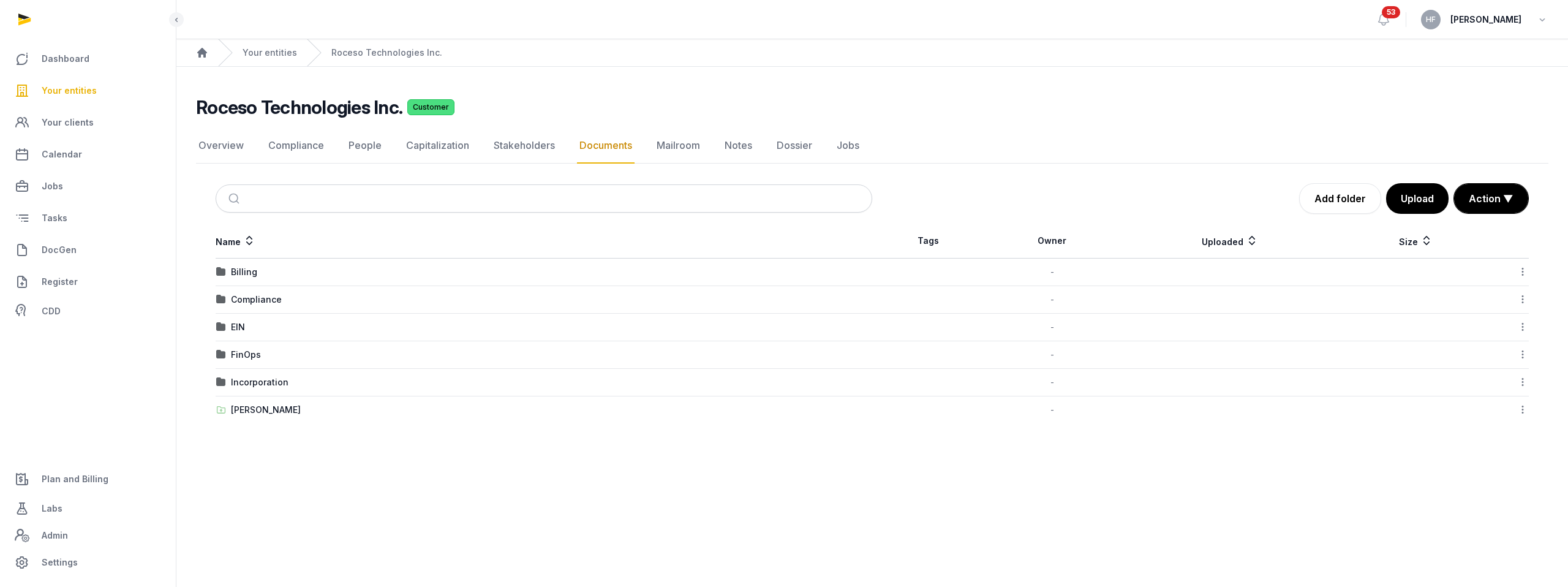
click at [274, 375] on td "Incorporation" at bounding box center [543, 383] width 656 height 28
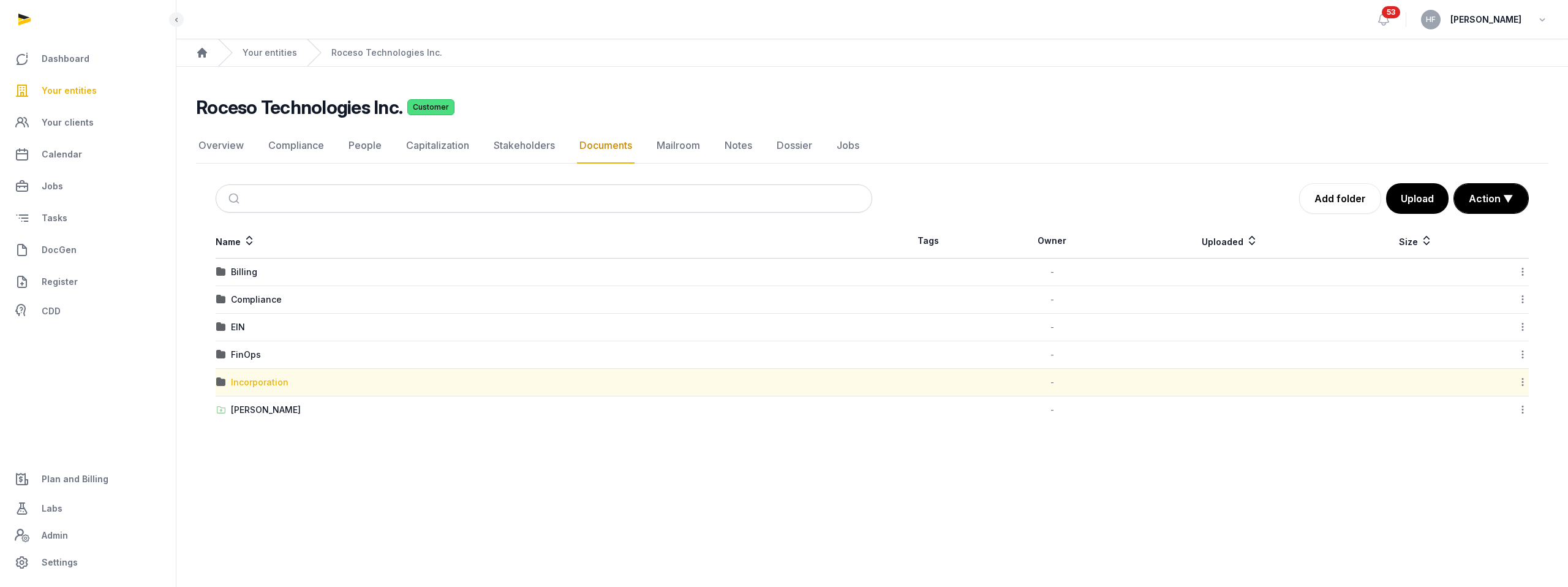
click at [273, 378] on div "Incorporation" at bounding box center [260, 383] width 57 height 12
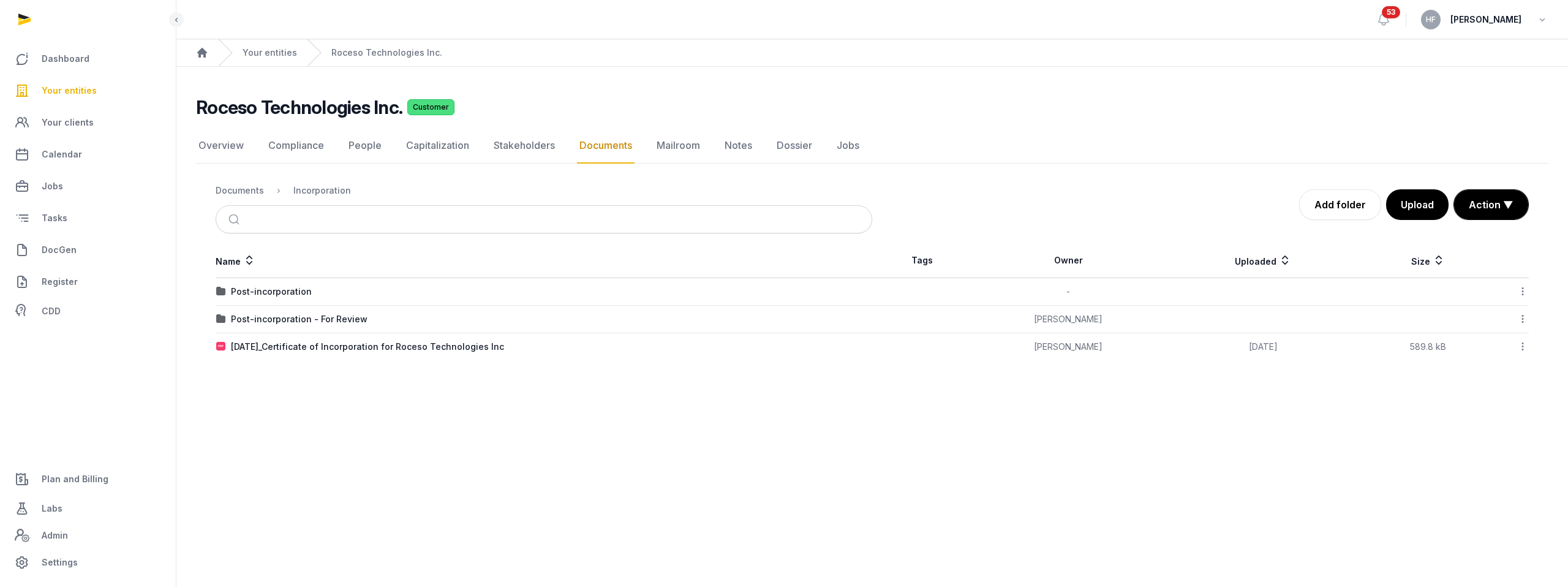
click at [1520, 316] on icon at bounding box center [1522, 318] width 11 height 13
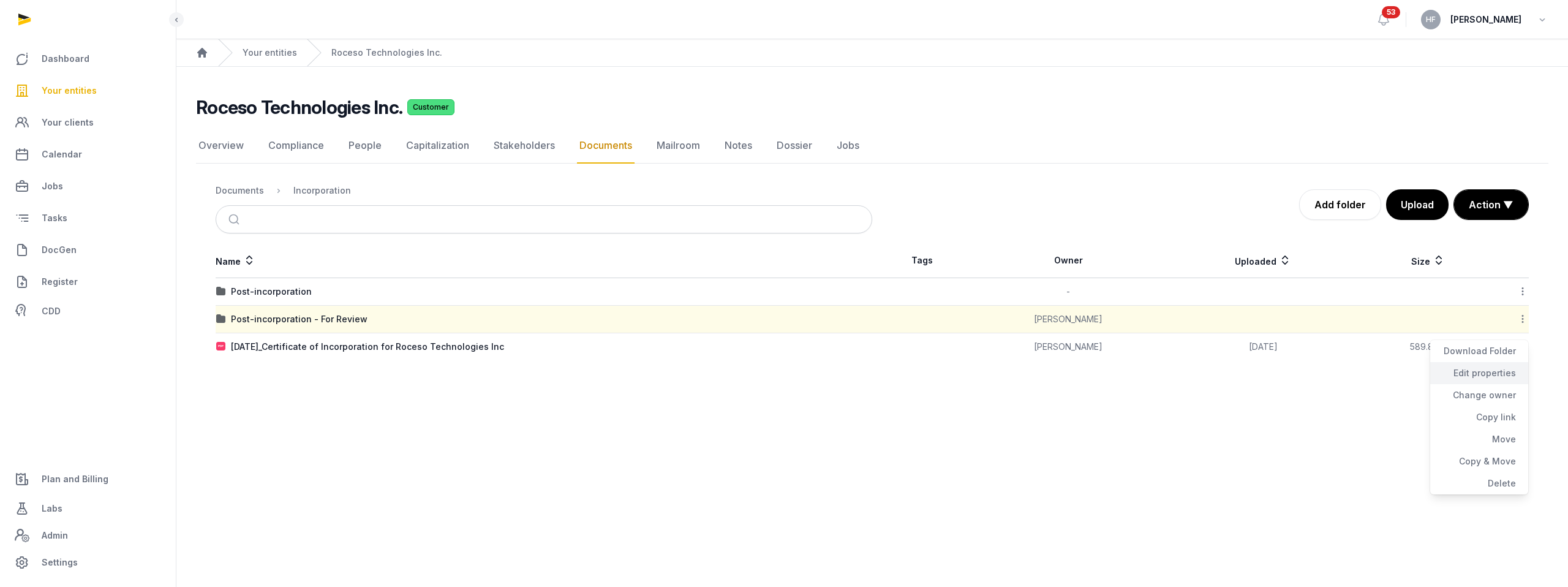
click at [1493, 376] on div "Edit properties" at bounding box center [1478, 372] width 98 height 22
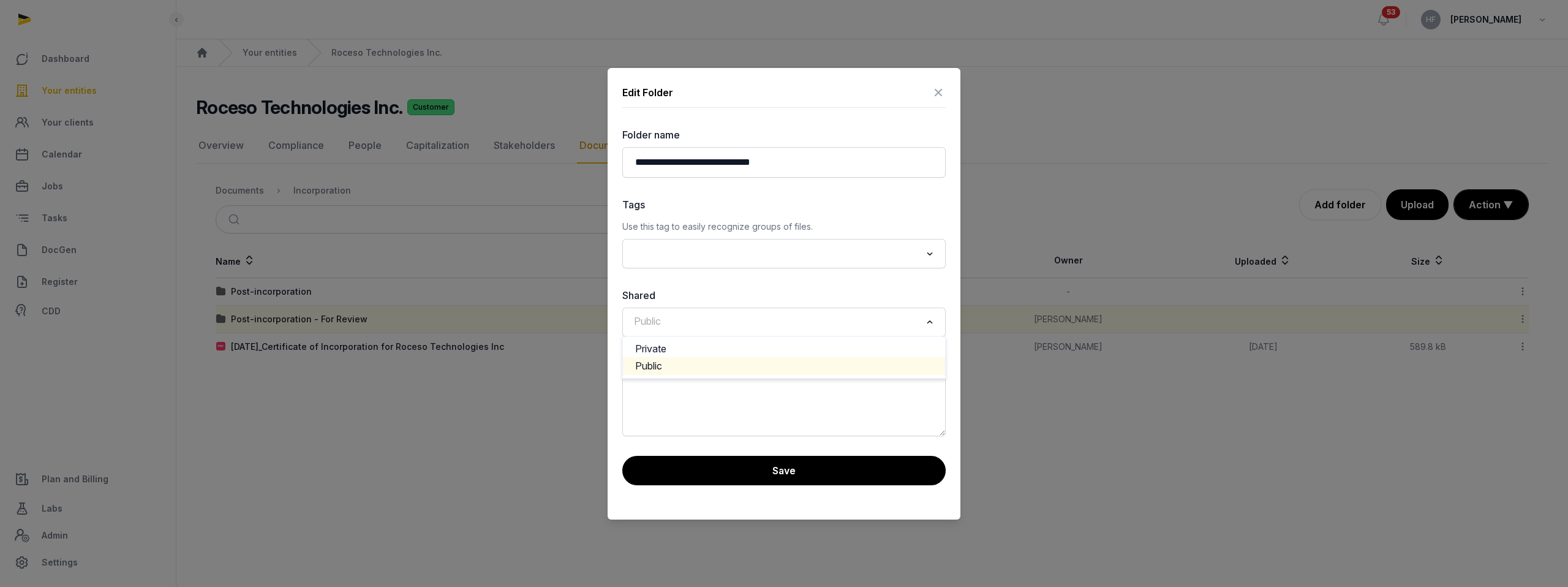
click at [746, 325] on input "Search for option" at bounding box center [774, 323] width 291 height 17
click at [708, 347] on li "Private" at bounding box center [784, 349] width 322 height 17
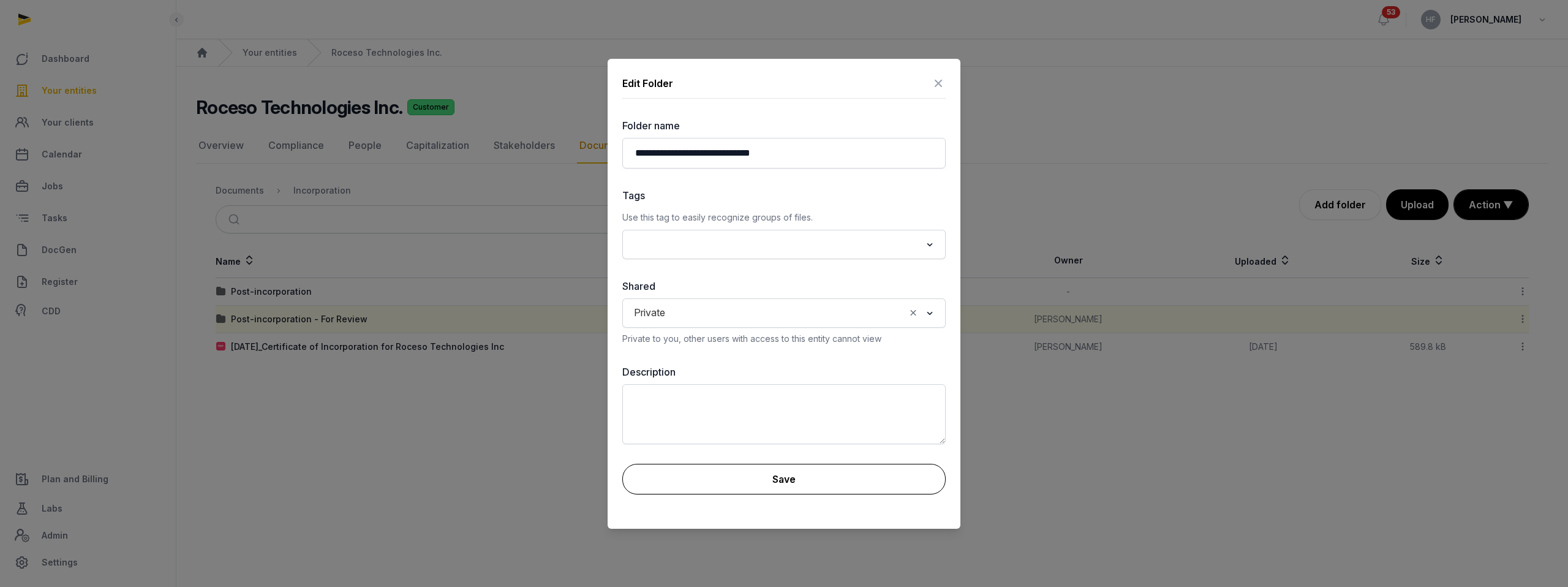
click at [774, 472] on button "Save" at bounding box center [784, 478] width 323 height 30
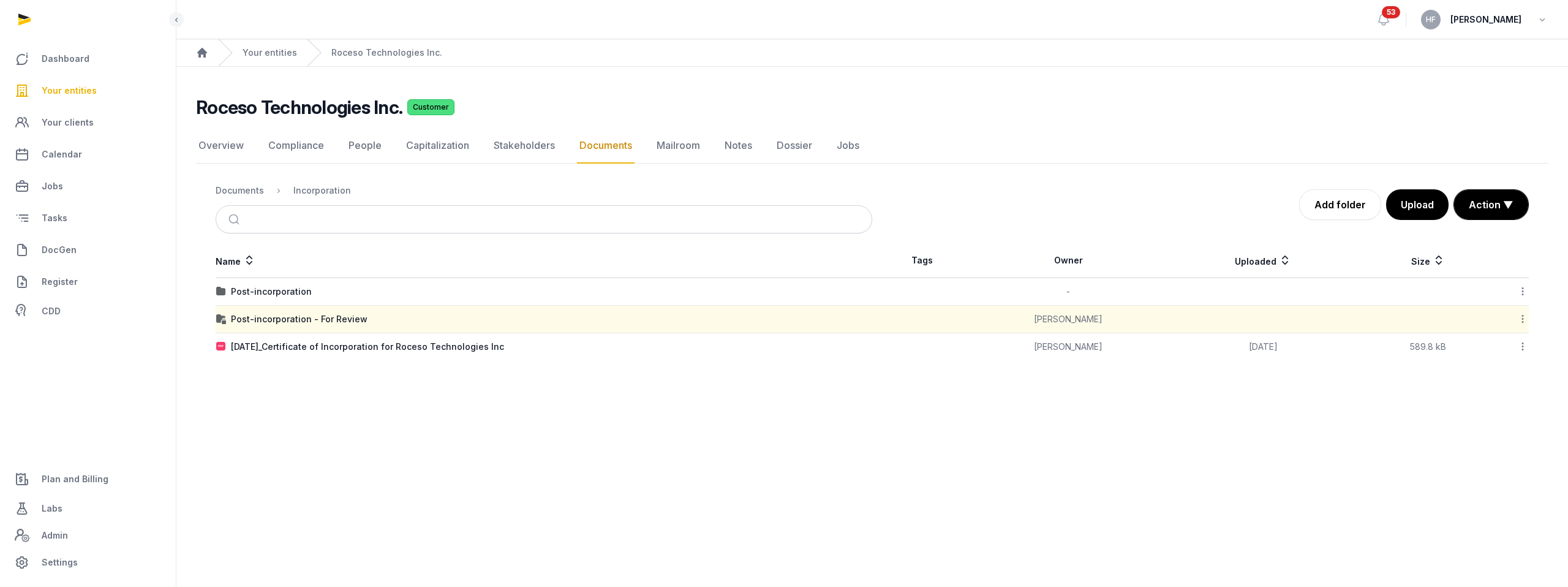
click at [1521, 317] on icon at bounding box center [1522, 318] width 11 height 13
click at [1493, 369] on div "Edit properties" at bounding box center [1478, 372] width 98 height 22
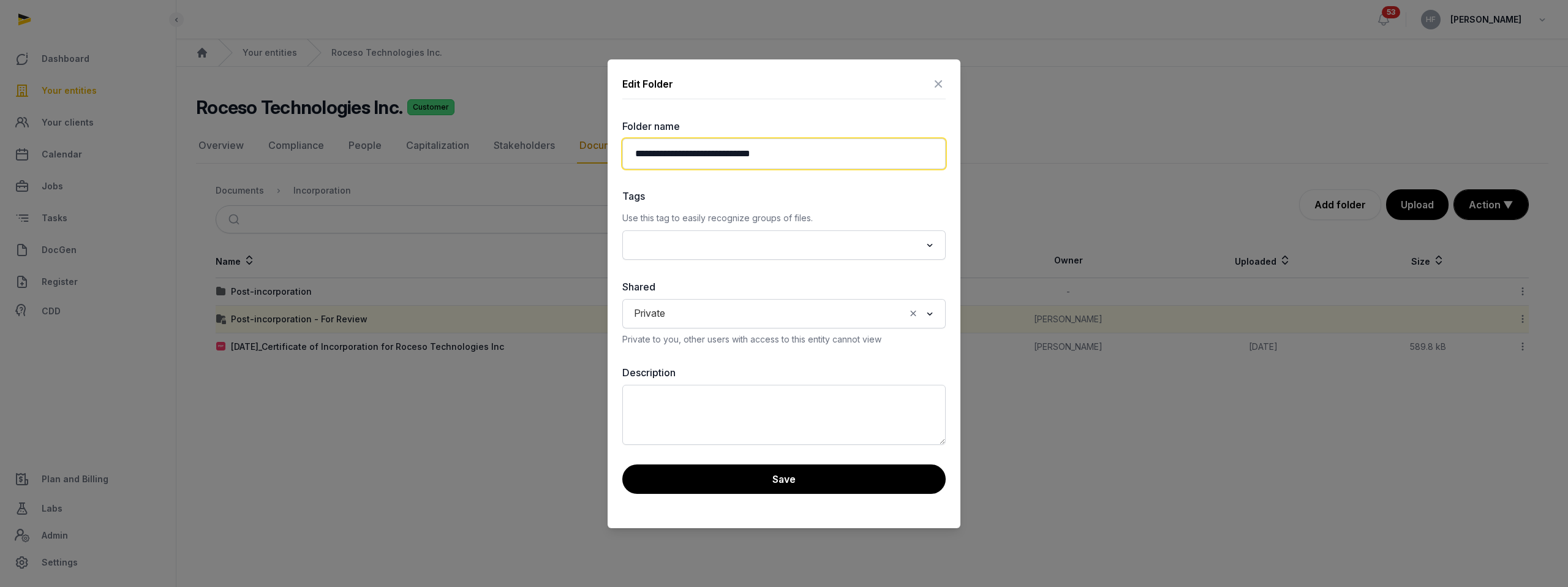
drag, startPoint x: 731, startPoint y: 154, endPoint x: 1002, endPoint y: 164, distance: 271.2
click at [1001, 164] on div "**********" at bounding box center [784, 293] width 1568 height 587
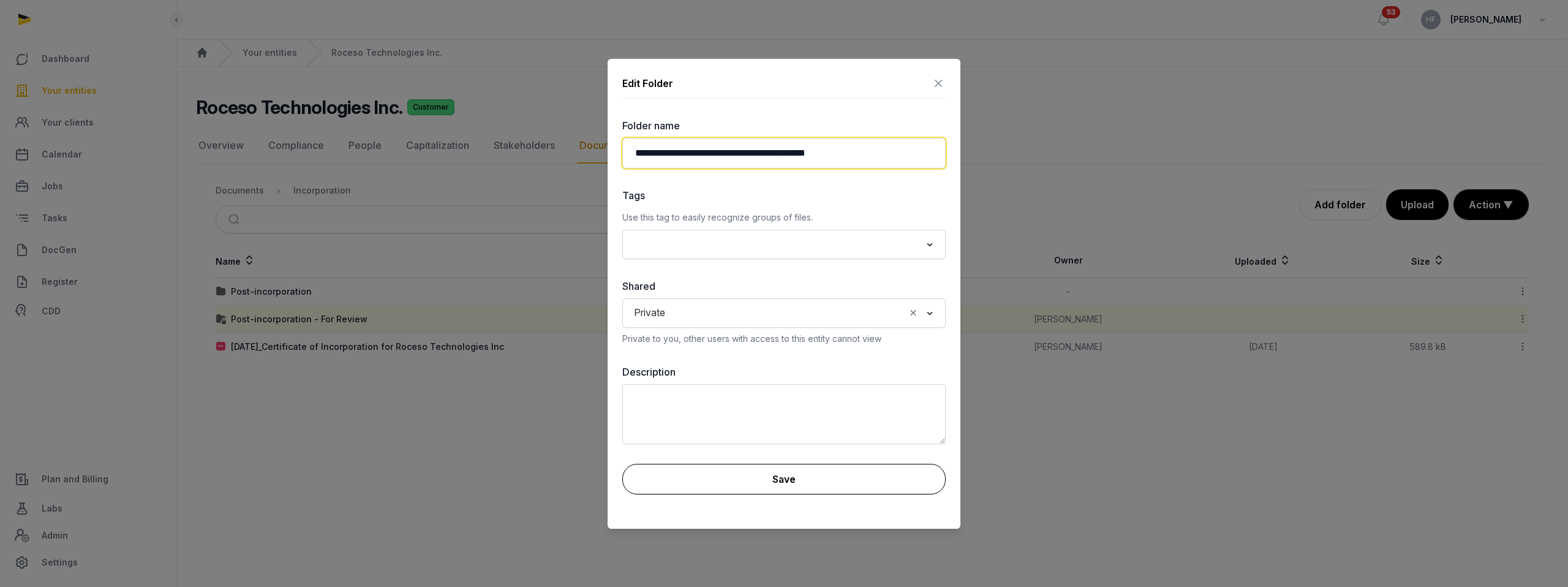
type input "**********"
click at [814, 474] on button "Save" at bounding box center [784, 478] width 323 height 30
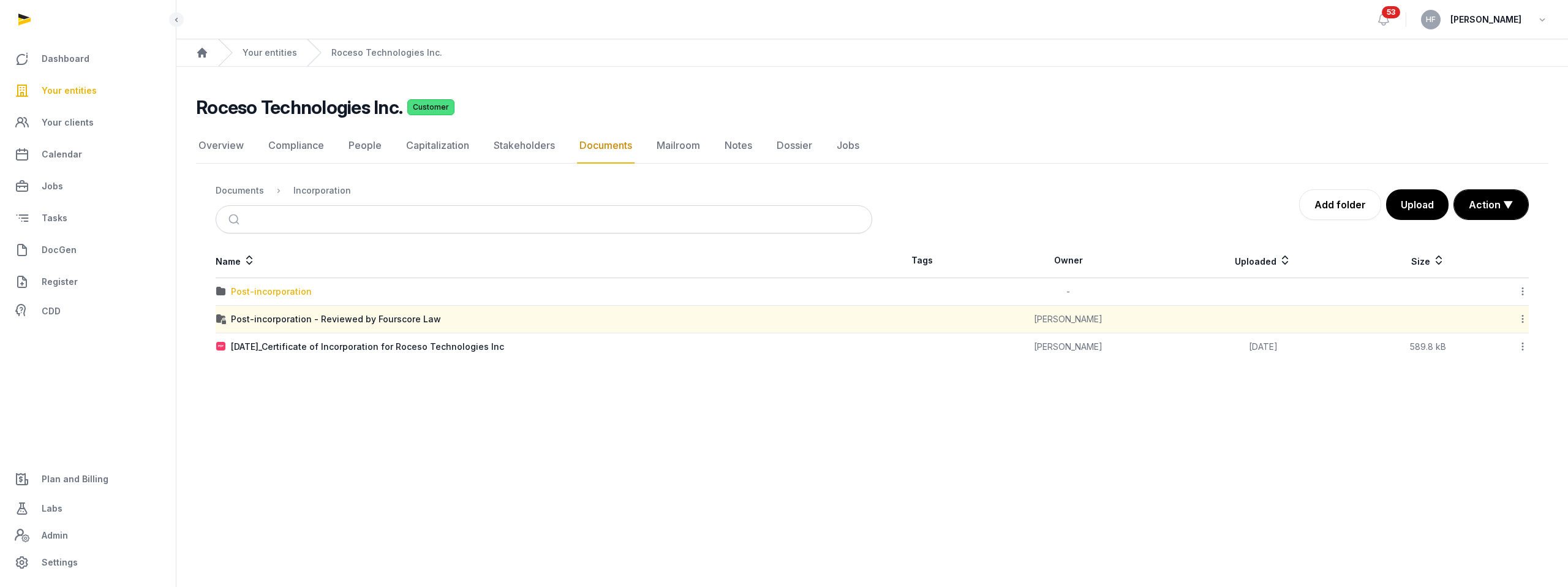
click at [260, 296] on div "Post-incorporation" at bounding box center [271, 291] width 81 height 12
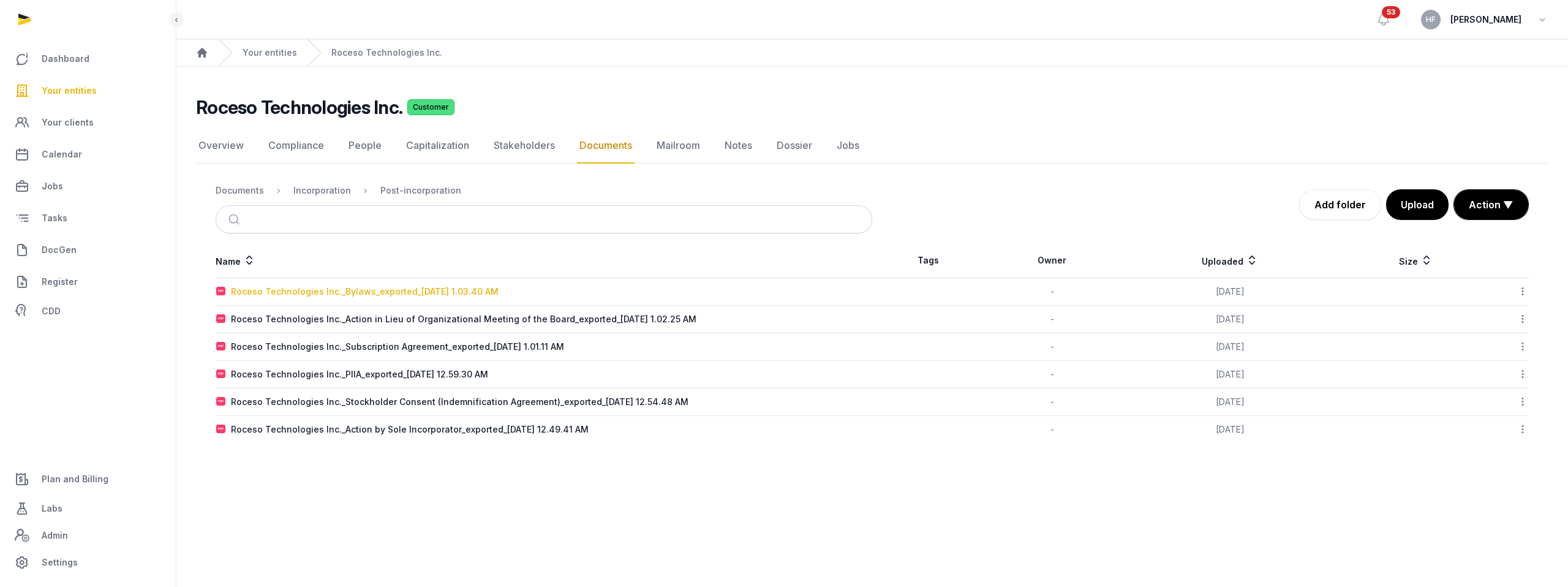
click at [475, 289] on div "Roceso Technologies Inc._Bylaws_exported_2025-10-08 1.03.40 AM" at bounding box center [365, 291] width 268 height 12
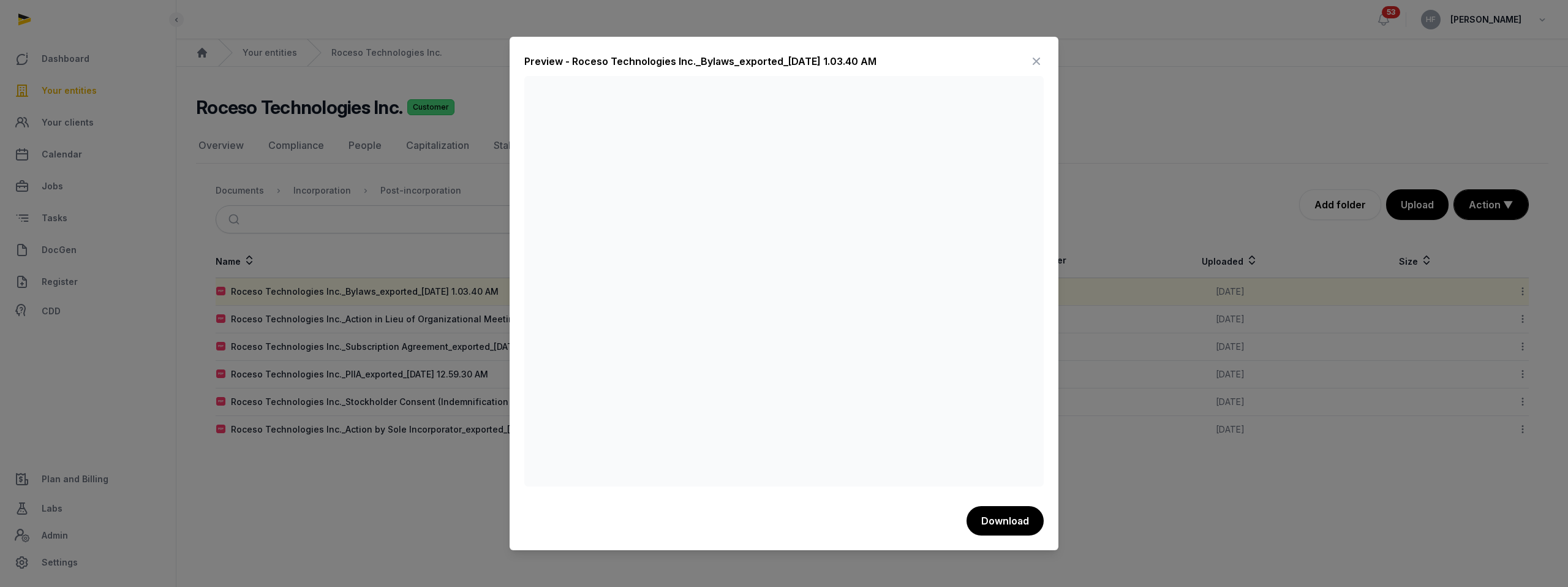
click at [1037, 60] on icon at bounding box center [1036, 61] width 15 height 20
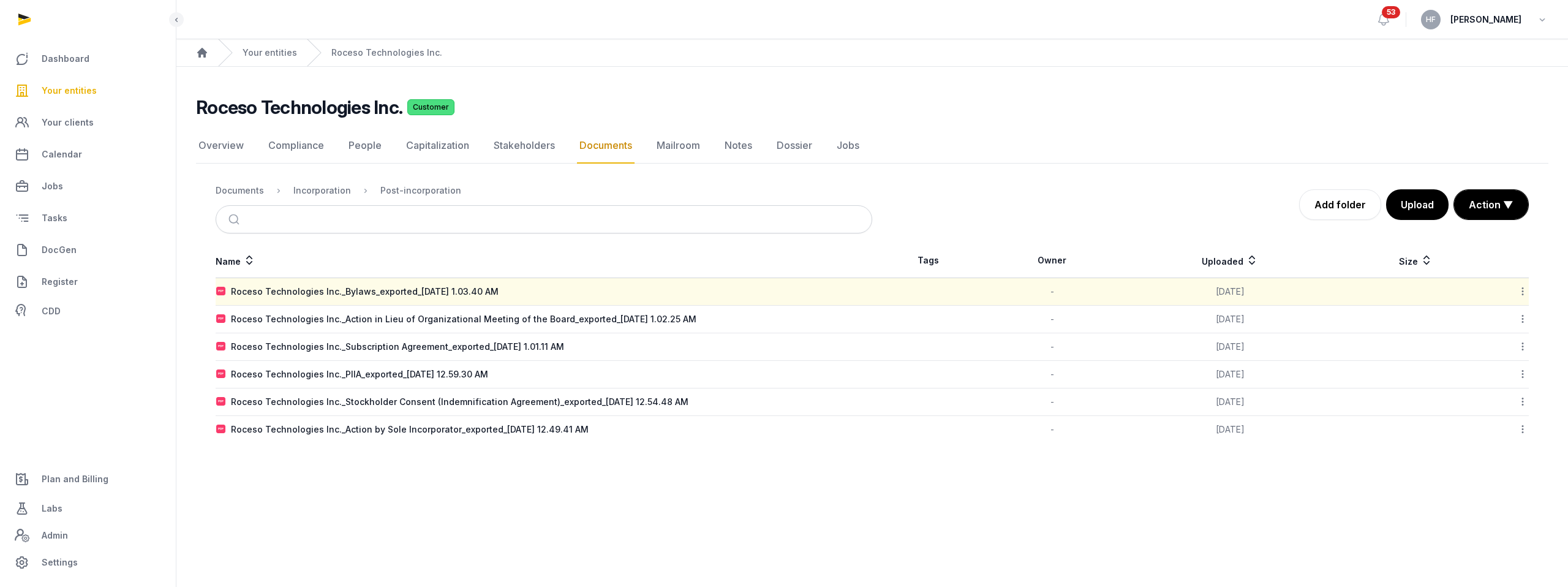
click at [1522, 290] on icon at bounding box center [1522, 291] width 11 height 13
click at [1499, 393] on div "Copy link" at bounding box center [1478, 389] width 98 height 22
click at [332, 190] on div "Incorporation" at bounding box center [322, 190] width 57 height 12
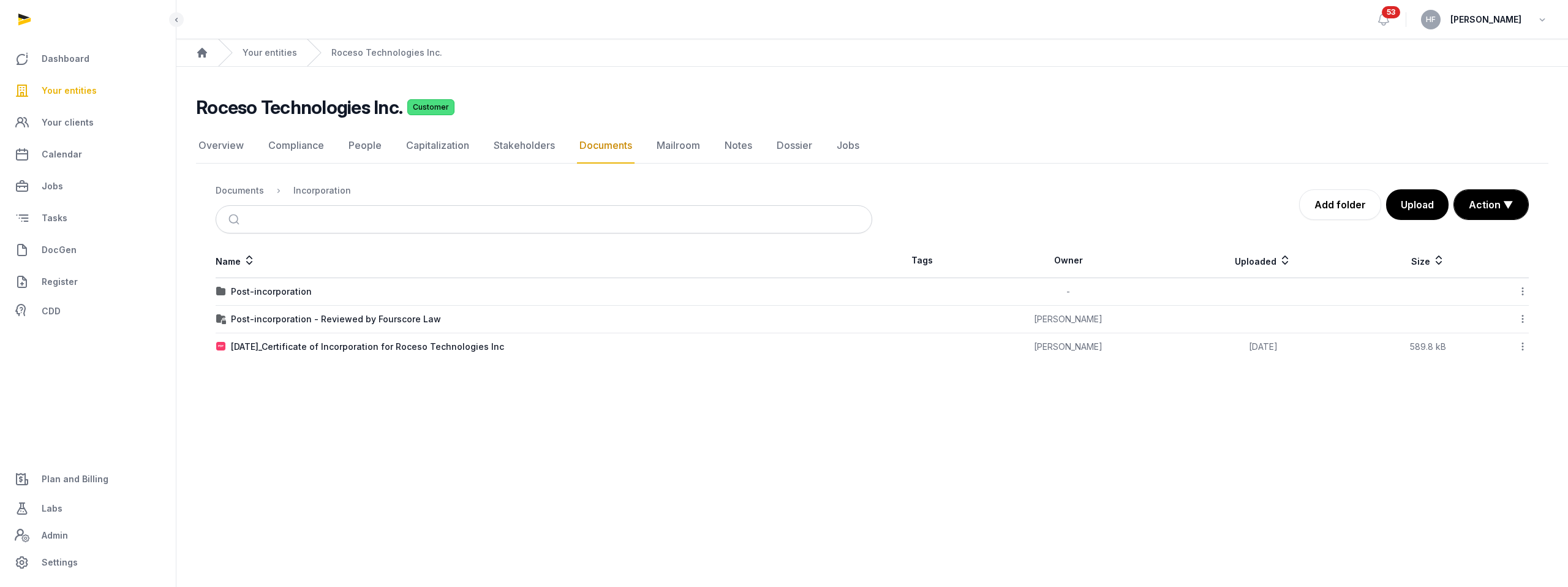
click at [1524, 290] on icon at bounding box center [1522, 291] width 11 height 13
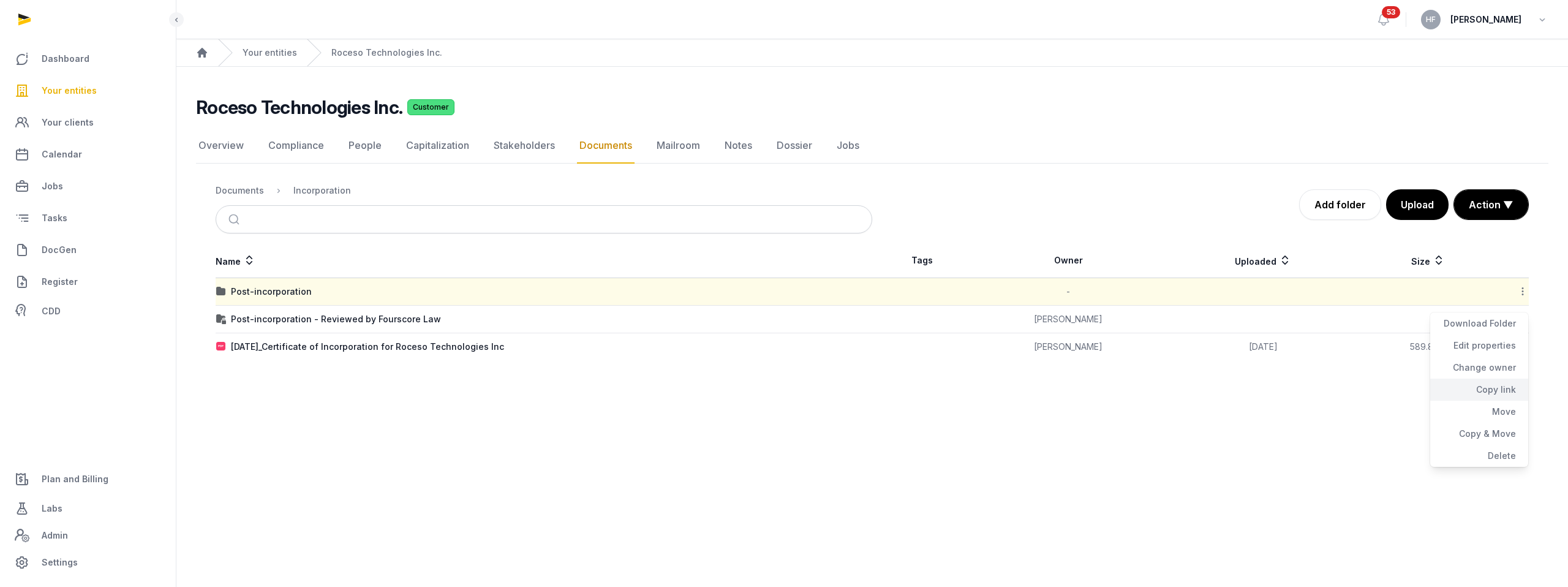
click at [1494, 386] on div "Copy link" at bounding box center [1478, 389] width 98 height 22
click at [255, 190] on div "Documents" at bounding box center [240, 190] width 49 height 12
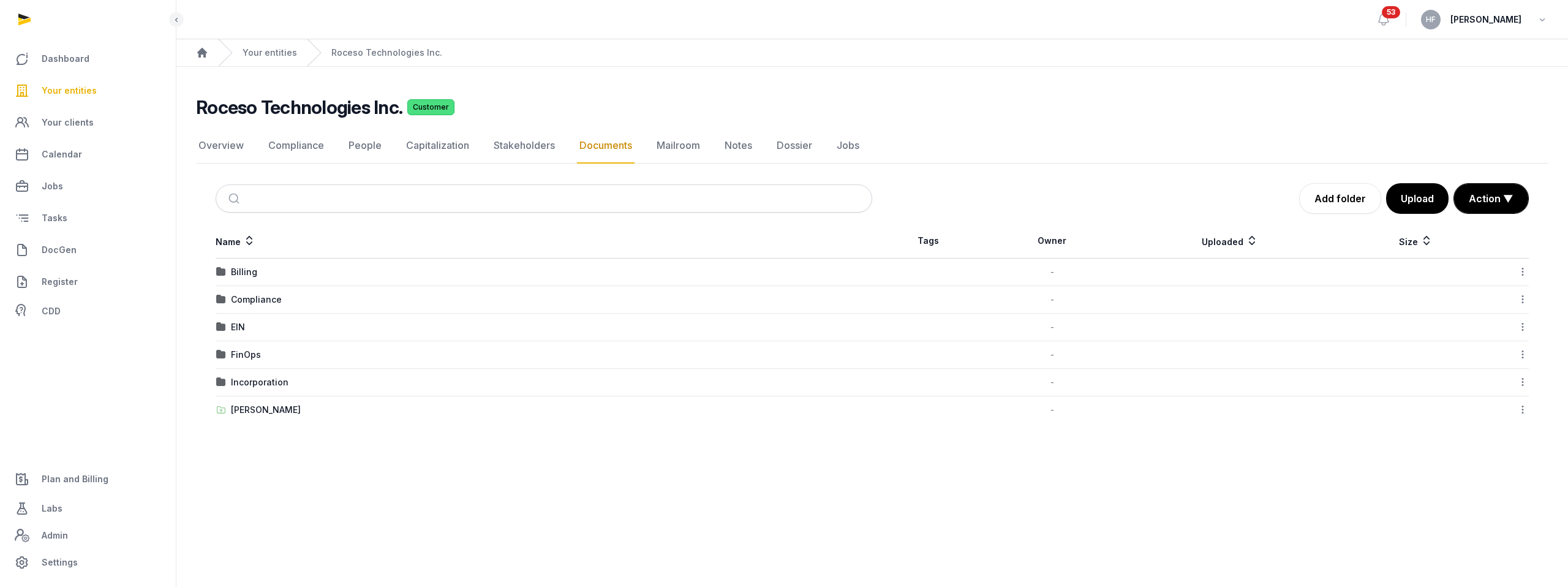
click at [1525, 380] on icon at bounding box center [1522, 382] width 11 height 13
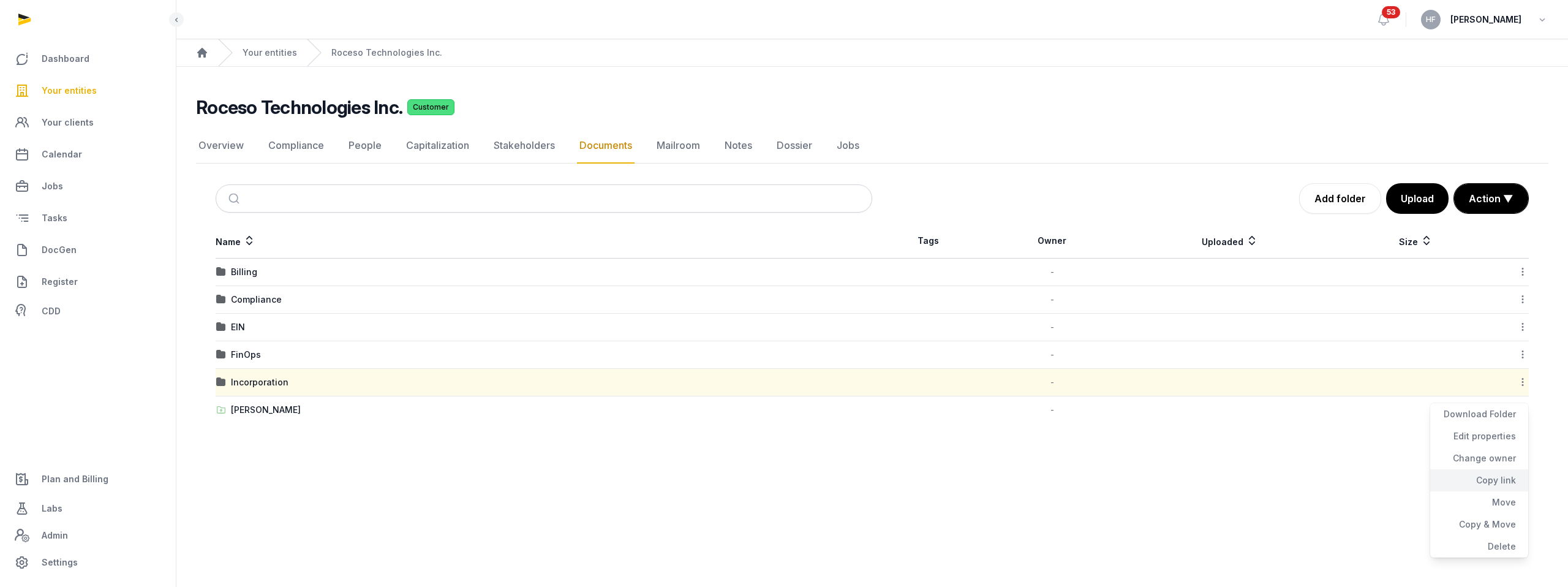
click at [1498, 478] on div "Copy link" at bounding box center [1478, 480] width 98 height 22
click at [269, 381] on div "Incorporation" at bounding box center [260, 383] width 57 height 12
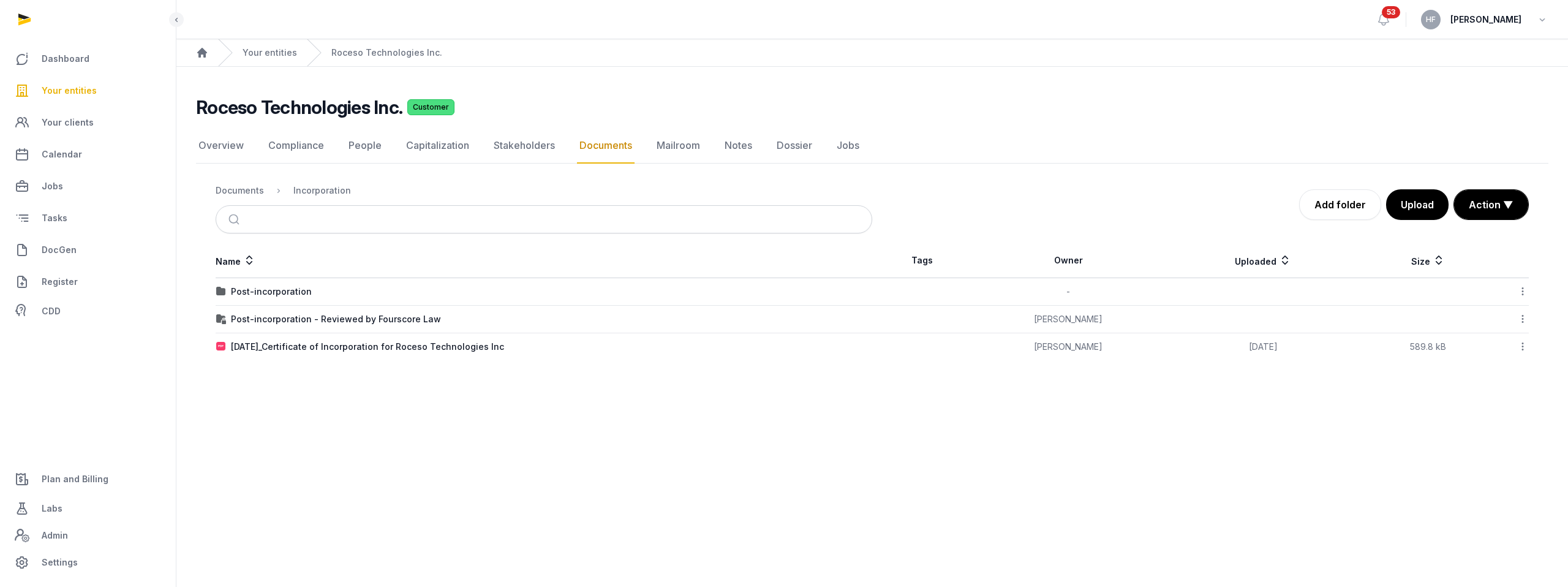
click at [1523, 287] on icon at bounding box center [1522, 291] width 11 height 13
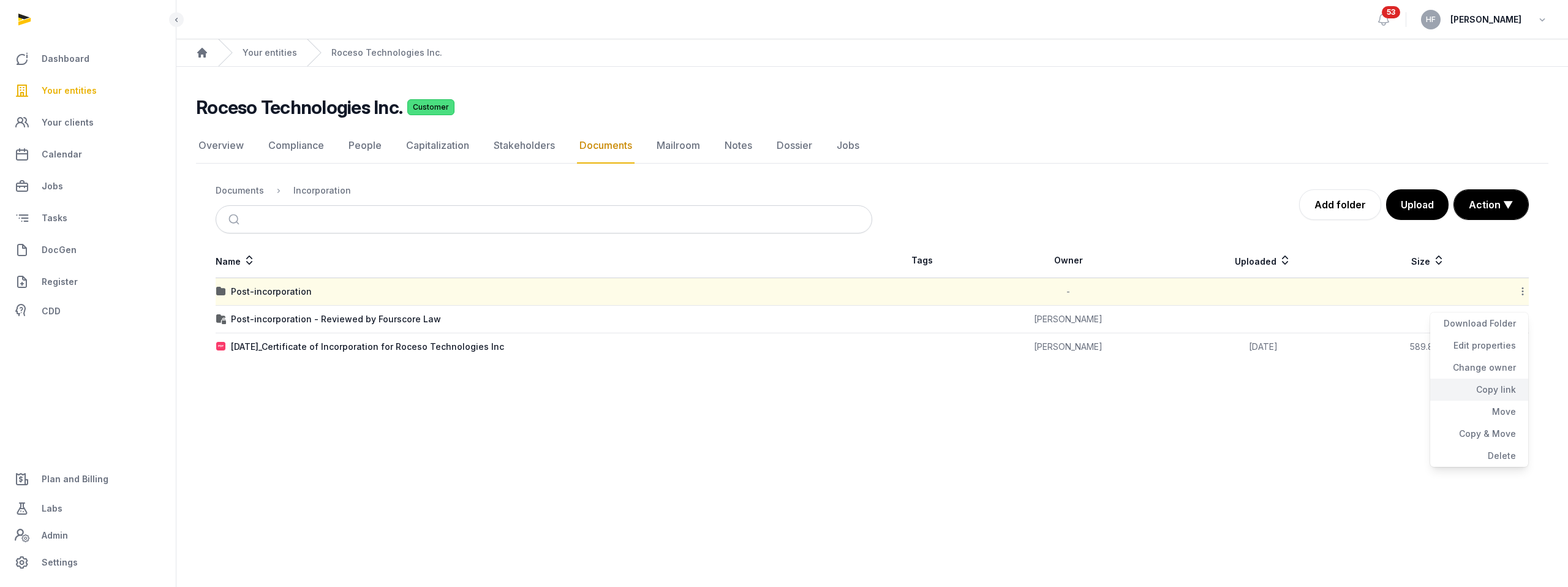
click at [1492, 389] on div "Copy link" at bounding box center [1478, 389] width 98 height 22
